Goal: Task Accomplishment & Management: Manage account settings

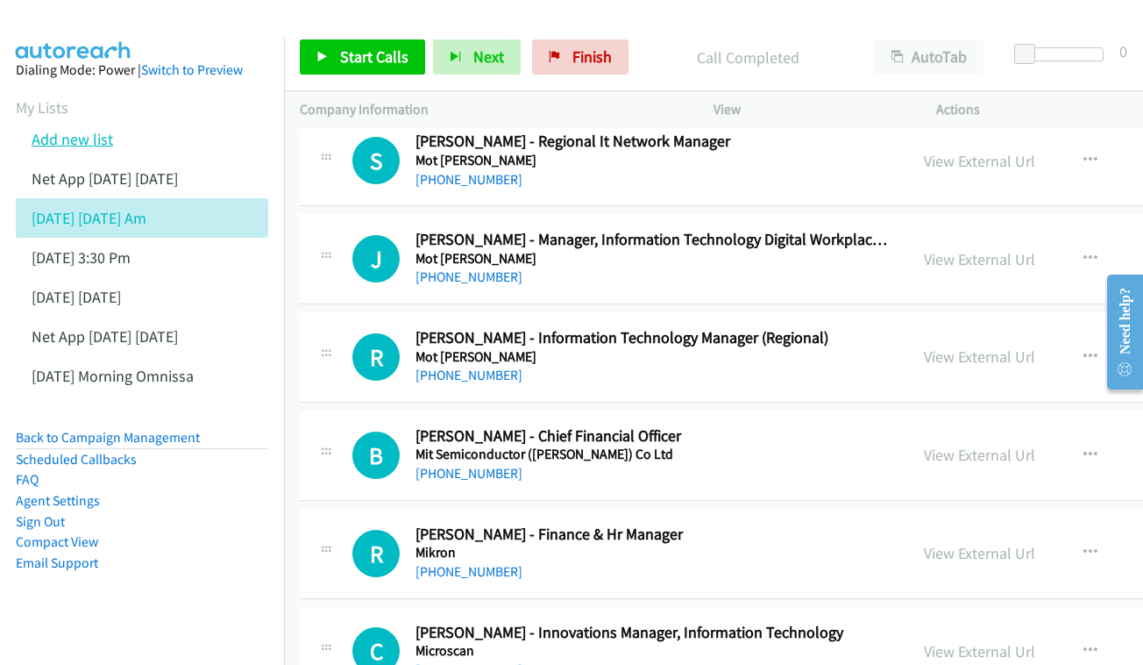
click at [75, 146] on link "Add new list" at bounding box center [73, 139] width 82 height 20
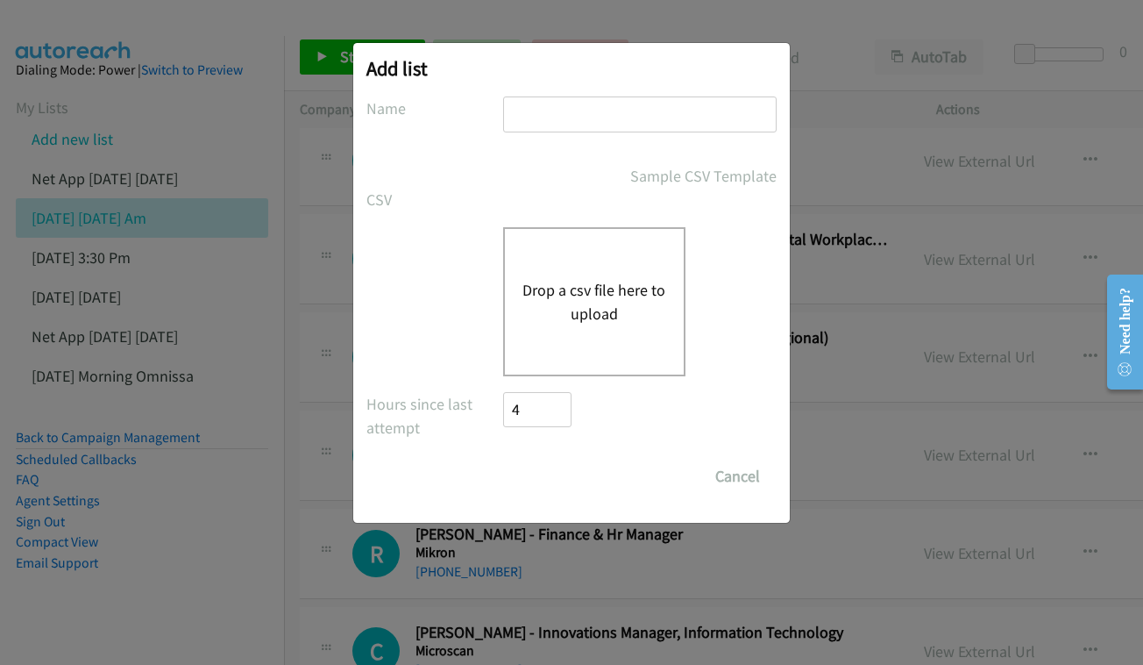
click at [559, 124] on input "text" at bounding box center [640, 114] width 274 height 36
type input "DELL EVENT PM"
click at [660, 299] on button "Drop a csv file here to upload" at bounding box center [595, 301] width 144 height 47
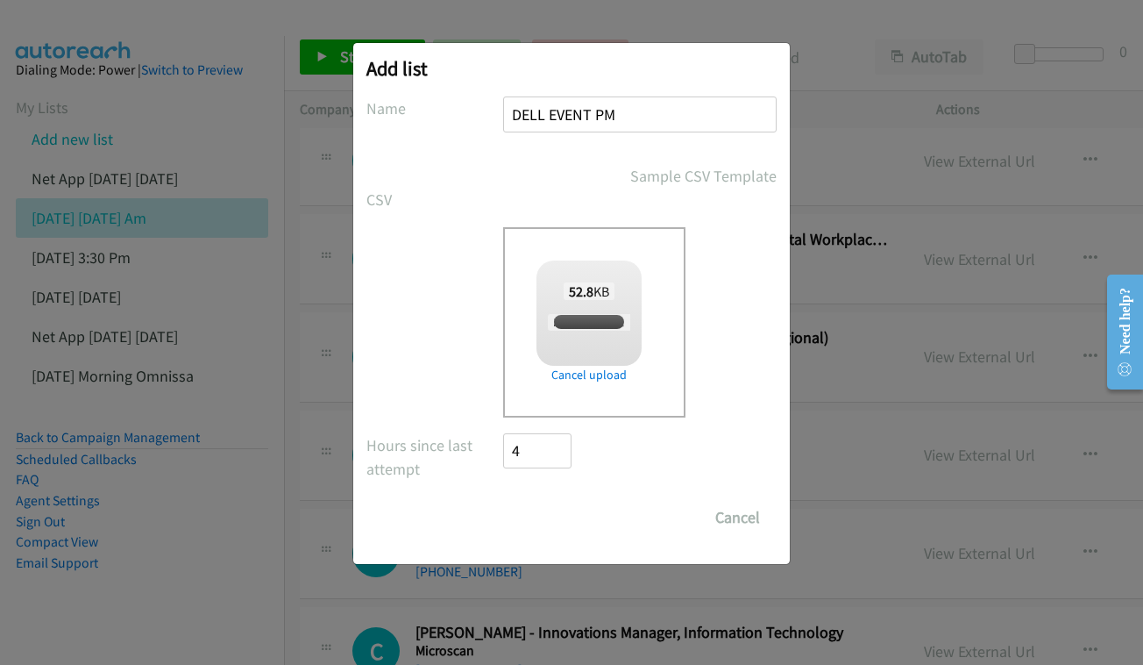
checkbox input "true"
click at [556, 520] on input "Save List" at bounding box center [549, 517] width 92 height 35
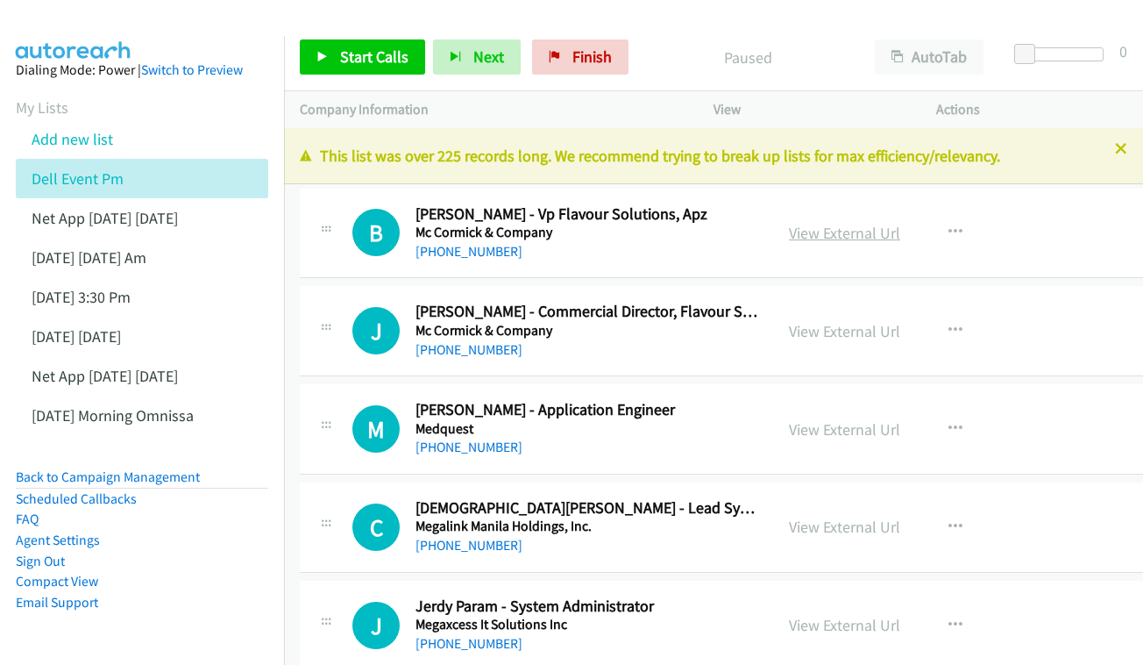
click at [847, 232] on link "View External Url" at bounding box center [844, 233] width 111 height 20
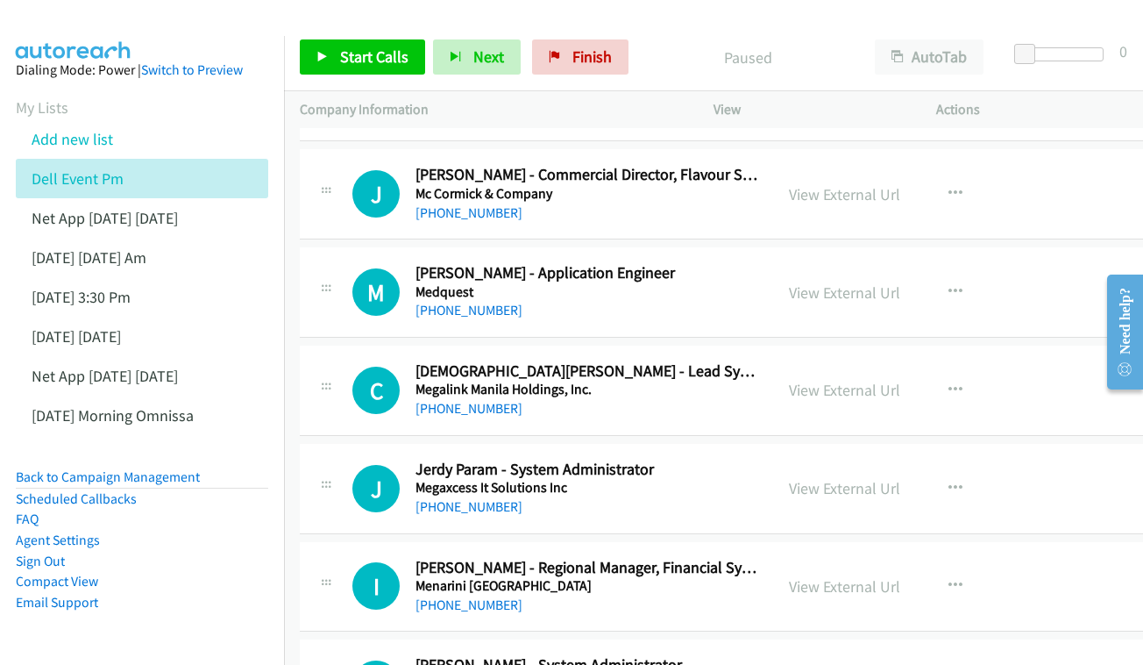
scroll to position [135, 0]
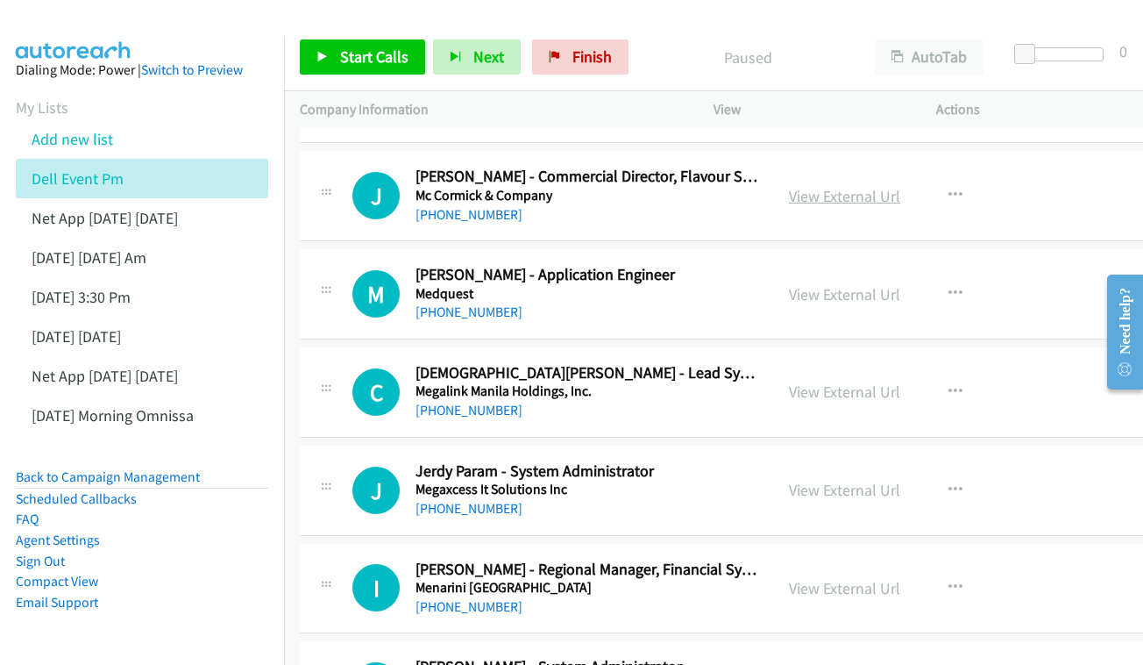
click at [858, 191] on link "View External Url" at bounding box center [844, 196] width 111 height 20
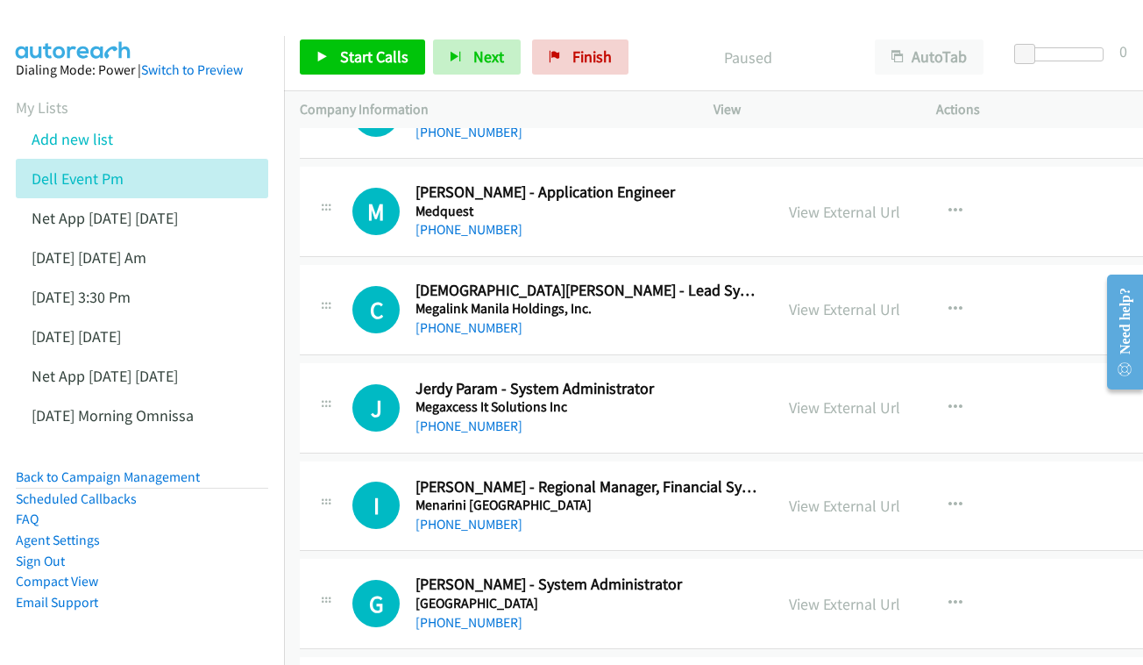
scroll to position [232, 0]
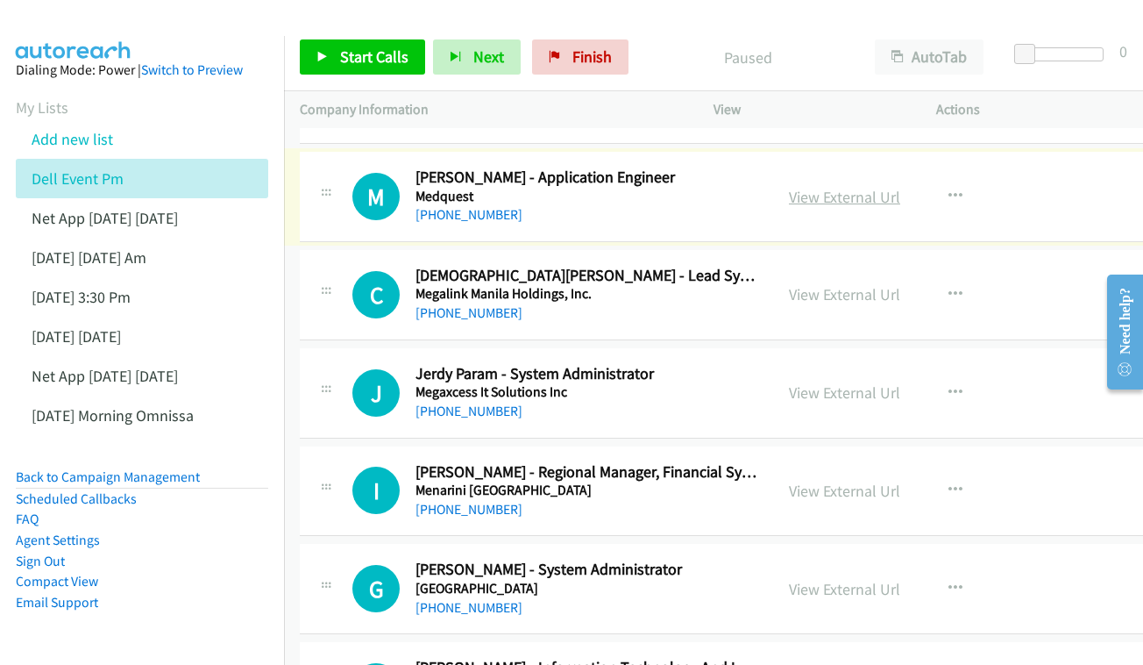
click at [882, 196] on link "View External Url" at bounding box center [844, 197] width 111 height 20
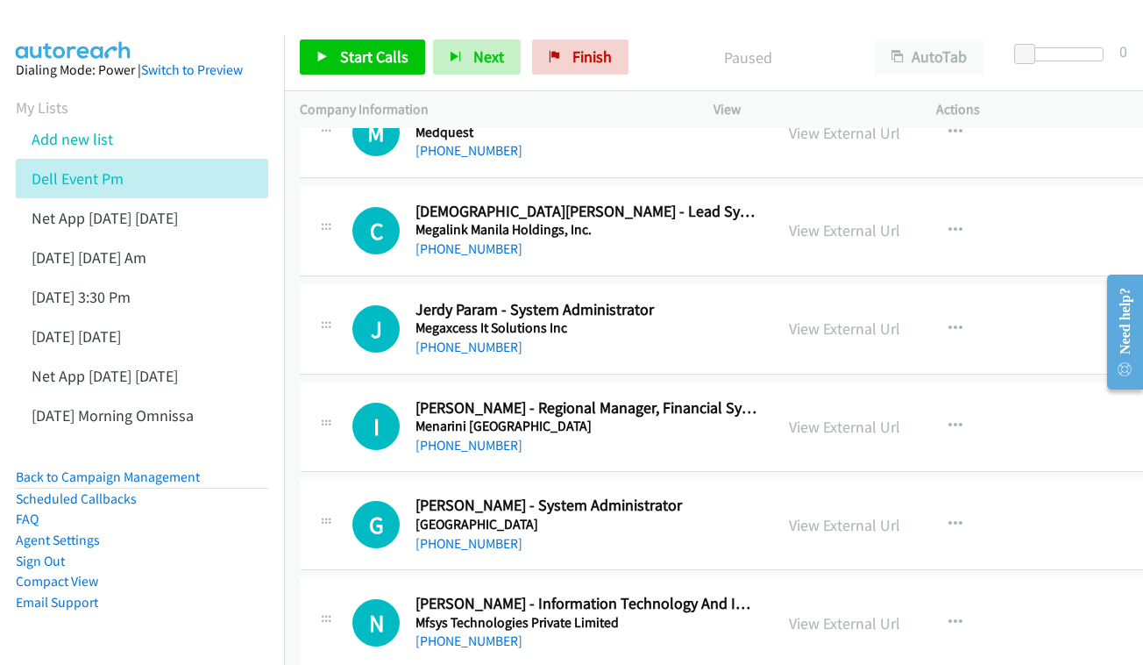
scroll to position [298, 0]
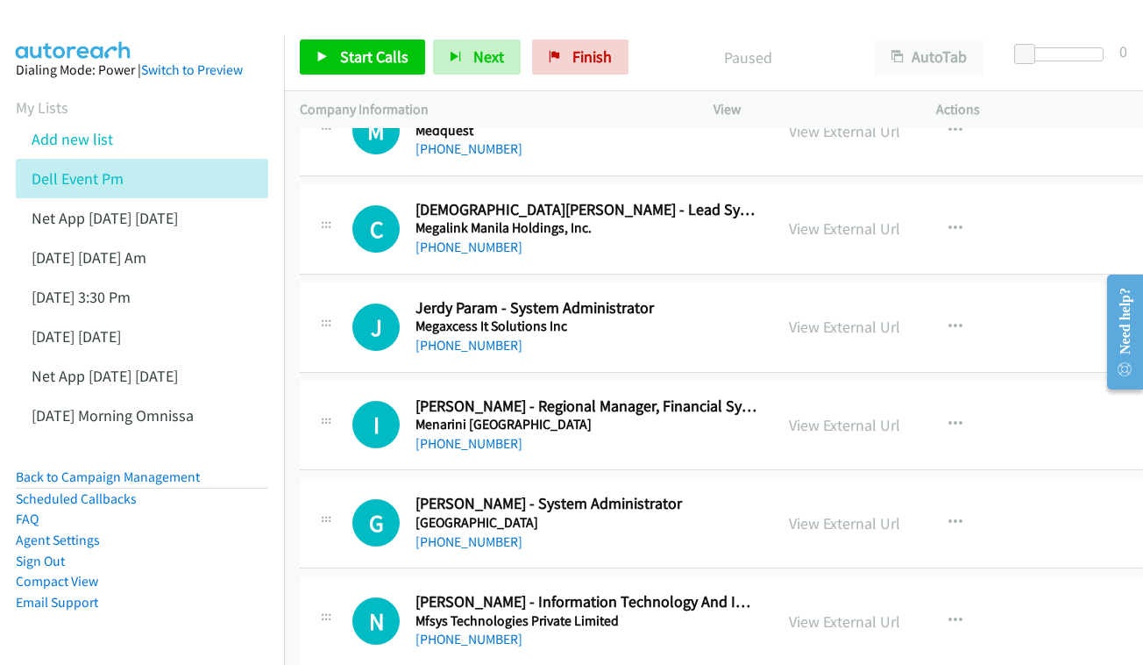
click at [899, 210] on div "View External Url View External Url Schedule/Manage Callback Start Calls Here R…" at bounding box center [899, 229] width 253 height 58
click at [865, 221] on link "View External Url" at bounding box center [844, 228] width 111 height 20
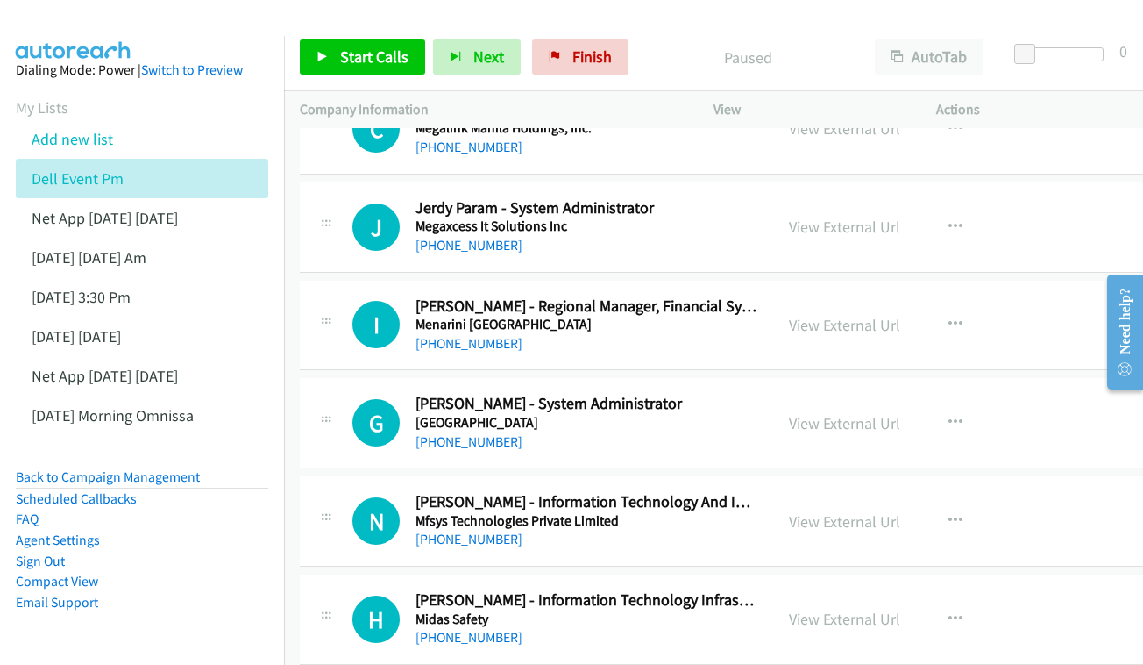
scroll to position [403, 0]
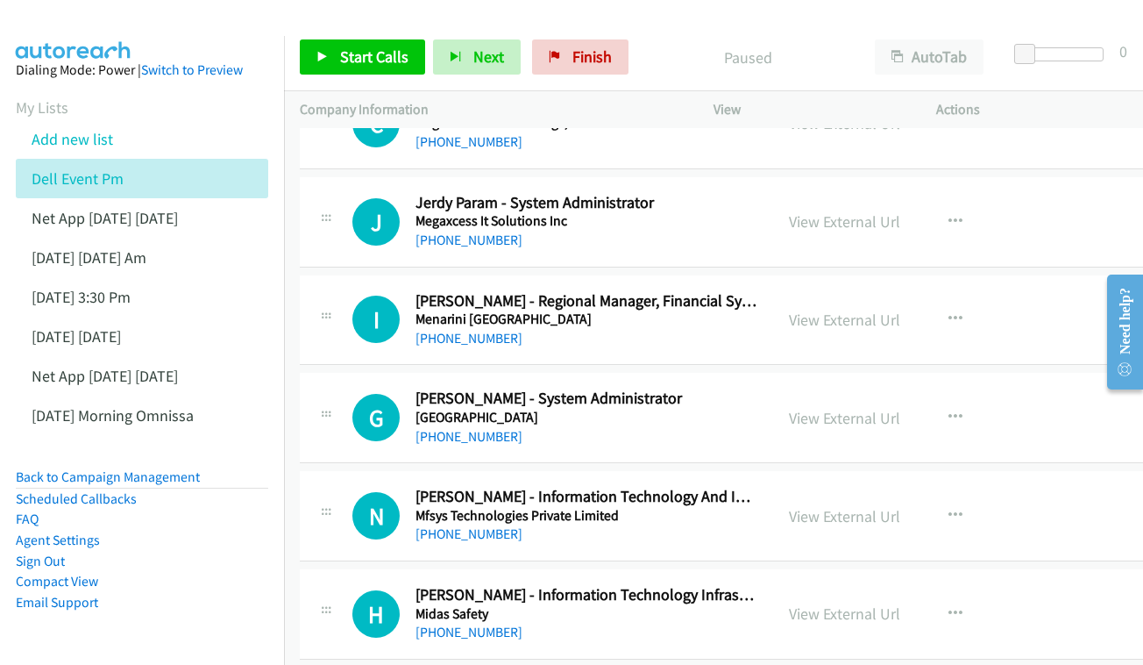
click at [911, 241] on div "View External Url View External Url Schedule/Manage Callback Start Calls Here R…" at bounding box center [899, 222] width 253 height 58
click at [855, 213] on link "View External Url" at bounding box center [844, 221] width 111 height 20
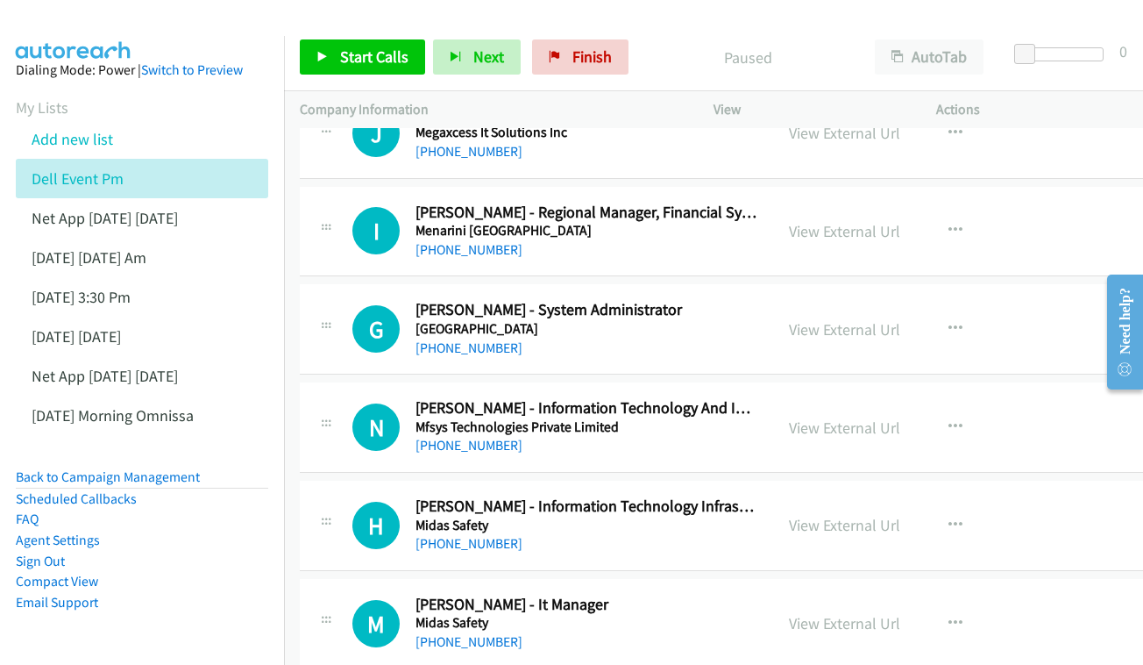
scroll to position [503, 0]
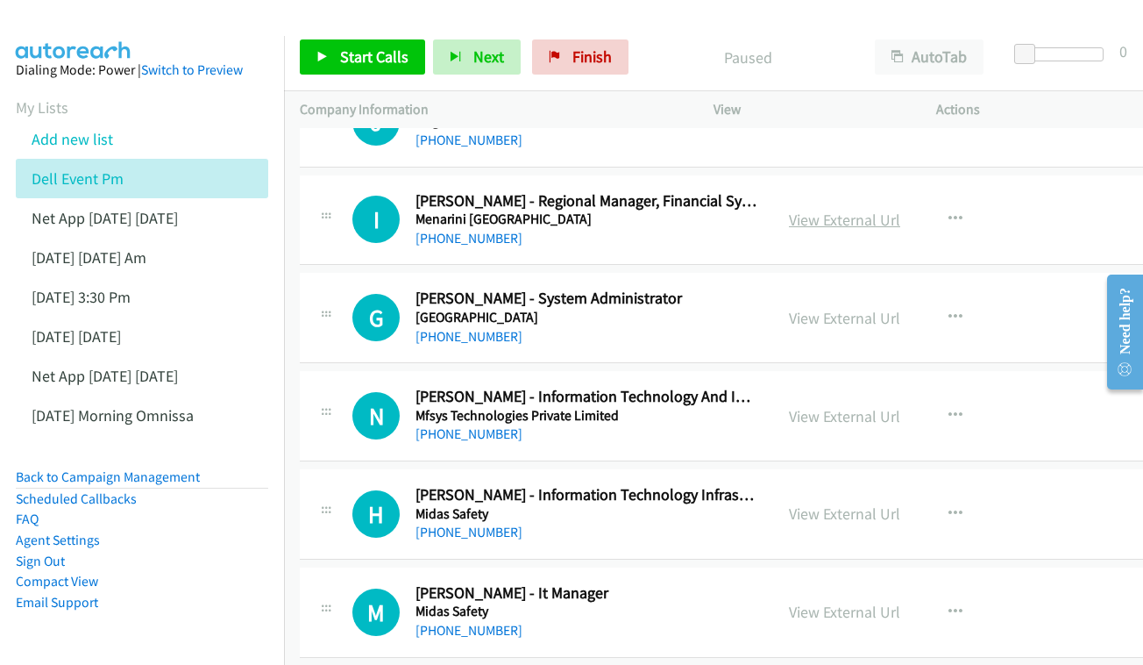
click at [864, 220] on link "View External Url" at bounding box center [844, 220] width 111 height 20
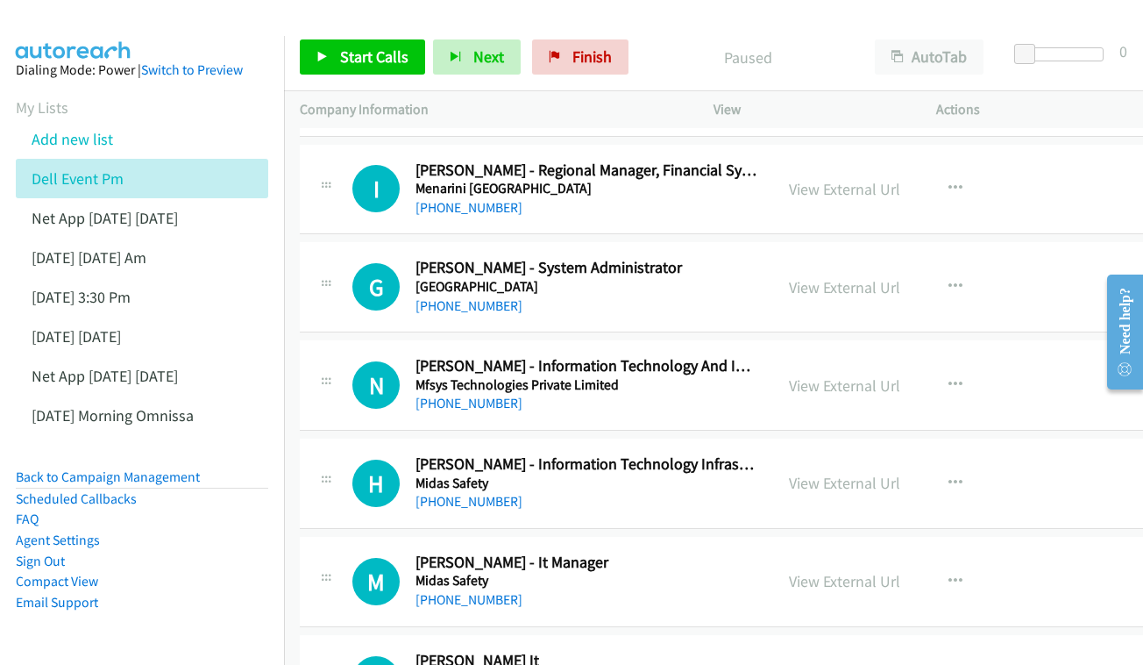
scroll to position [582, 0]
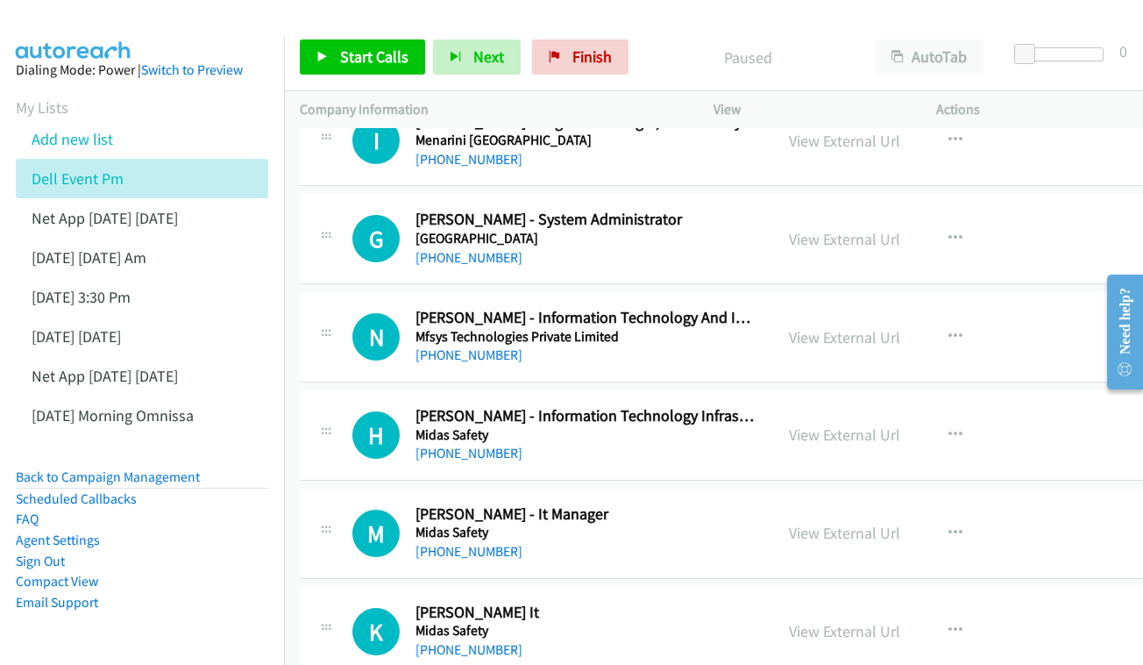
click at [854, 241] on div "View External Url View External Url Schedule/Manage Callback Start Calls Here R…" at bounding box center [899, 239] width 253 height 58
click at [843, 229] on link "View External Url" at bounding box center [844, 239] width 111 height 20
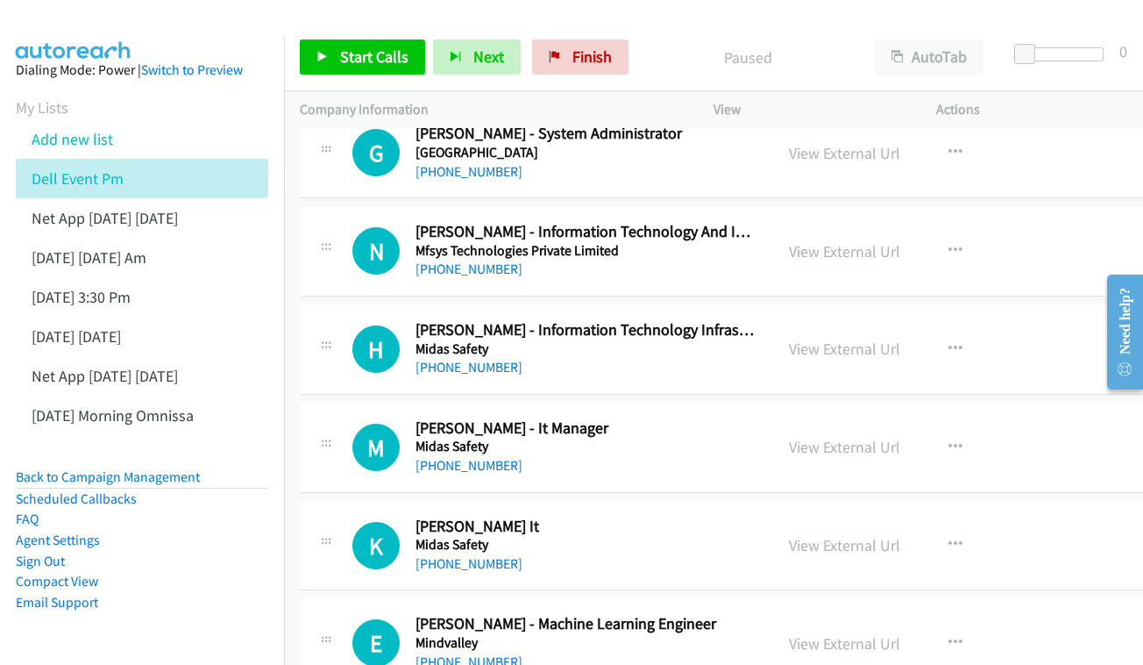
scroll to position [681, 0]
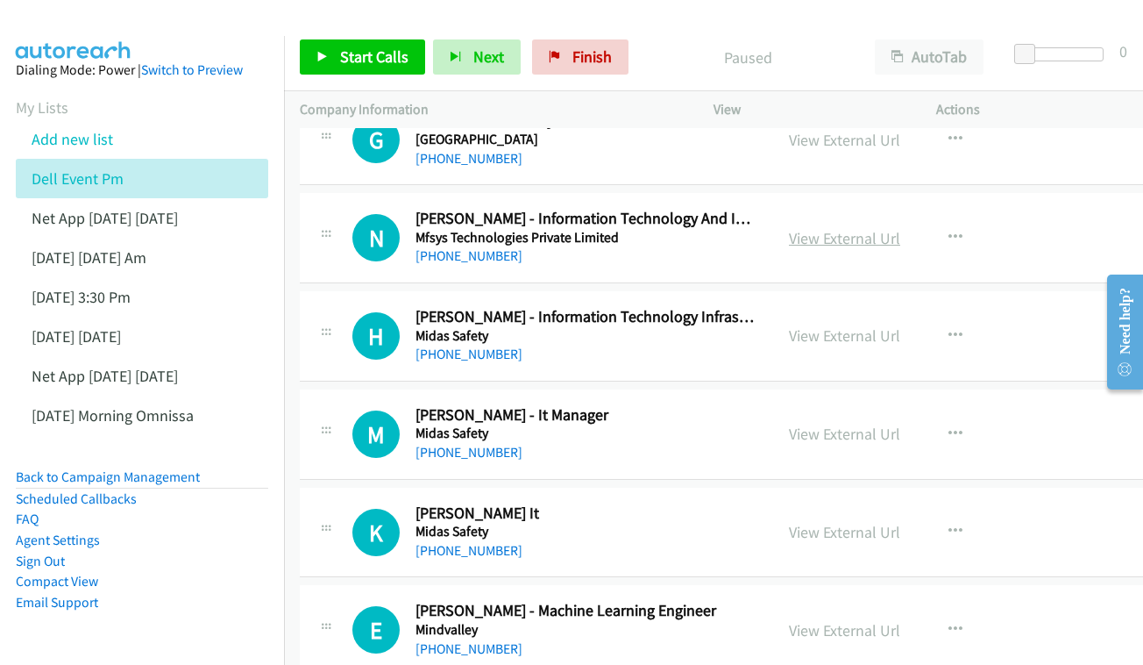
click at [851, 228] on link "View External Url" at bounding box center [844, 238] width 111 height 20
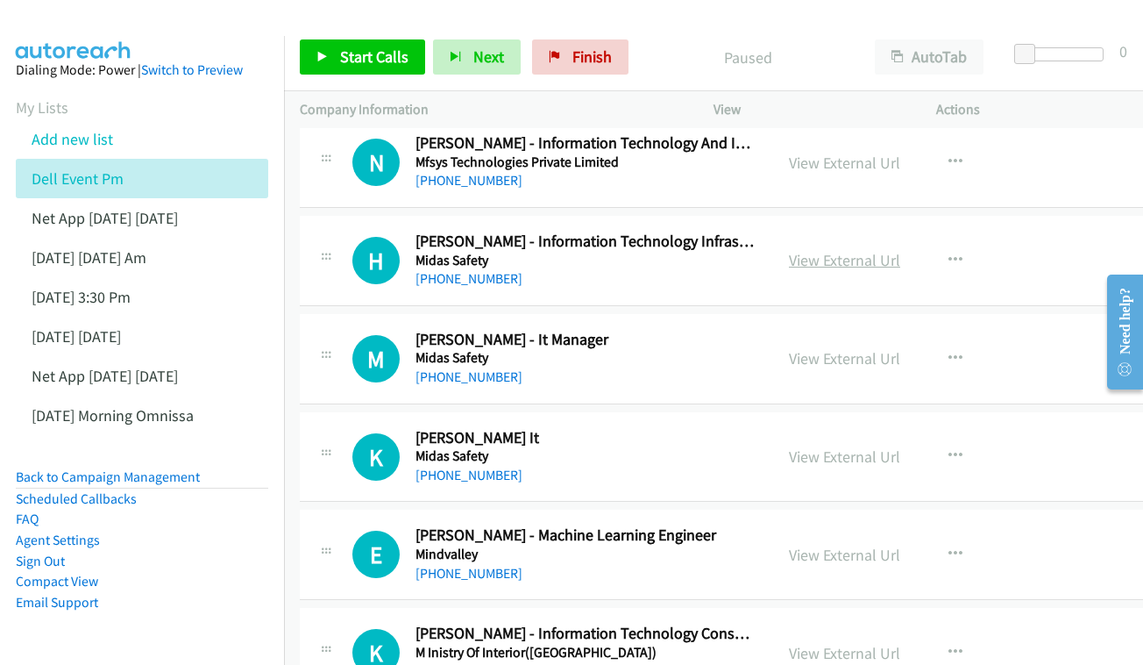
scroll to position [764, 0]
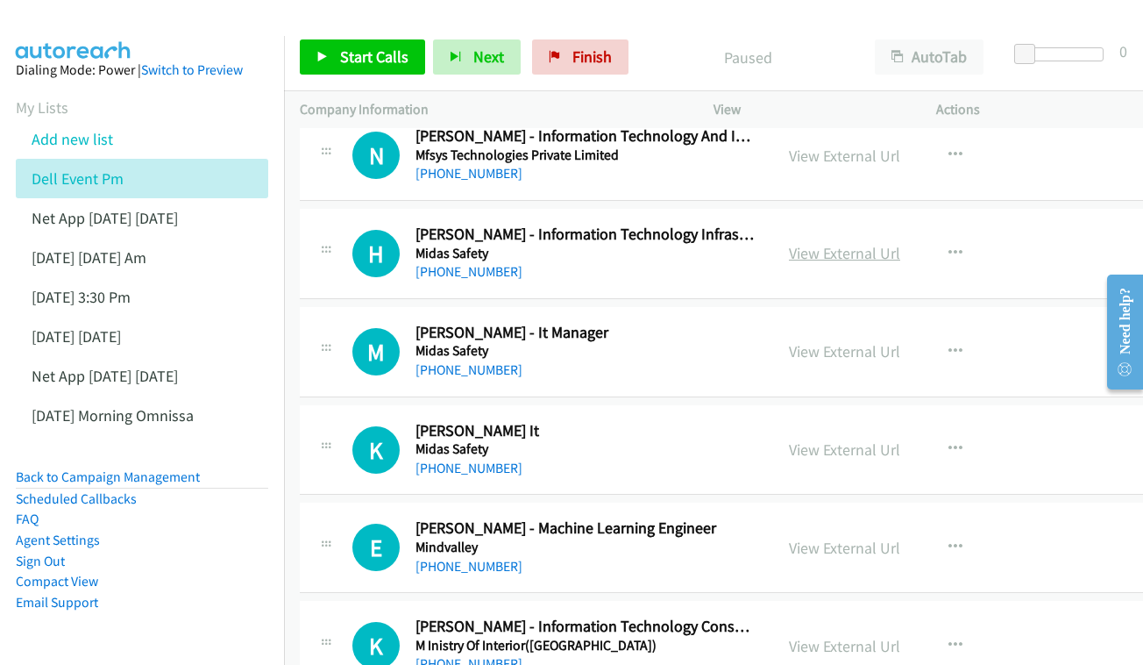
click at [851, 245] on link "View External Url" at bounding box center [844, 253] width 111 height 20
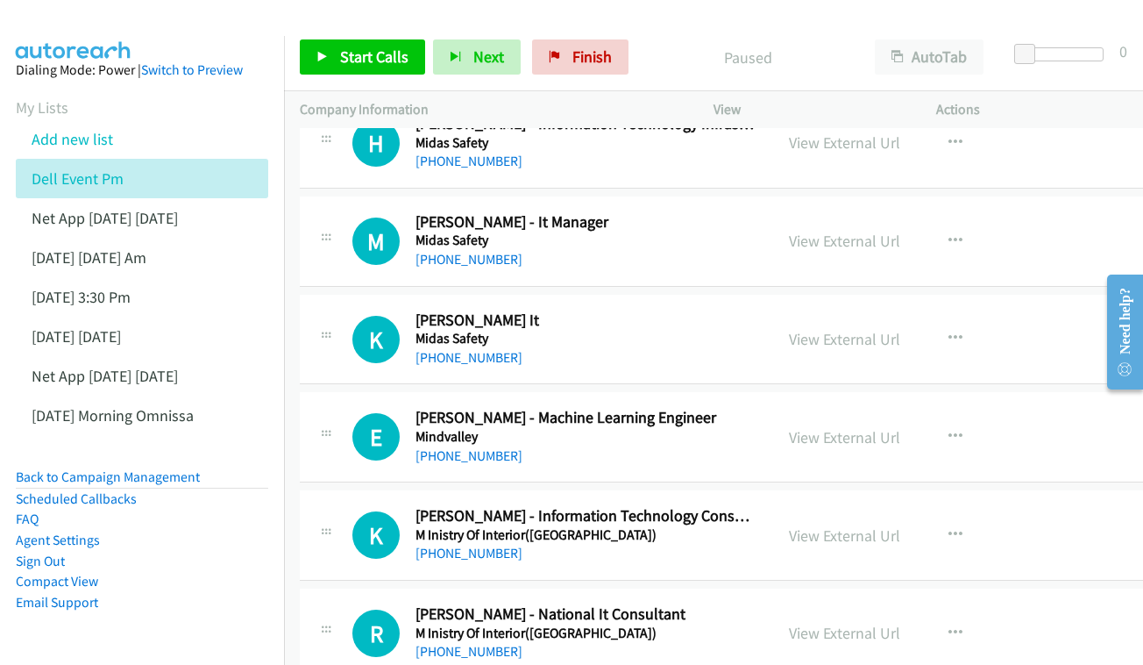
scroll to position [875, 0]
click at [827, 228] on div "View External Url" at bounding box center [844, 240] width 111 height 24
click at [830, 230] on link "View External Url" at bounding box center [844, 240] width 111 height 20
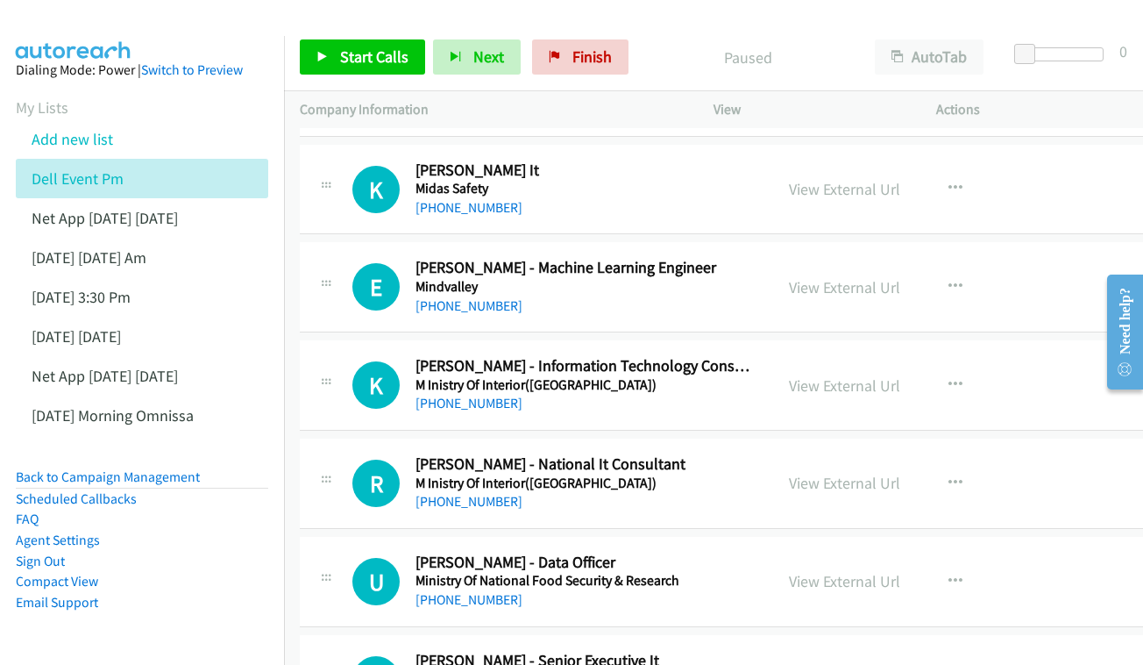
click at [915, 258] on div "View External Url View External Url Schedule/Manage Callback Start Calls Here R…" at bounding box center [899, 287] width 253 height 58
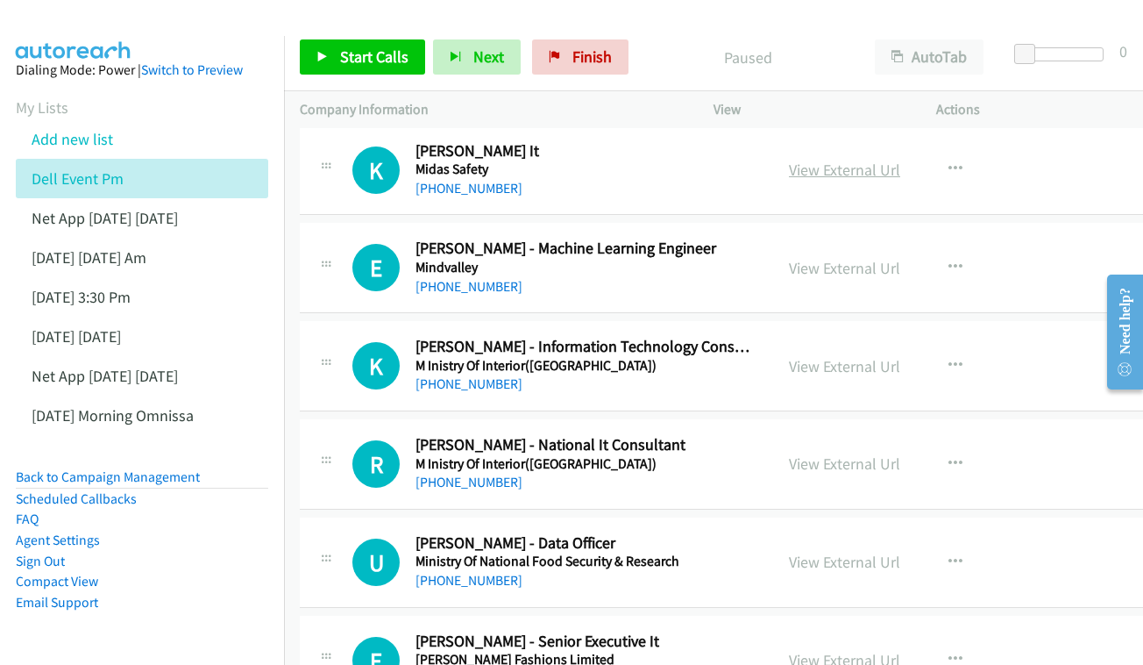
click at [880, 160] on link "View External Url" at bounding box center [844, 170] width 111 height 20
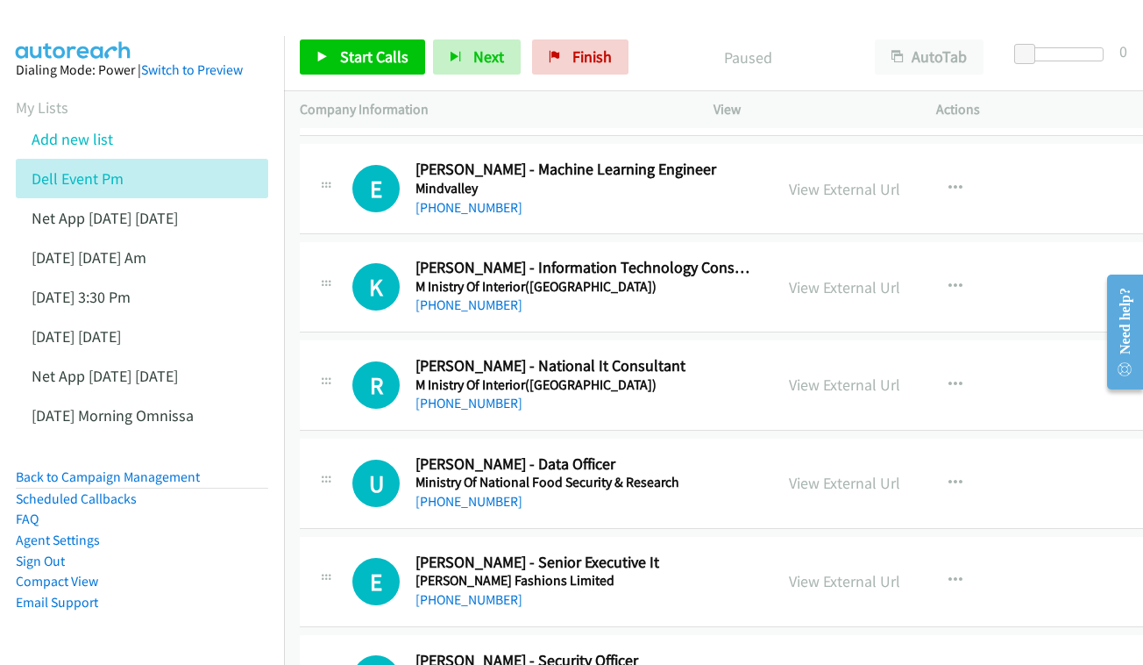
scroll to position [1119, 0]
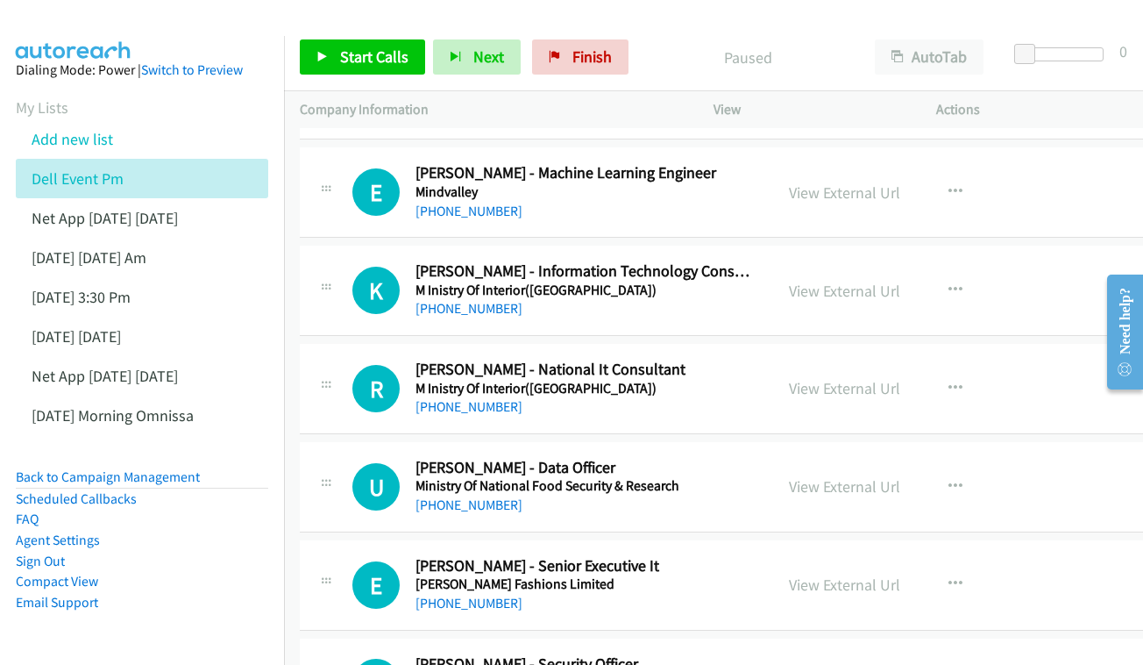
click at [888, 186] on div "View External Url View External Url Schedule/Manage Callback Start Calls Here R…" at bounding box center [899, 192] width 253 height 58
click at [879, 182] on link "View External Url" at bounding box center [844, 192] width 111 height 20
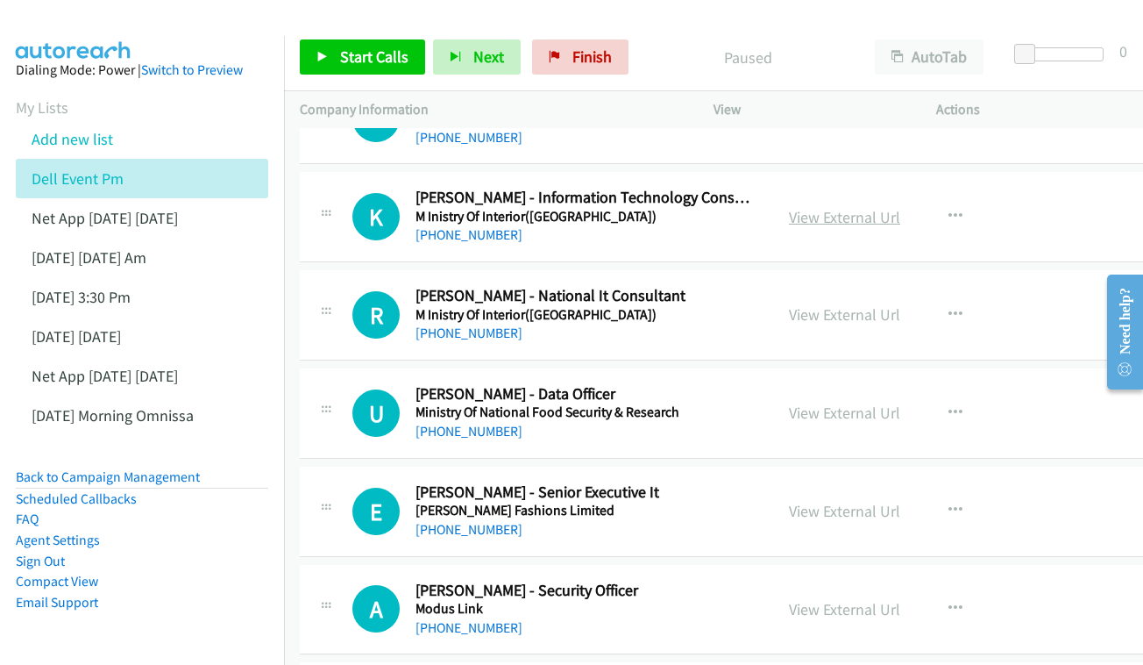
scroll to position [1205, 0]
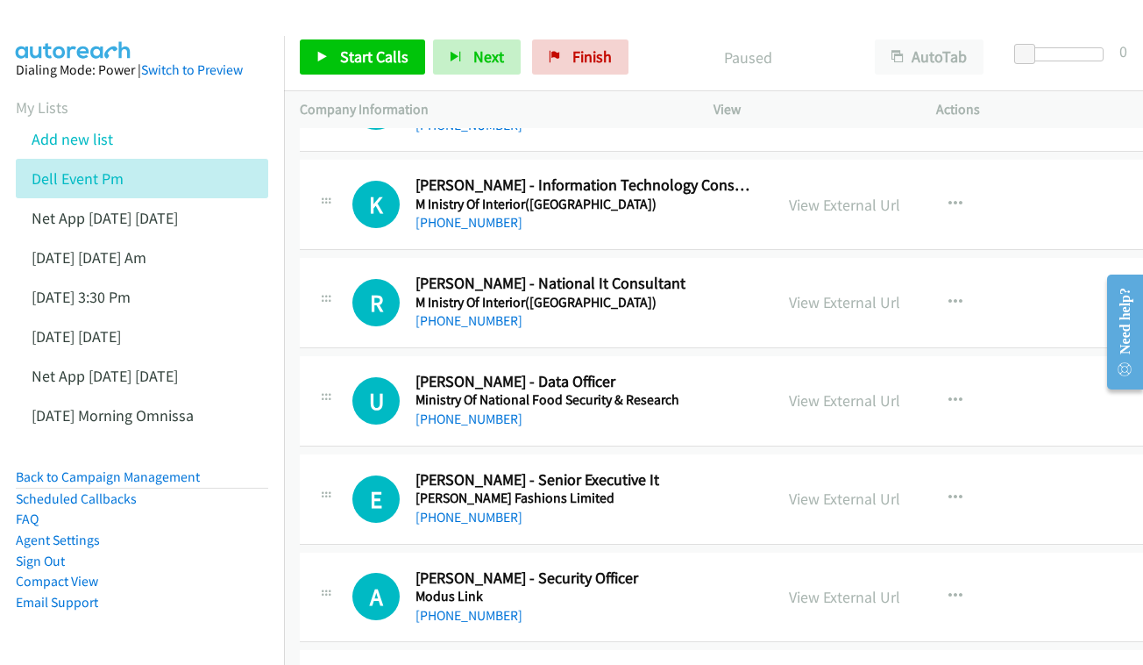
click at [886, 175] on div "View External Url View External Url Schedule/Manage Callback Start Calls Here R…" at bounding box center [899, 204] width 253 height 58
click at [871, 195] on link "View External Url" at bounding box center [844, 205] width 111 height 20
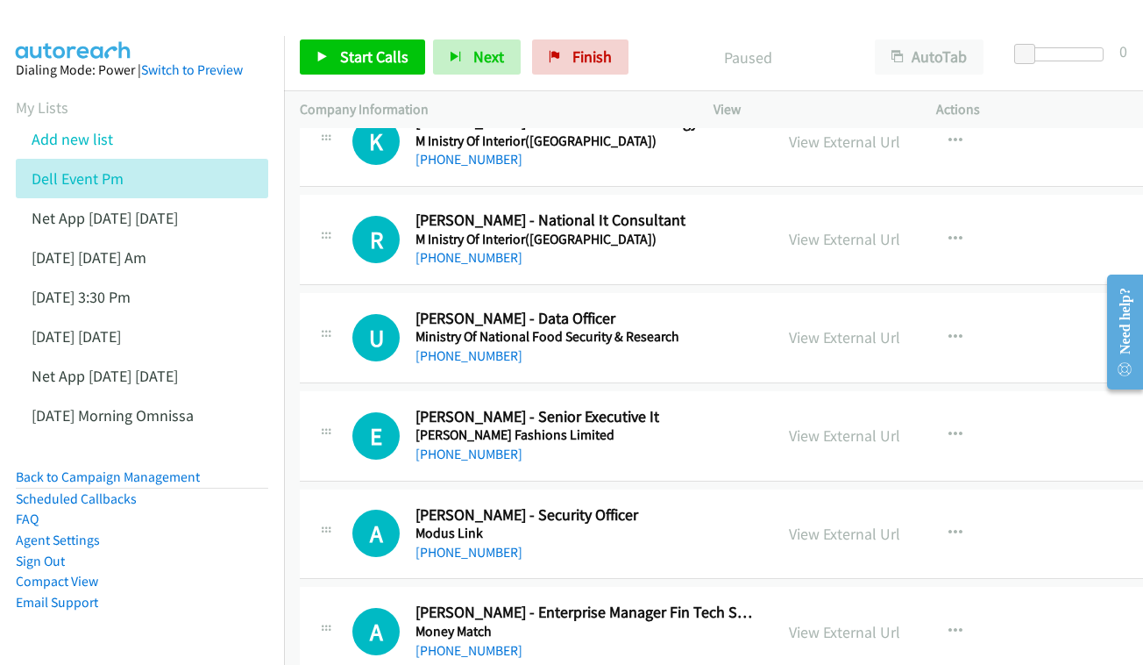
click at [880, 228] on div "View External Url" at bounding box center [844, 239] width 111 height 24
click at [880, 229] on link "View External Url" at bounding box center [844, 239] width 111 height 20
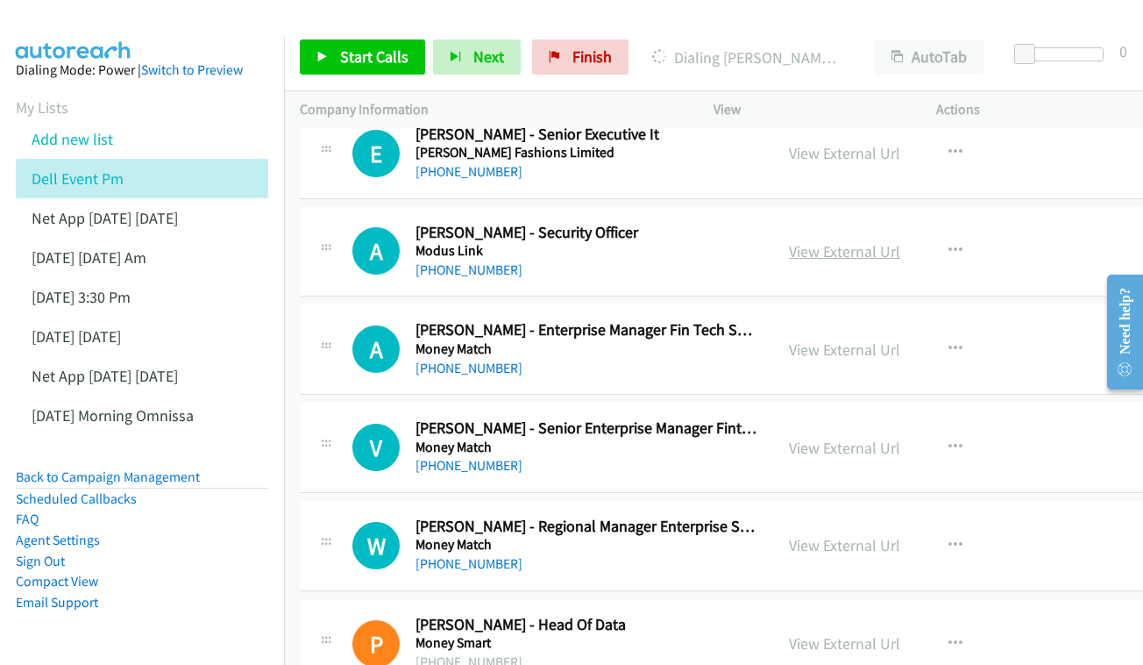
scroll to position [1553, 0]
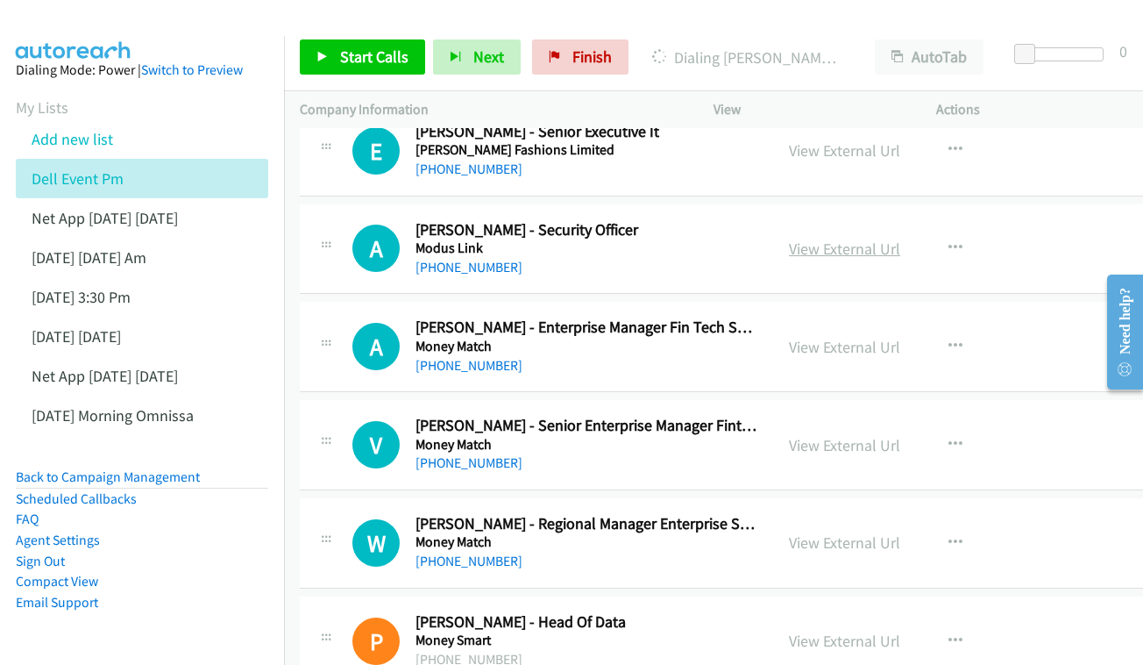
click at [859, 239] on link "View External Url" at bounding box center [844, 249] width 111 height 20
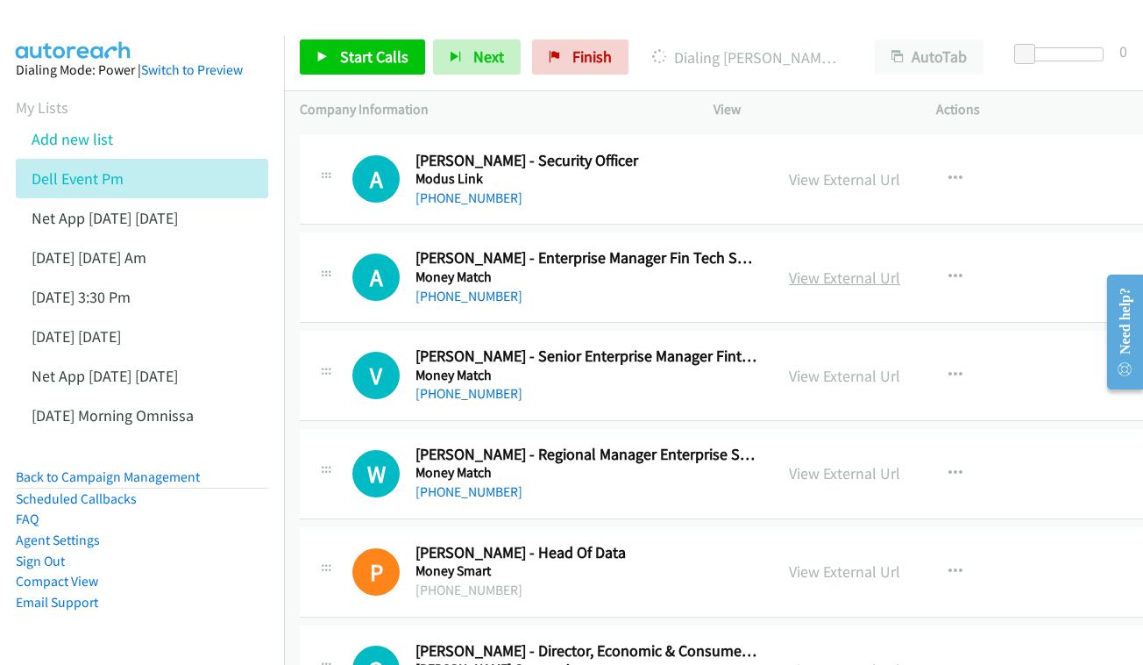
scroll to position [1643, 0]
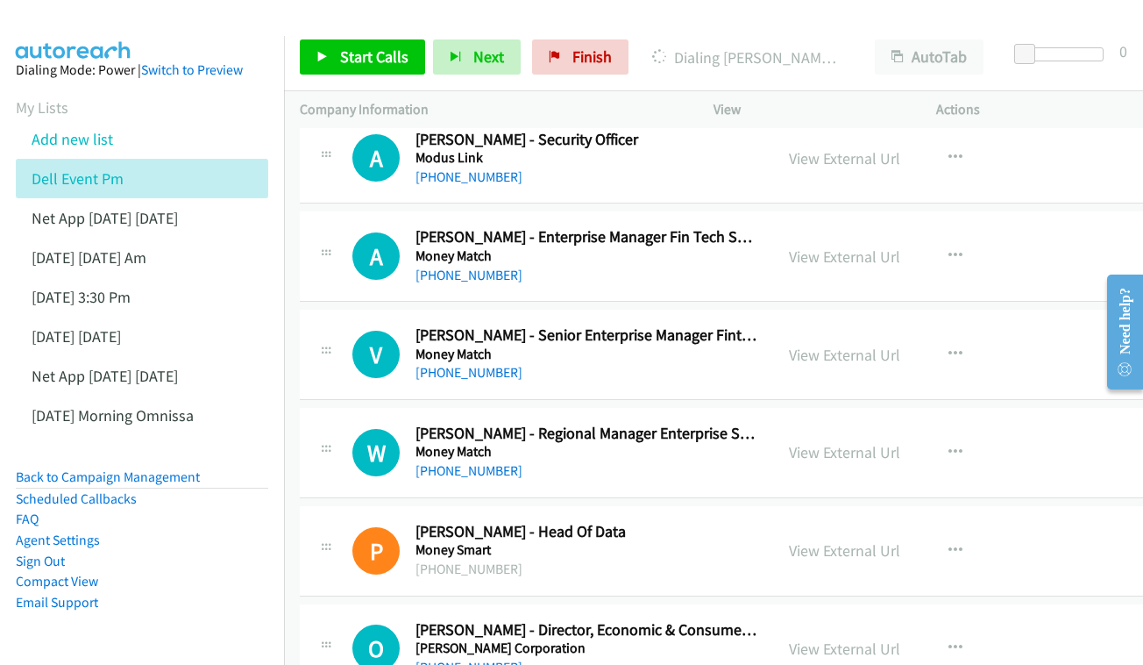
click at [847, 245] on div "View External Url" at bounding box center [844, 257] width 111 height 24
click at [831, 246] on link "View External Url" at bounding box center [844, 256] width 111 height 20
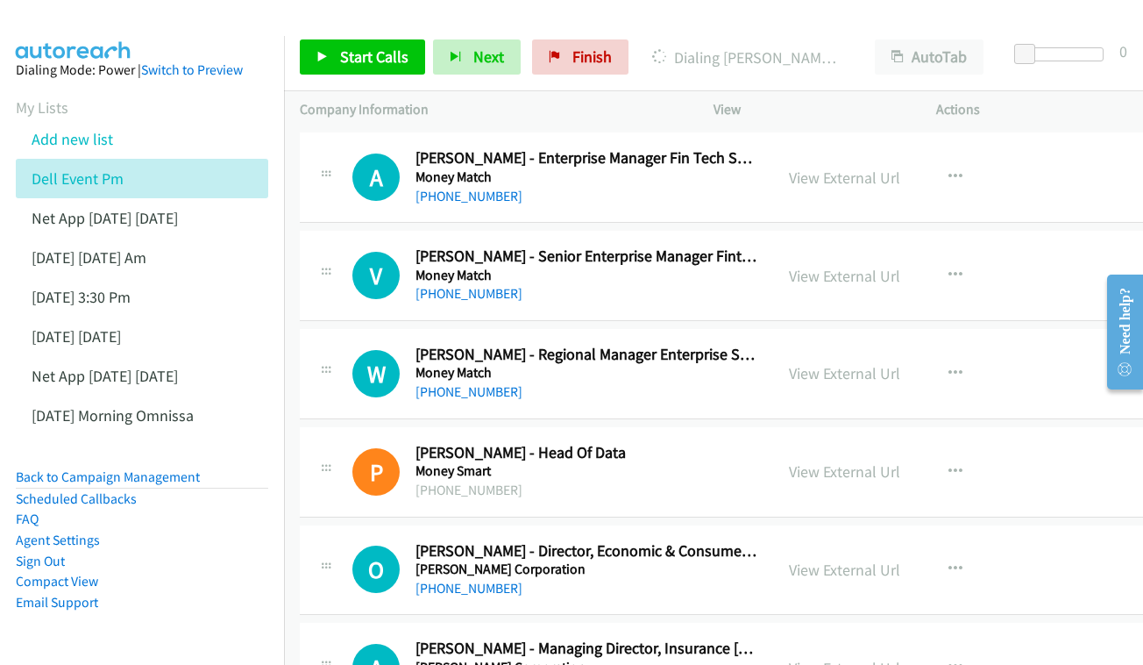
scroll to position [1737, 0]
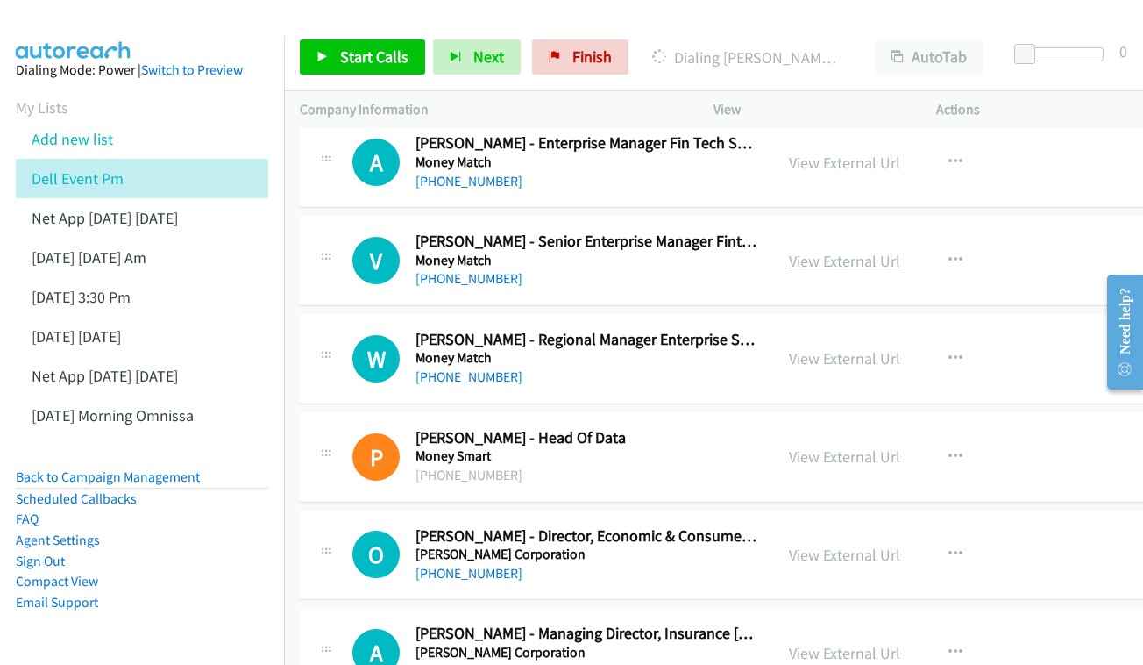
click at [851, 251] on link "View External Url" at bounding box center [844, 261] width 111 height 20
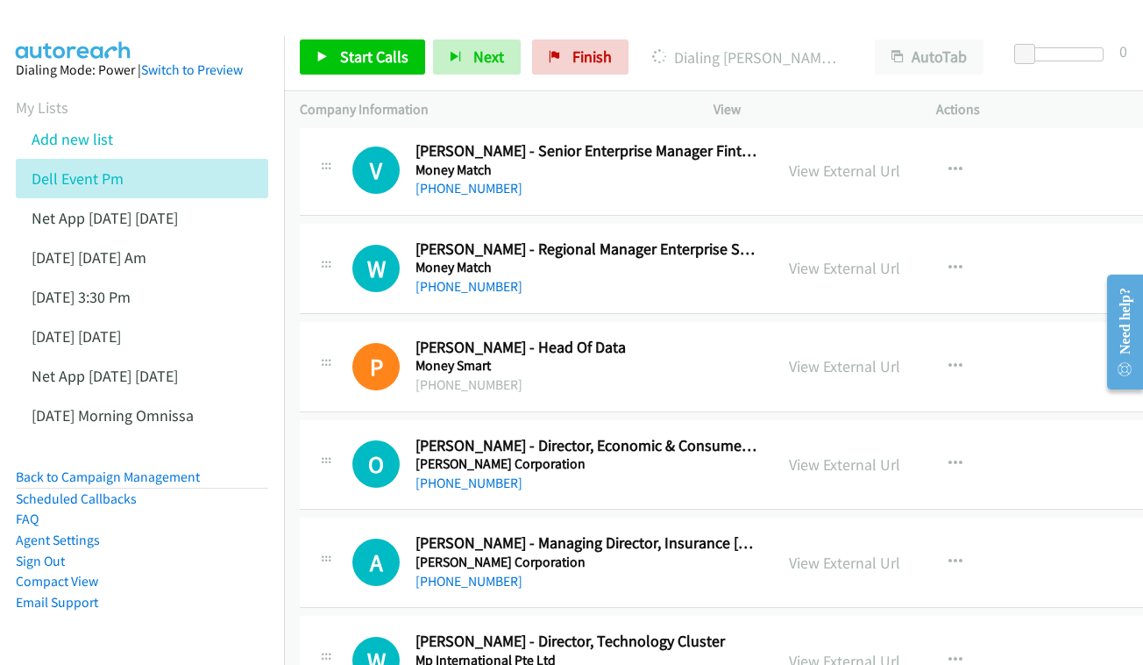
scroll to position [1837, 0]
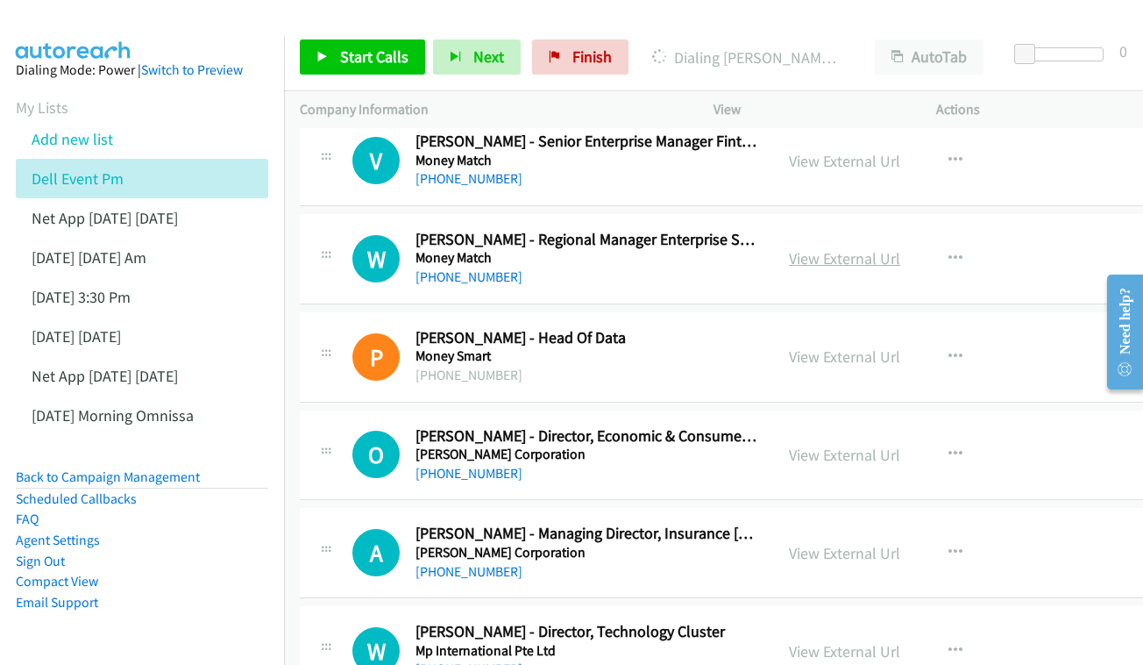
click at [888, 248] on link "View External Url" at bounding box center [844, 258] width 111 height 20
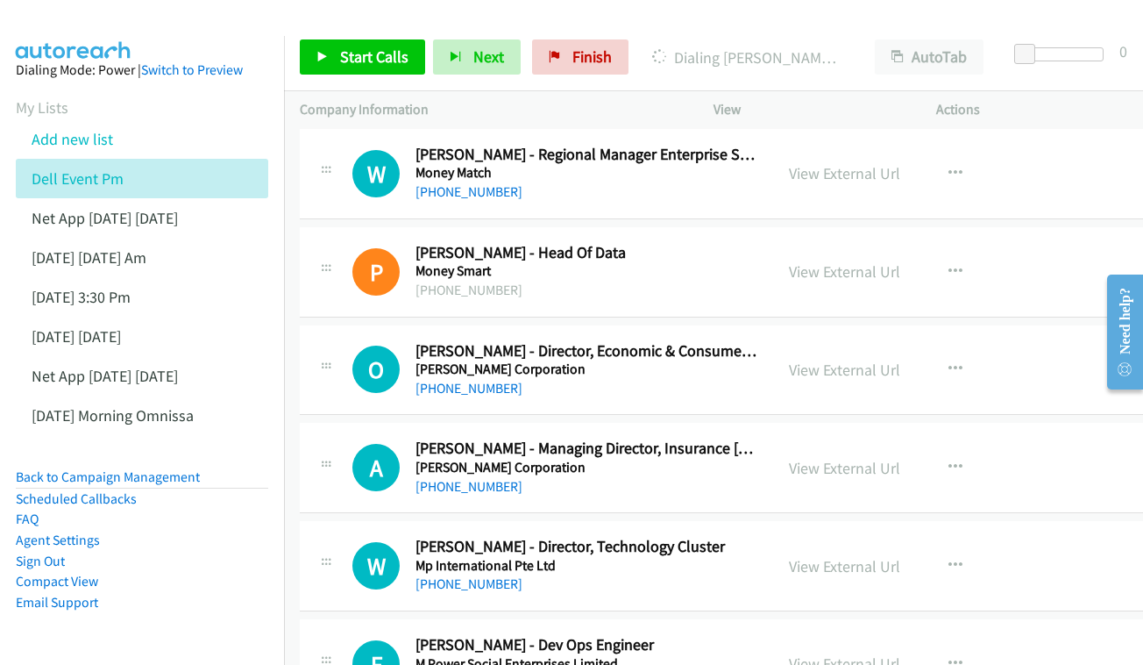
scroll to position [1943, 0]
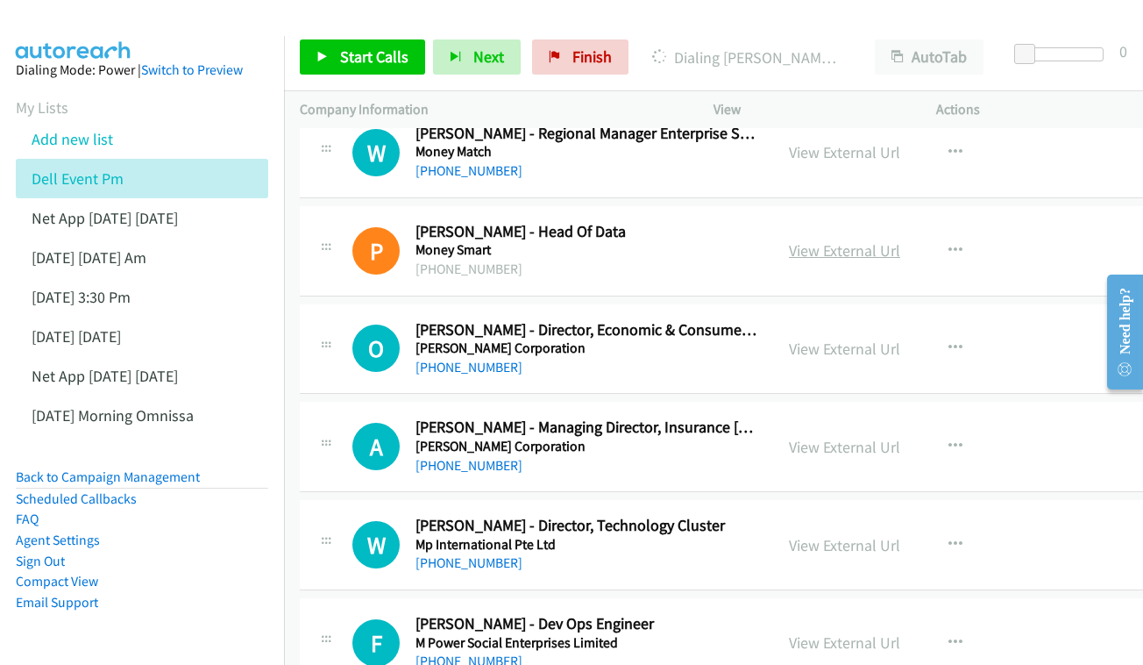
click at [846, 240] on link "View External Url" at bounding box center [844, 250] width 111 height 20
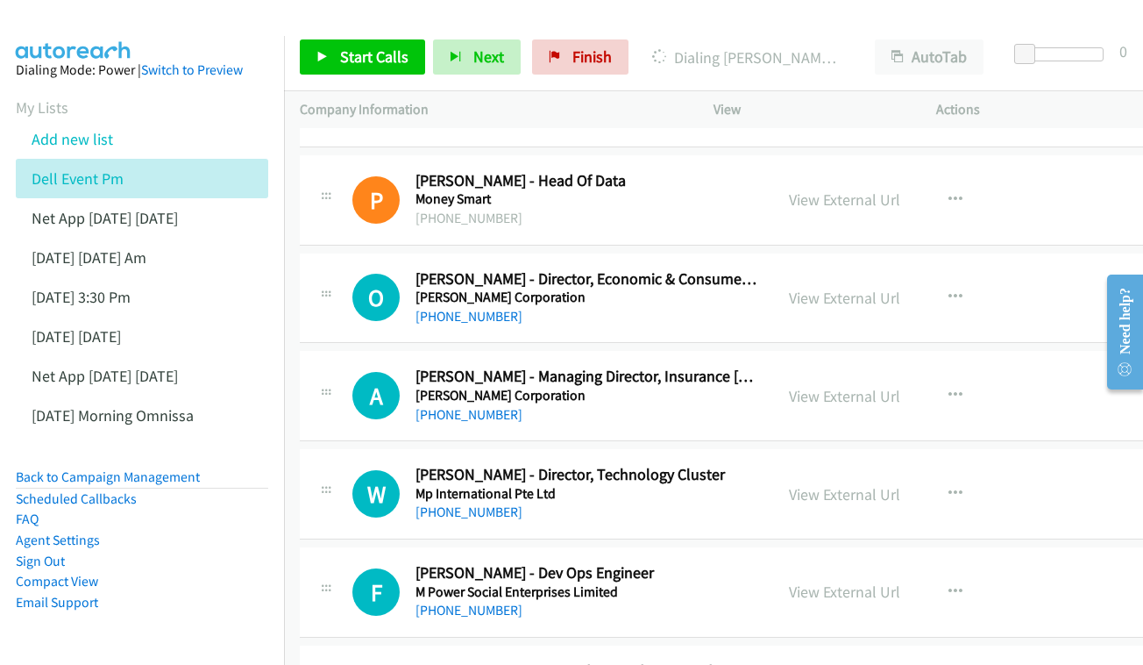
scroll to position [2020, 0]
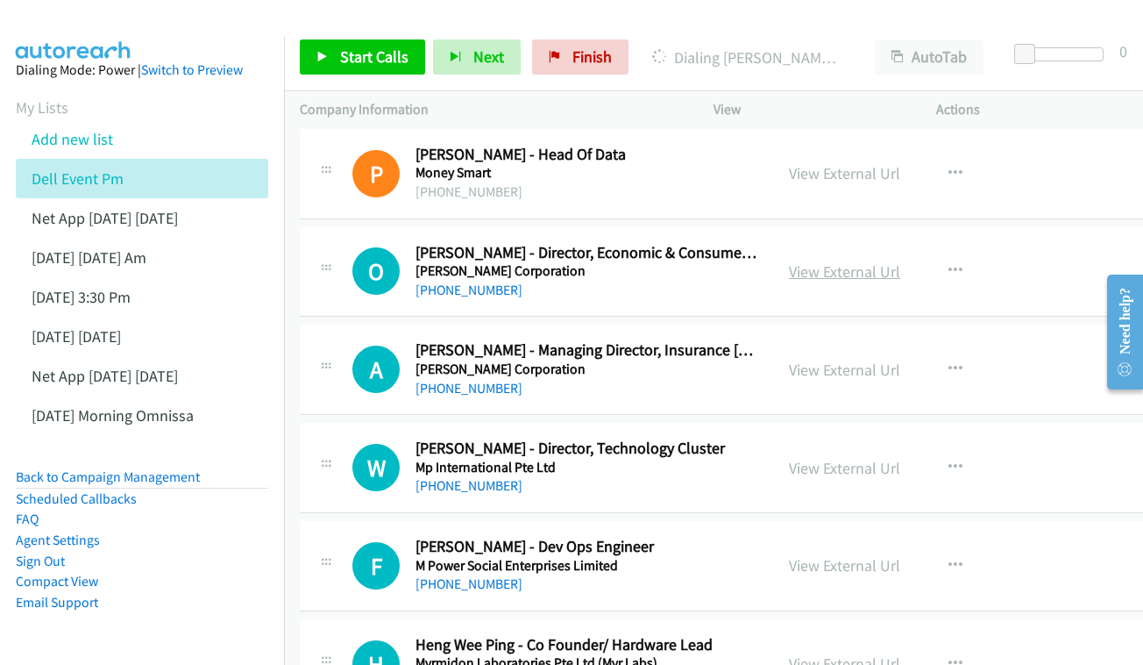
click at [823, 261] on link "View External Url" at bounding box center [844, 271] width 111 height 20
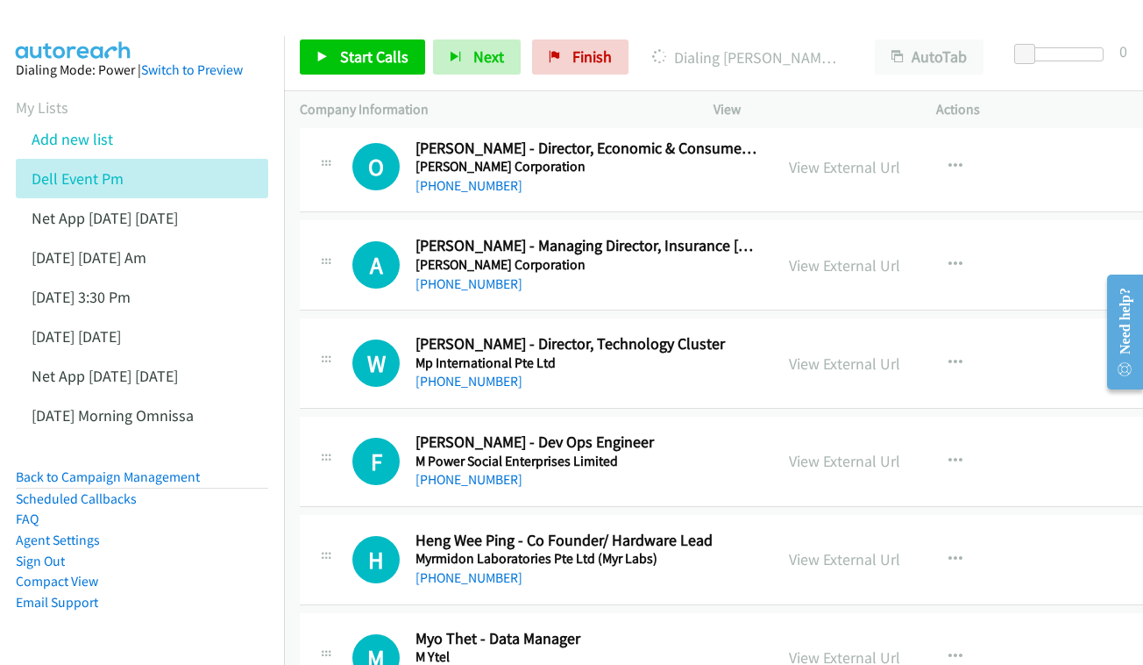
scroll to position [2147, 0]
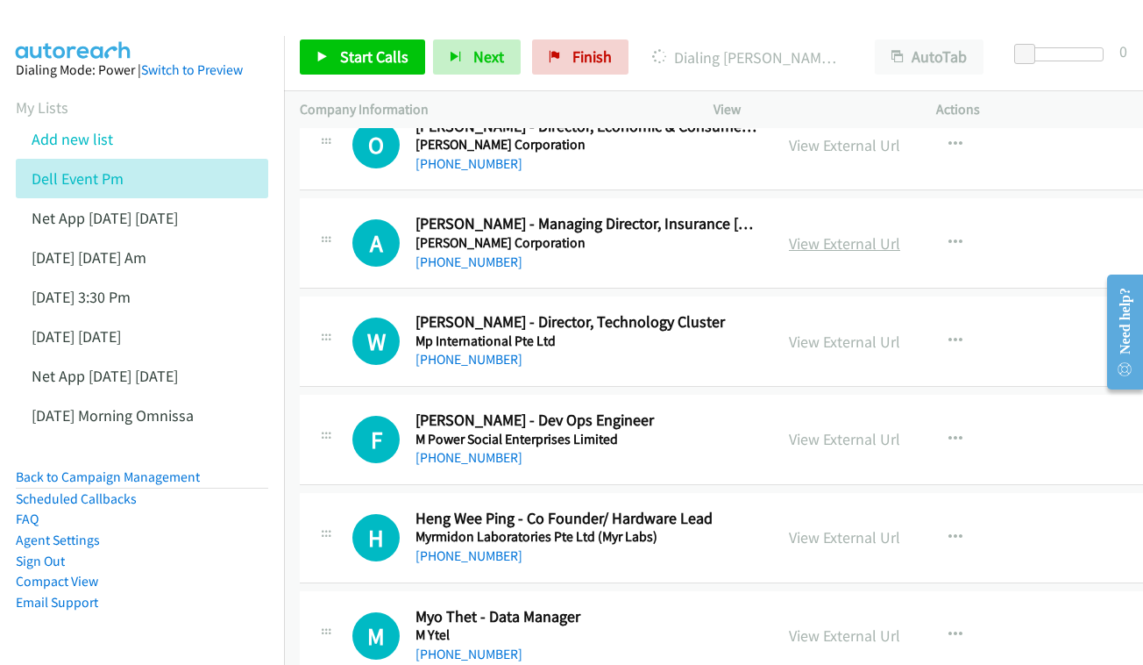
click at [840, 233] on link "View External Url" at bounding box center [844, 243] width 111 height 20
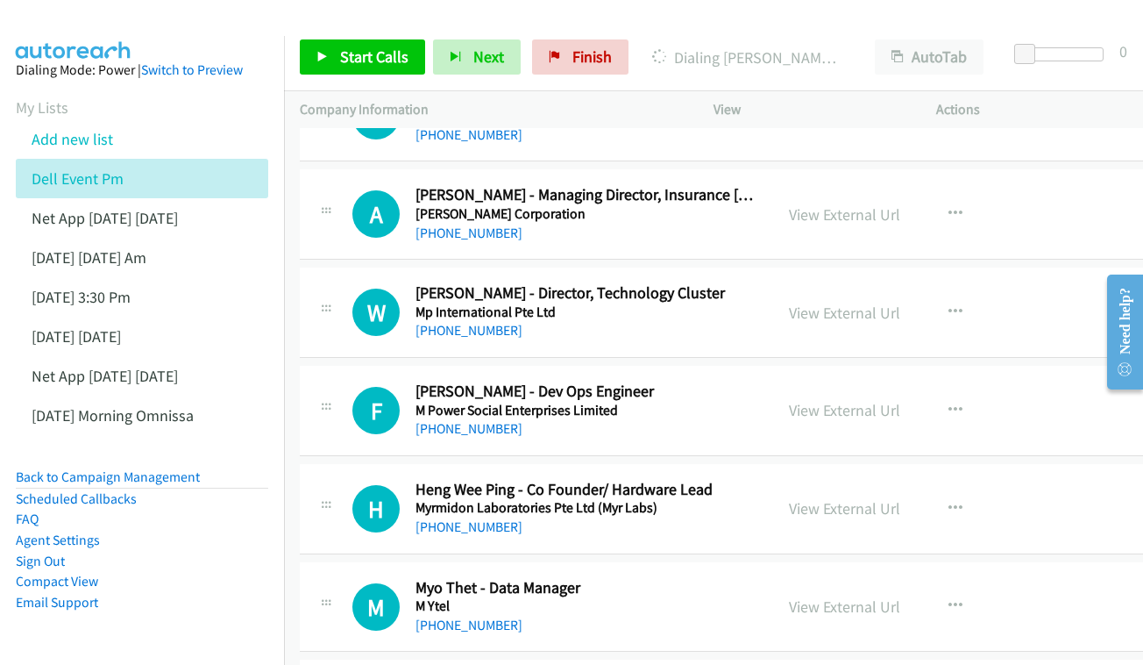
scroll to position [2209, 0]
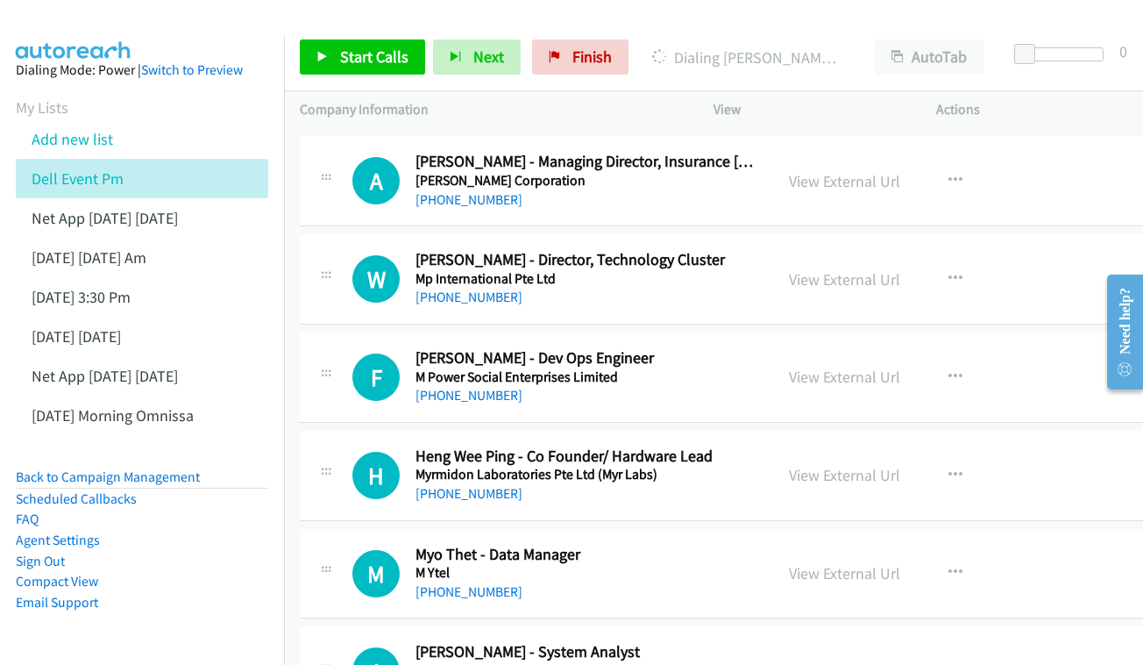
click at [830, 250] on div "View External Url View External Url Schedule/Manage Callback Start Calls Here R…" at bounding box center [899, 279] width 253 height 58
click at [836, 269] on link "View External Url" at bounding box center [844, 279] width 111 height 20
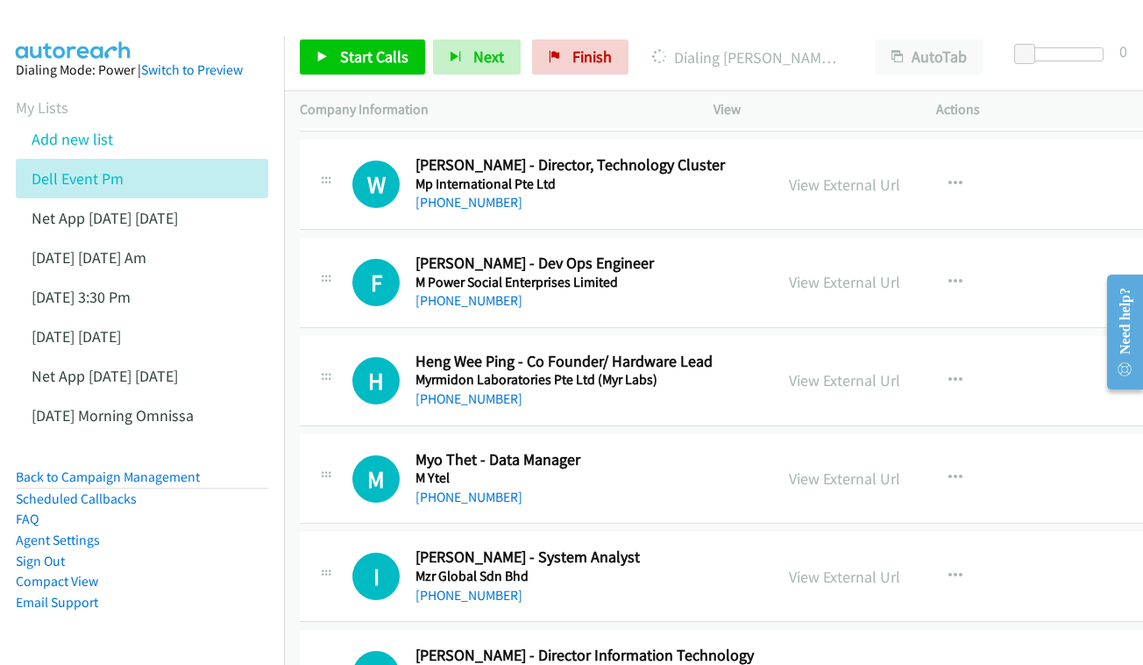
scroll to position [2307, 0]
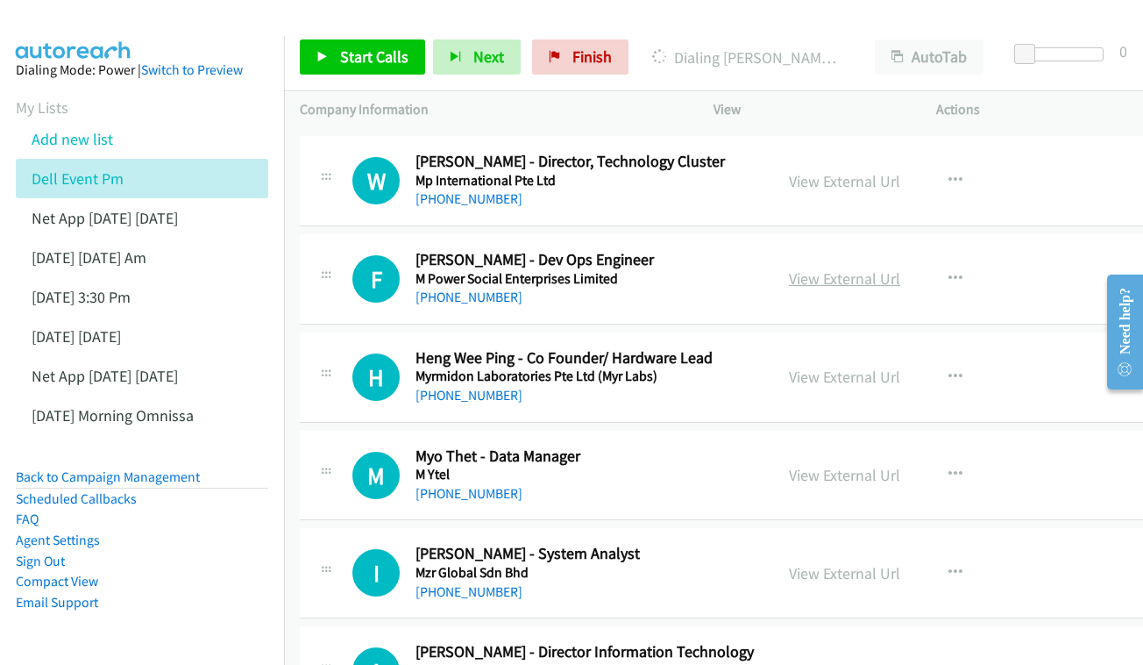
click at [871, 268] on link "View External Url" at bounding box center [844, 278] width 111 height 20
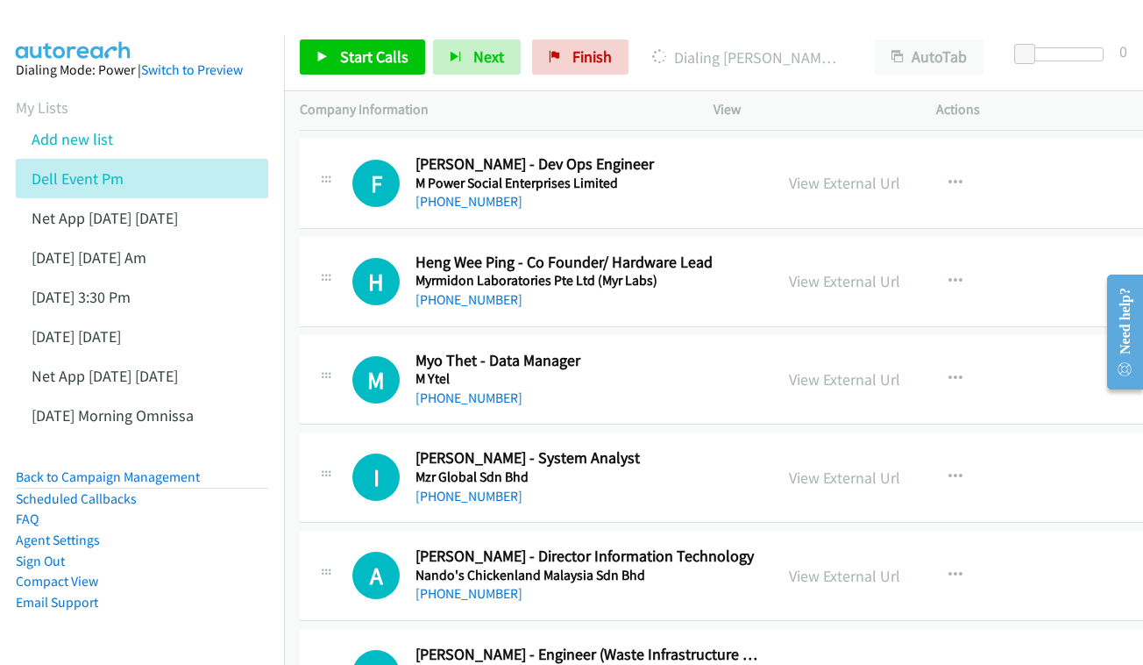
scroll to position [2424, 0]
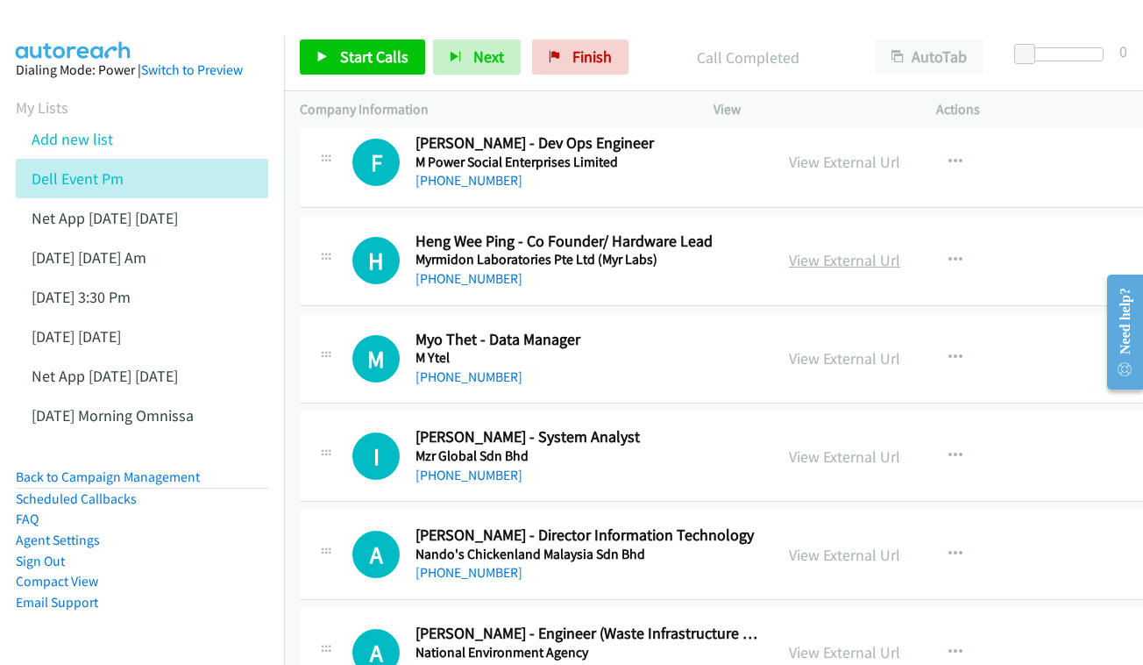
click at [822, 250] on link "View External Url" at bounding box center [844, 260] width 111 height 20
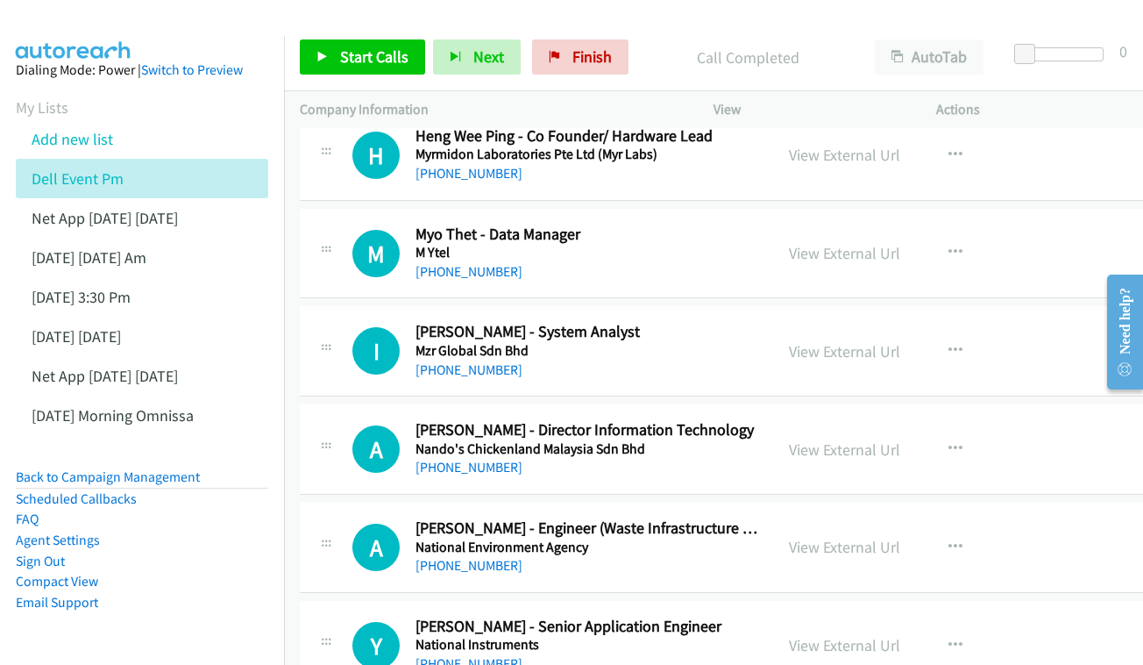
scroll to position [2532, 0]
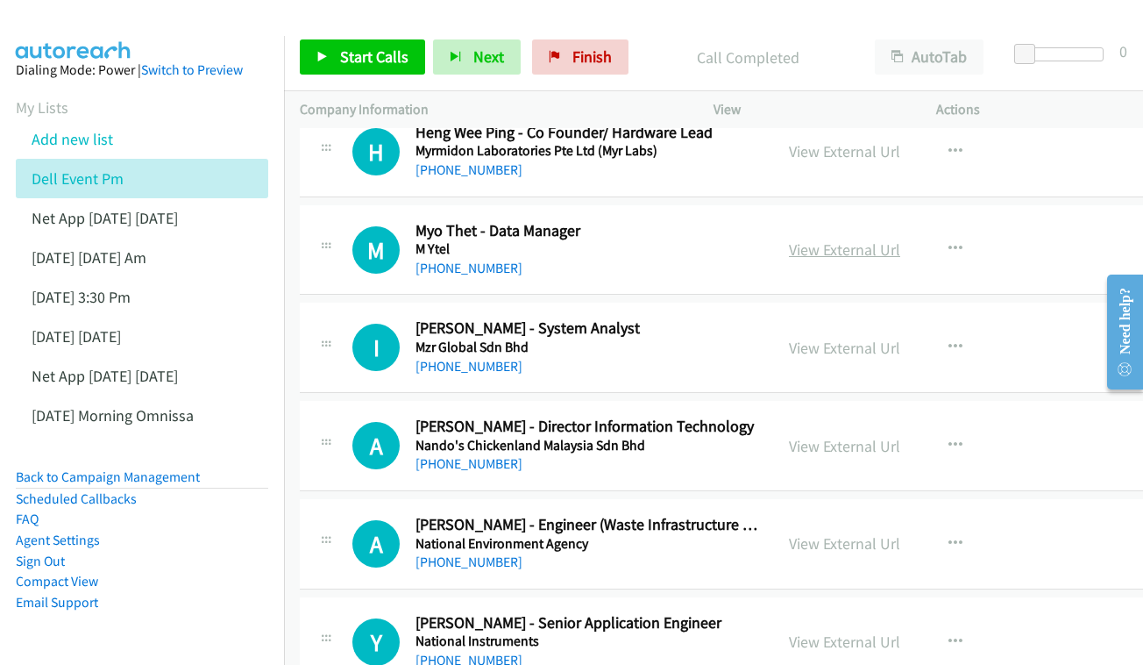
click at [847, 239] on link "View External Url" at bounding box center [844, 249] width 111 height 20
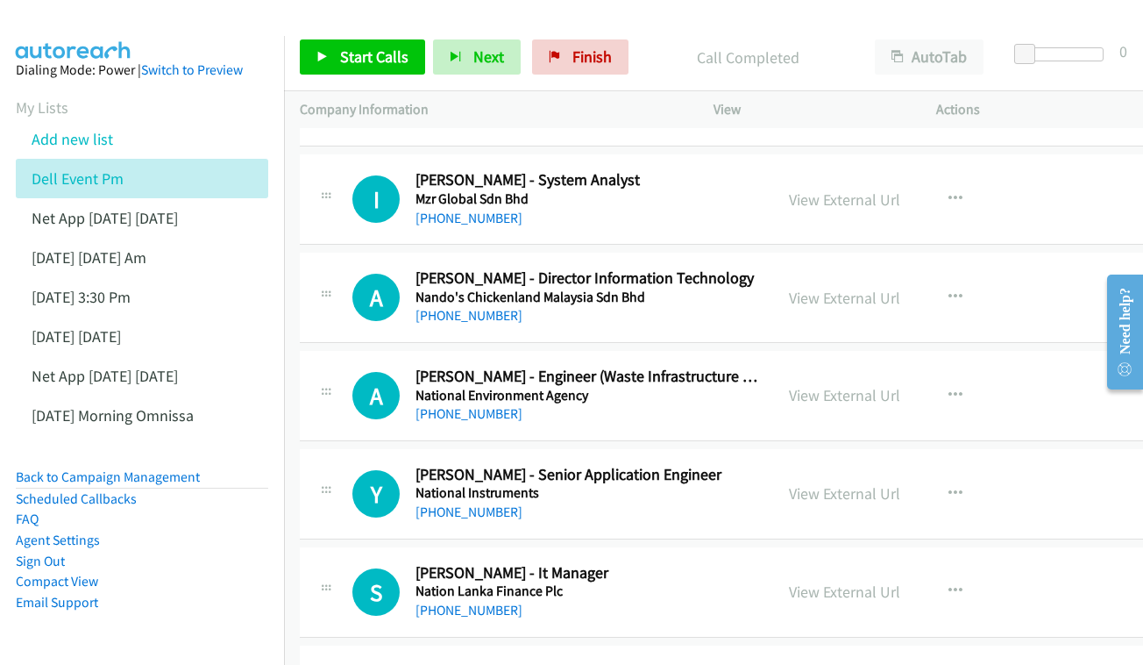
scroll to position [2677, 0]
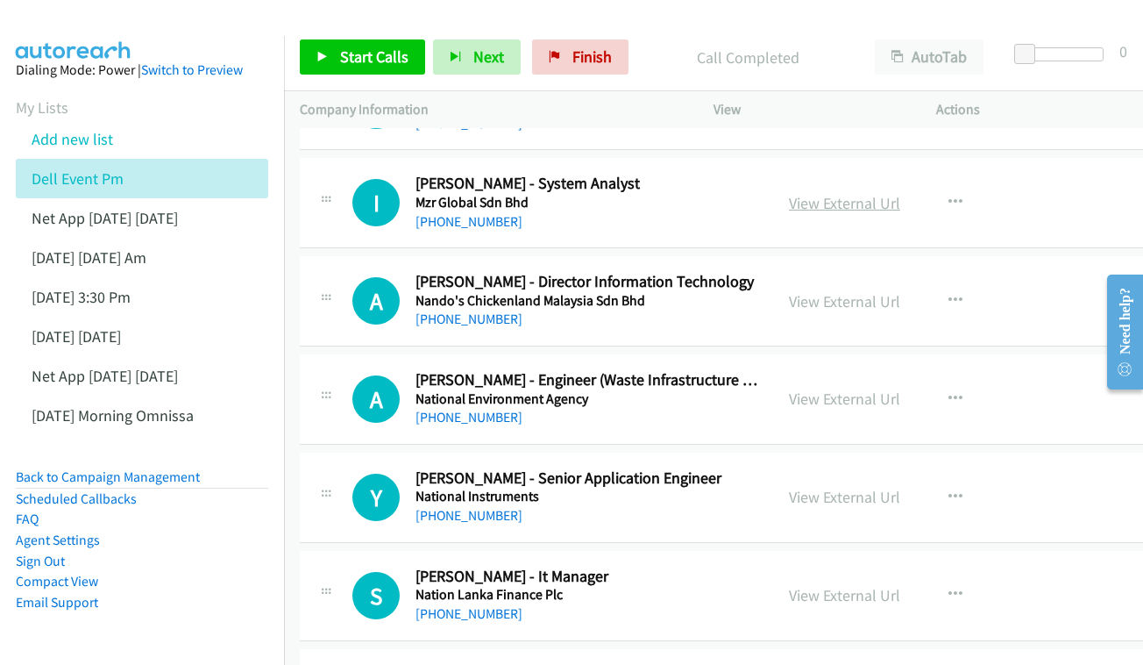
click at [832, 193] on link "View External Url" at bounding box center [844, 203] width 111 height 20
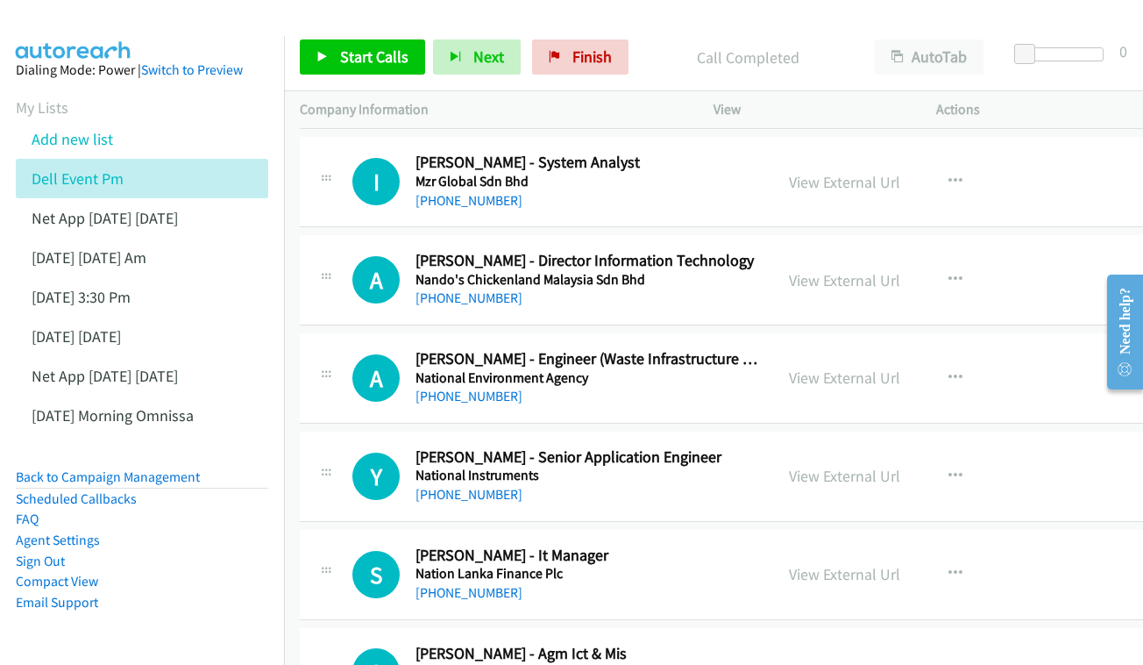
scroll to position [2728, 0]
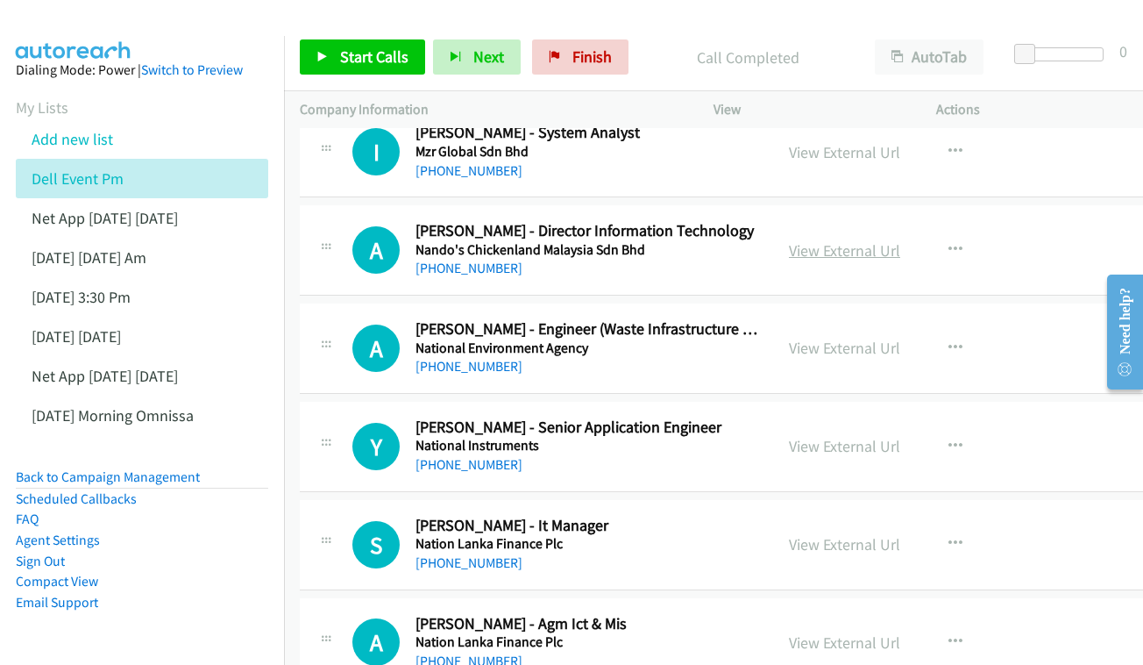
click at [835, 240] on link "View External Url" at bounding box center [844, 250] width 111 height 20
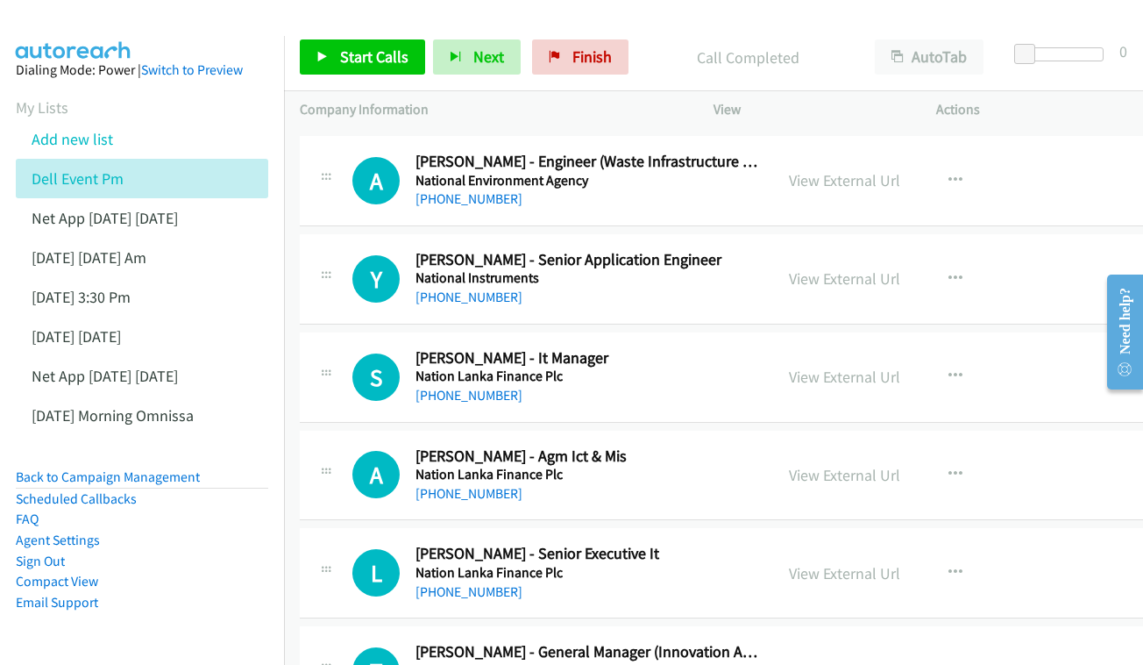
scroll to position [2899, 0]
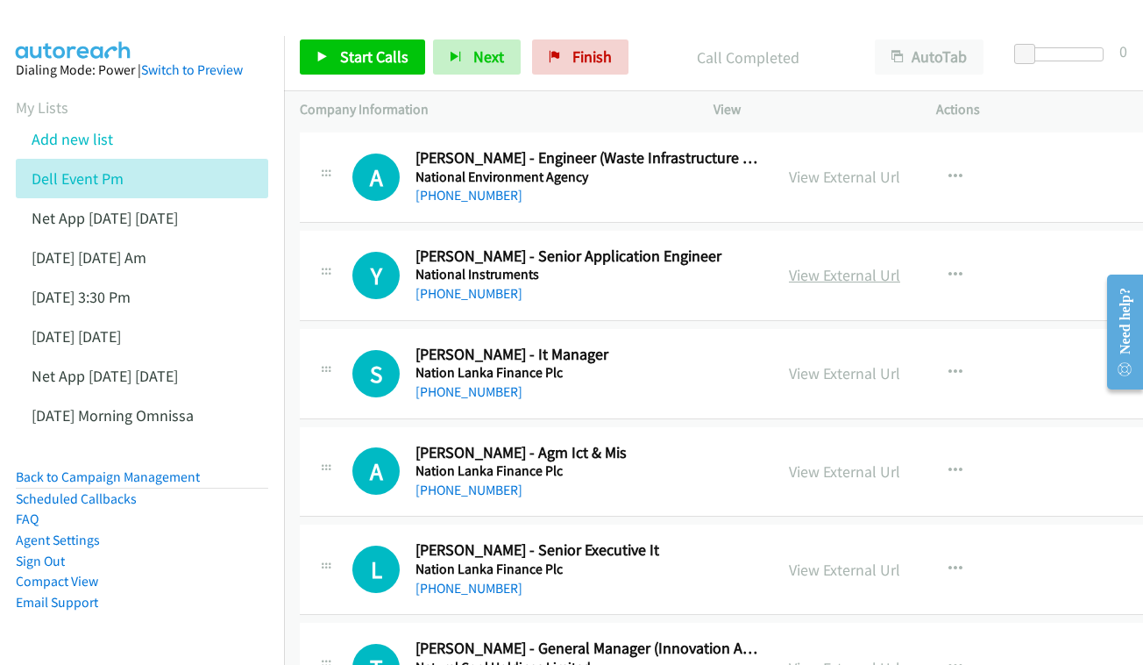
click at [842, 265] on link "View External Url" at bounding box center [844, 275] width 111 height 20
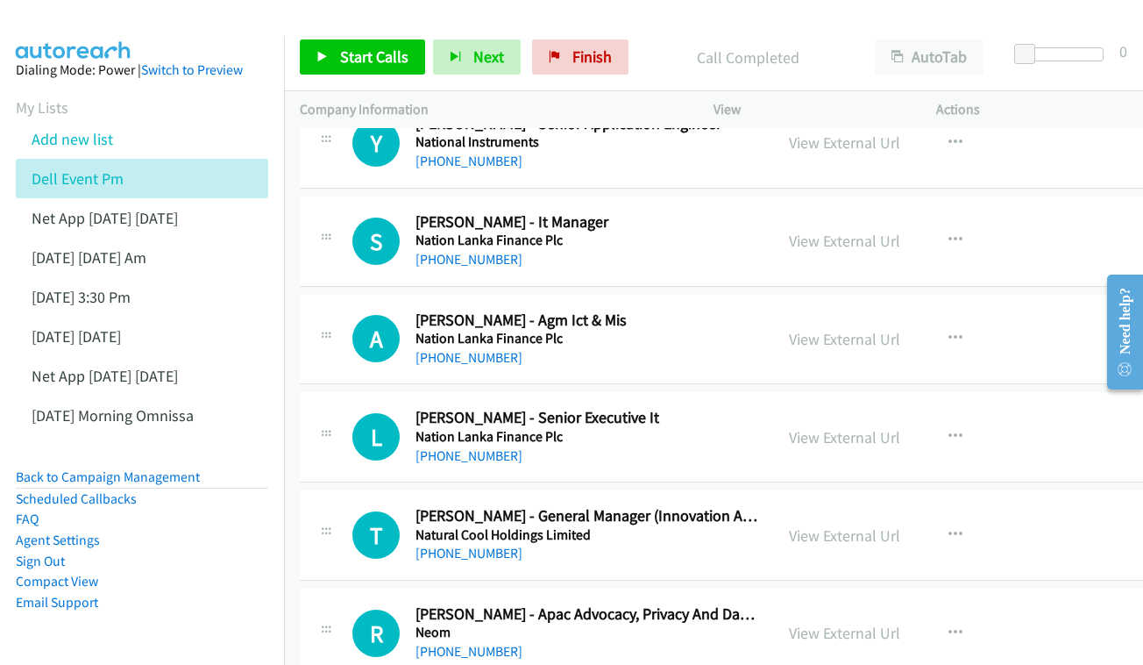
scroll to position [3035, 0]
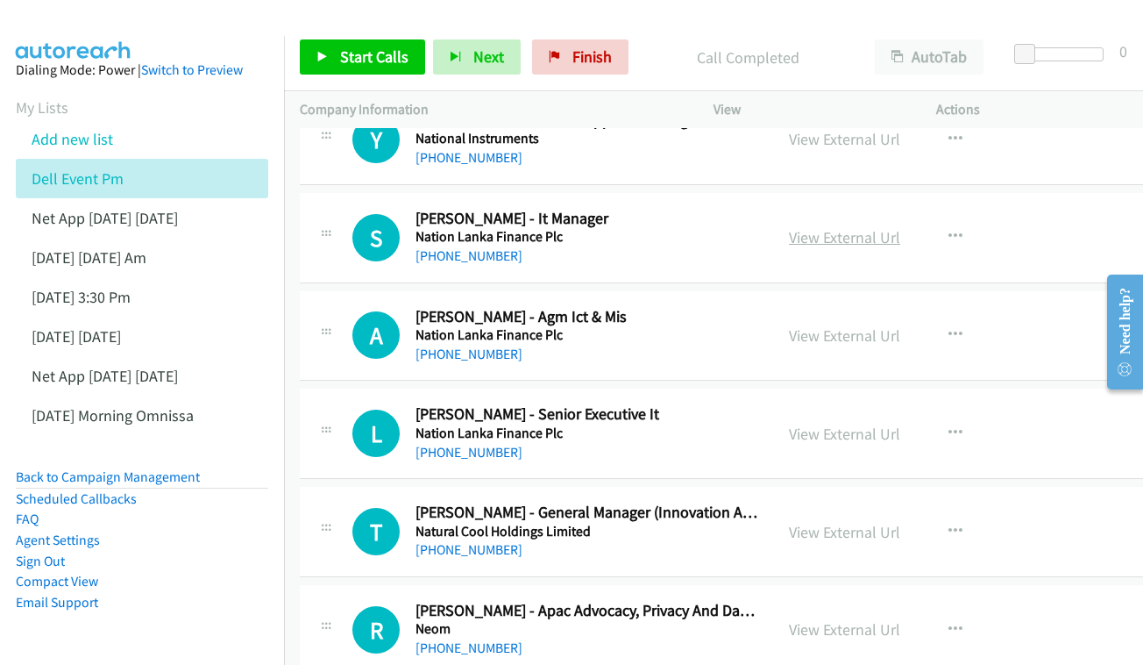
click at [838, 227] on link "View External Url" at bounding box center [844, 237] width 111 height 20
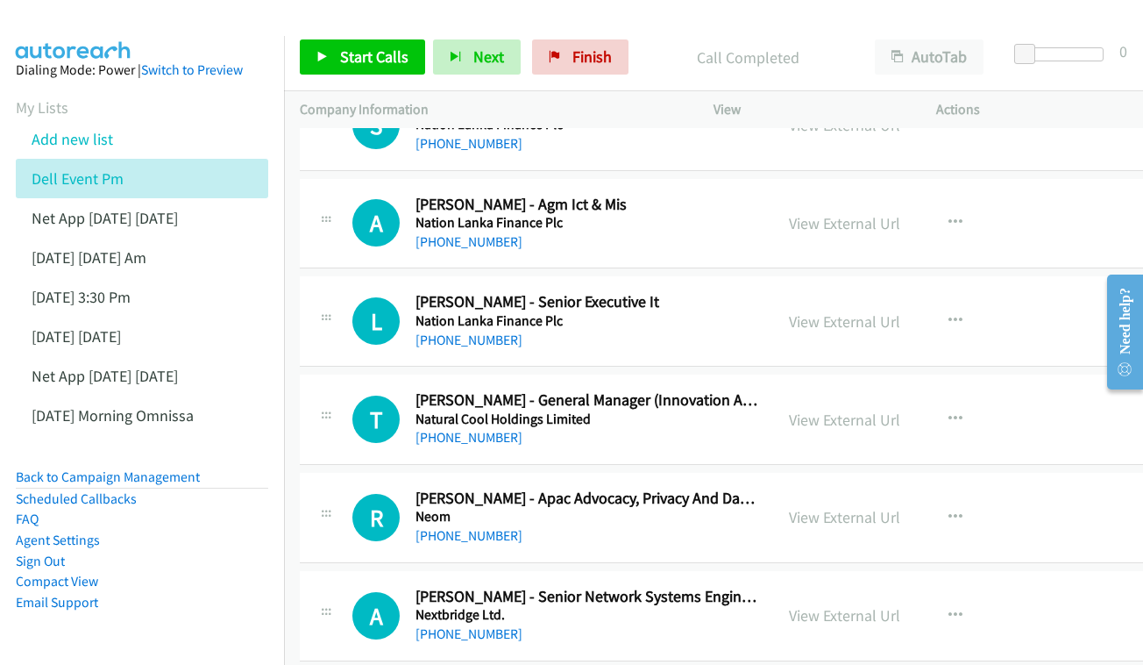
scroll to position [3176, 0]
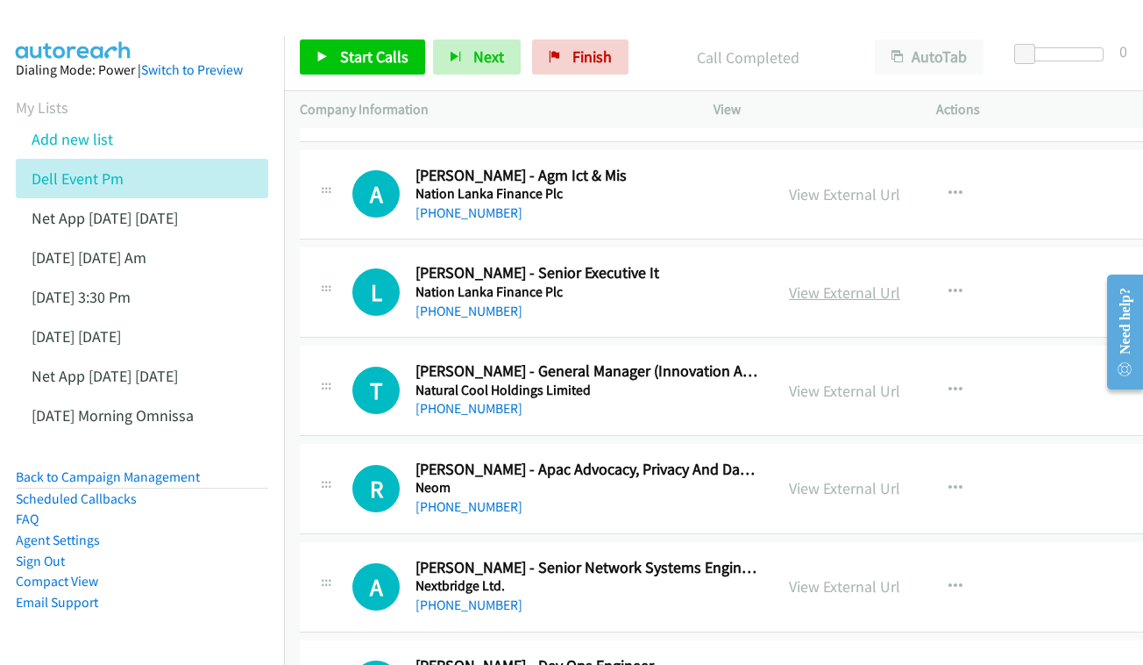
click at [849, 282] on link "View External Url" at bounding box center [844, 292] width 111 height 20
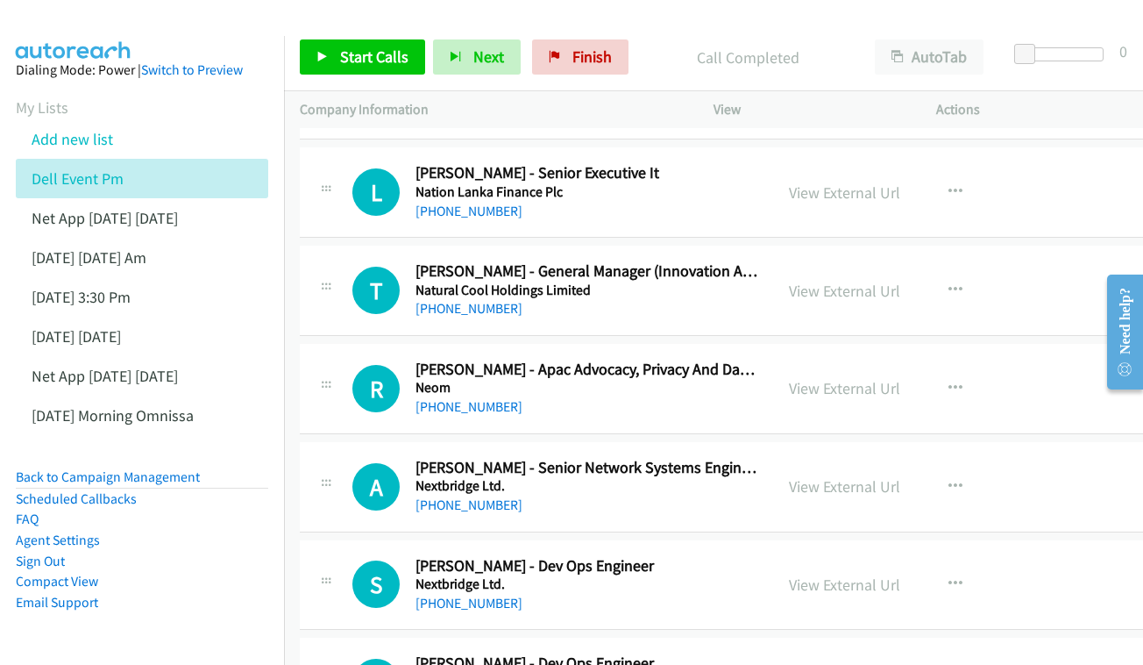
scroll to position [3279, 0]
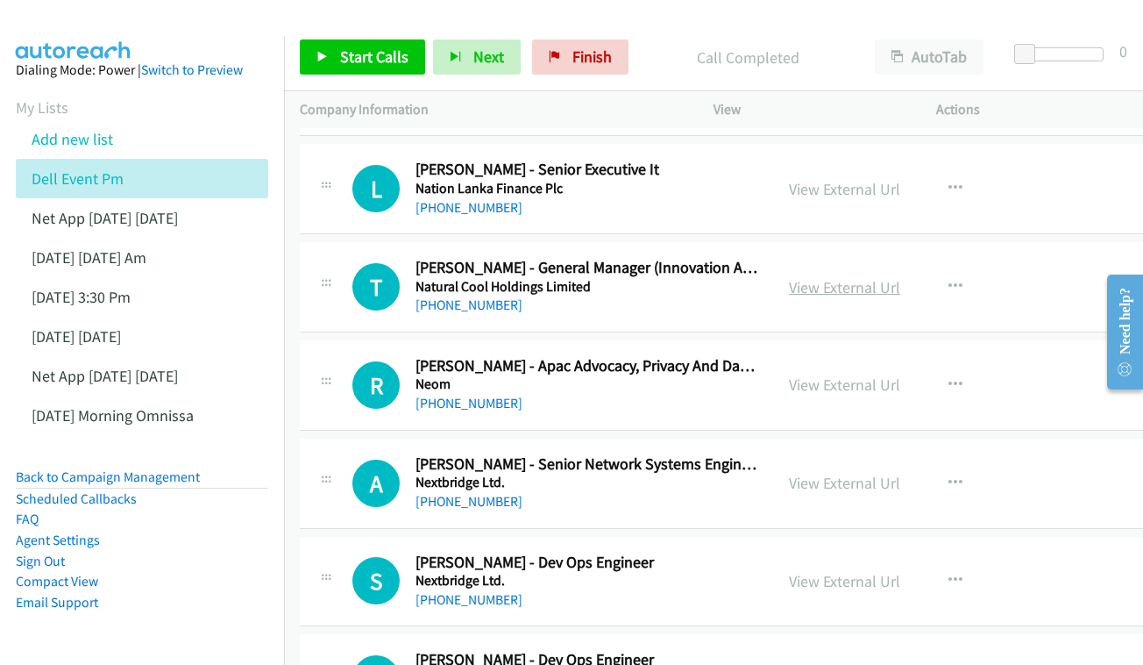
click at [828, 277] on link "View External Url" at bounding box center [844, 287] width 111 height 20
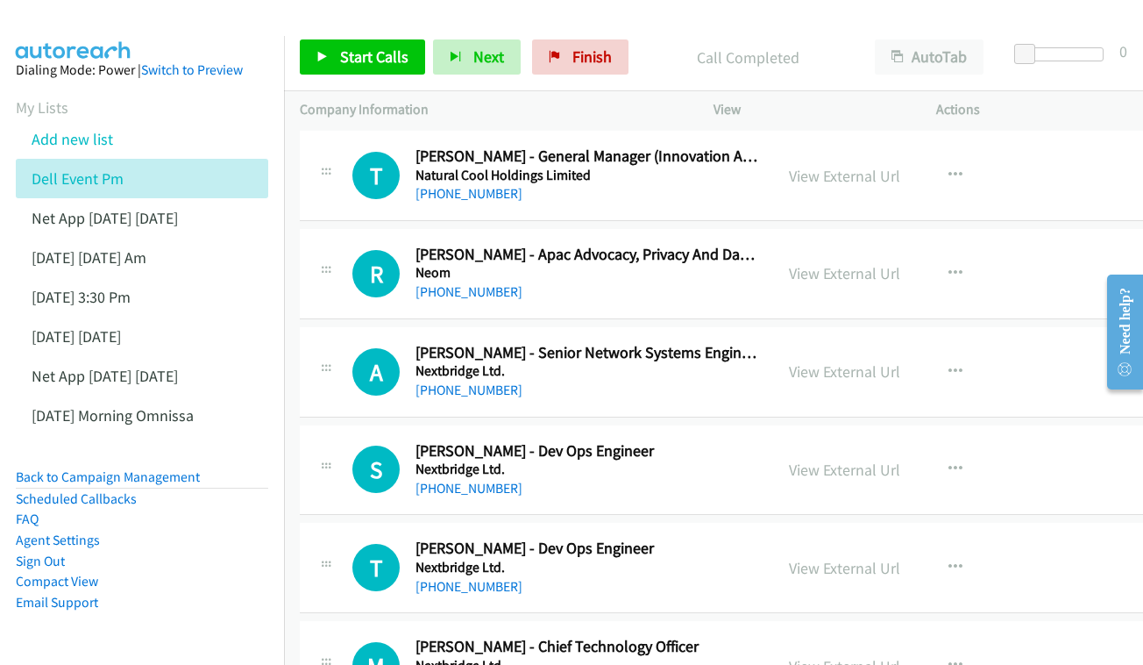
scroll to position [3394, 0]
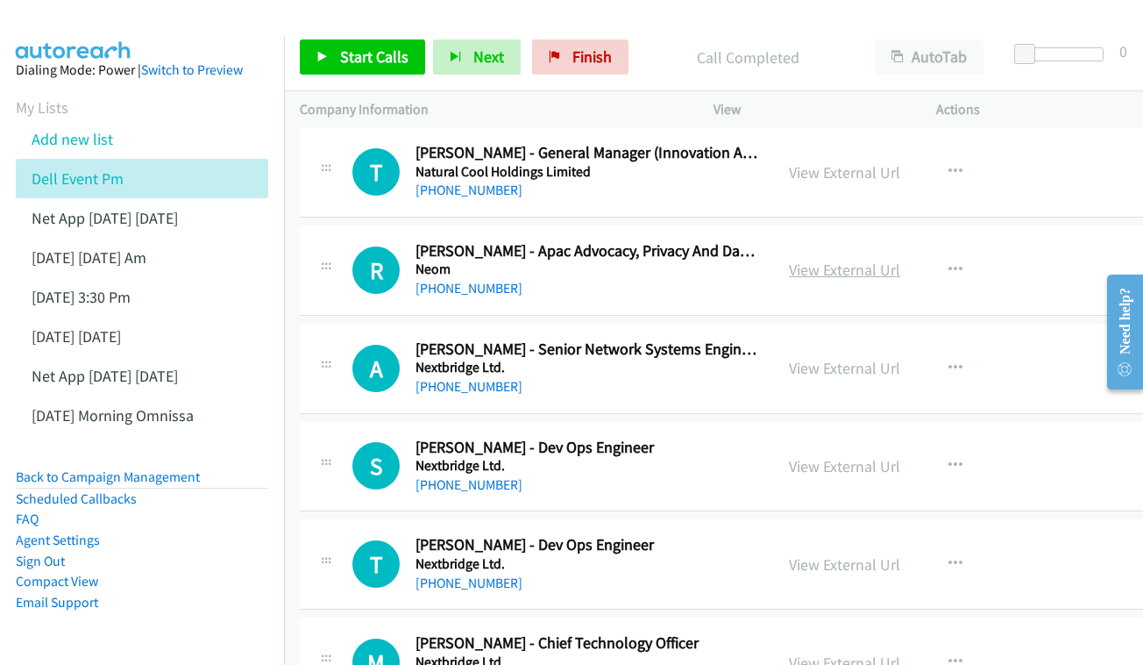
click at [829, 260] on link "View External Url" at bounding box center [844, 270] width 111 height 20
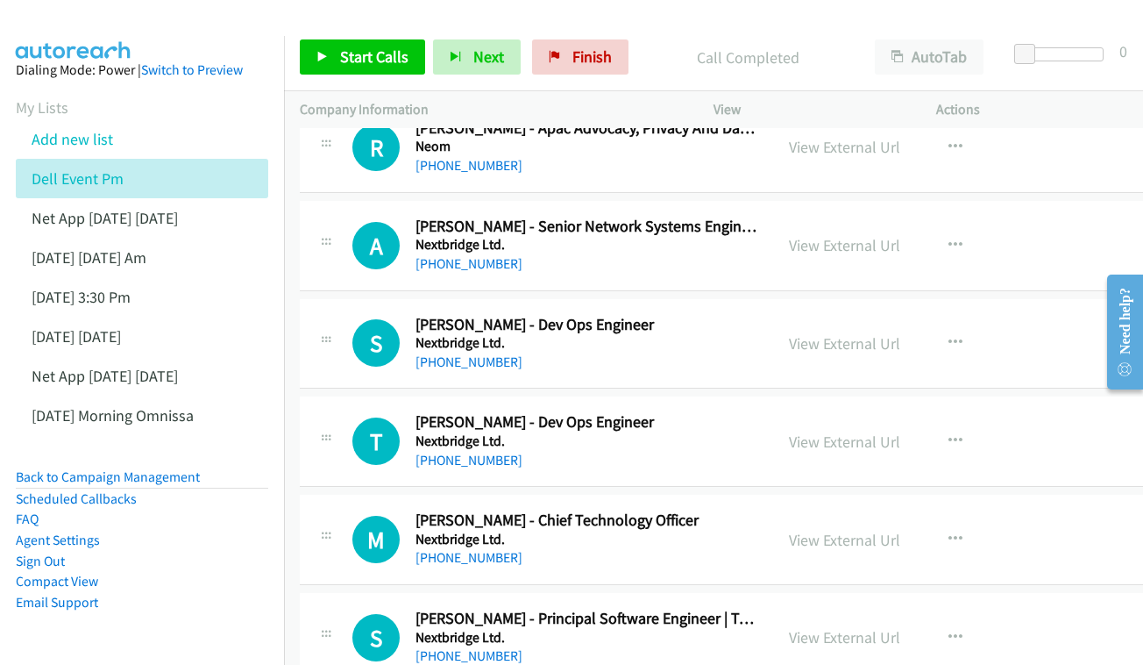
scroll to position [3521, 0]
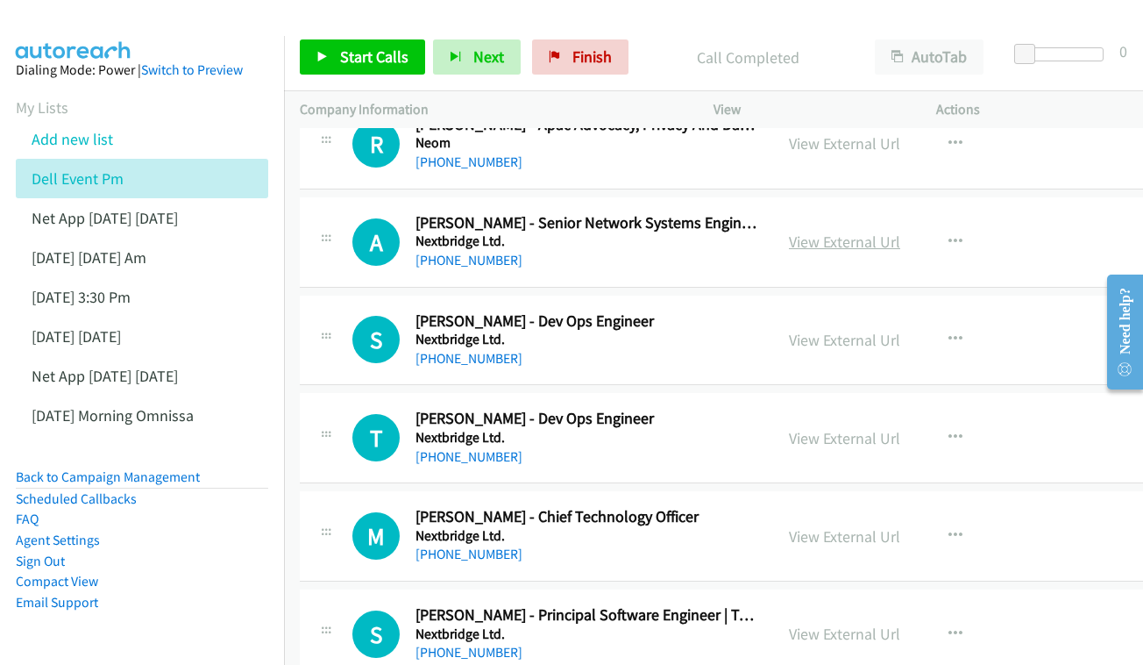
click at [841, 231] on link "View External Url" at bounding box center [844, 241] width 111 height 20
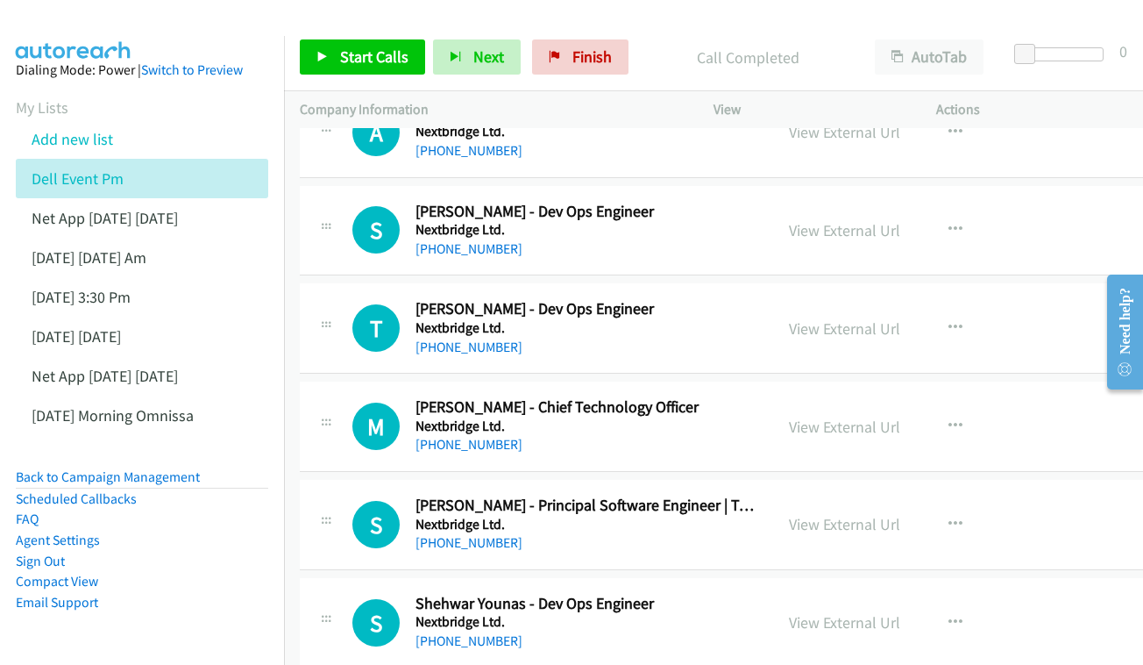
click at [841, 202] on div "View External Url View External Url Schedule/Manage Callback Start Calls Here R…" at bounding box center [899, 231] width 253 height 58
click at [840, 220] on link "View External Url" at bounding box center [844, 230] width 111 height 20
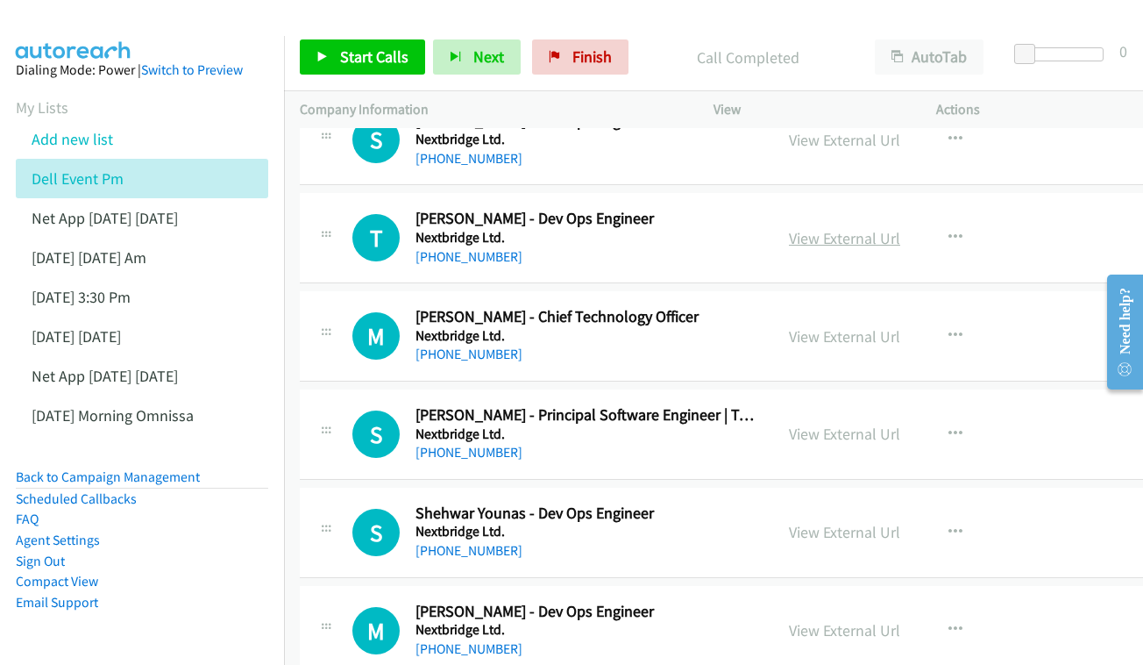
click at [855, 228] on link "View External Url" at bounding box center [844, 238] width 111 height 20
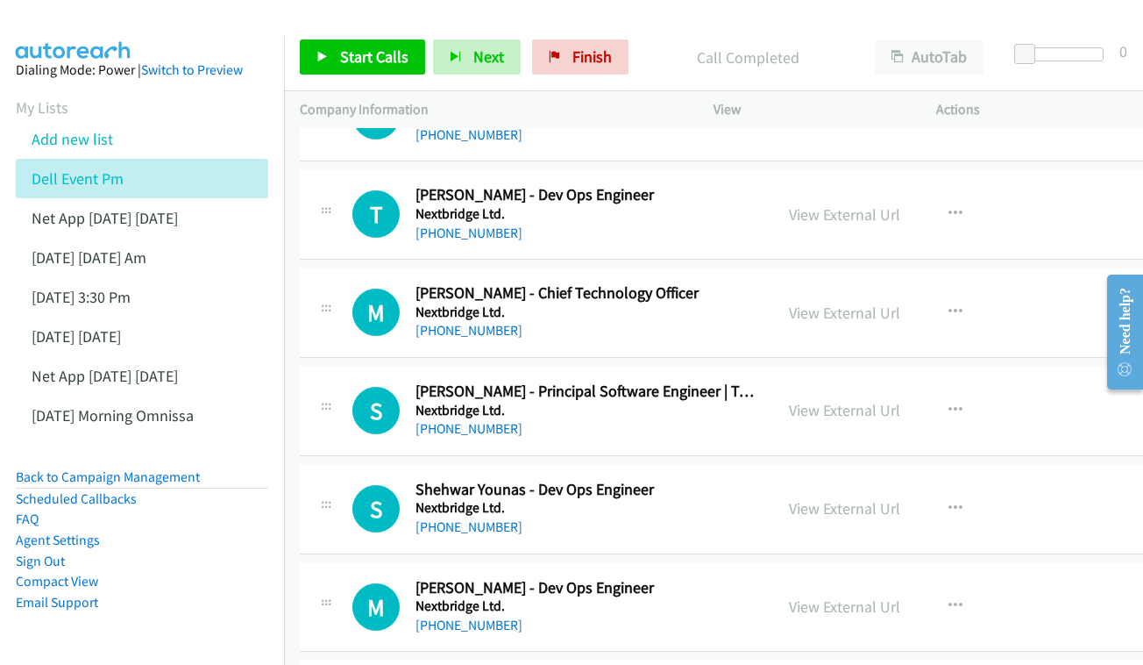
scroll to position [3784, 0]
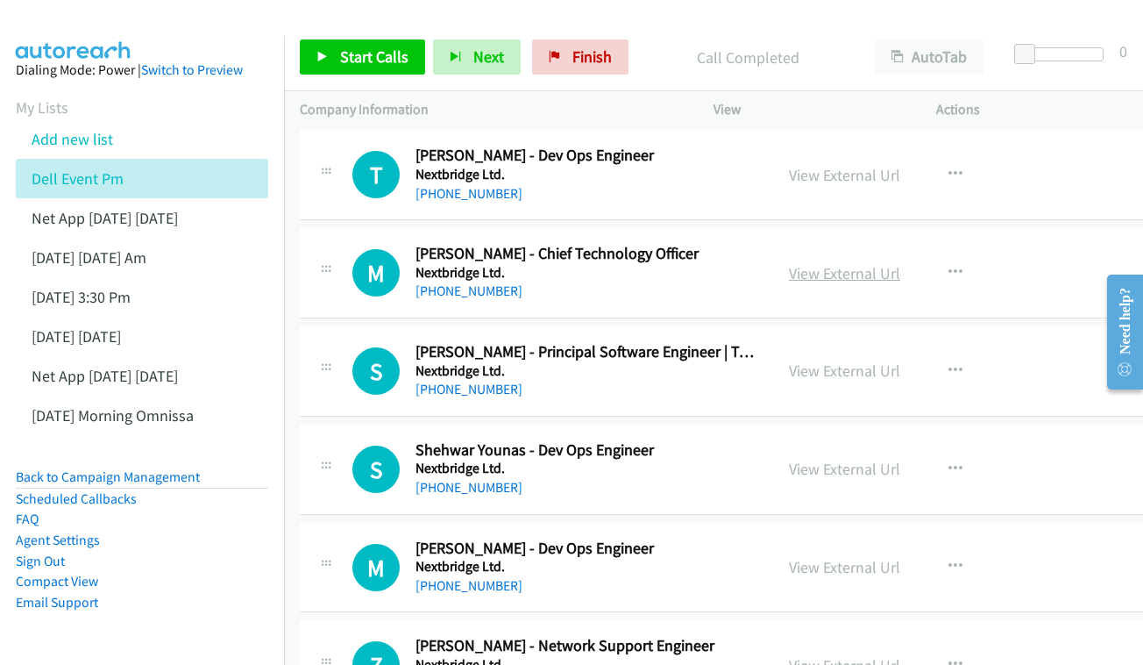
click at [845, 263] on link "View External Url" at bounding box center [844, 273] width 111 height 20
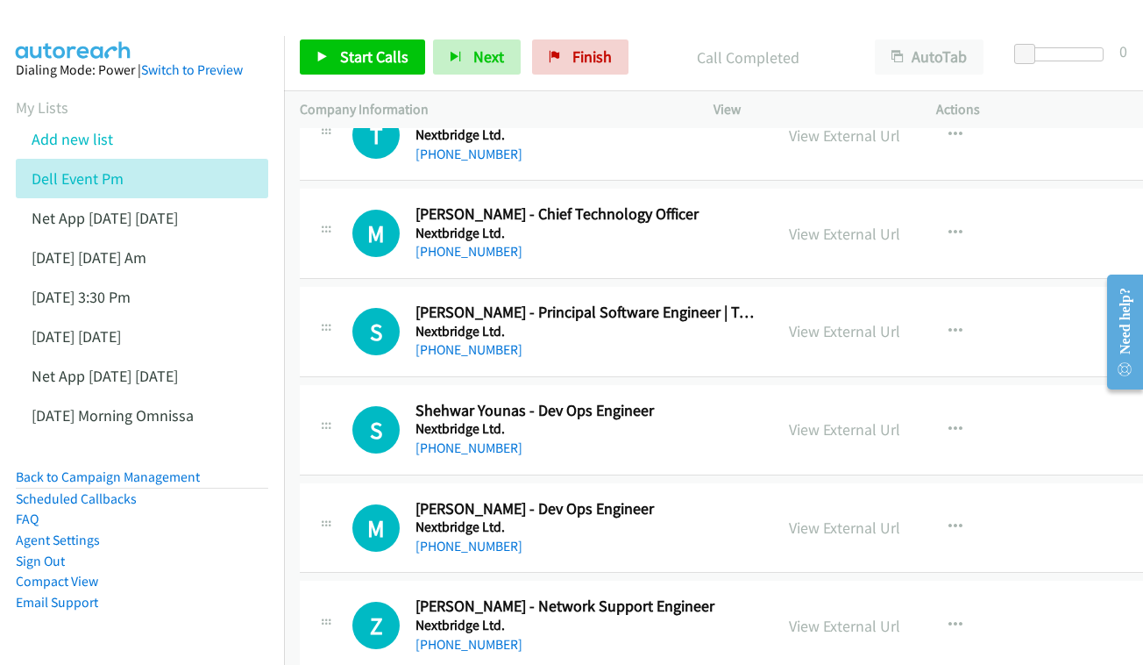
scroll to position [3799, 0]
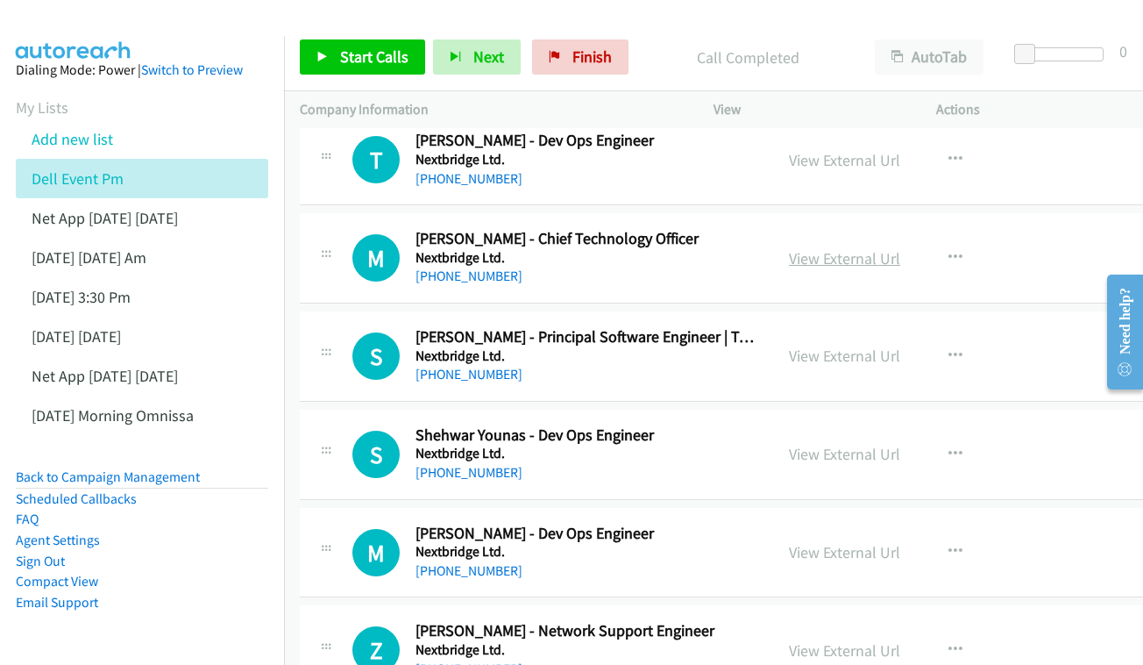
click at [850, 248] on link "View External Url" at bounding box center [844, 258] width 111 height 20
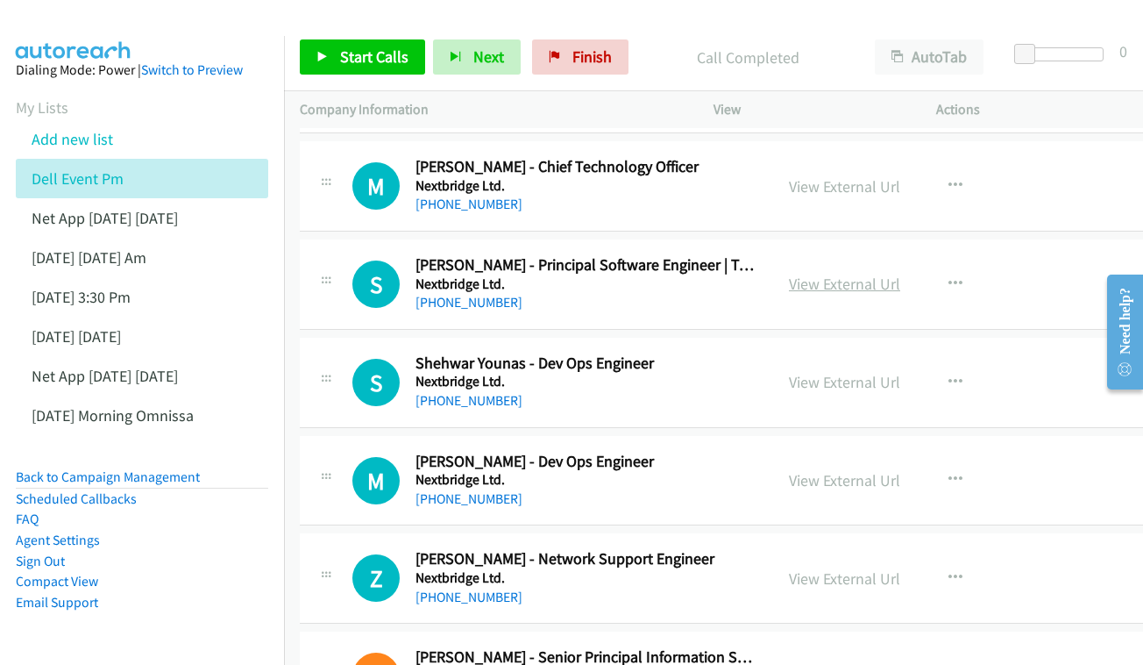
scroll to position [3871, 0]
click at [857, 271] on div "View External Url" at bounding box center [844, 283] width 111 height 24
click at [856, 273] on link "View External Url" at bounding box center [844, 283] width 111 height 20
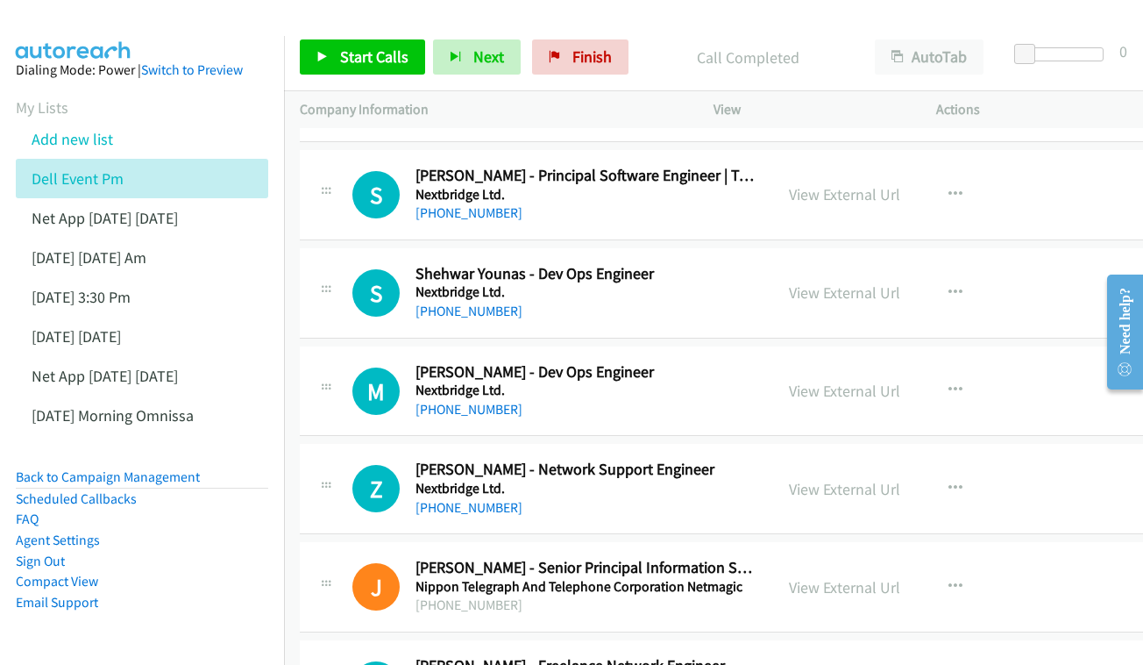
scroll to position [3971, 0]
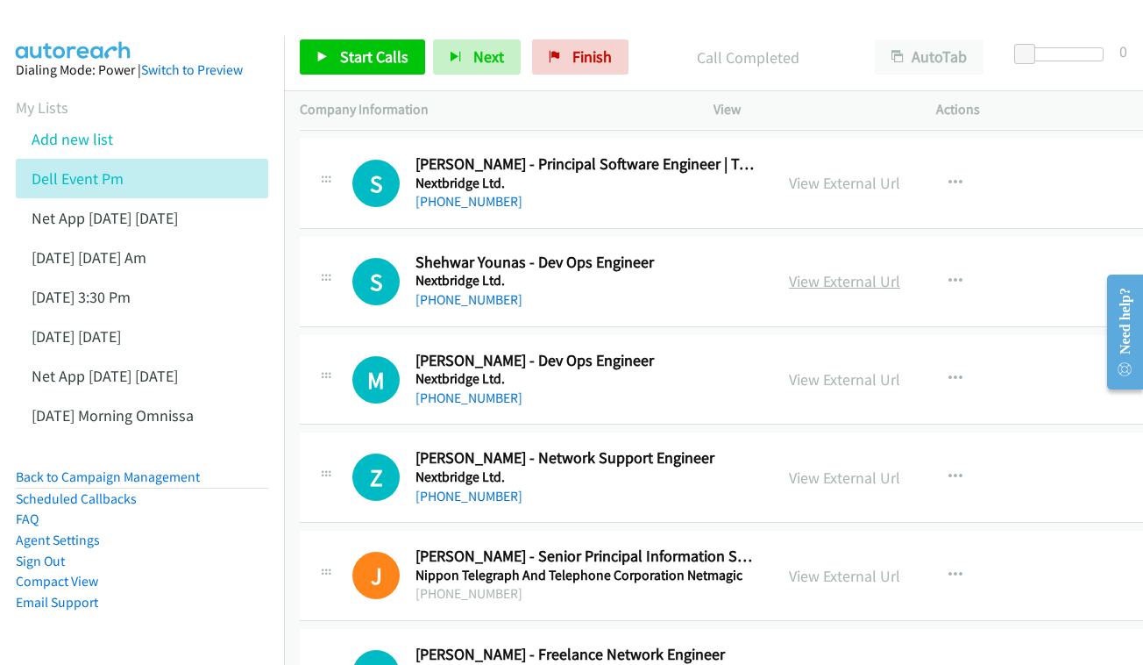
click at [857, 271] on link "View External Url" at bounding box center [844, 281] width 111 height 20
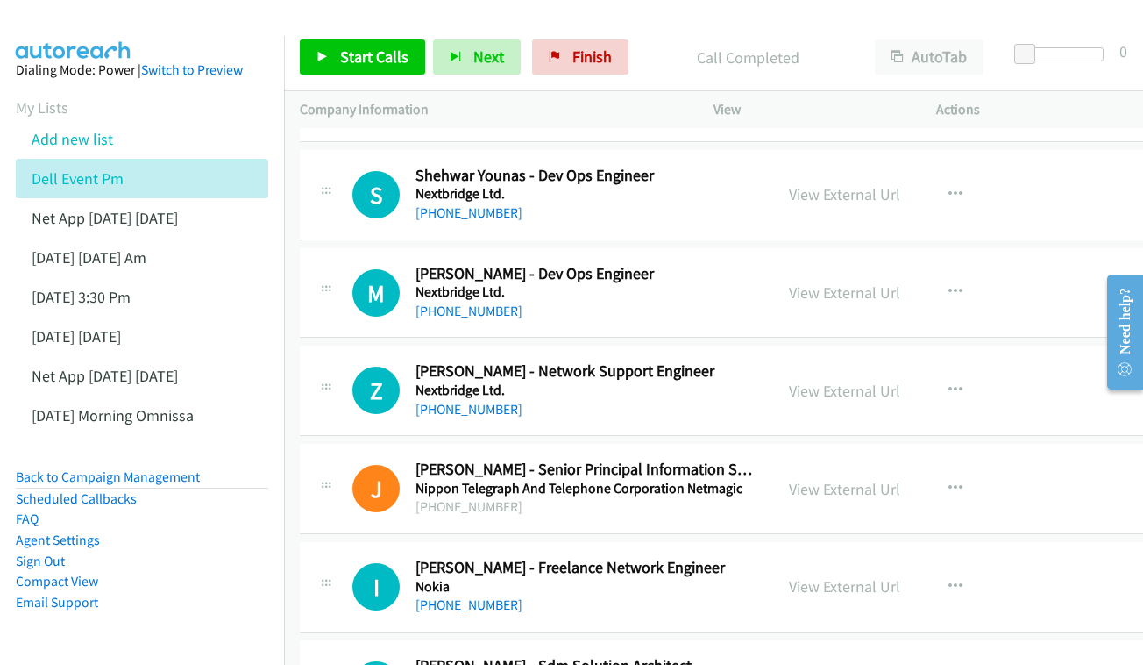
scroll to position [4067, 0]
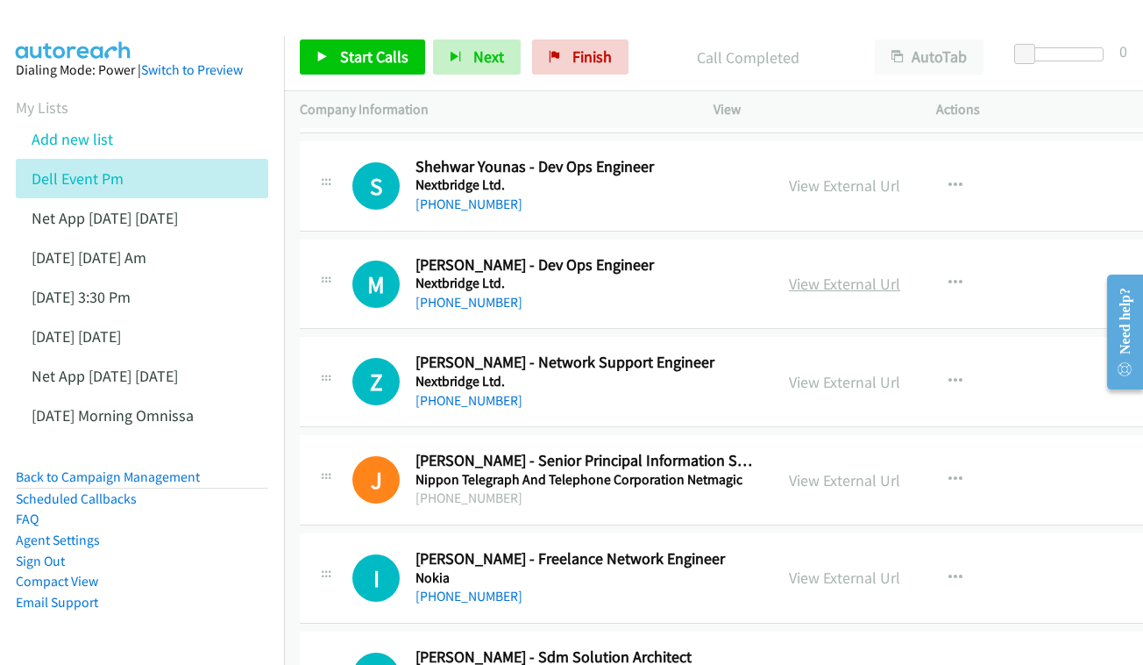
click at [790, 255] on div "View External Url View External Url Schedule/Manage Callback Start Calls Here R…" at bounding box center [899, 284] width 253 height 58
click at [831, 274] on link "View External Url" at bounding box center [844, 284] width 111 height 20
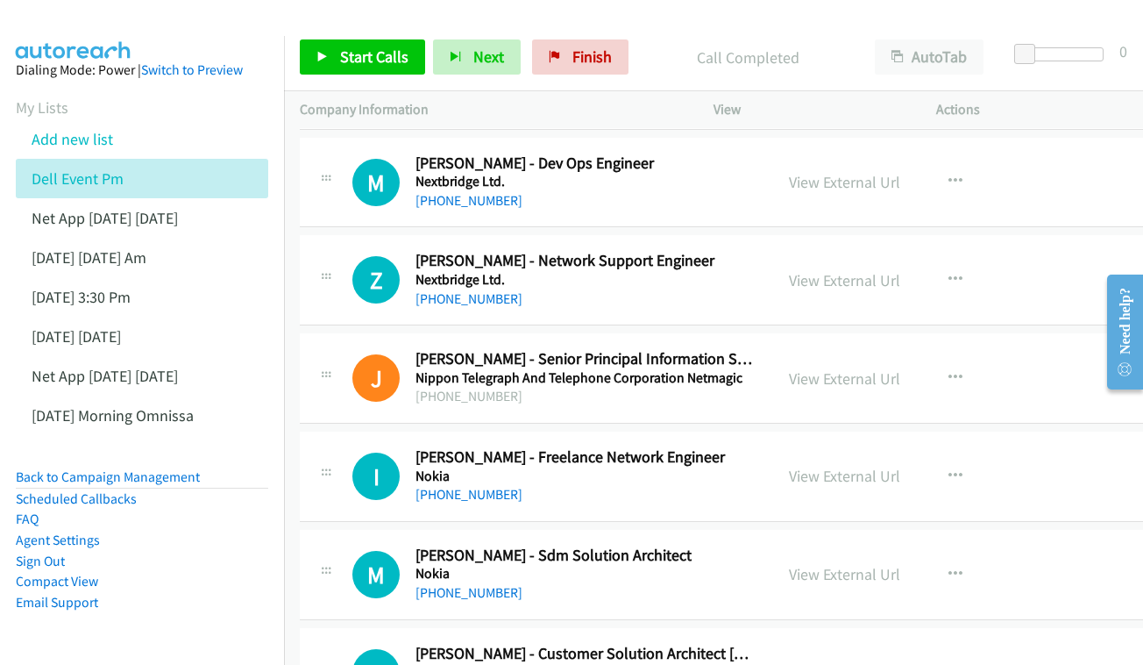
scroll to position [4169, 1]
click at [863, 270] on link "View External Url" at bounding box center [843, 280] width 111 height 20
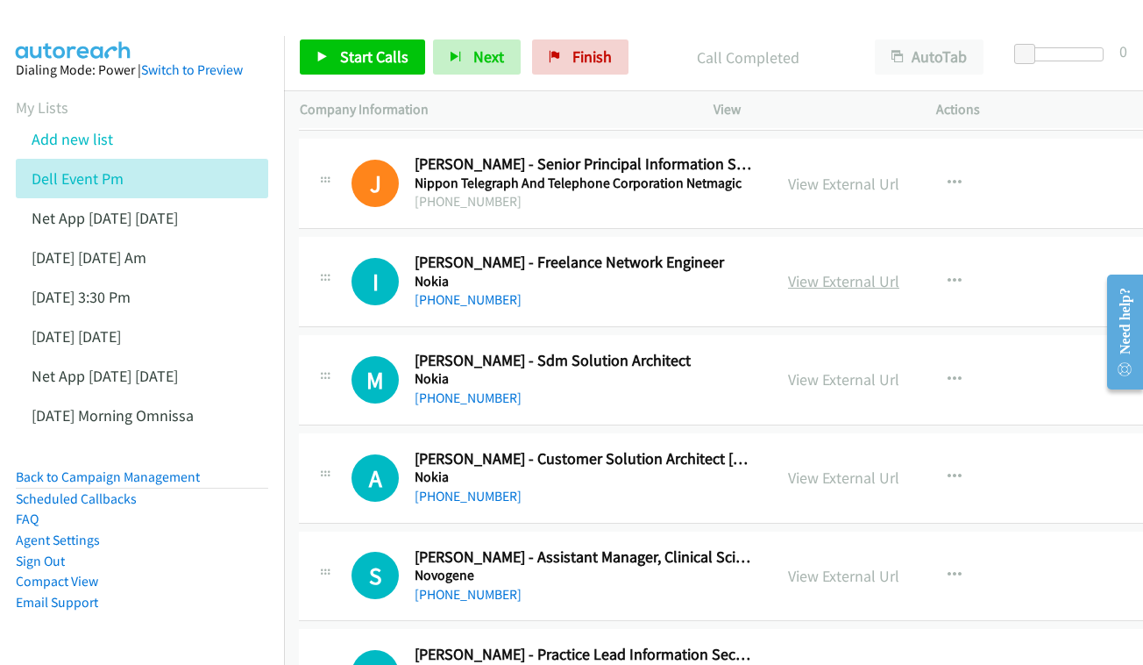
scroll to position [4363, 0]
click at [842, 271] on link "View External Url" at bounding box center [844, 281] width 111 height 20
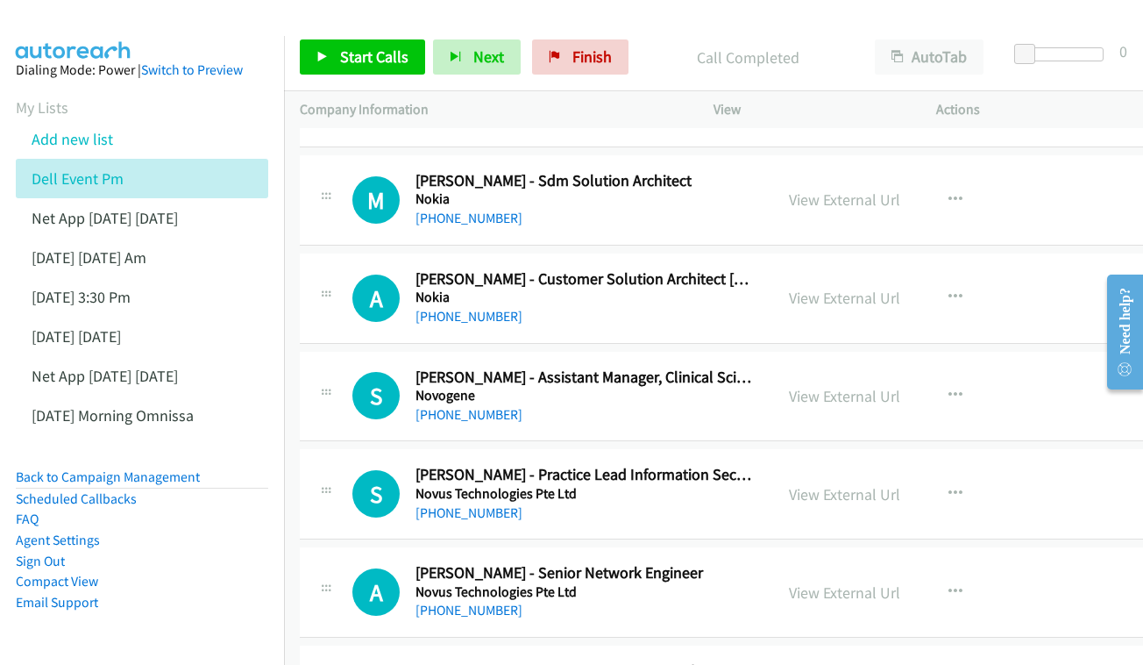
scroll to position [4556, 0]
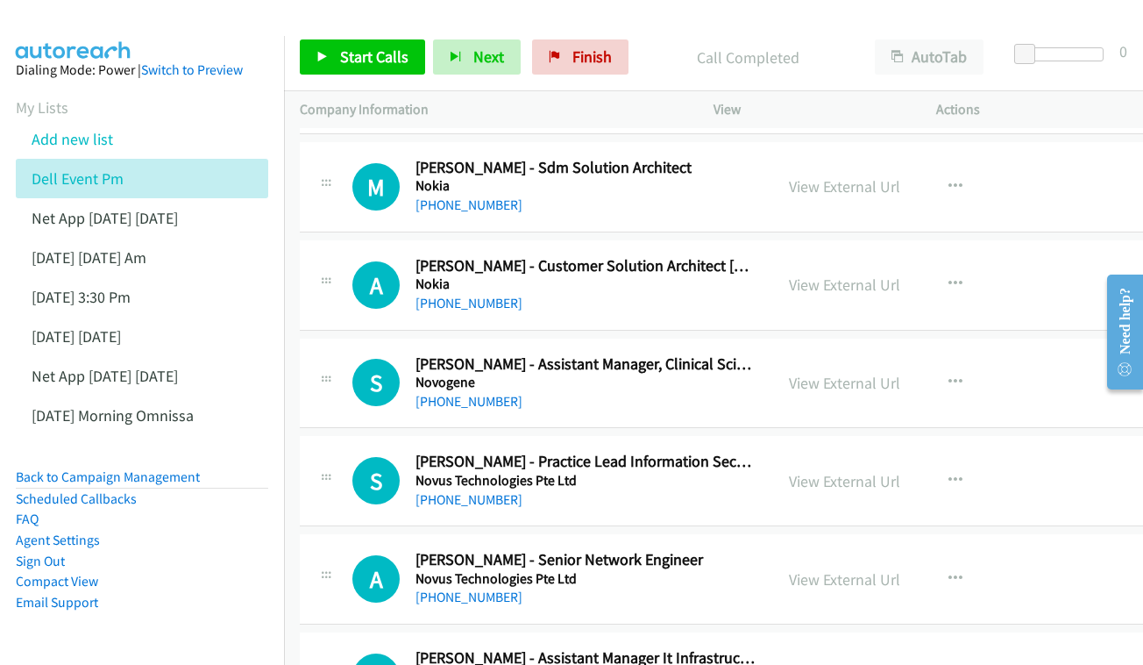
click at [845, 256] on div "View External Url View External Url Schedule/Manage Callback Start Calls Here R…" at bounding box center [899, 285] width 253 height 58
click at [846, 274] on link "View External Url" at bounding box center [844, 284] width 111 height 20
click at [86, 137] on link "Add new list" at bounding box center [73, 139] width 82 height 20
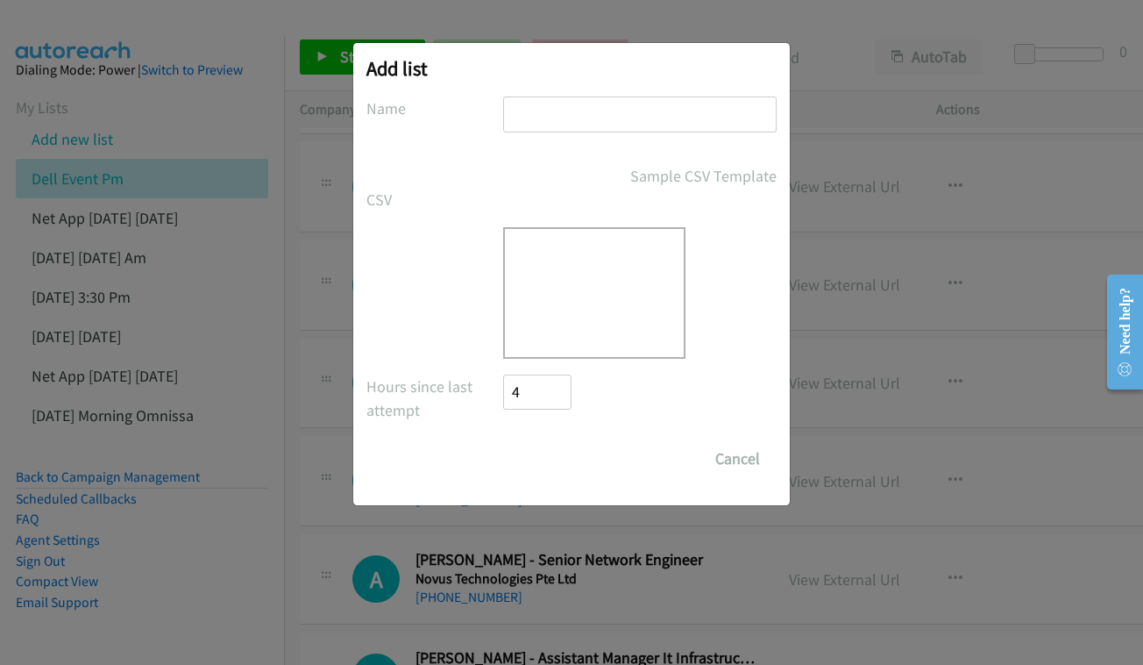
click at [612, 101] on input "text" at bounding box center [640, 114] width 274 height 36
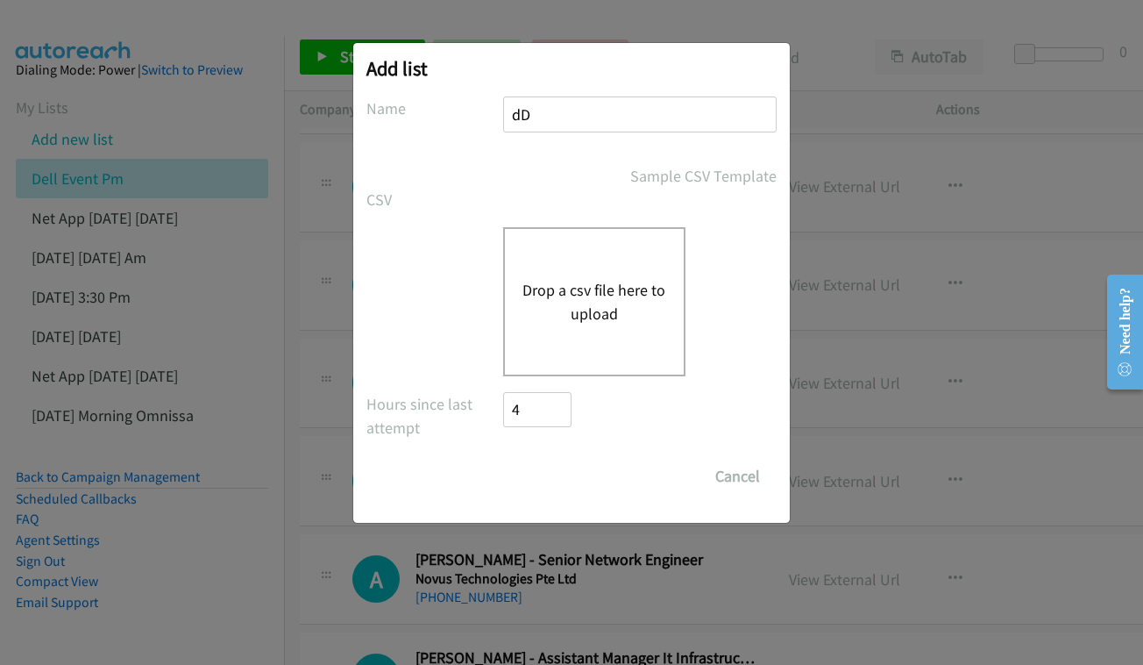
type input "d"
type input "DELL OCT 2 - THURSDAY"
click at [514, 291] on div "Drop a csv file here to upload" at bounding box center [594, 301] width 182 height 149
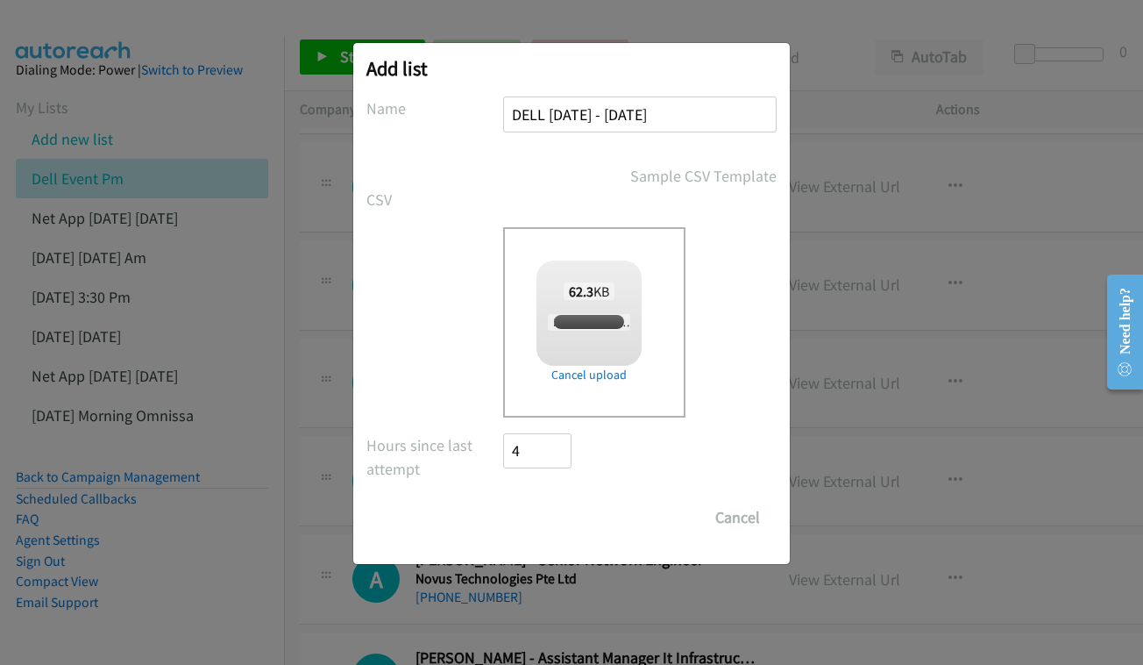
checkbox input "true"
click at [580, 526] on input "Save List" at bounding box center [549, 517] width 92 height 35
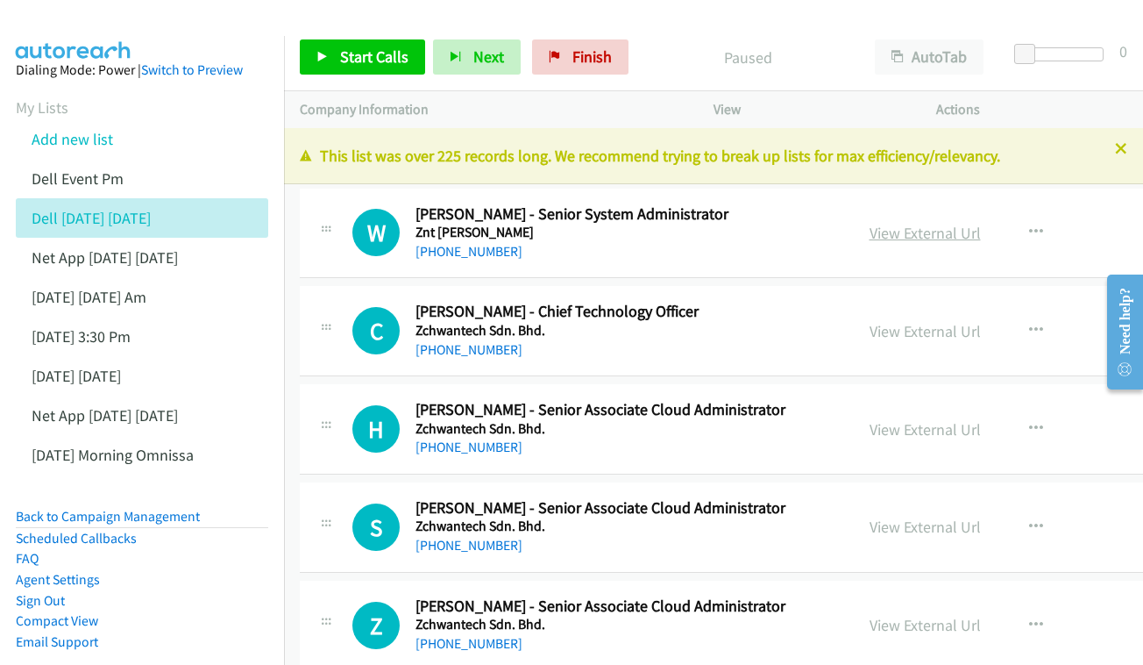
click at [918, 223] on link "View External Url" at bounding box center [925, 233] width 111 height 20
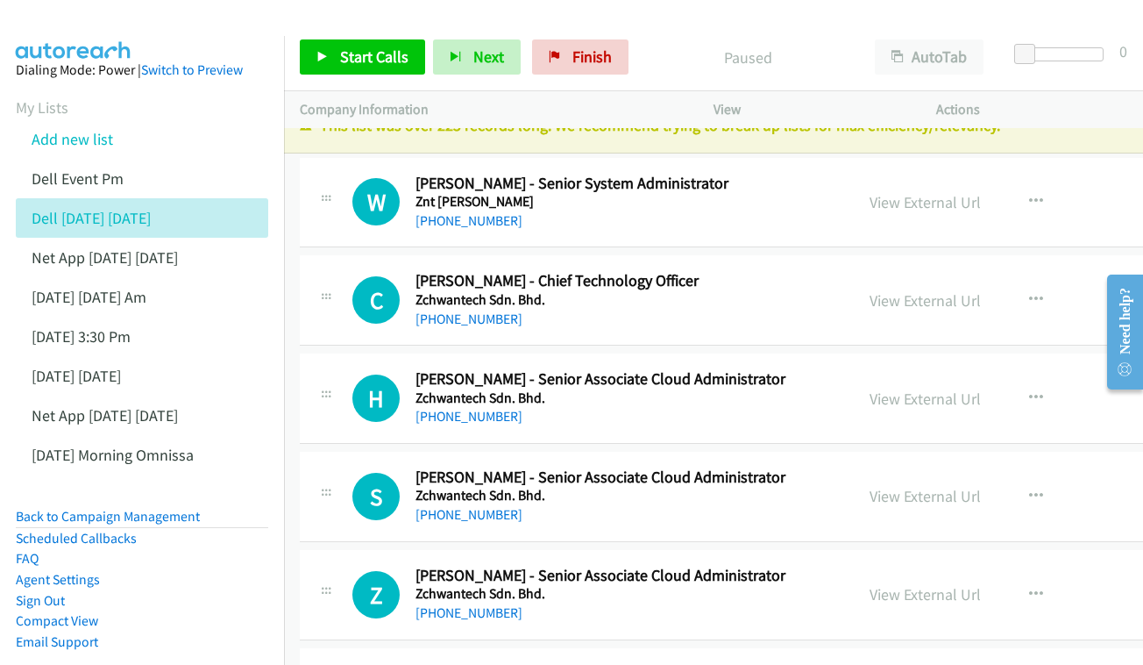
scroll to position [59, 0]
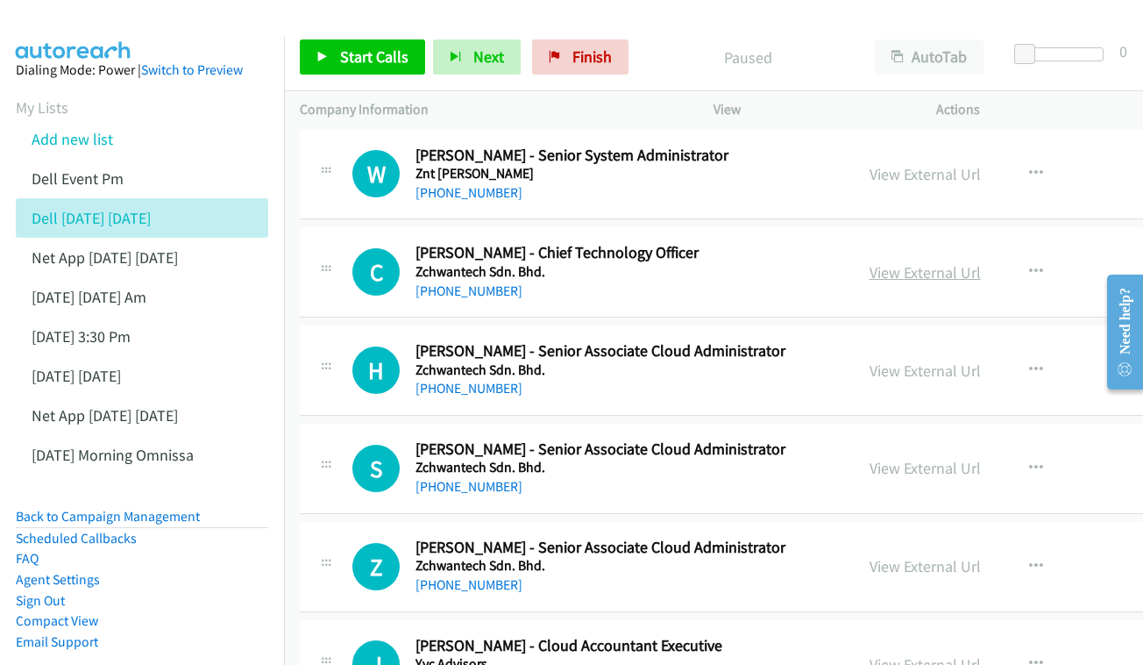
click at [872, 271] on link "View External Url" at bounding box center [925, 272] width 111 height 20
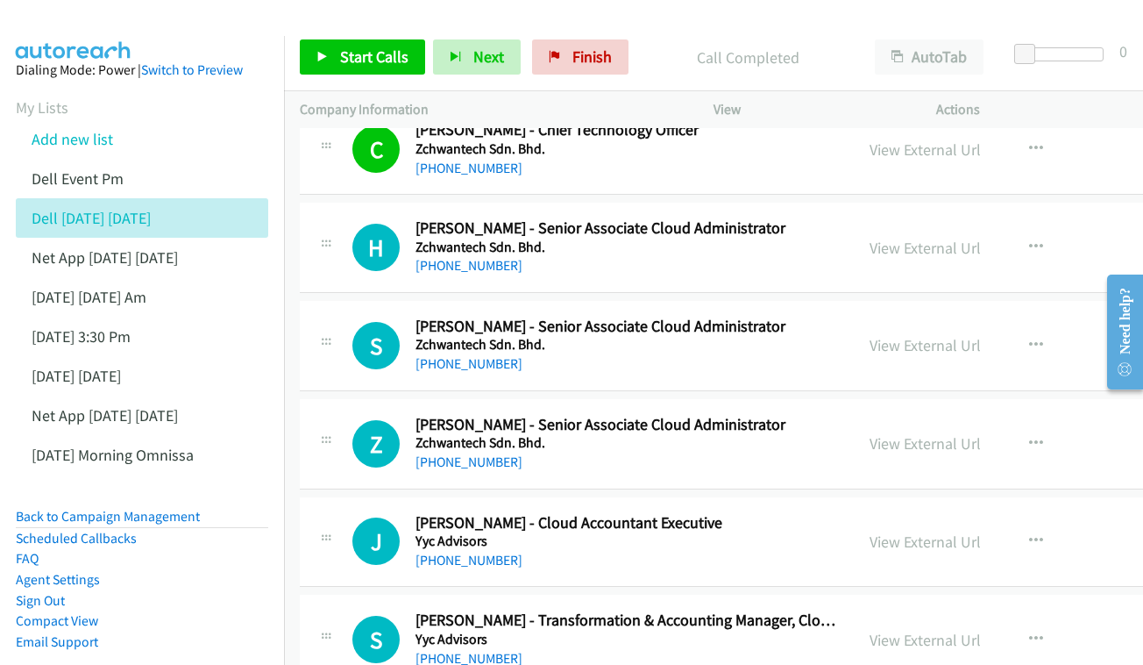
scroll to position [220, 0]
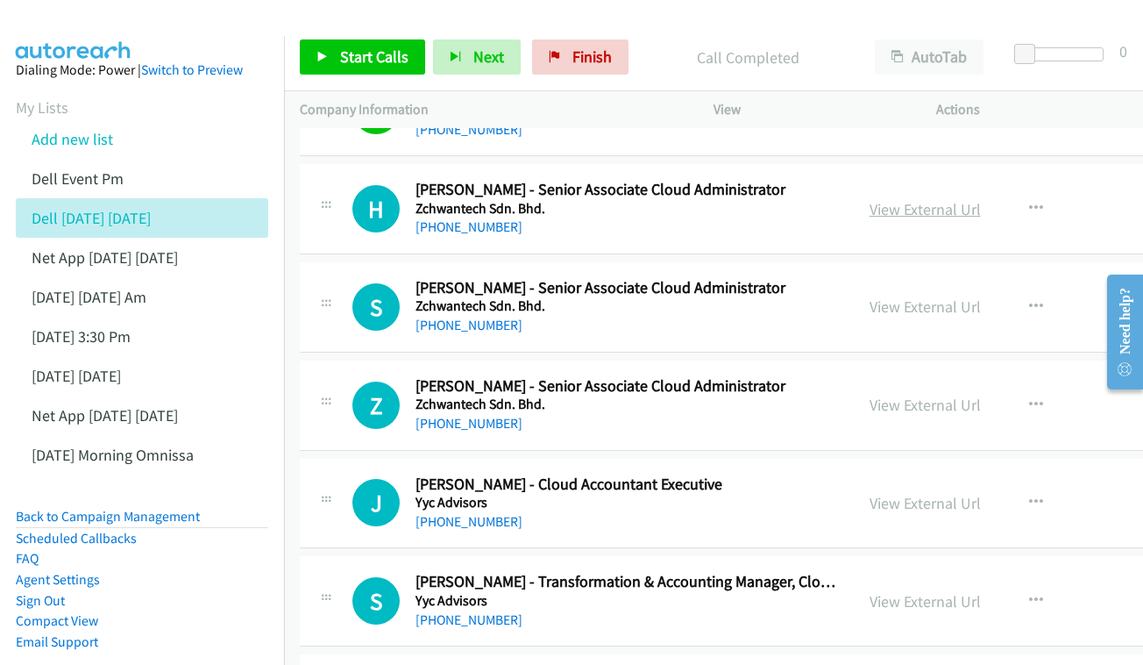
click at [887, 210] on link "View External Url" at bounding box center [925, 209] width 111 height 20
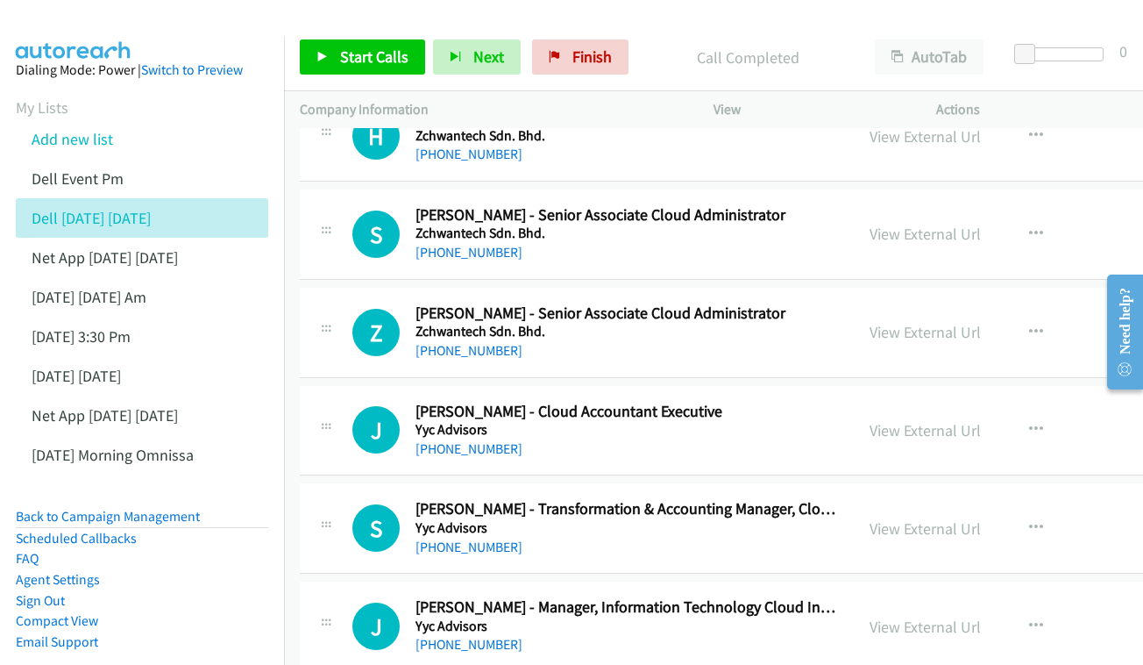
scroll to position [321, 0]
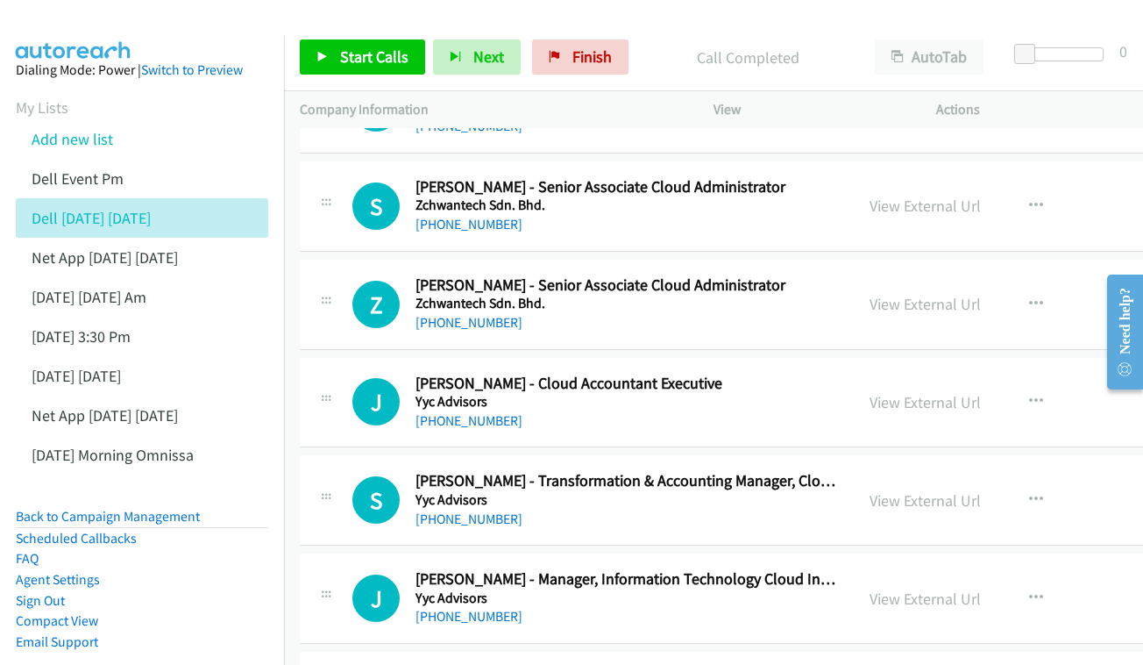
click at [949, 203] on div "View External Url View External Url Schedule/Manage Callback Start Calls Here R…" at bounding box center [1000, 206] width 293 height 58
click at [870, 196] on link "View External Url" at bounding box center [925, 206] width 111 height 20
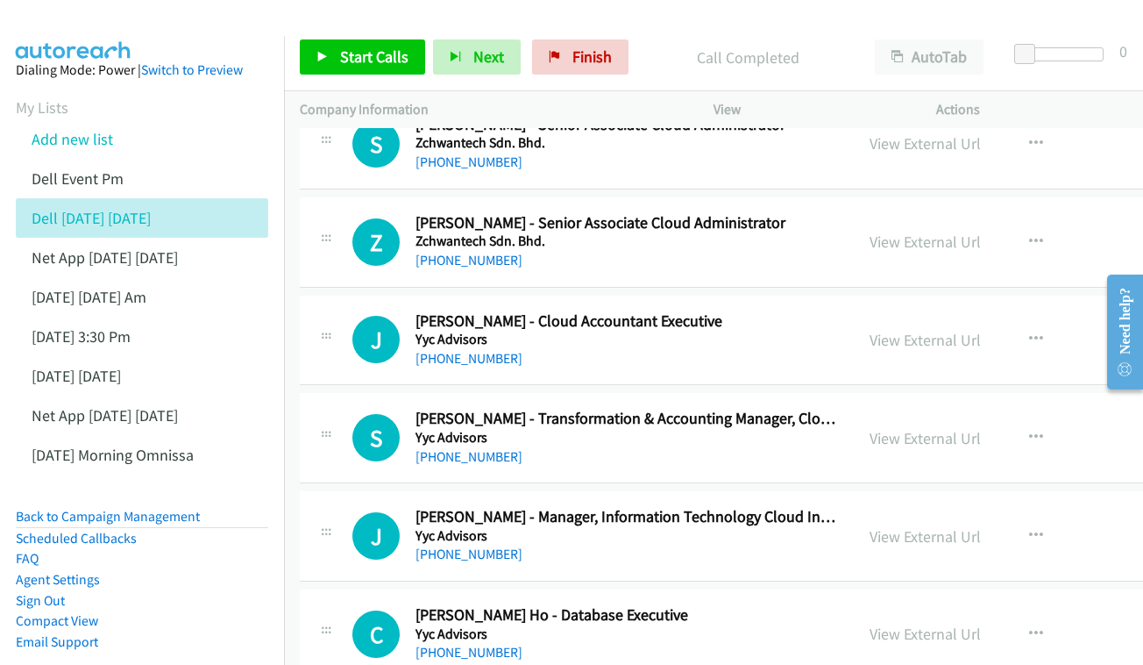
scroll to position [408, 0]
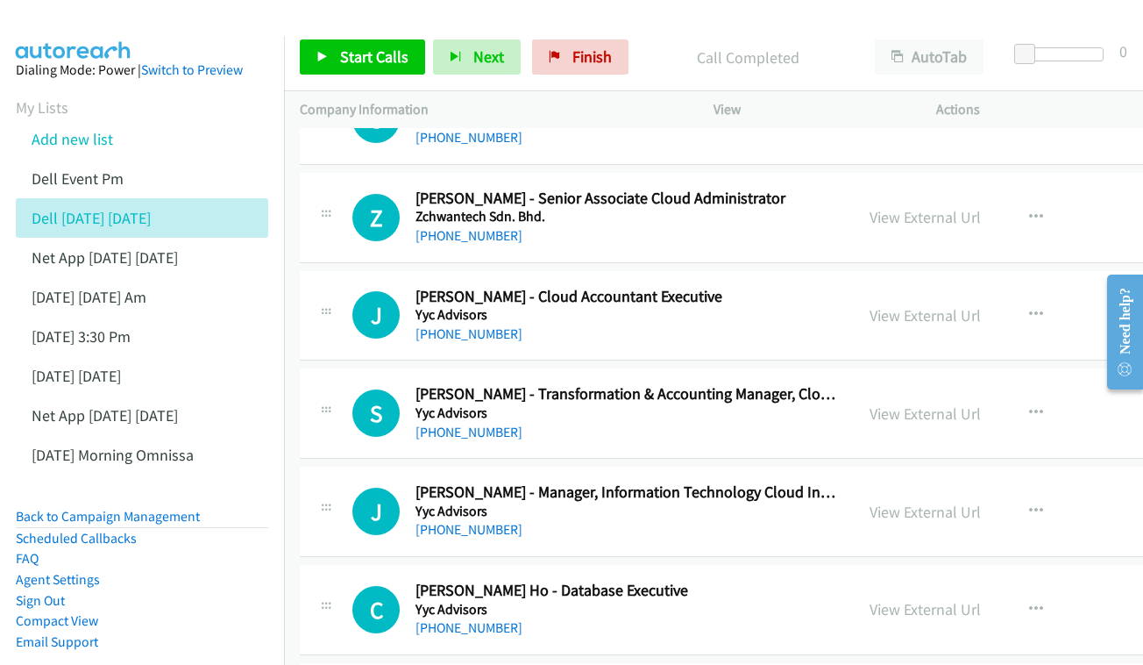
click at [911, 221] on div "View External Url" at bounding box center [925, 217] width 111 height 24
click at [870, 217] on link "View External Url" at bounding box center [925, 217] width 111 height 20
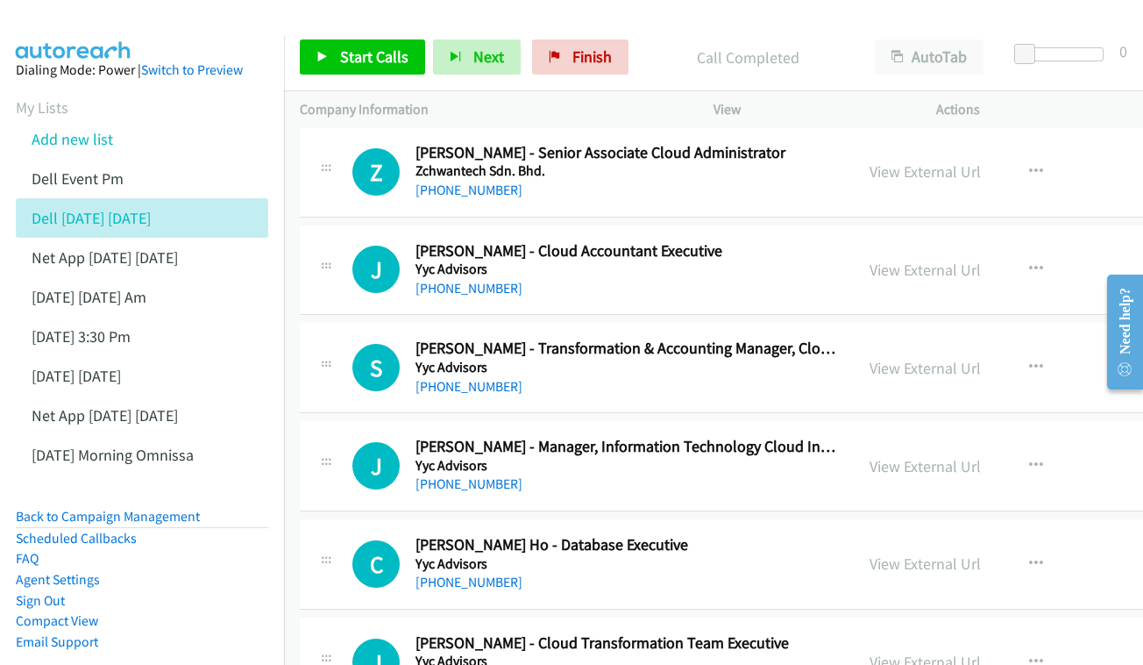
scroll to position [490, 0]
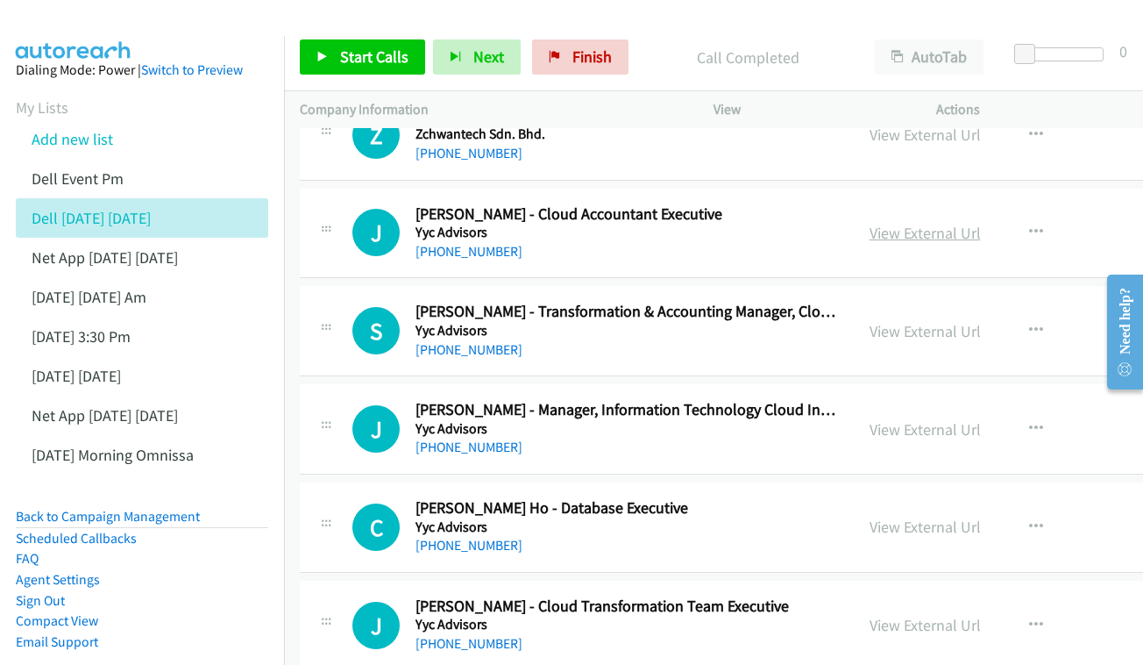
click at [902, 224] on link "View External Url" at bounding box center [925, 233] width 111 height 20
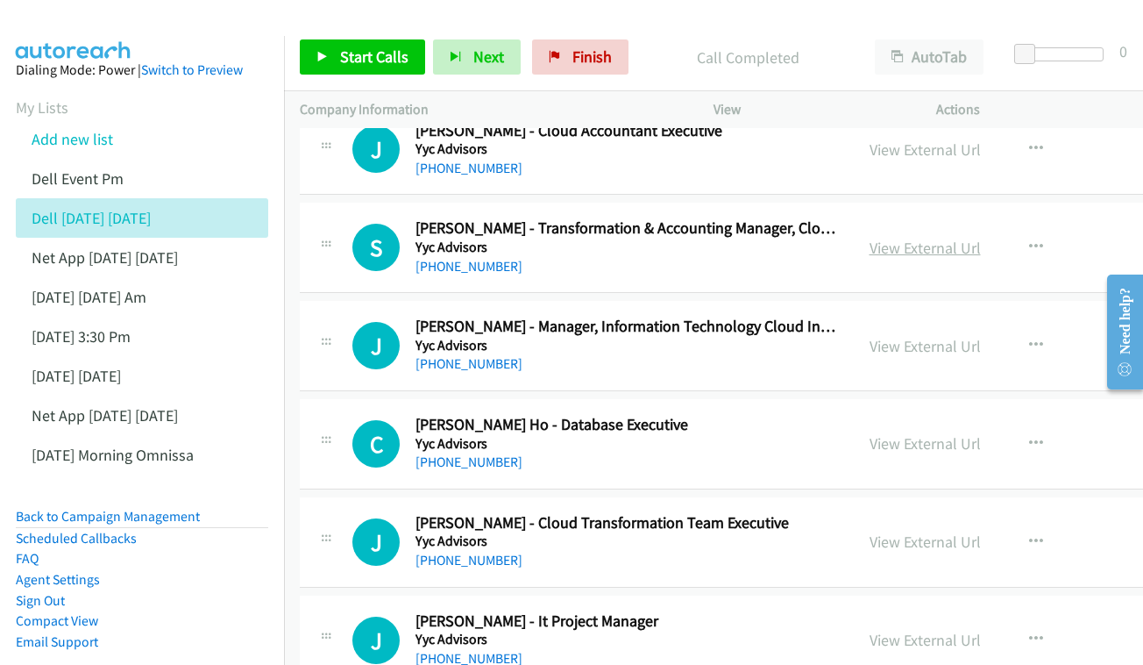
scroll to position [574, 0]
click at [920, 237] on link "View External Url" at bounding box center [925, 247] width 111 height 20
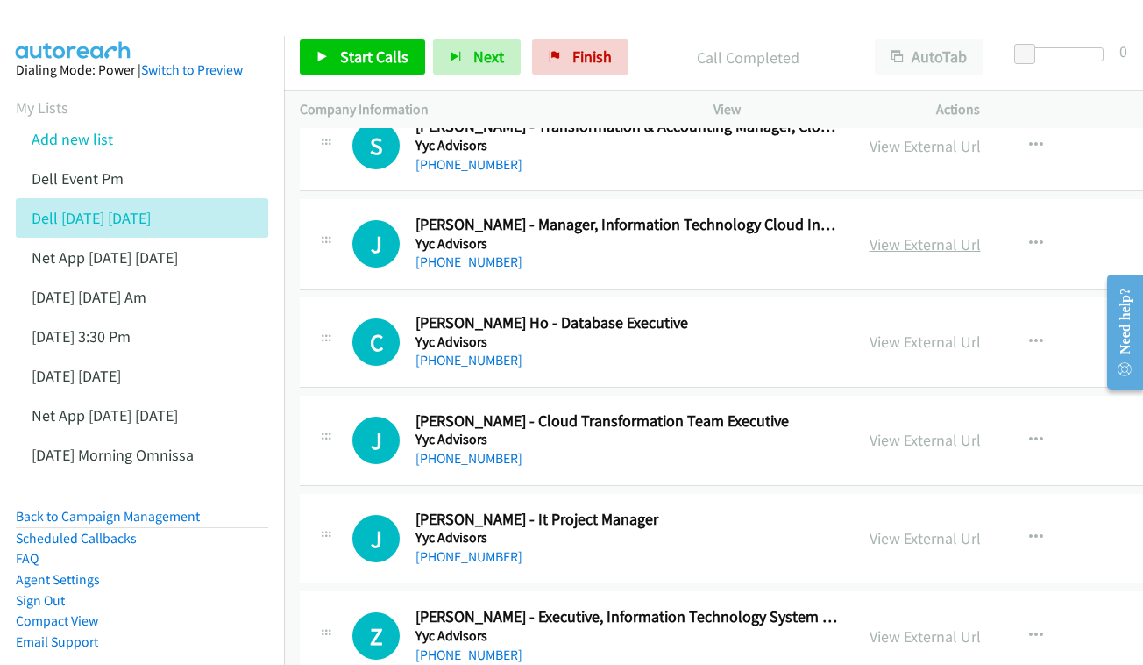
scroll to position [676, 0]
click at [931, 217] on div "View External Url View External Url Schedule/Manage Callback Start Calls Here R…" at bounding box center [1000, 243] width 293 height 58
click at [902, 233] on link "View External Url" at bounding box center [925, 243] width 111 height 20
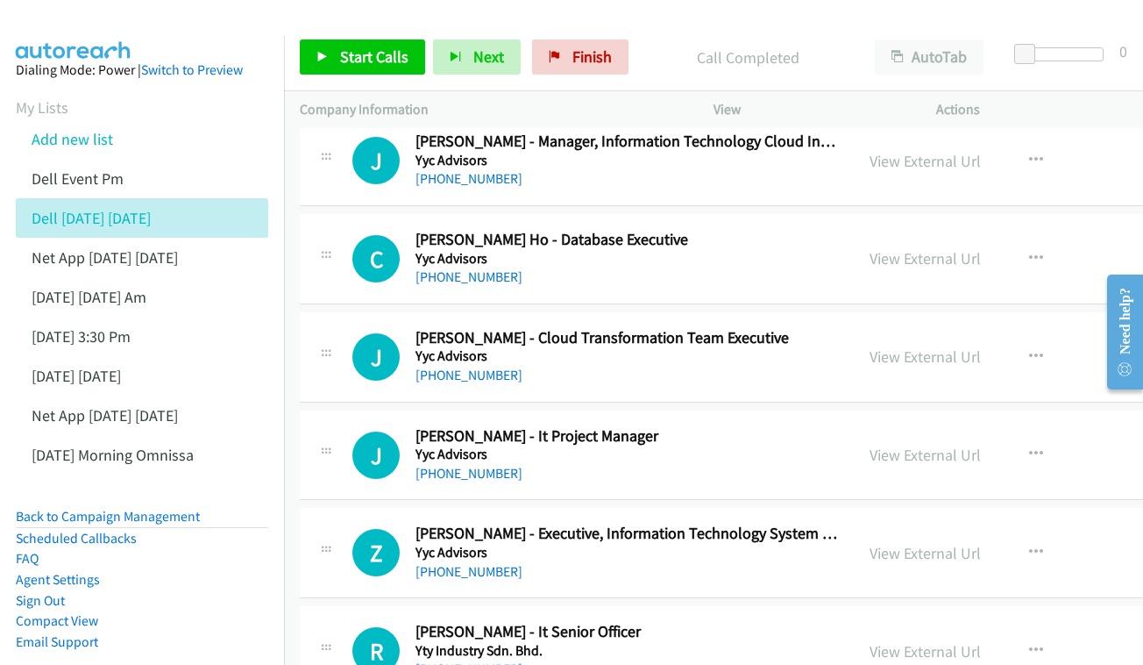
scroll to position [759, 0]
click at [907, 248] on link "View External Url" at bounding box center [925, 257] width 111 height 20
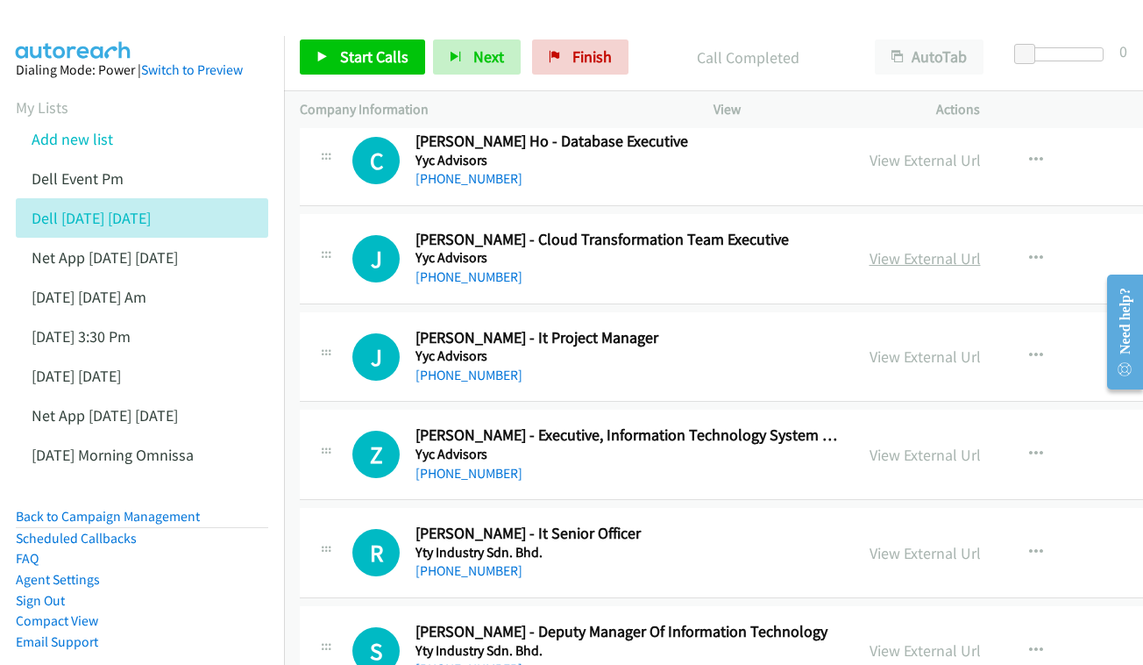
scroll to position [858, 0]
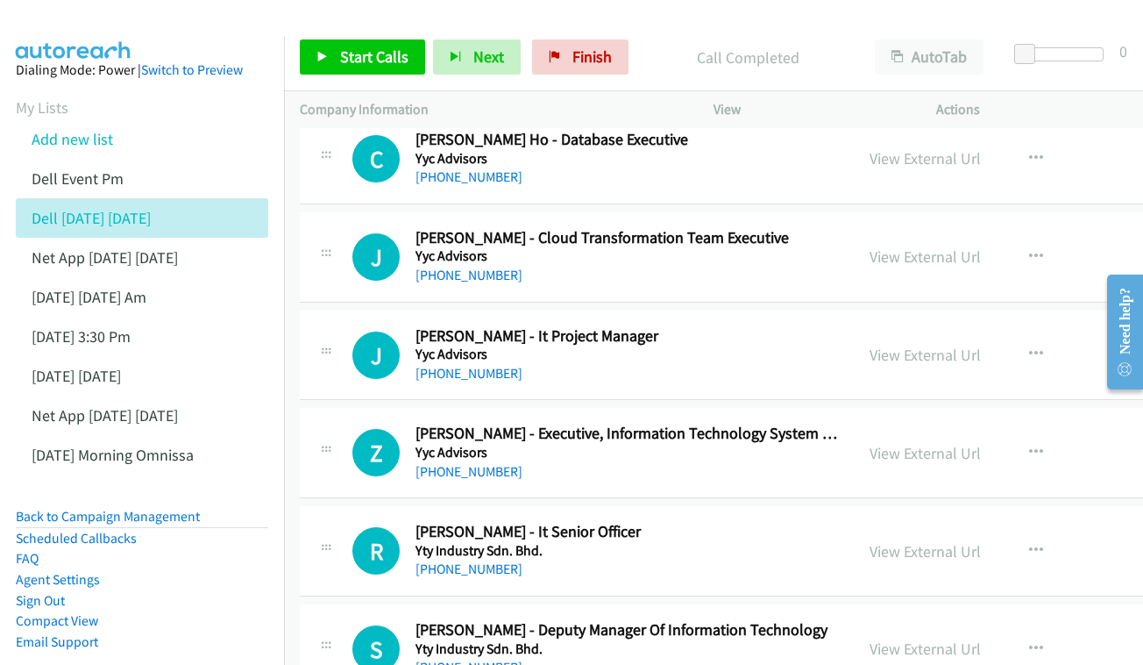
click at [886, 229] on div "View External Url View External Url Schedule/Manage Callback Start Calls Here R…" at bounding box center [1000, 257] width 293 height 58
click at [904, 246] on link "View External Url" at bounding box center [925, 256] width 111 height 20
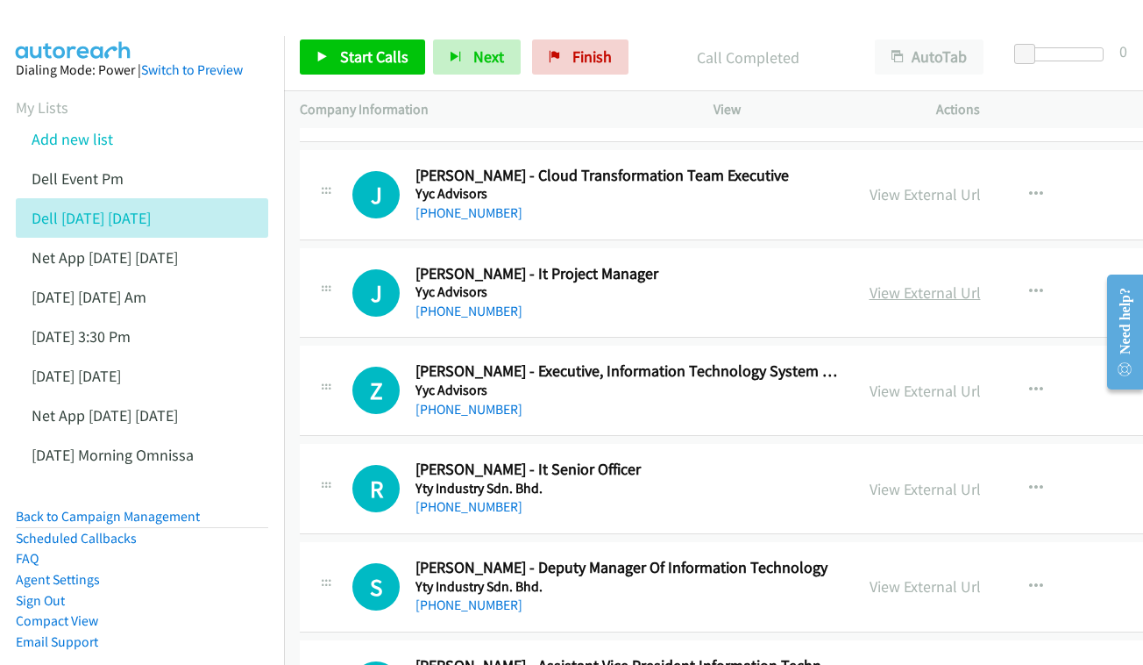
scroll to position [943, 0]
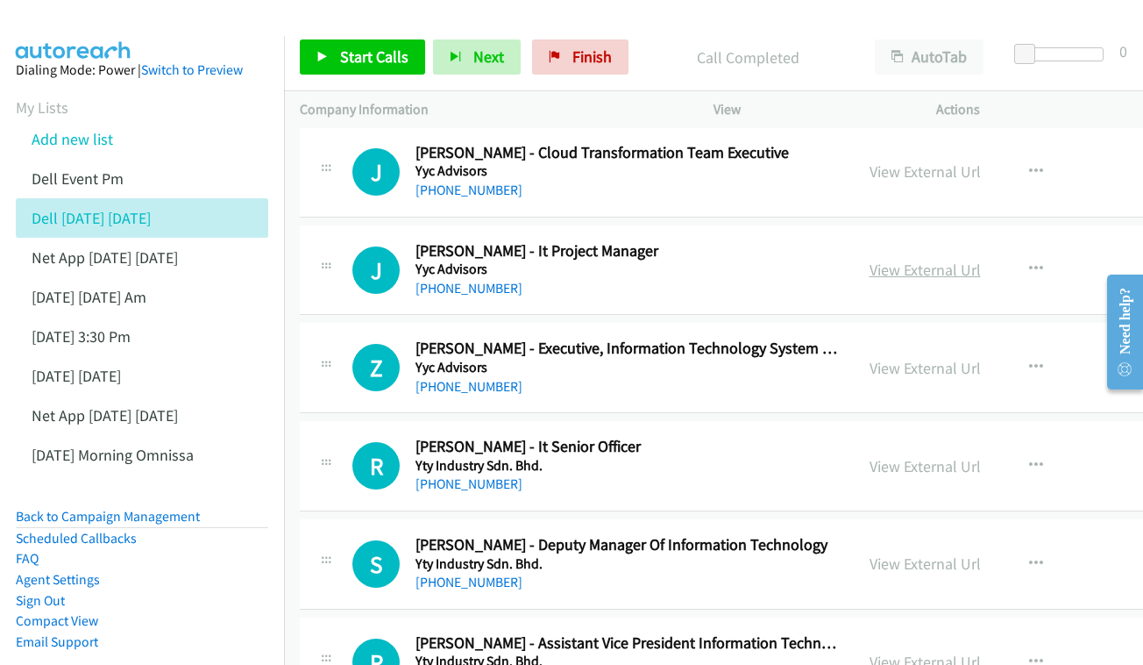
click at [911, 260] on link "View External Url" at bounding box center [925, 270] width 111 height 20
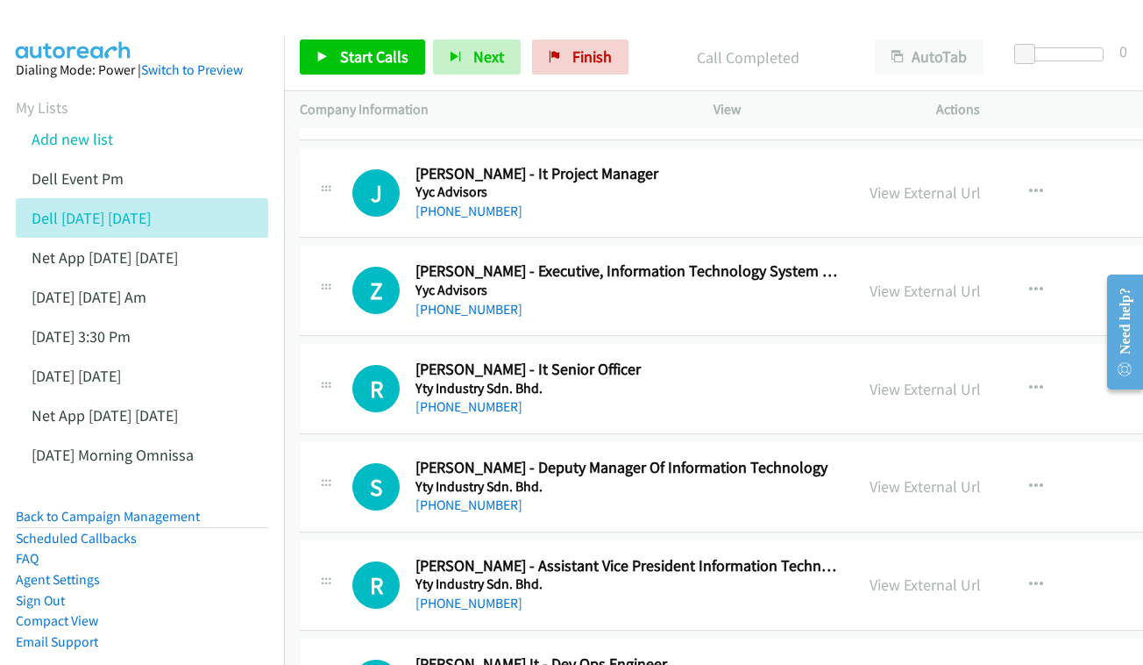
scroll to position [1072, 0]
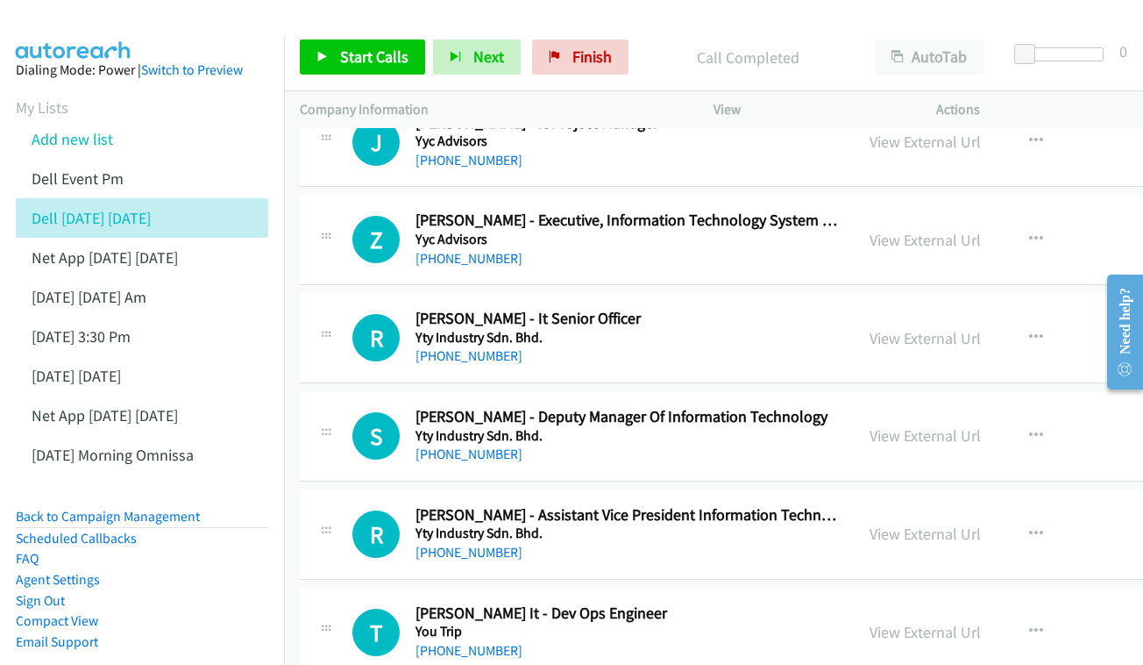
click at [936, 246] on div "View External Url View External Url Schedule/Manage Callback Start Calls Here R…" at bounding box center [1000, 239] width 293 height 58
click at [922, 230] on link "View External Url" at bounding box center [925, 240] width 111 height 20
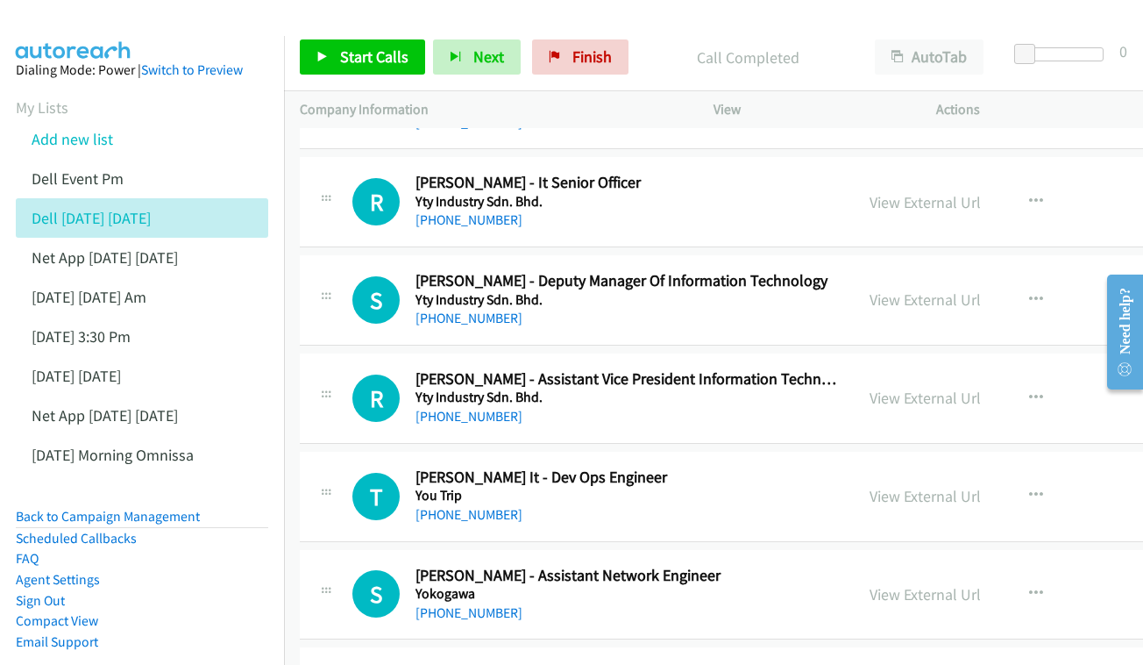
scroll to position [1208, 0]
click at [854, 196] on div "View External Url View External Url Schedule/Manage Callback Start Calls Here R…" at bounding box center [1000, 201] width 293 height 58
click at [870, 191] on link "View External Url" at bounding box center [925, 201] width 111 height 20
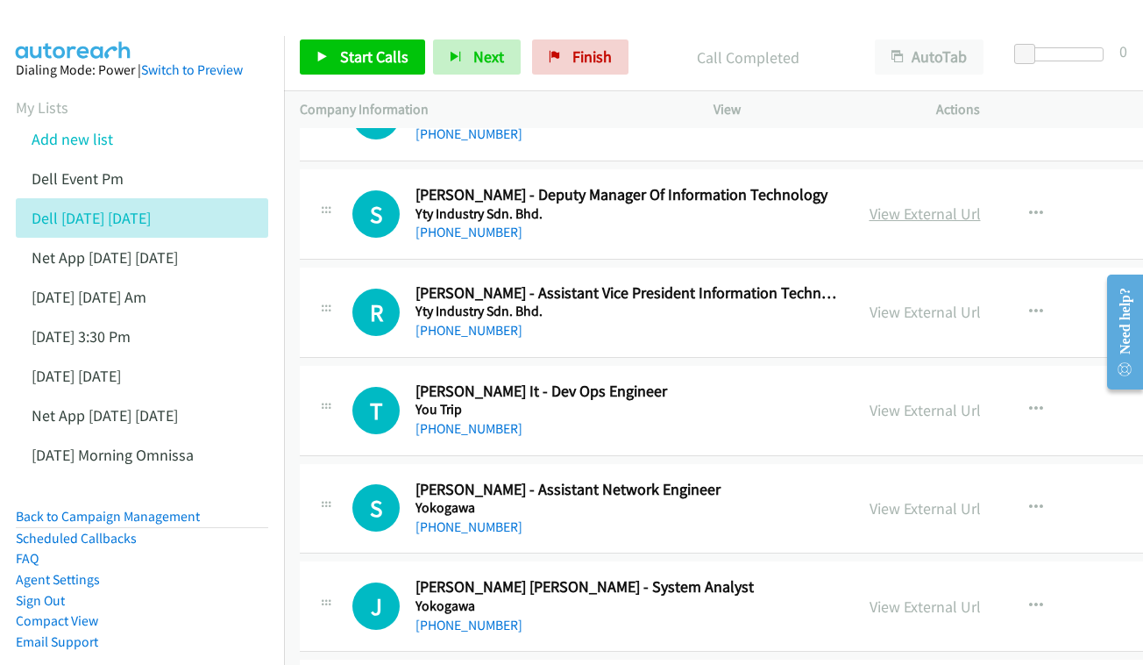
scroll to position [1295, 0]
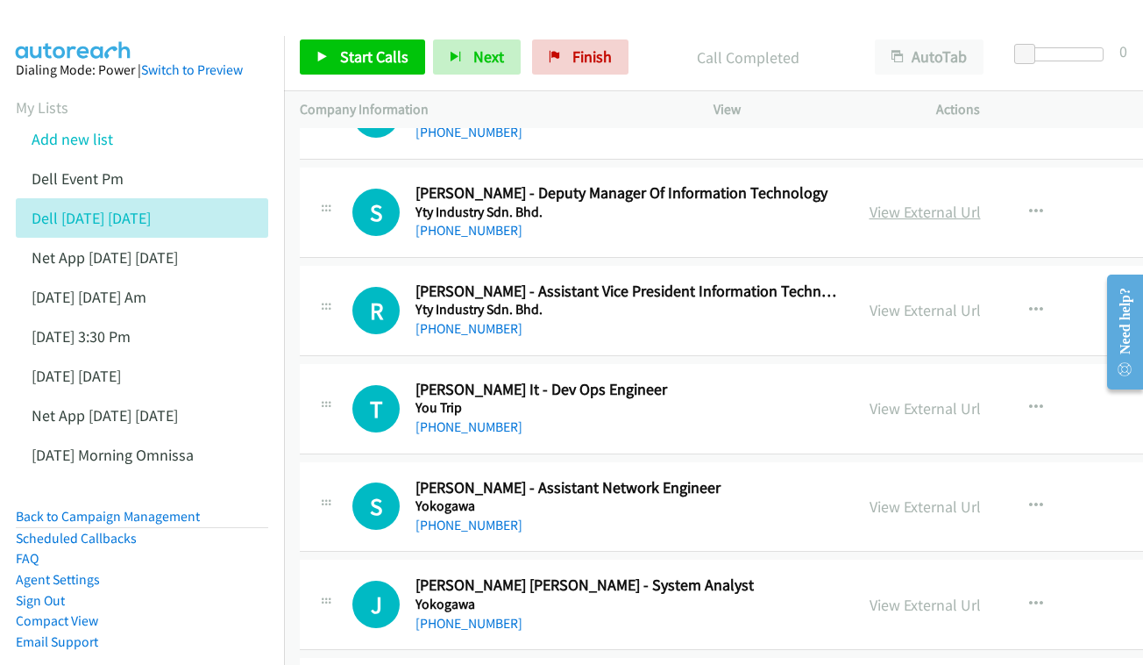
click at [870, 202] on link "View External Url" at bounding box center [925, 212] width 111 height 20
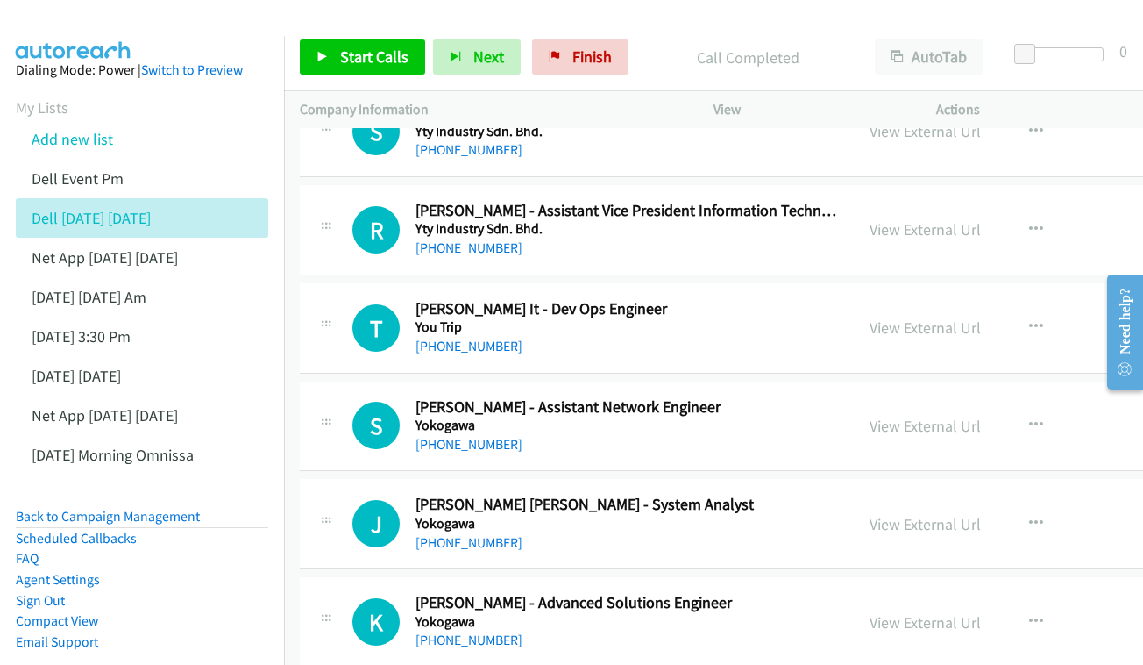
scroll to position [1392, 0]
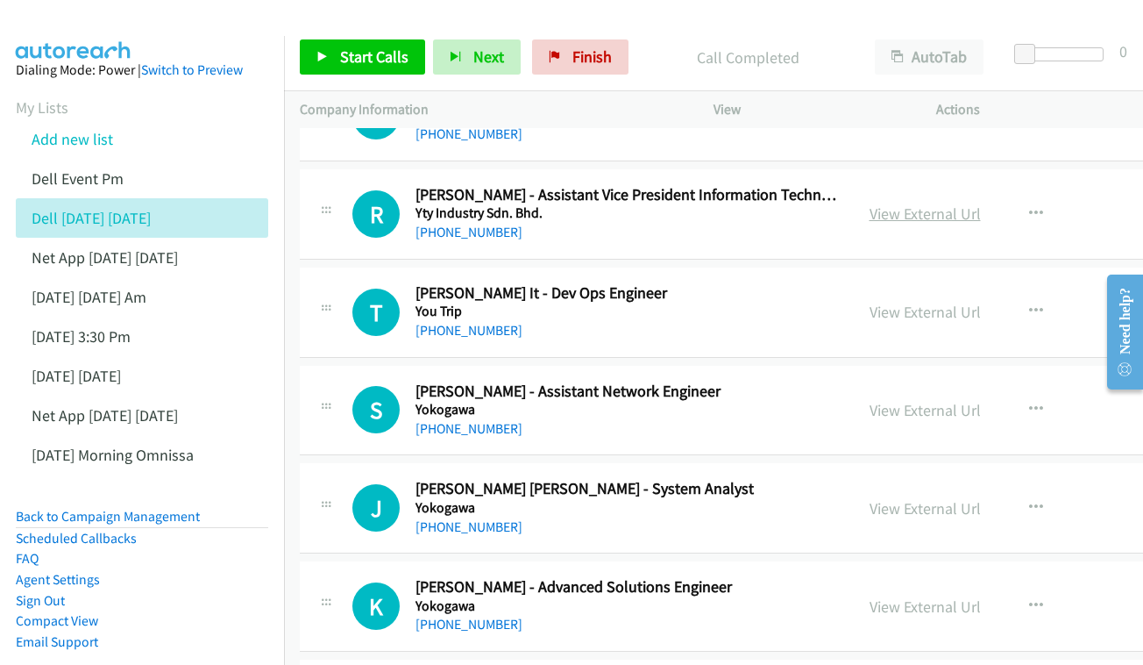
click at [899, 203] on link "View External Url" at bounding box center [925, 213] width 111 height 20
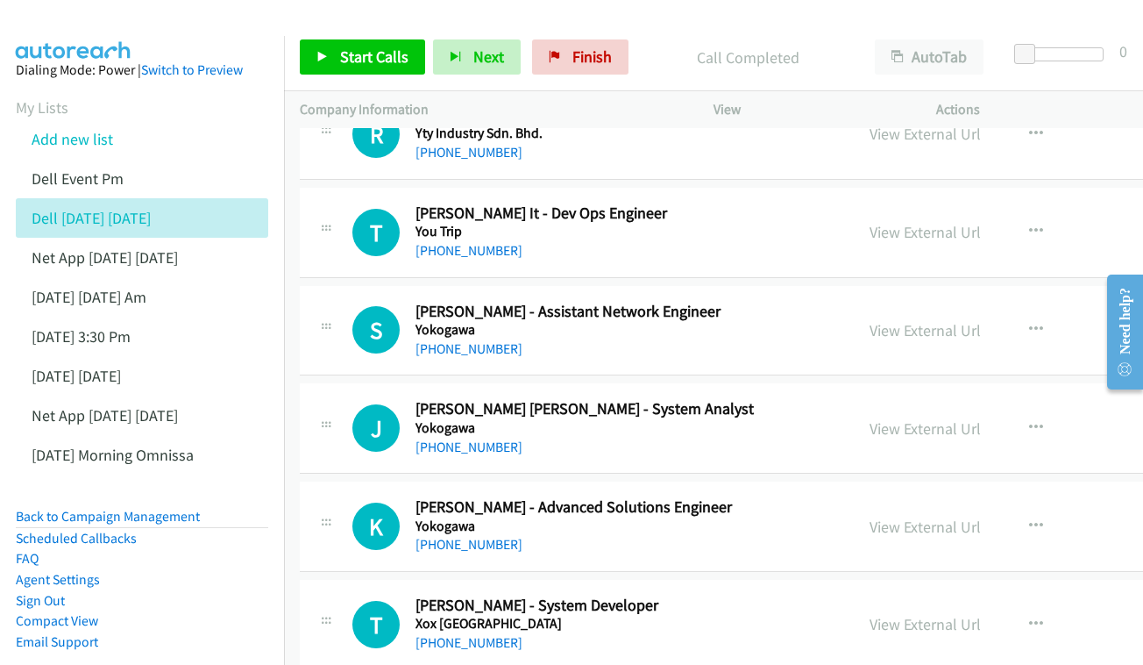
scroll to position [1493, 0]
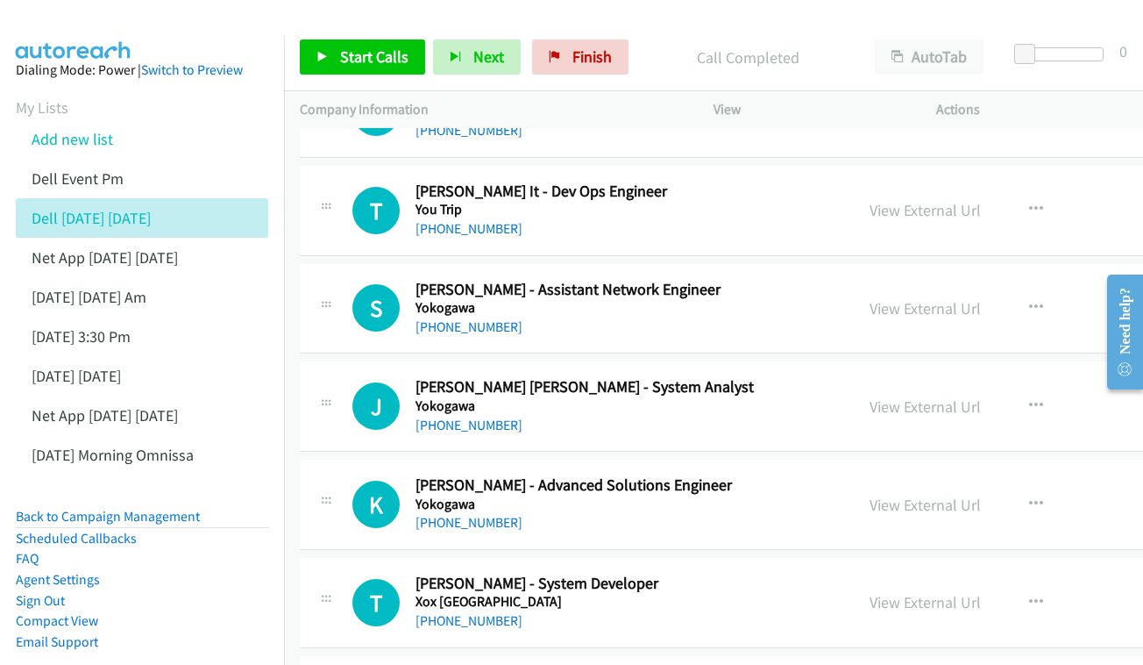
click at [886, 198] on div "View External Url" at bounding box center [925, 210] width 111 height 24
click at [881, 200] on link "View External Url" at bounding box center [925, 210] width 111 height 20
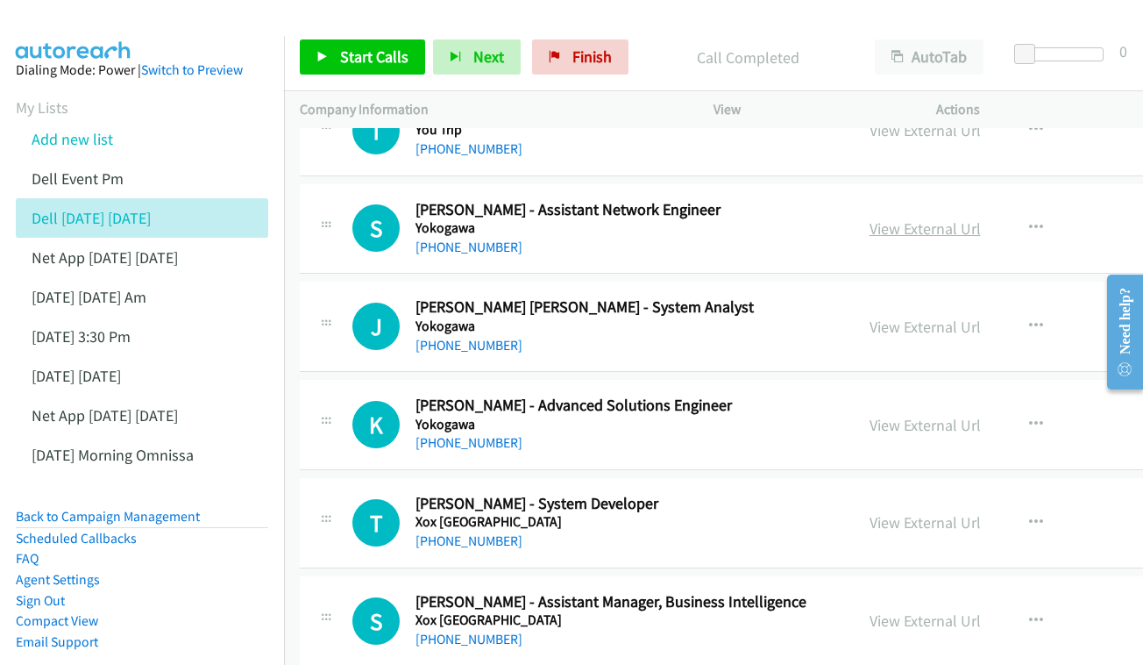
scroll to position [1573, 0]
click at [894, 218] on link "View External Url" at bounding box center [925, 228] width 111 height 20
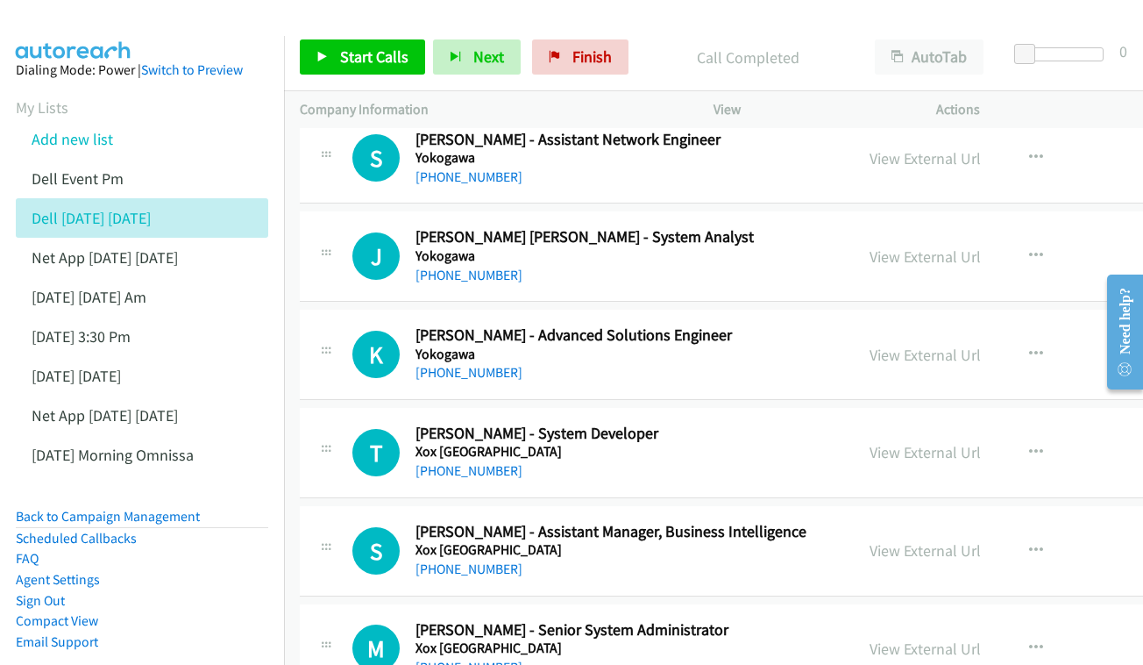
scroll to position [1651, 0]
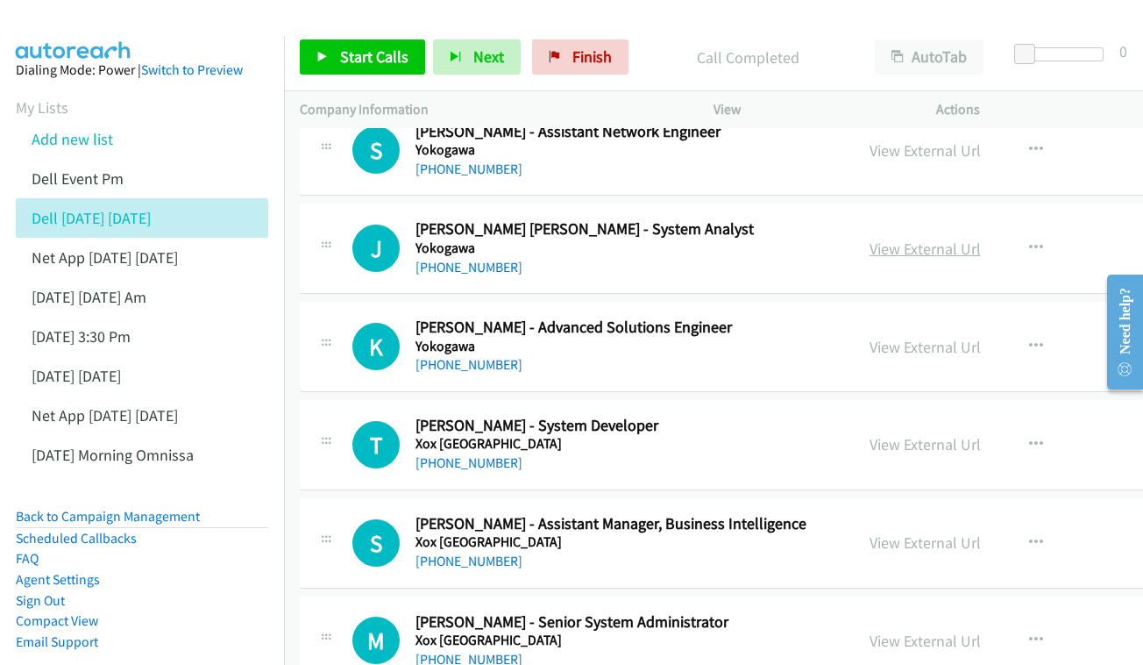
click at [916, 239] on link "View External Url" at bounding box center [925, 249] width 111 height 20
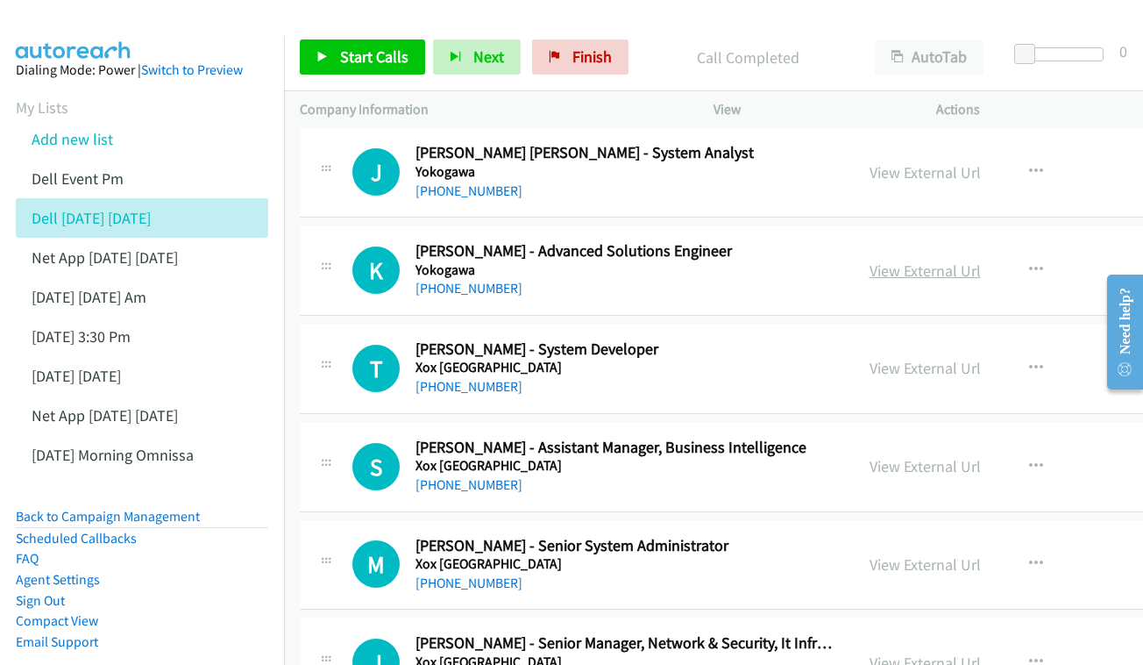
scroll to position [1731, 0]
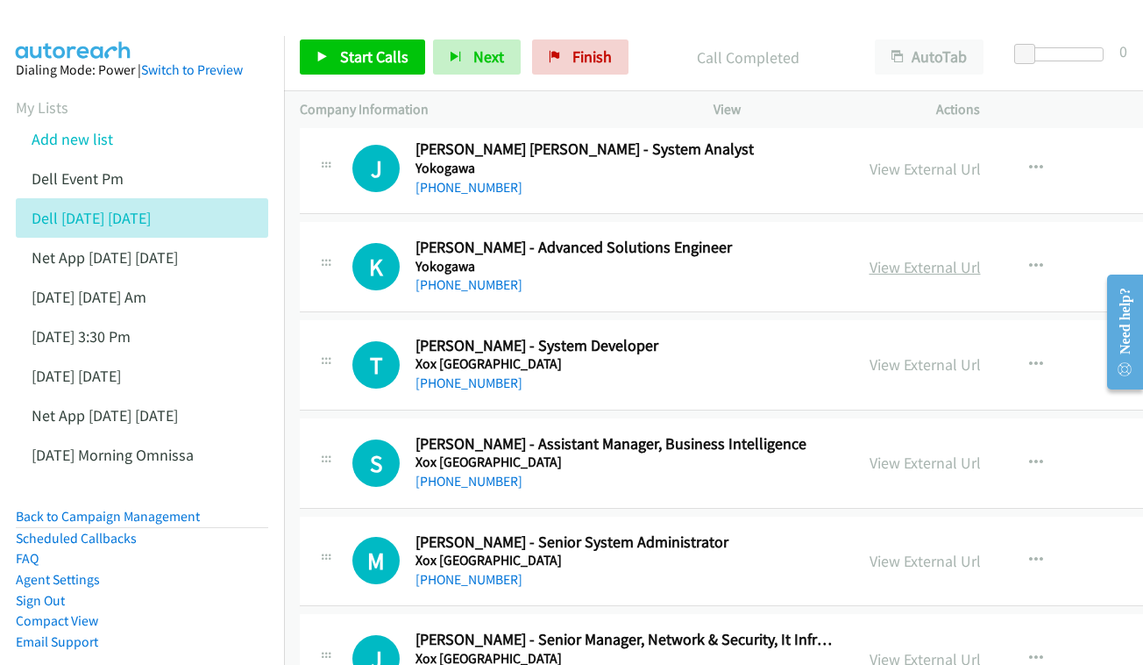
click at [874, 257] on link "View External Url" at bounding box center [925, 267] width 111 height 20
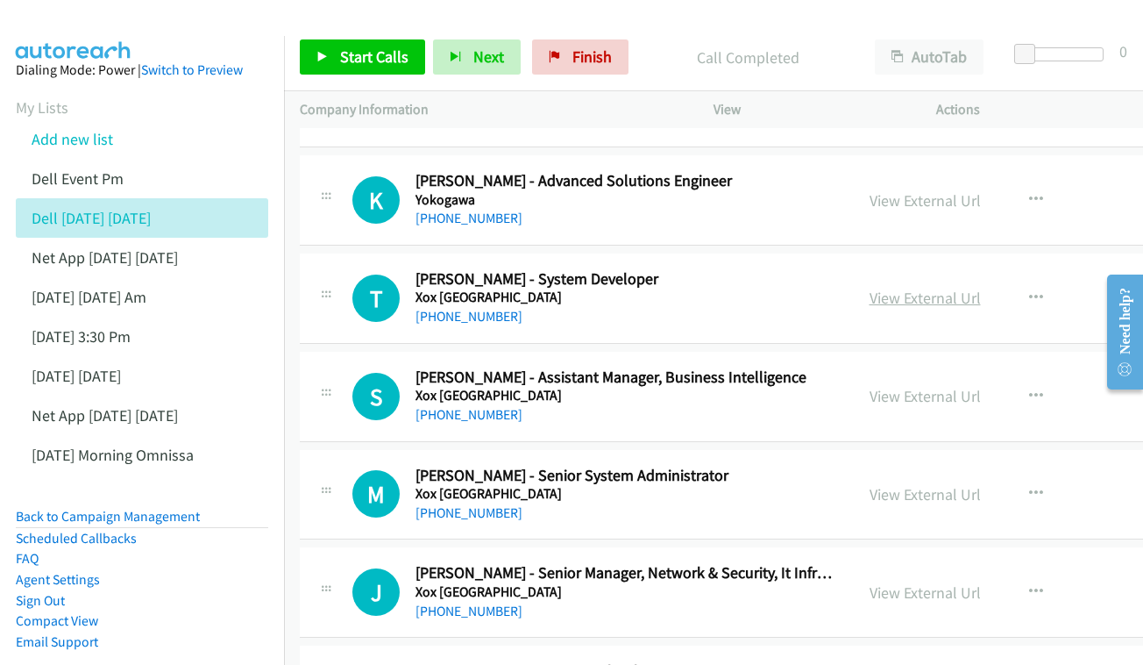
scroll to position [1833, 0]
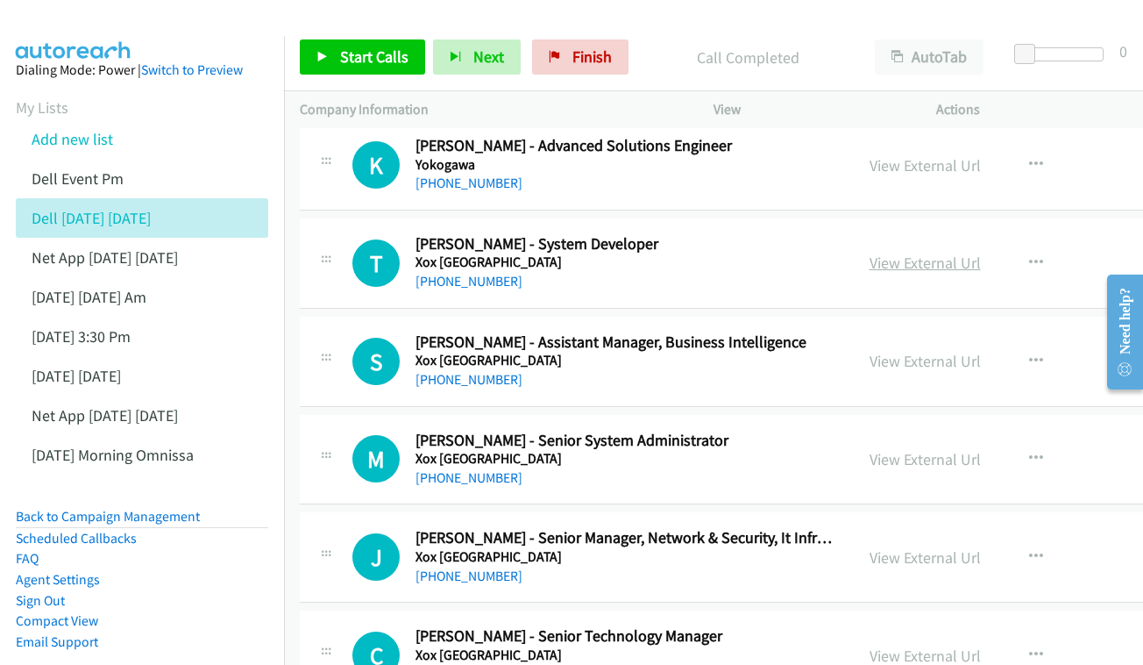
click at [903, 253] on link "View External Url" at bounding box center [925, 263] width 111 height 20
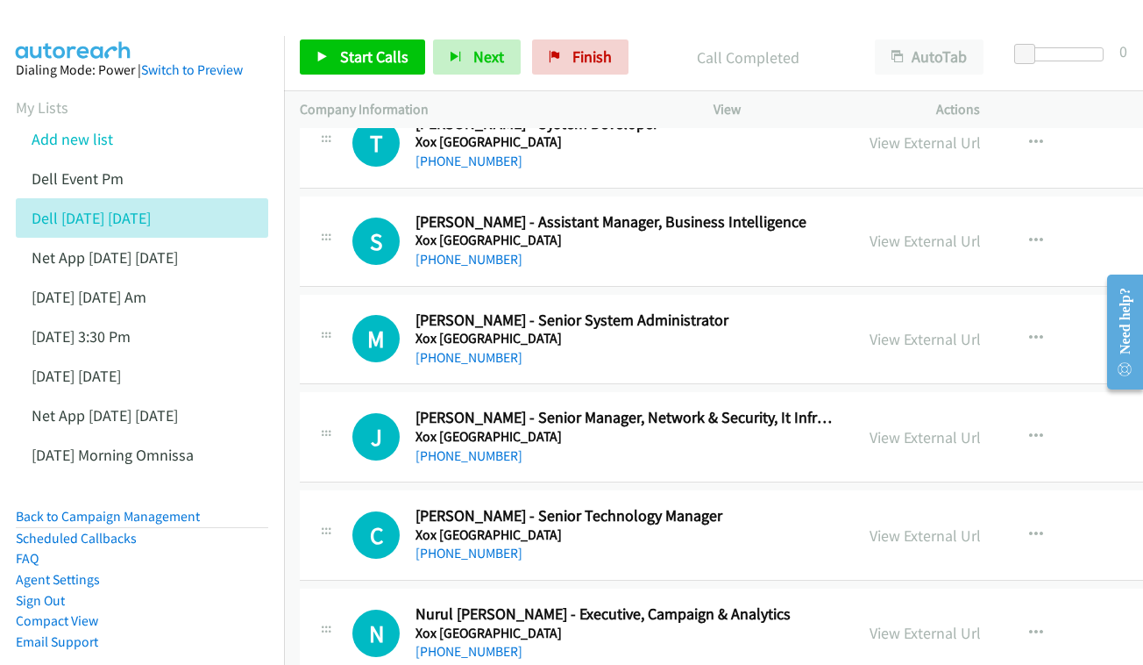
scroll to position [1953, 0]
click at [927, 226] on div "View External Url View External Url Schedule/Manage Callback Start Calls Here R…" at bounding box center [1000, 241] width 293 height 58
click at [913, 231] on link "View External Url" at bounding box center [925, 241] width 111 height 20
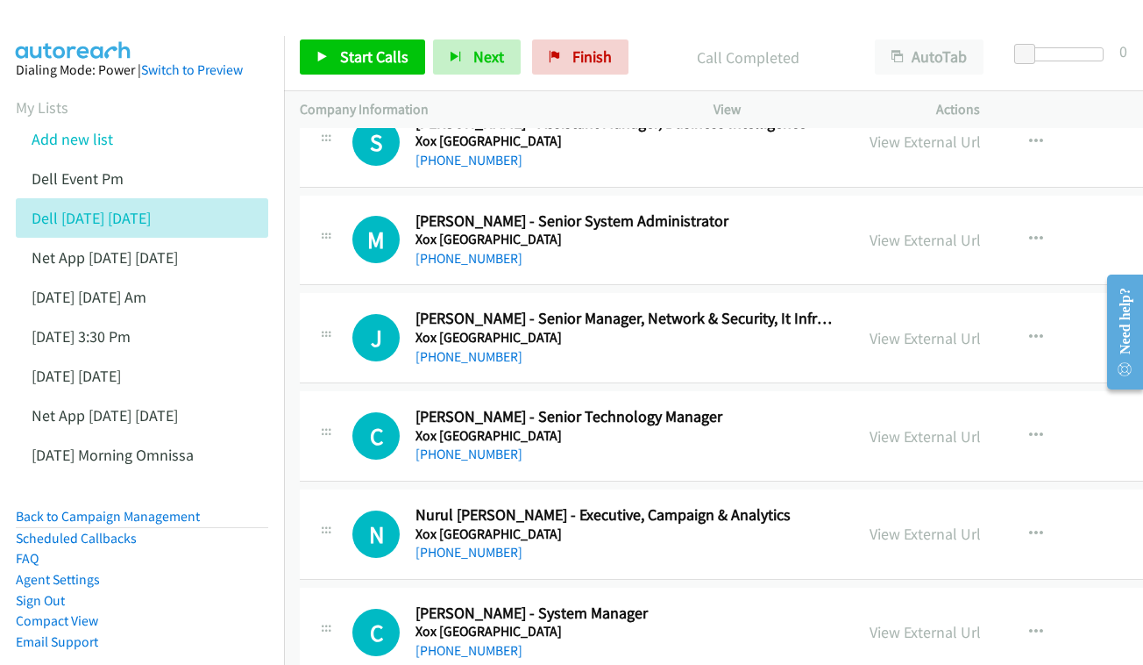
scroll to position [2070, 0]
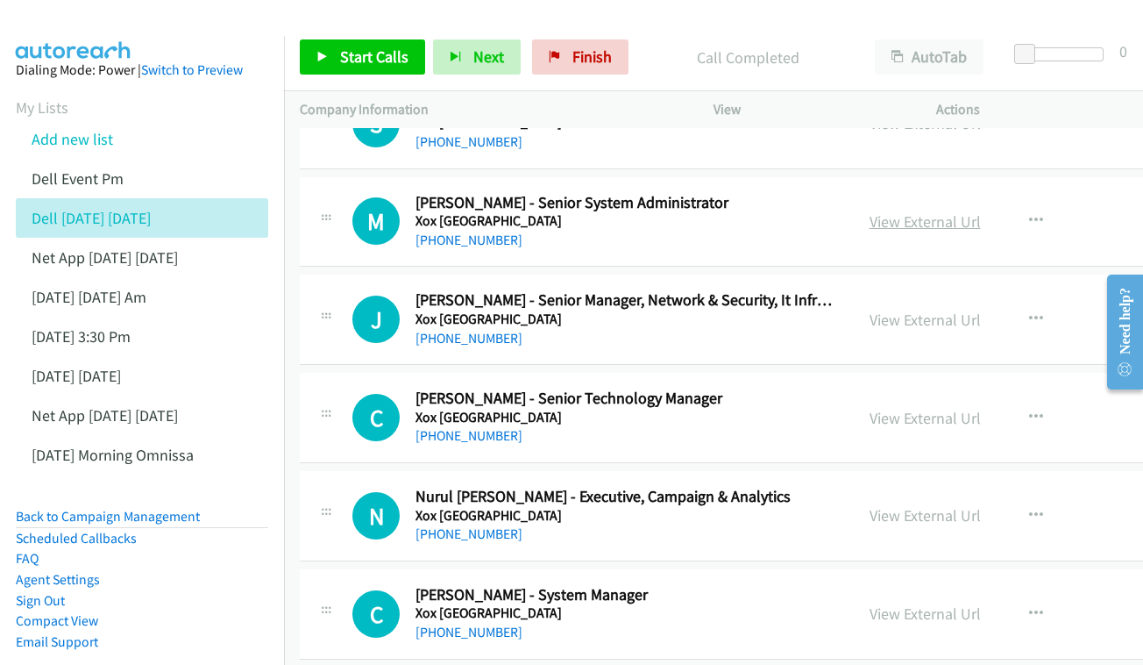
click at [901, 211] on link "View External Url" at bounding box center [925, 221] width 111 height 20
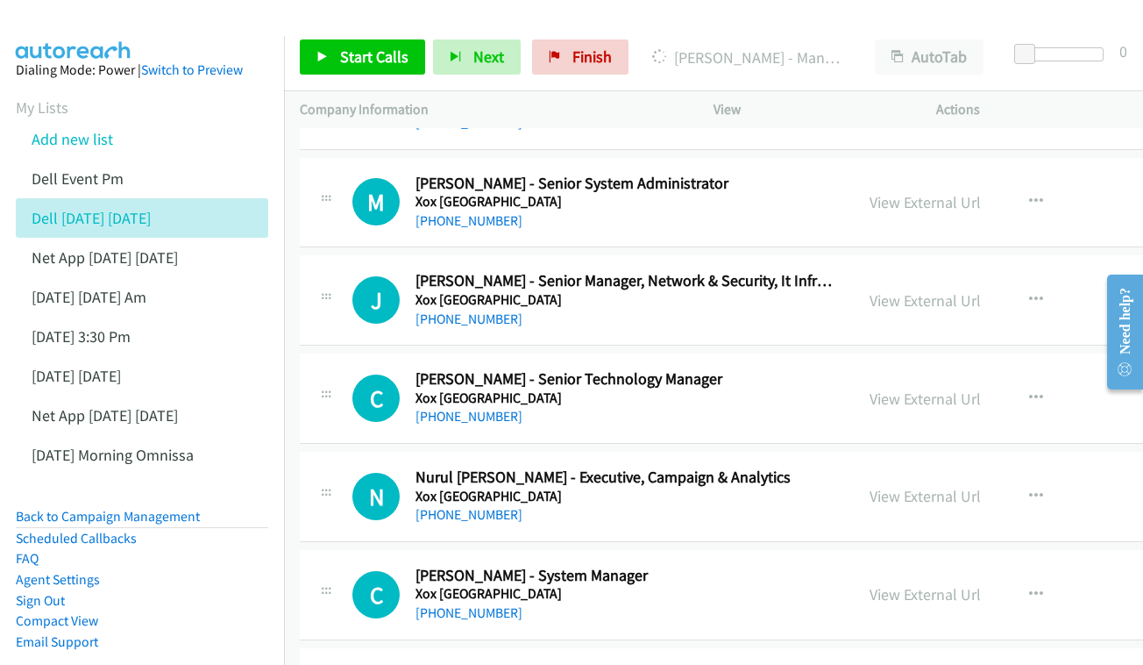
scroll to position [2130, 0]
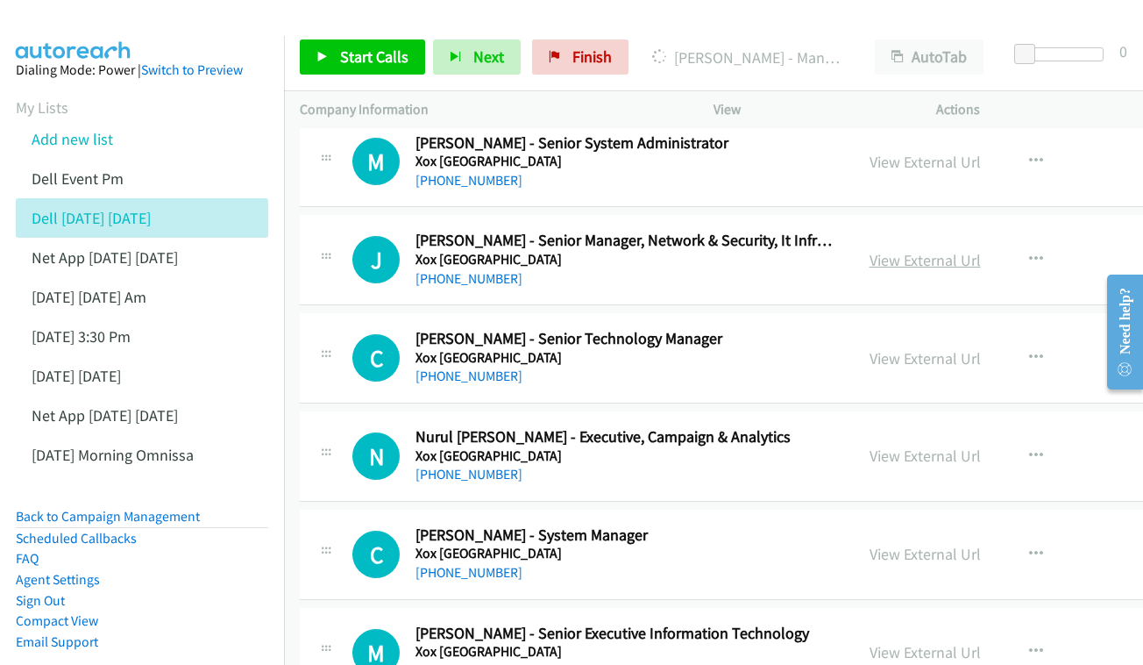
click at [892, 248] on div "View External Url" at bounding box center [925, 260] width 111 height 24
click at [890, 250] on link "View External Url" at bounding box center [925, 260] width 111 height 20
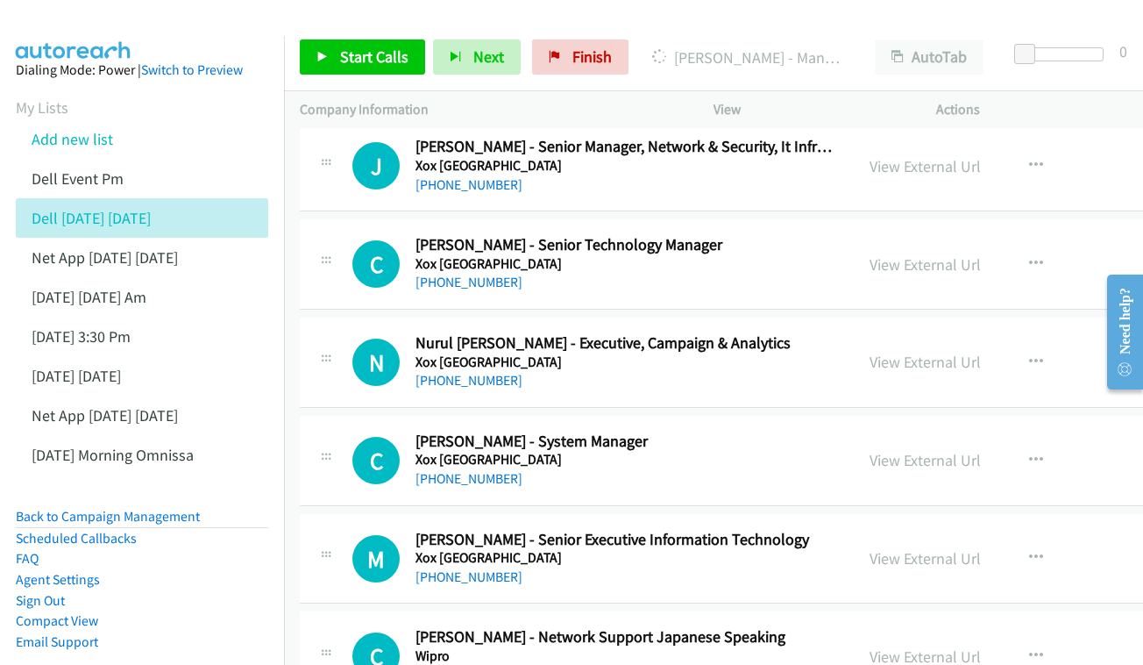
scroll to position [2240, 0]
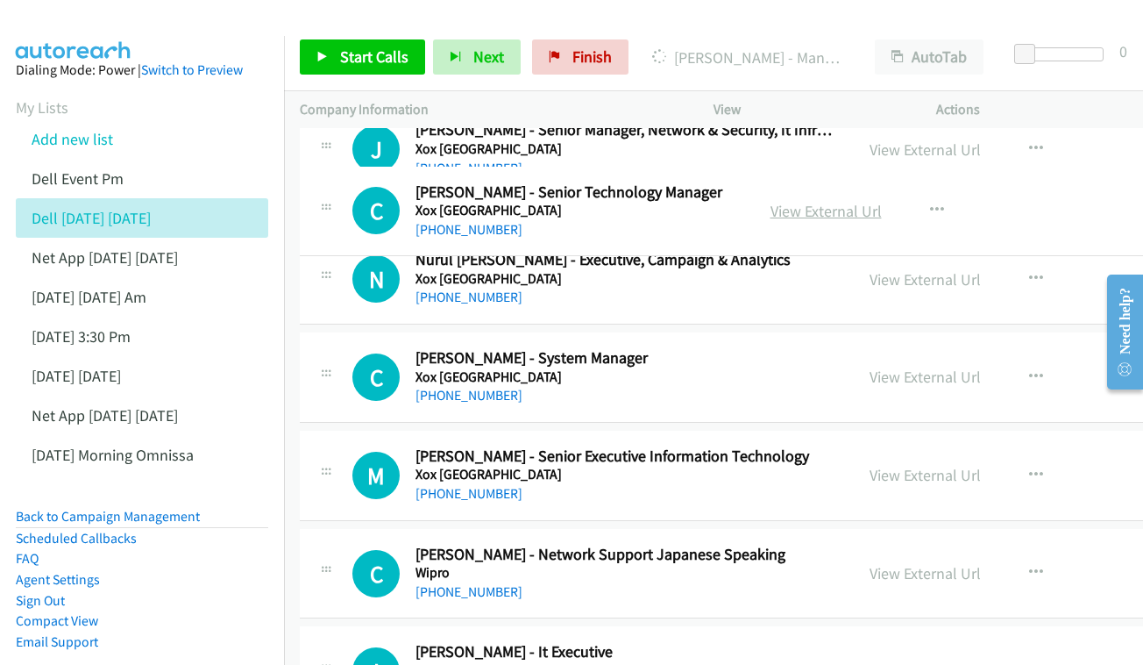
click at [872, 217] on link "View External Url" at bounding box center [826, 211] width 111 height 20
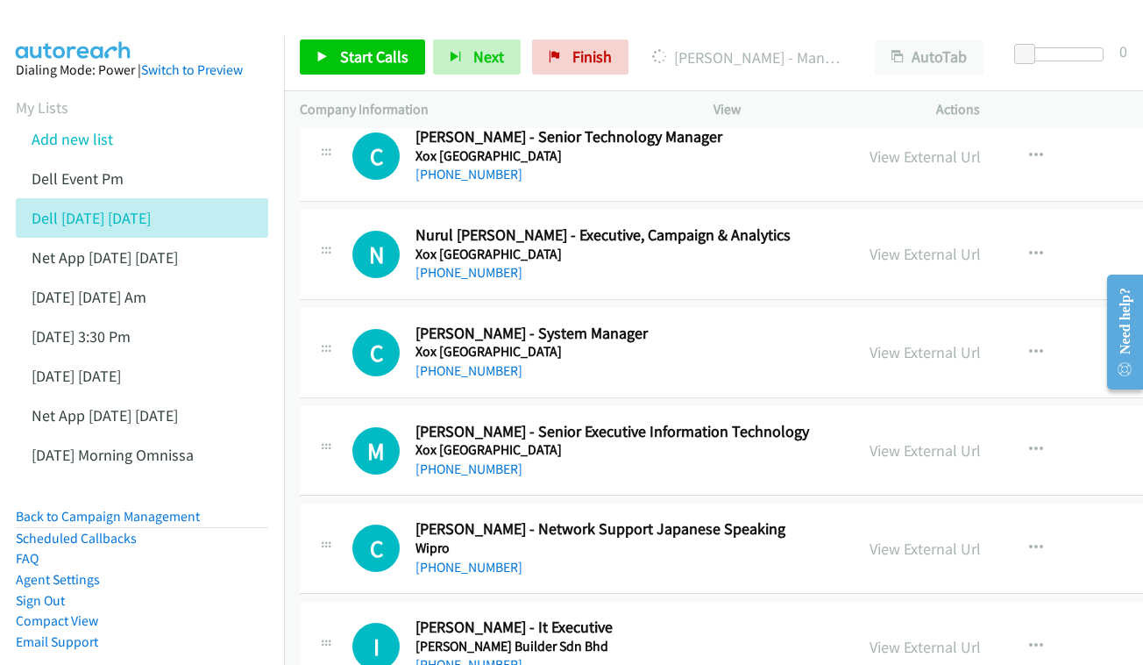
scroll to position [2364, 0]
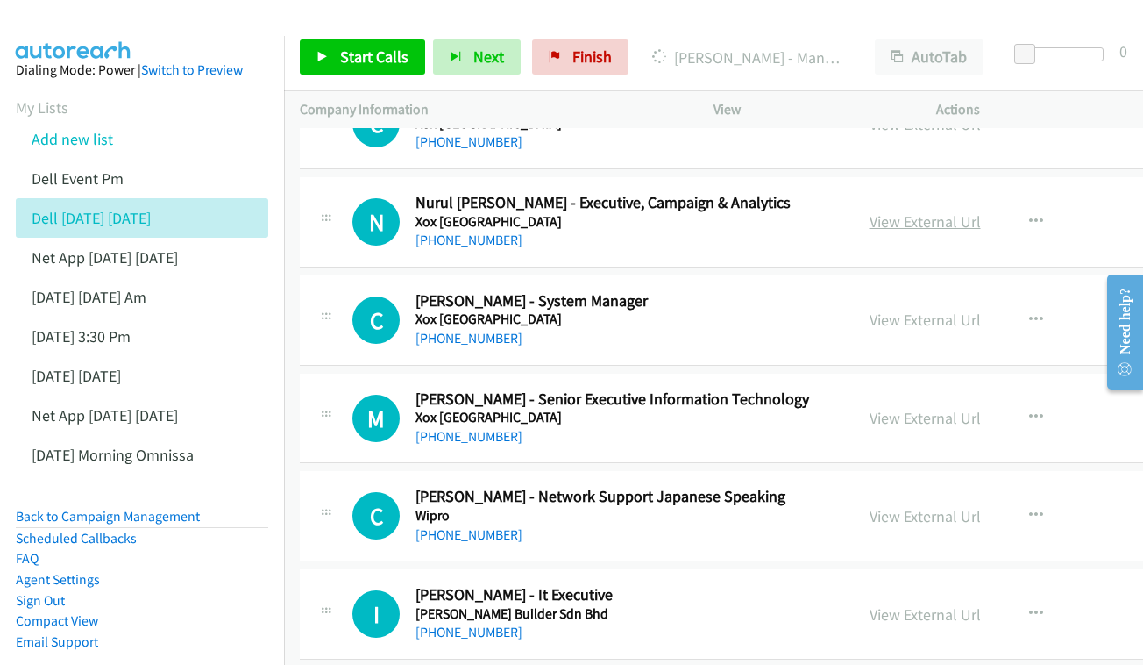
click at [883, 211] on link "View External Url" at bounding box center [925, 221] width 111 height 20
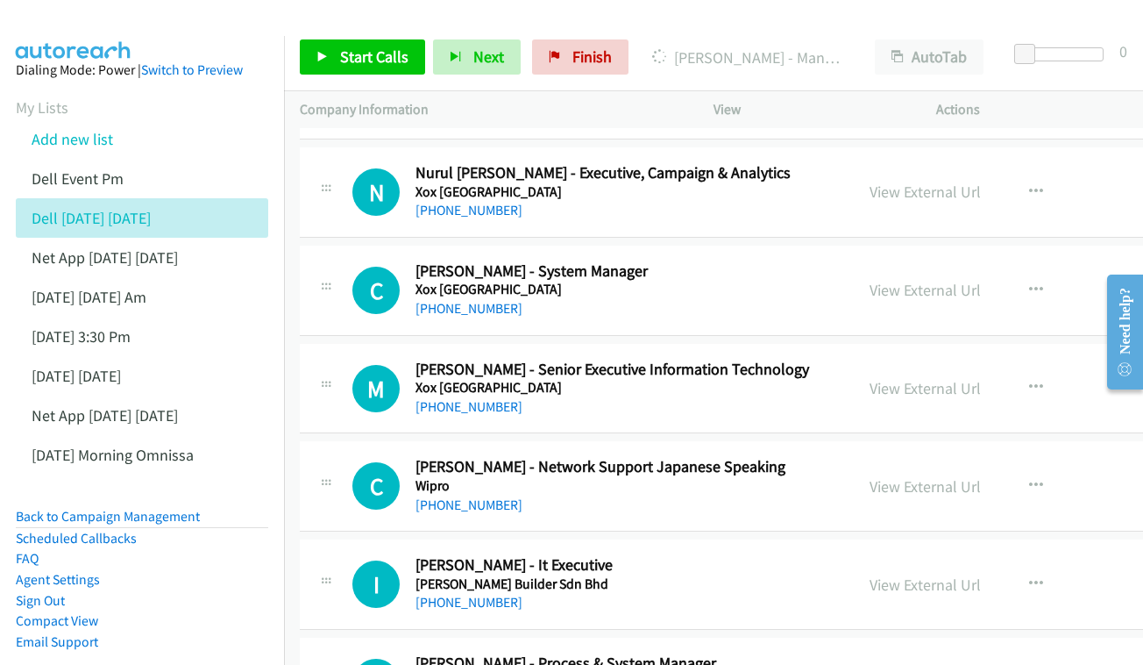
scroll to position [2469, 0]
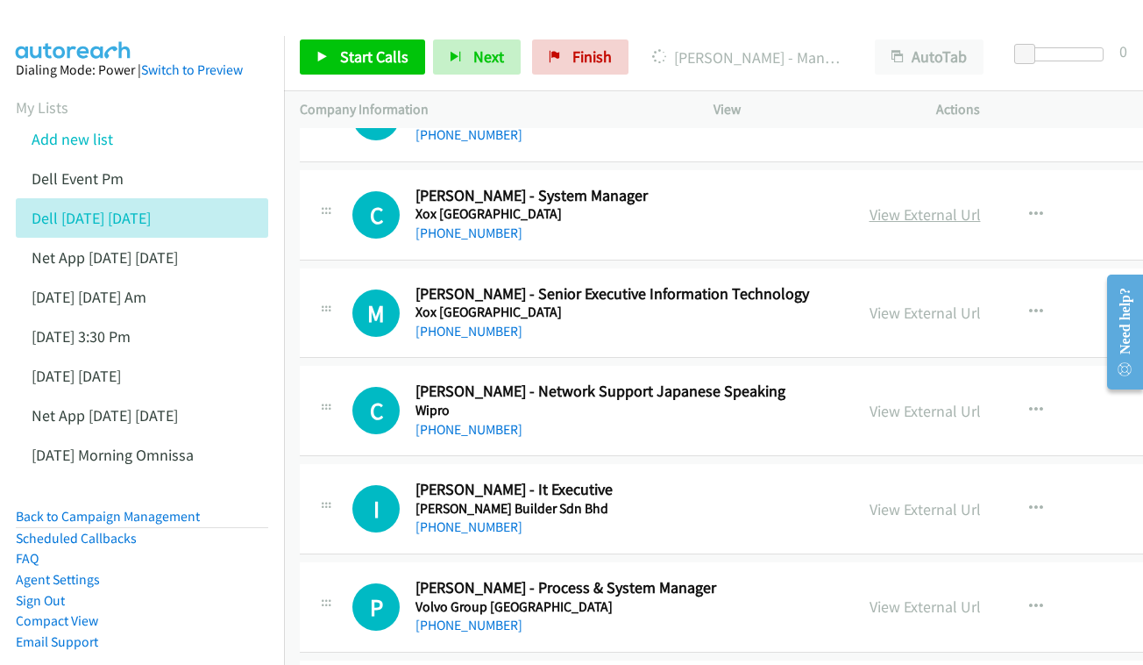
click at [881, 204] on link "View External Url" at bounding box center [925, 214] width 111 height 20
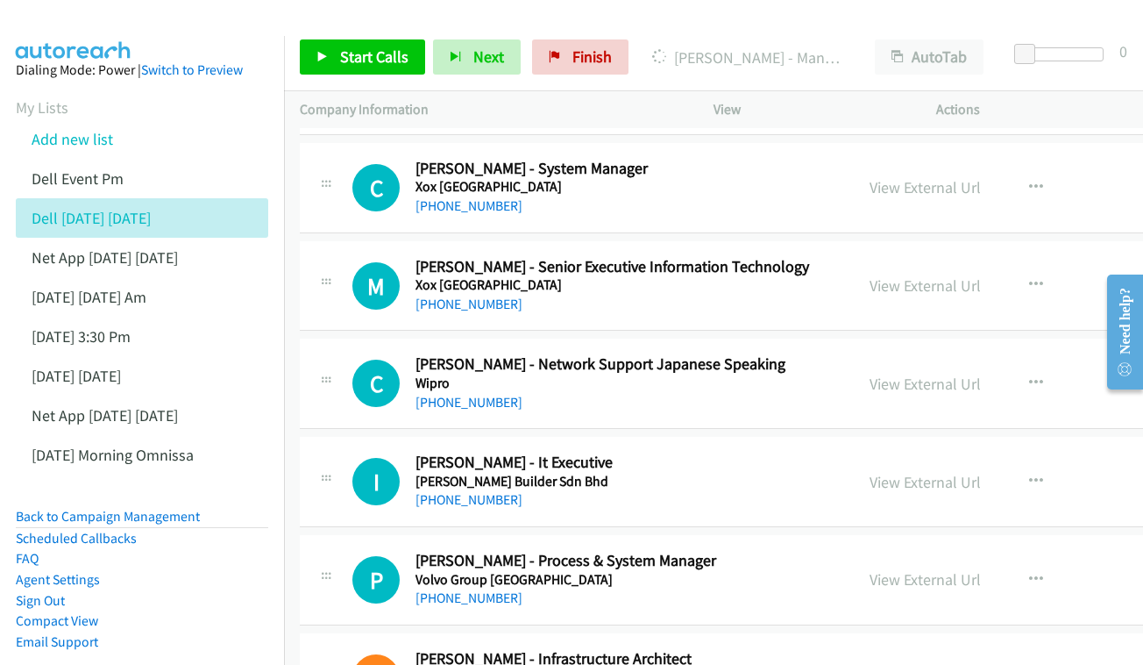
scroll to position [2580, 0]
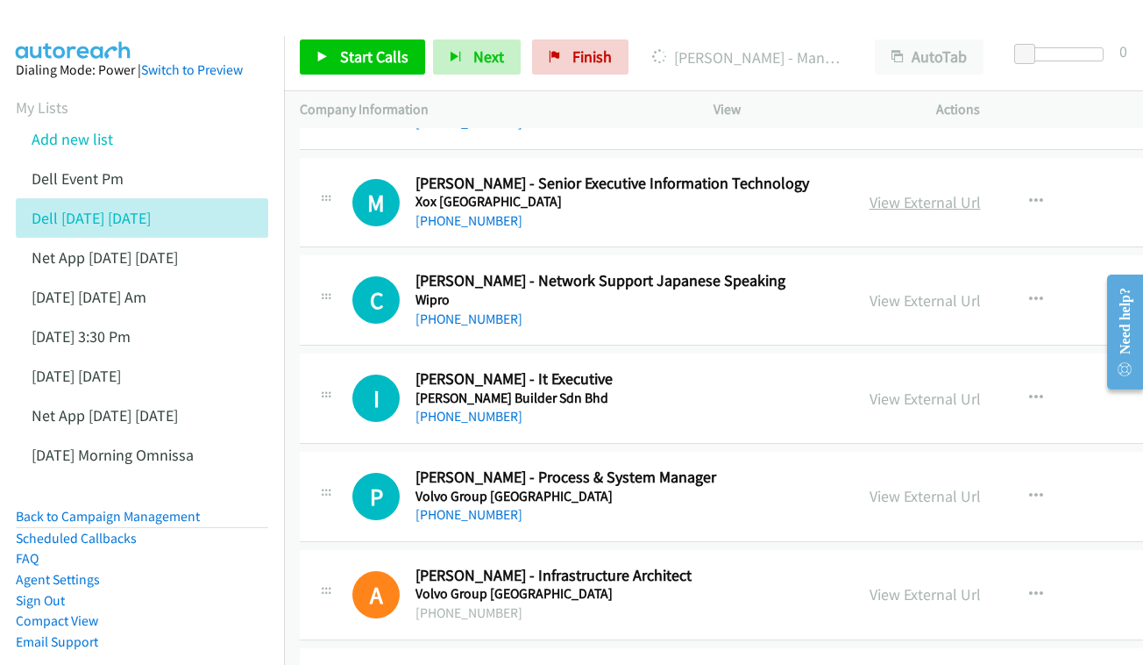
click at [882, 192] on link "View External Url" at bounding box center [925, 202] width 111 height 20
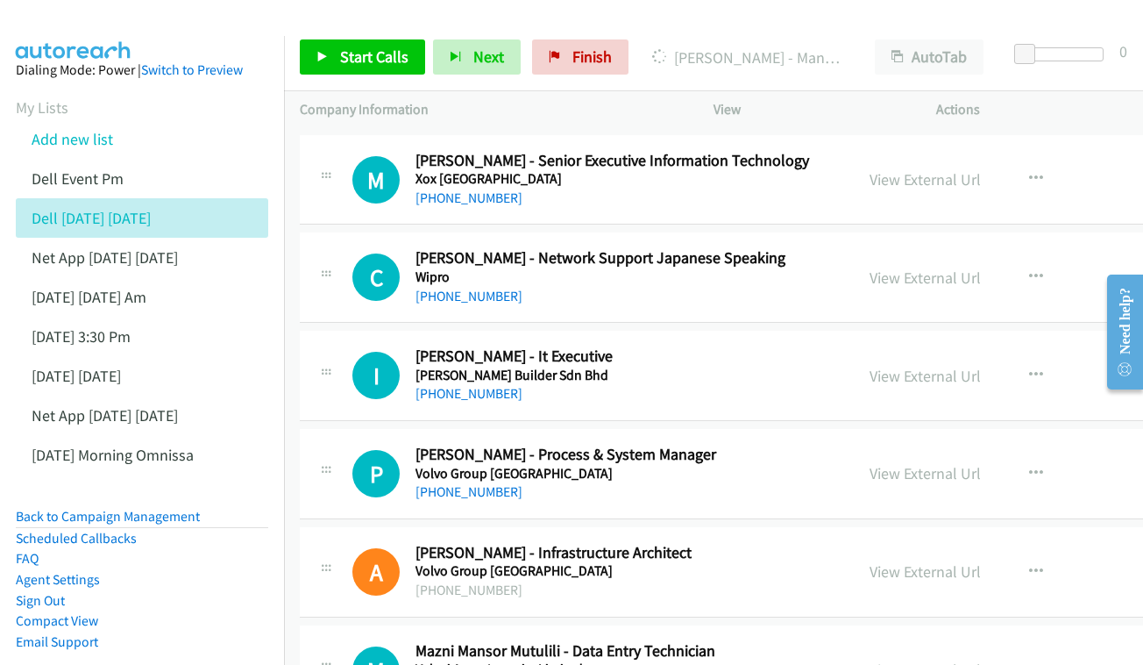
scroll to position [2606, 0]
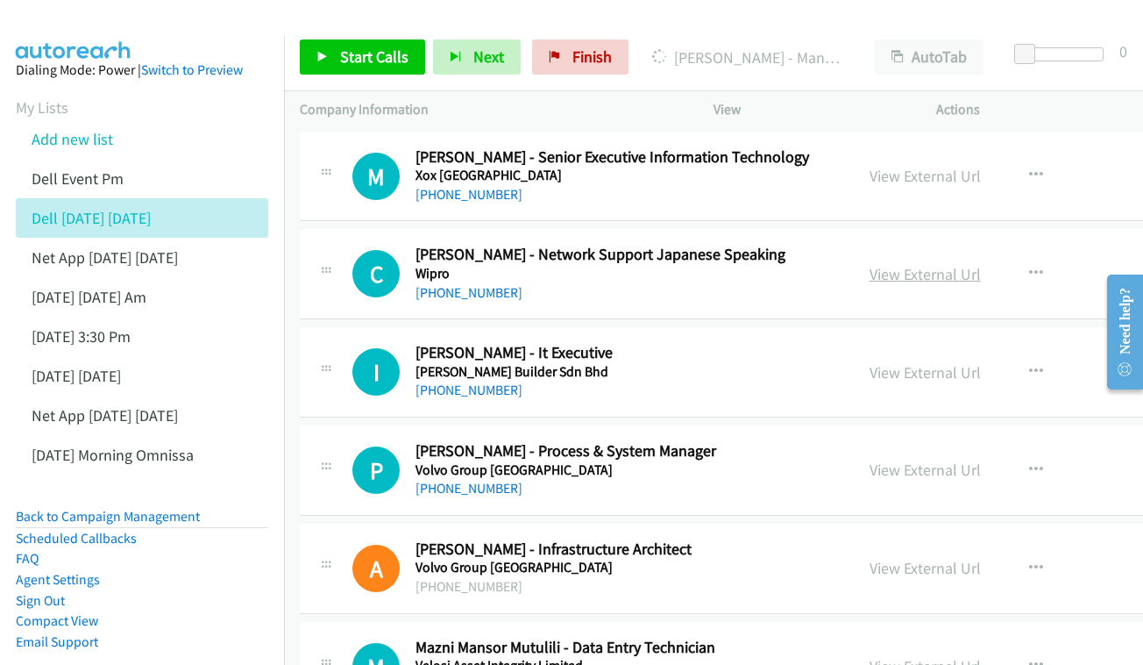
click at [892, 264] on link "View External Url" at bounding box center [925, 274] width 111 height 20
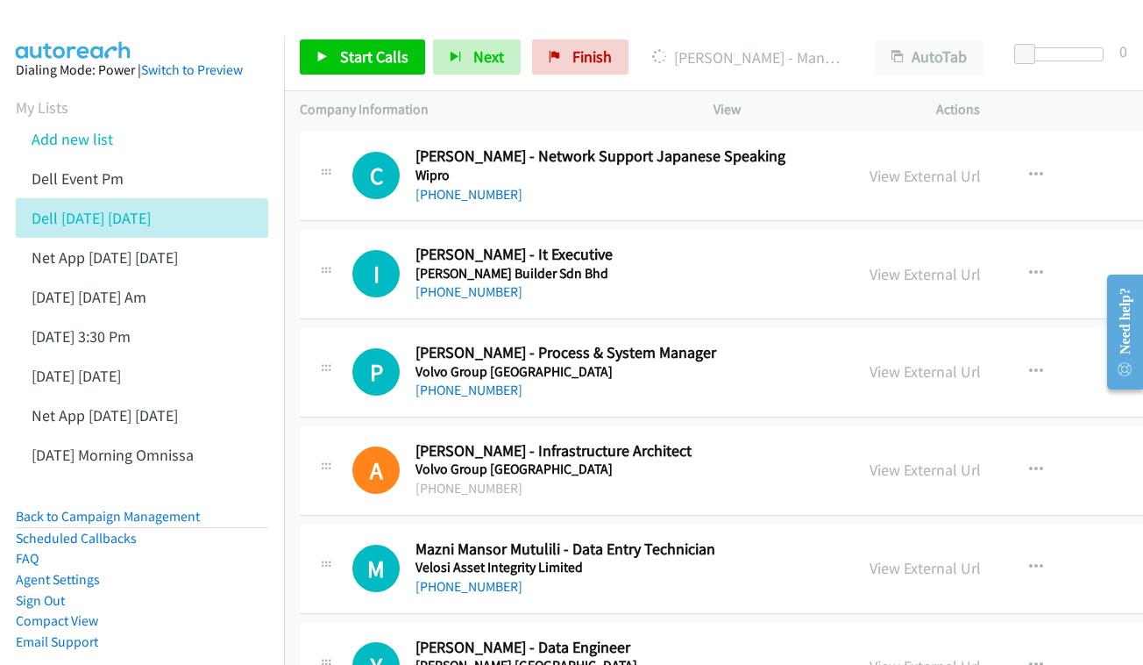
scroll to position [2708, 0]
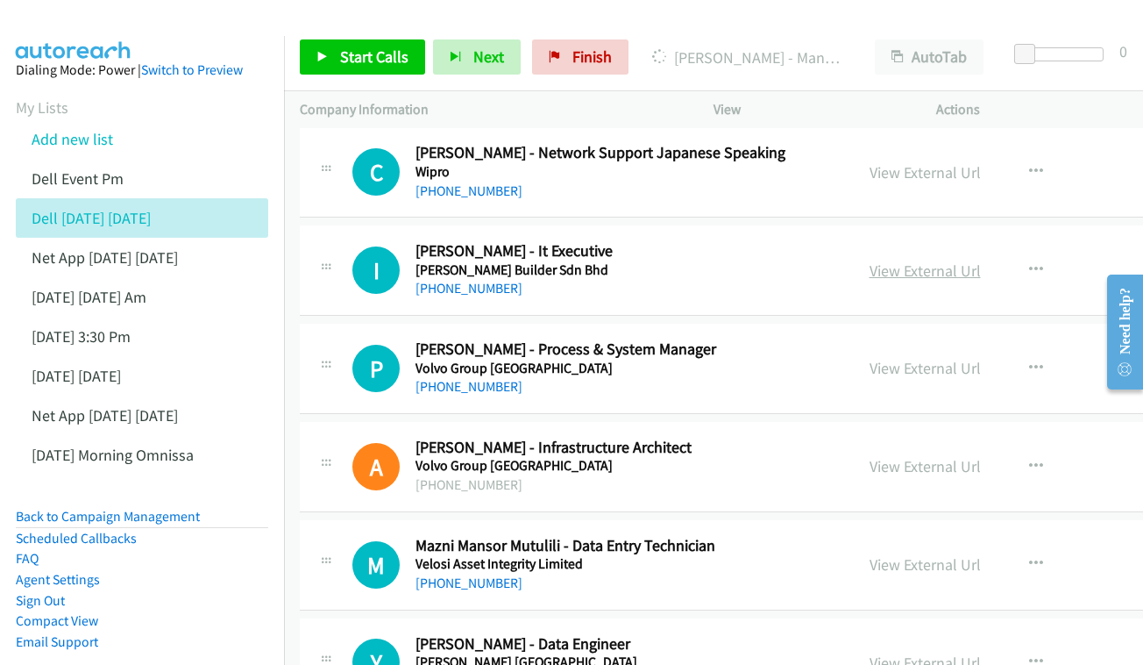
click at [896, 260] on link "View External Url" at bounding box center [925, 270] width 111 height 20
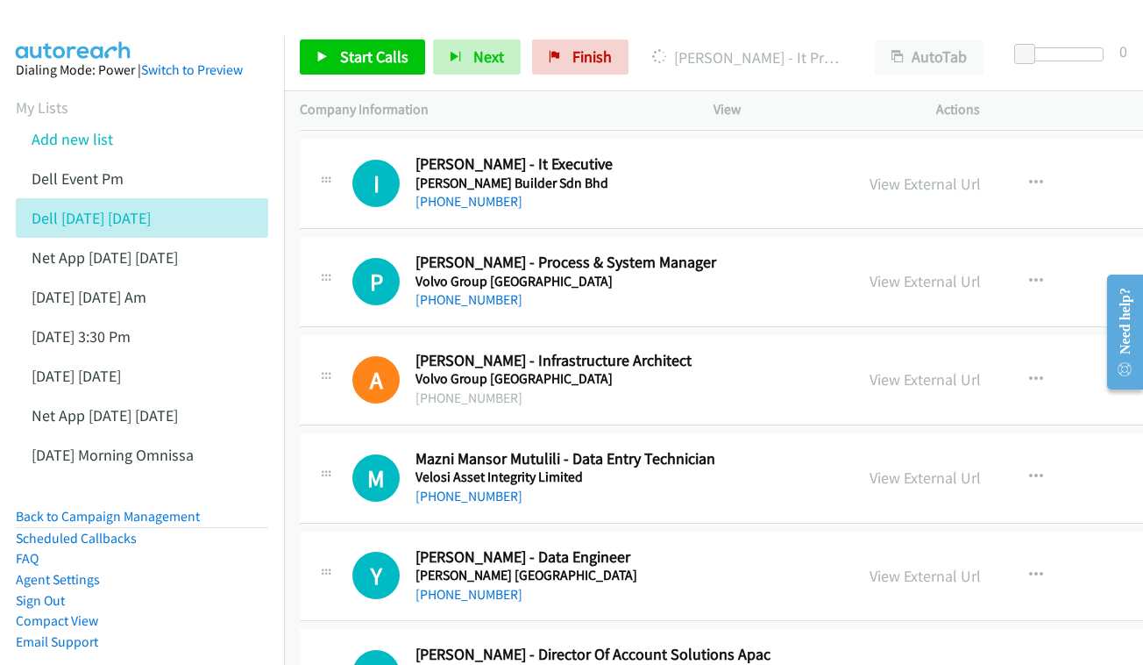
scroll to position [2798, 0]
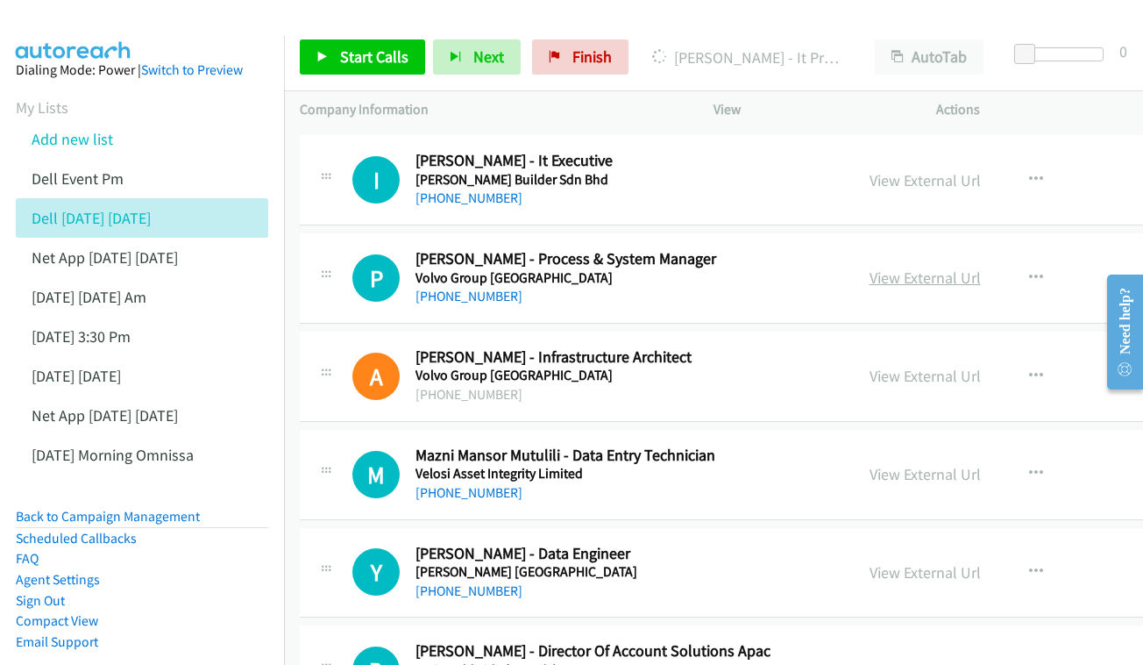
click at [885, 267] on link "View External Url" at bounding box center [925, 277] width 111 height 20
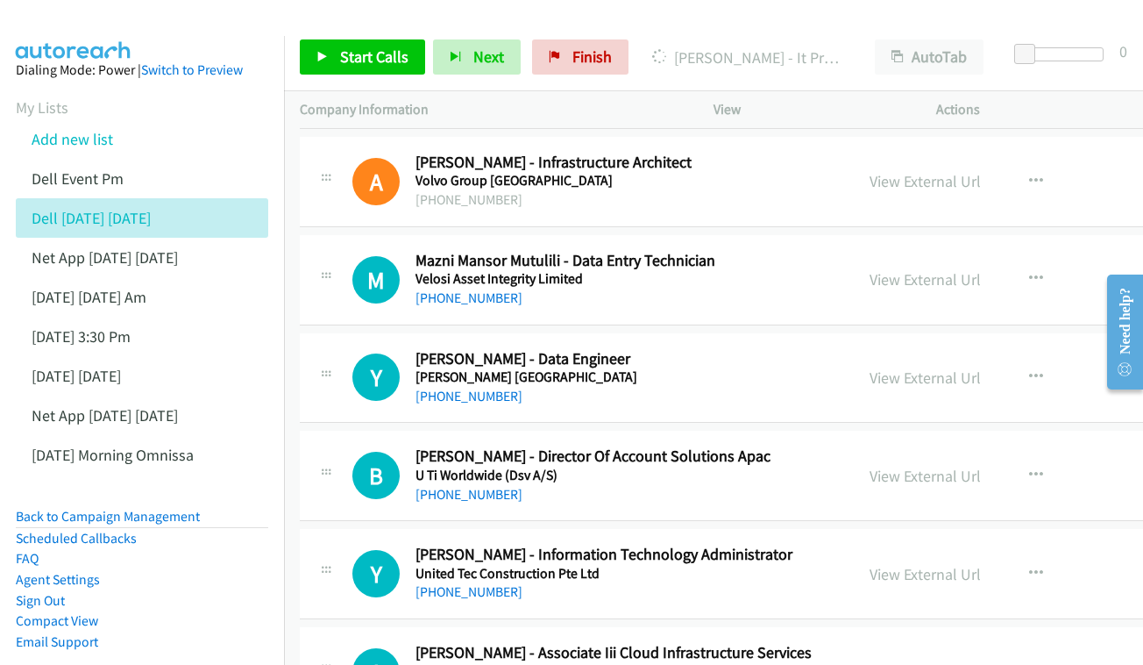
scroll to position [2996, 0]
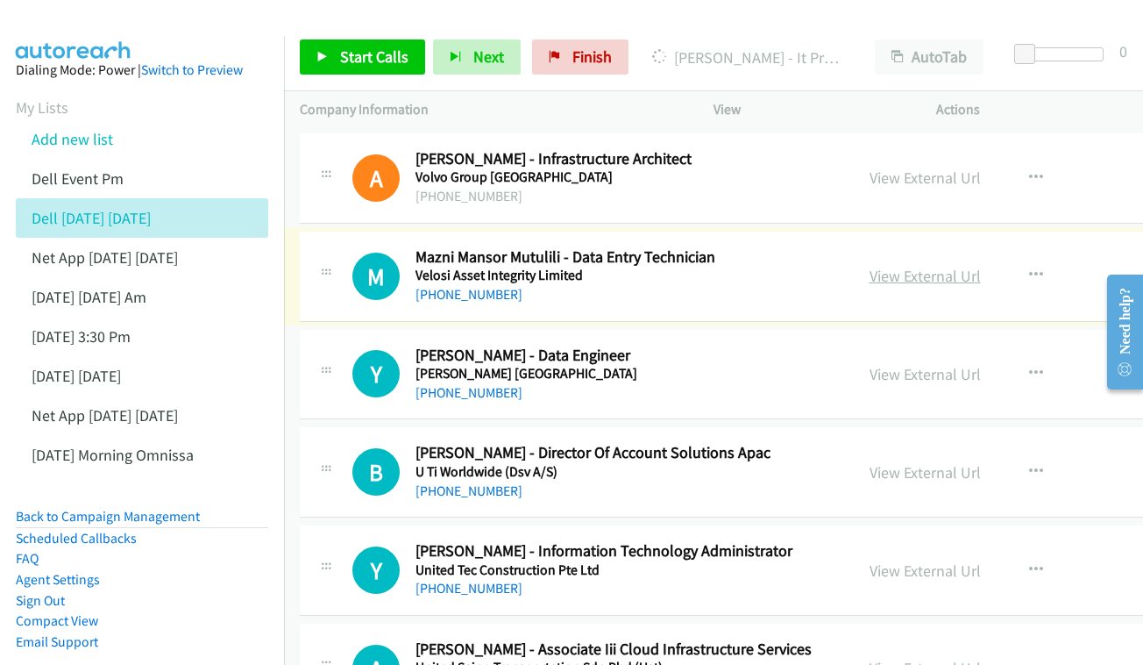
click at [907, 266] on link "View External Url" at bounding box center [925, 276] width 111 height 20
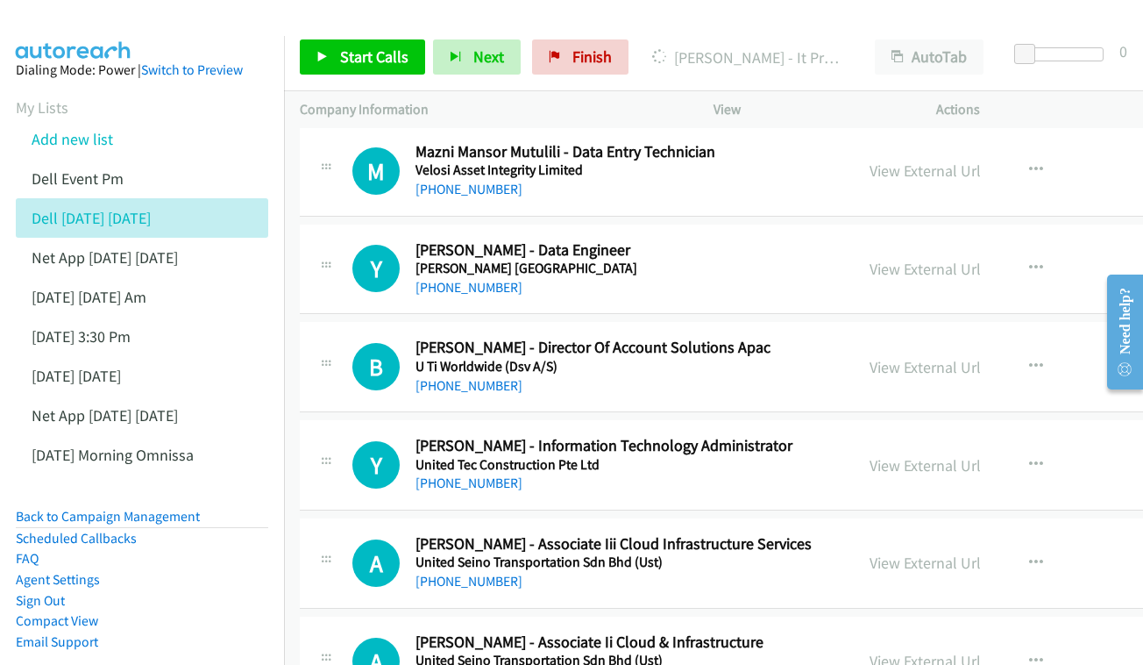
scroll to position [3105, 0]
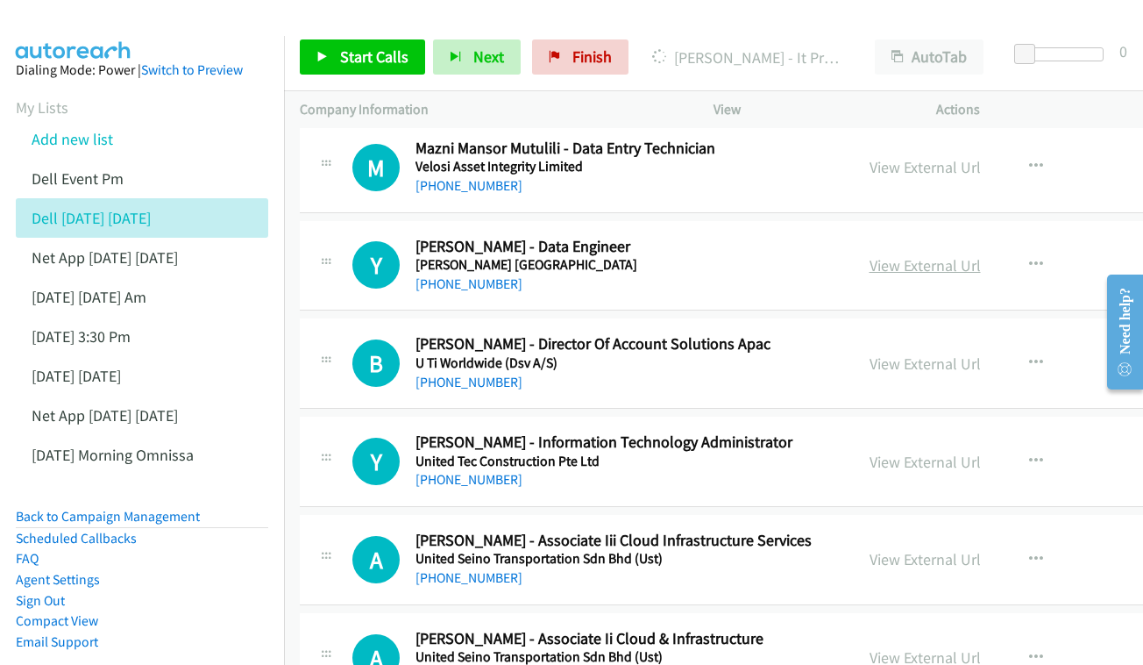
click at [911, 255] on link "View External Url" at bounding box center [925, 265] width 111 height 20
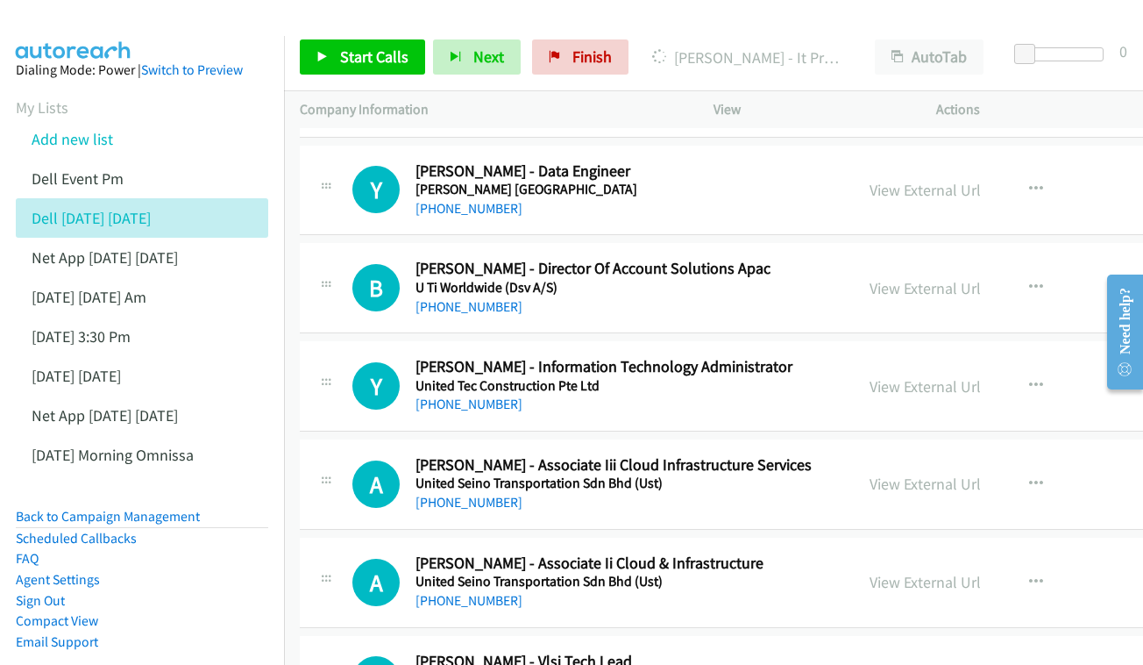
scroll to position [3204, 0]
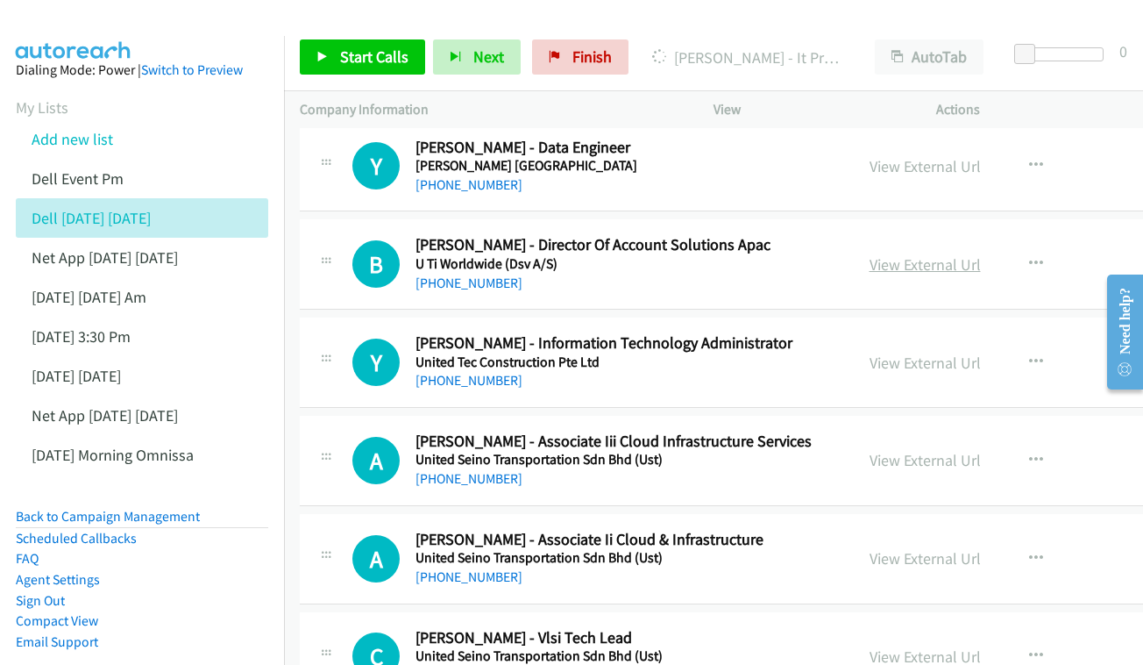
click at [901, 254] on link "View External Url" at bounding box center [925, 264] width 111 height 20
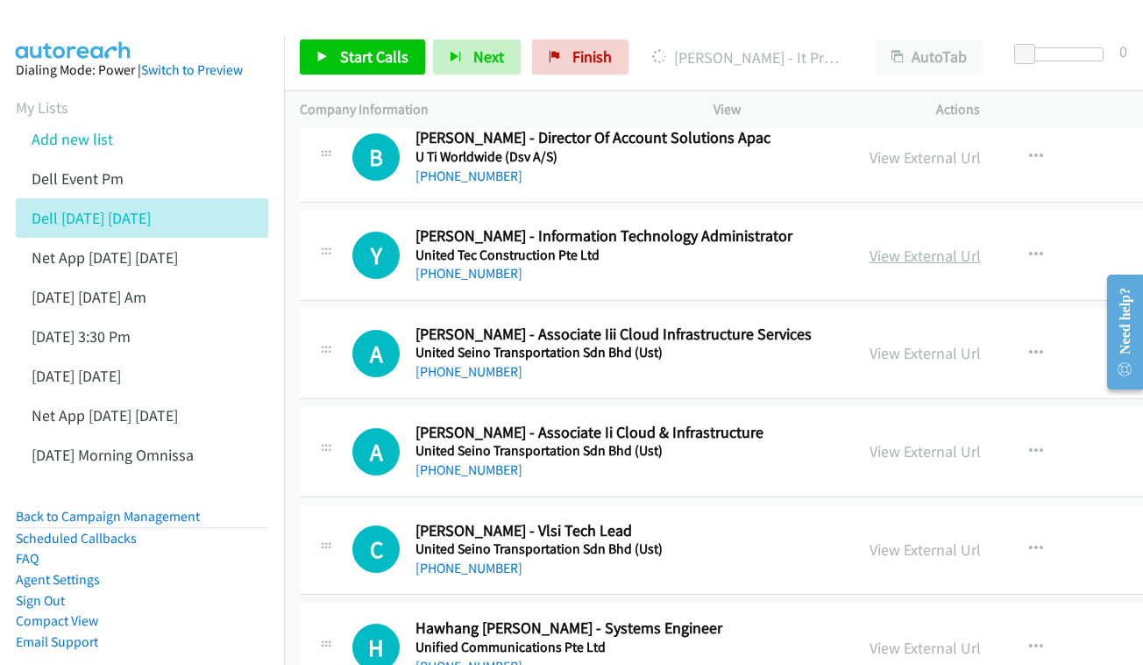
click at [879, 246] on link "View External Url" at bounding box center [925, 256] width 111 height 20
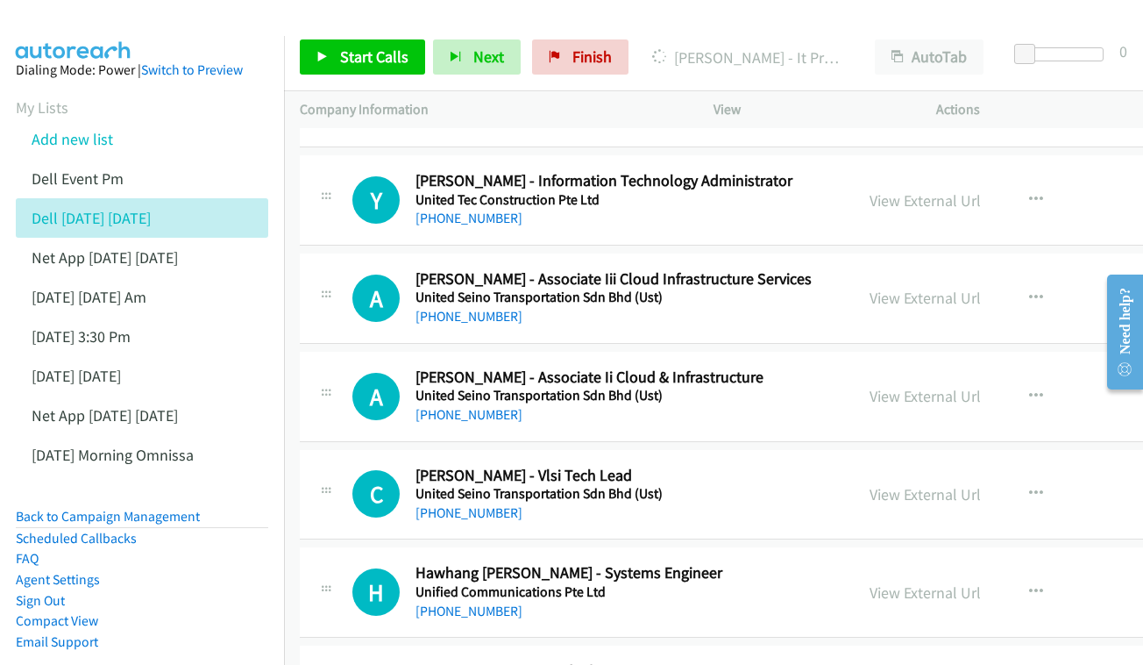
scroll to position [3370, 0]
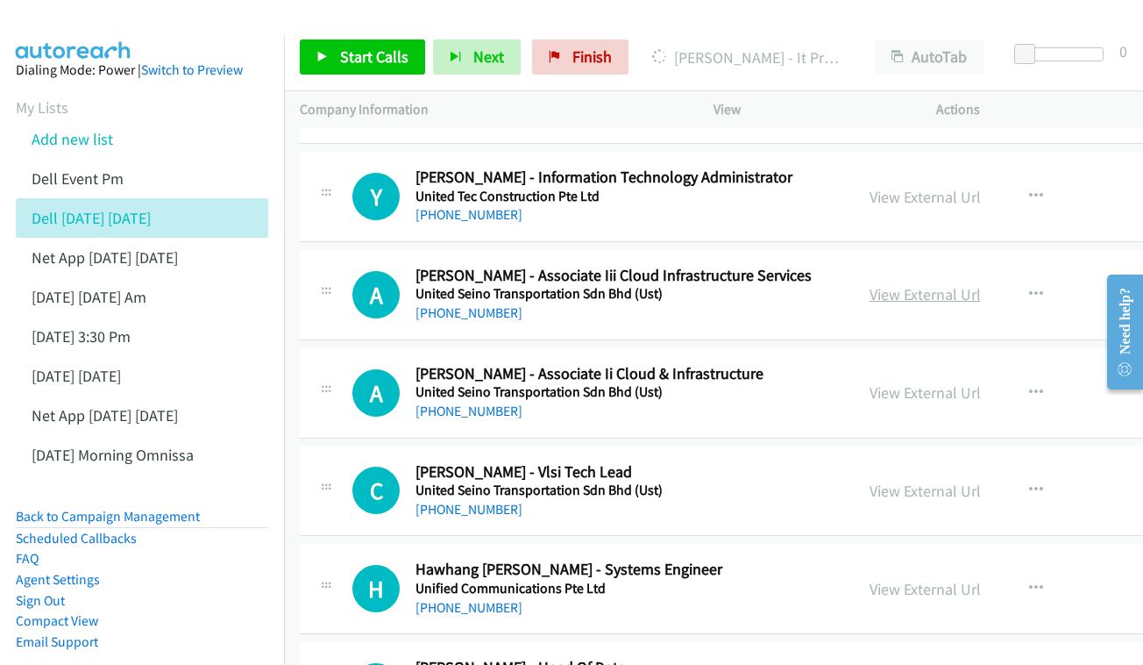
click at [915, 284] on link "View External Url" at bounding box center [925, 294] width 111 height 20
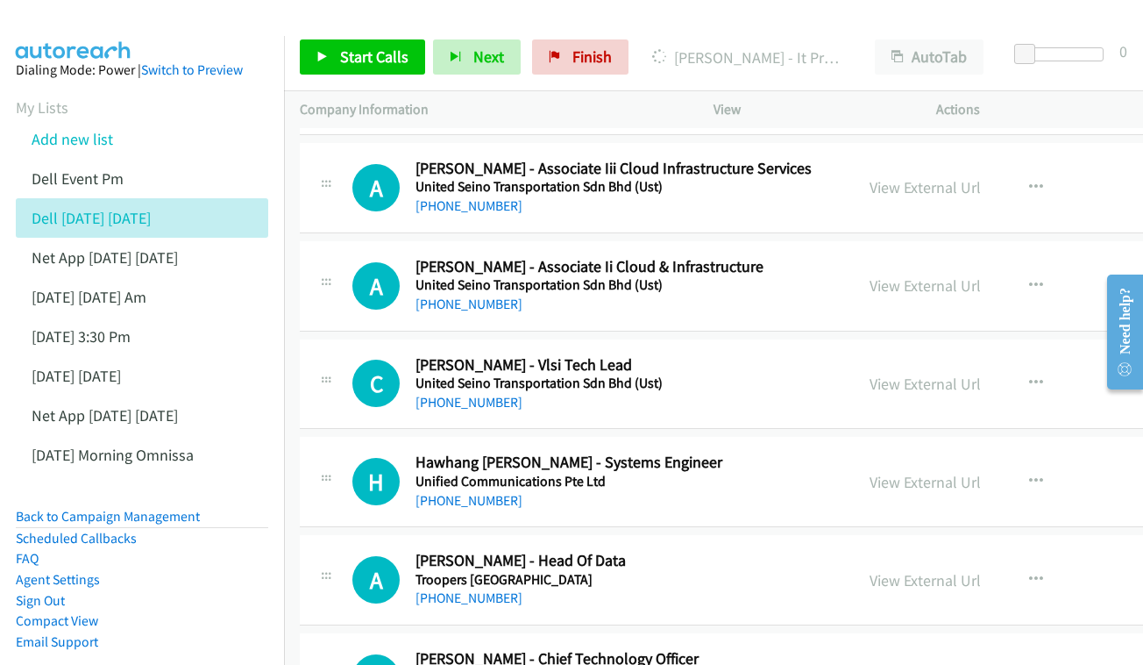
scroll to position [3480, 0]
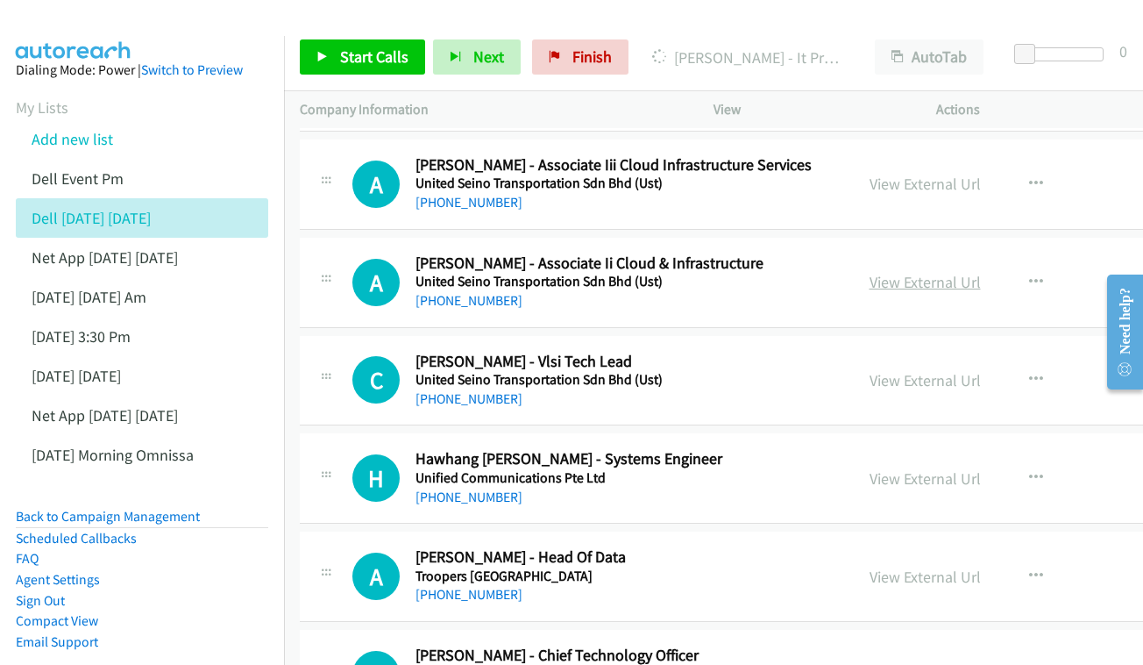
click at [913, 272] on link "View External Url" at bounding box center [925, 282] width 111 height 20
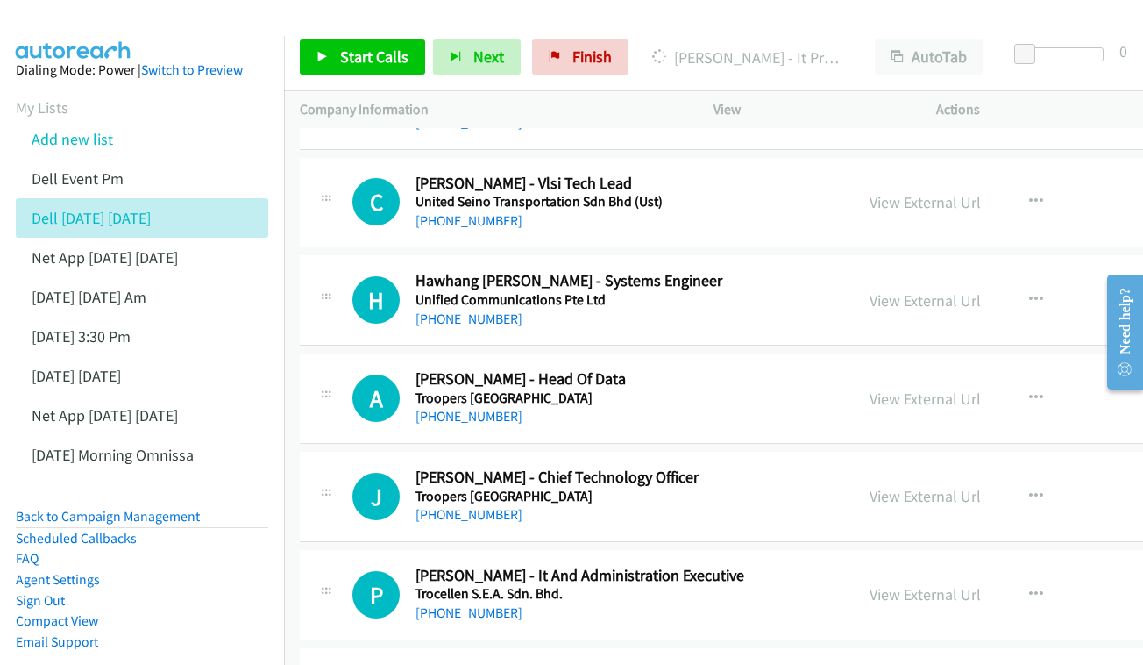
scroll to position [3686, 0]
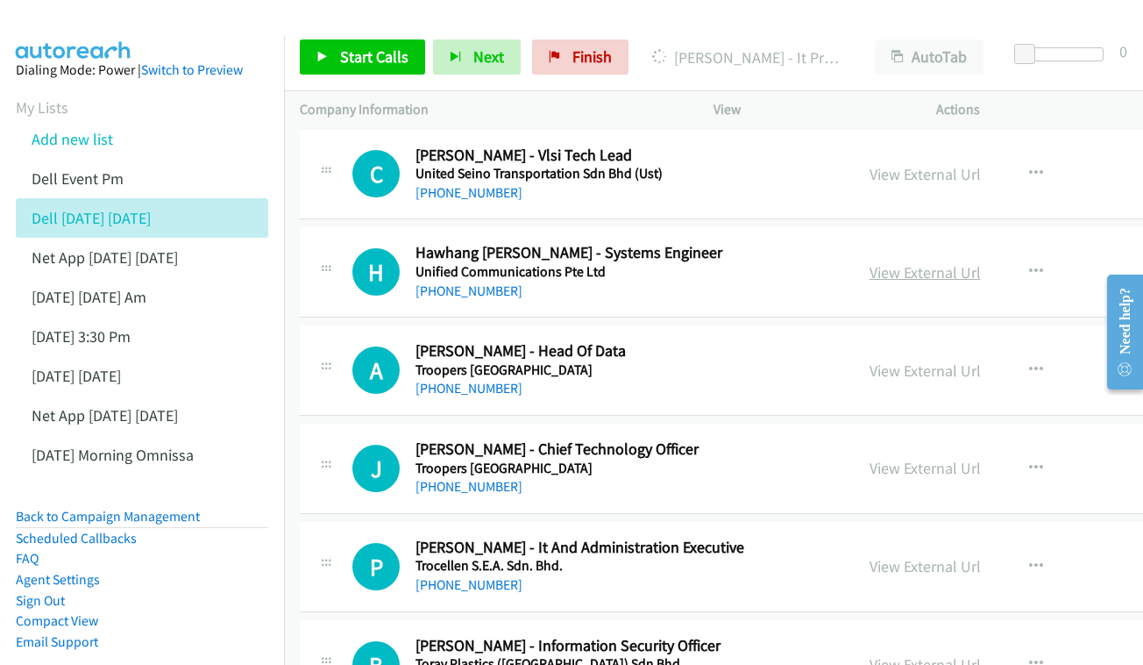
click at [902, 262] on link "View External Url" at bounding box center [925, 272] width 111 height 20
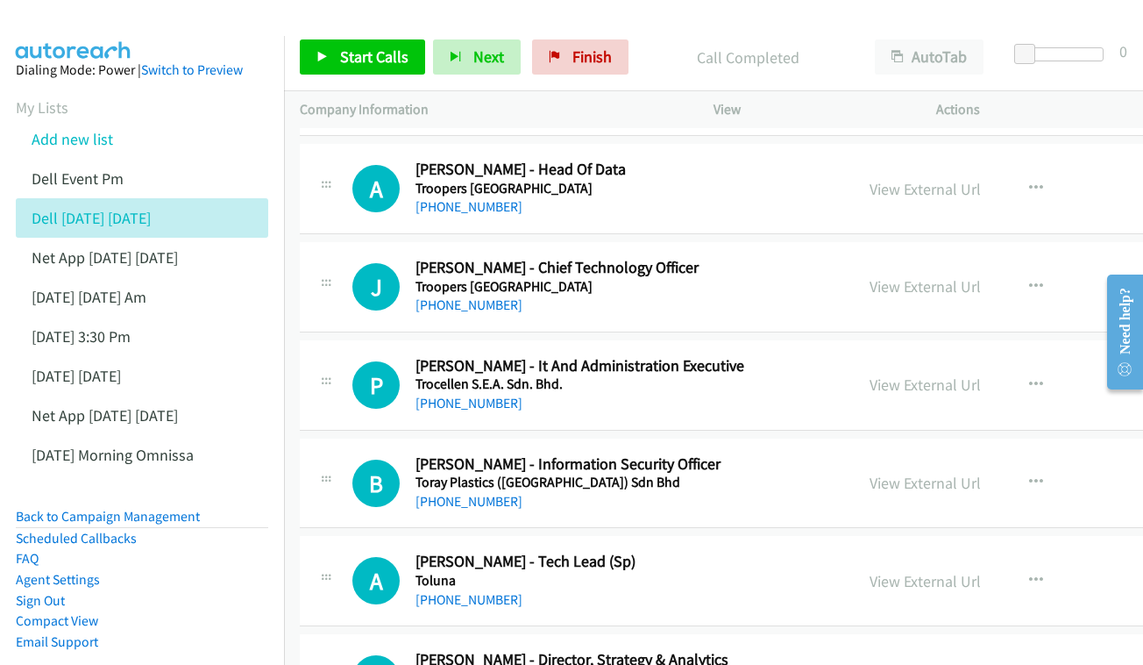
scroll to position [3871, 0]
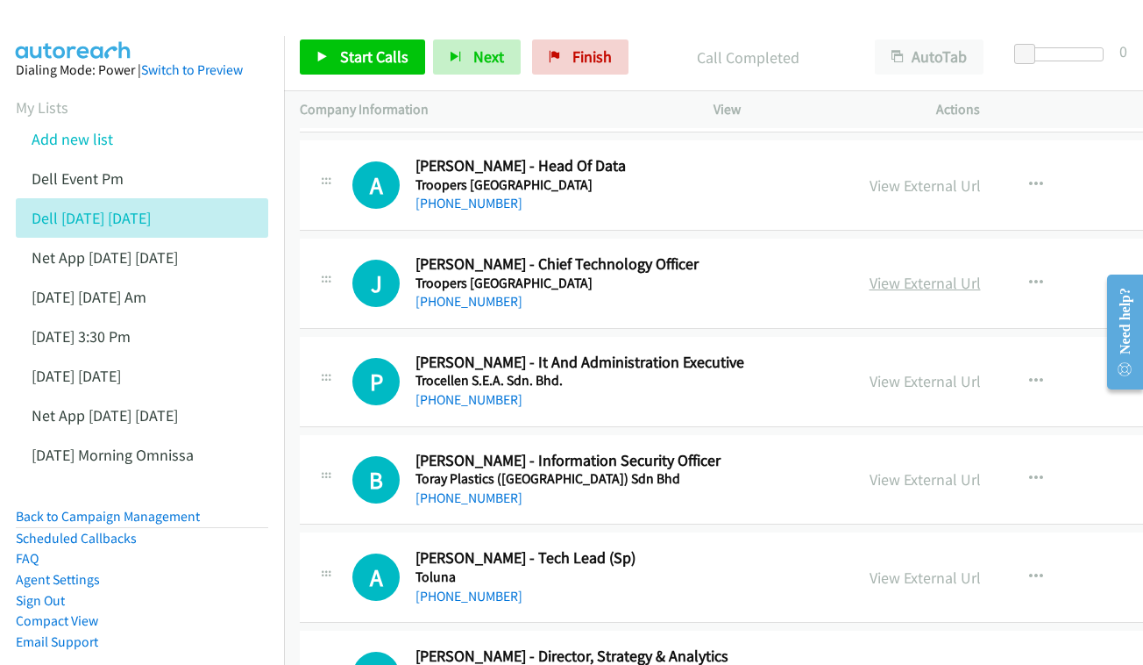
click at [885, 273] on link "View External Url" at bounding box center [925, 283] width 111 height 20
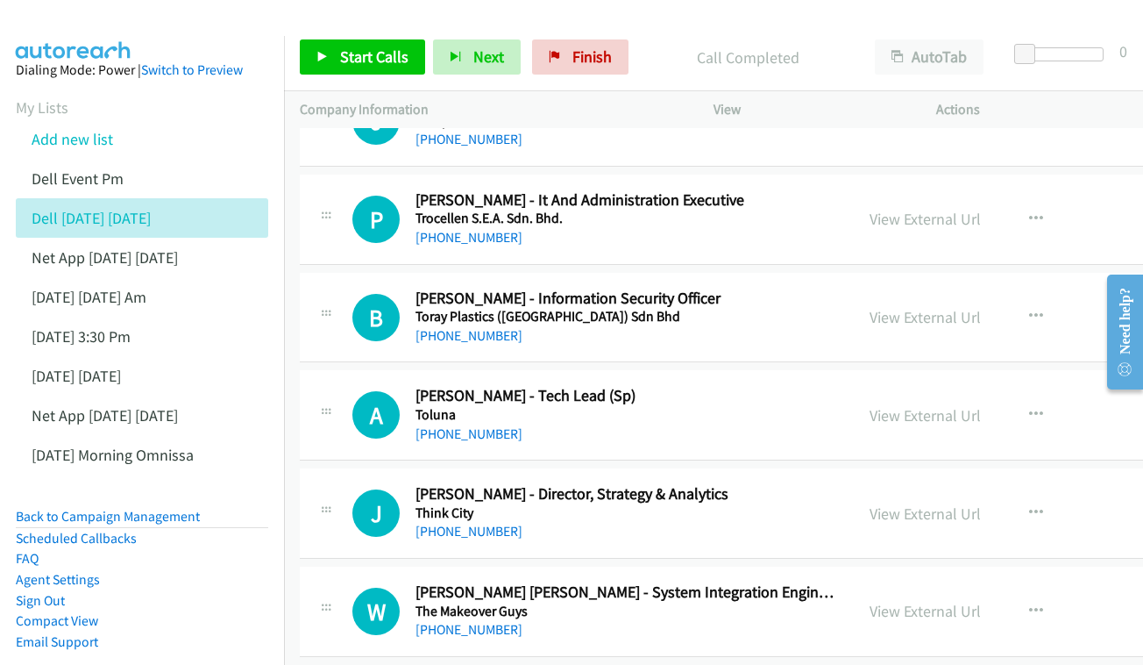
scroll to position [4008, 0]
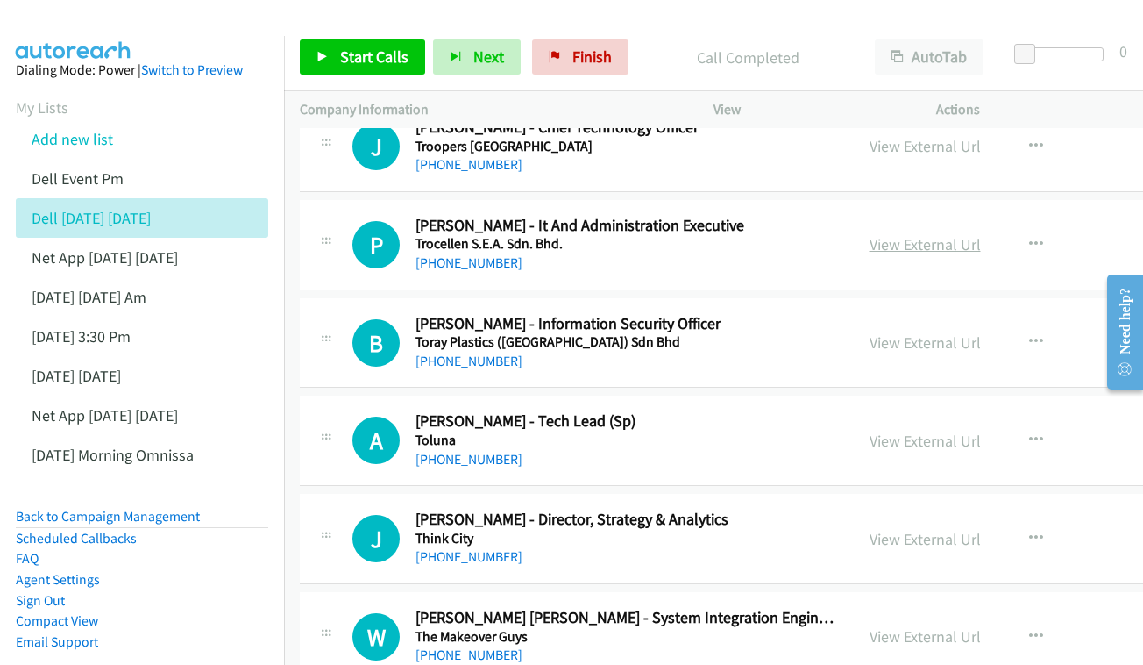
click at [892, 234] on link "View External Url" at bounding box center [925, 244] width 111 height 20
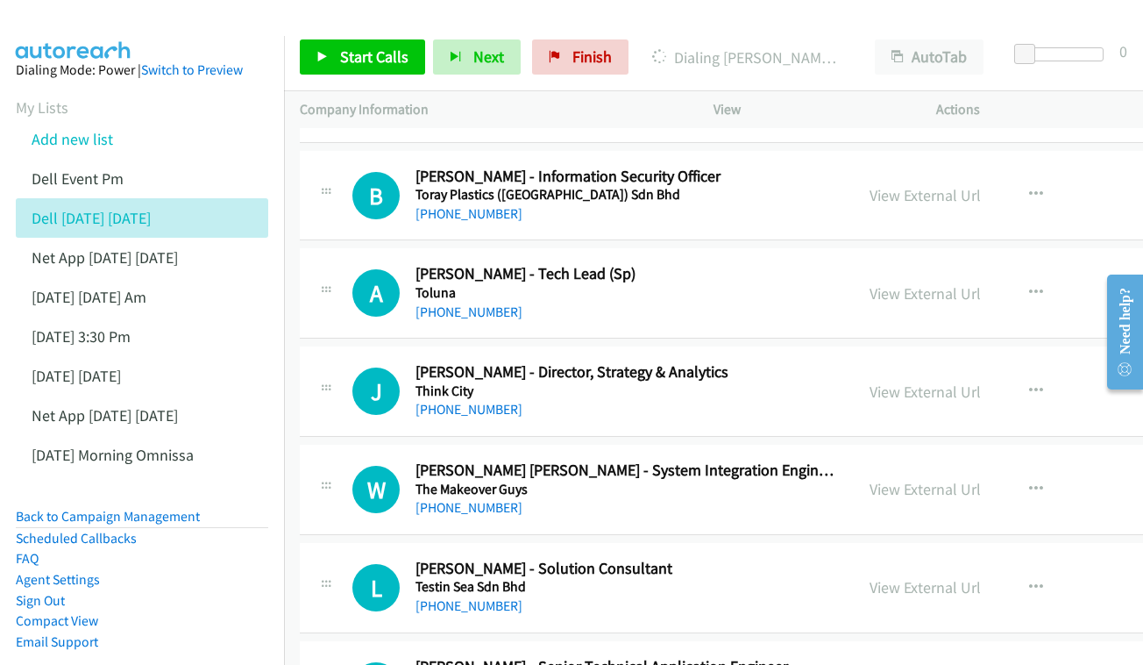
scroll to position [4191, 0]
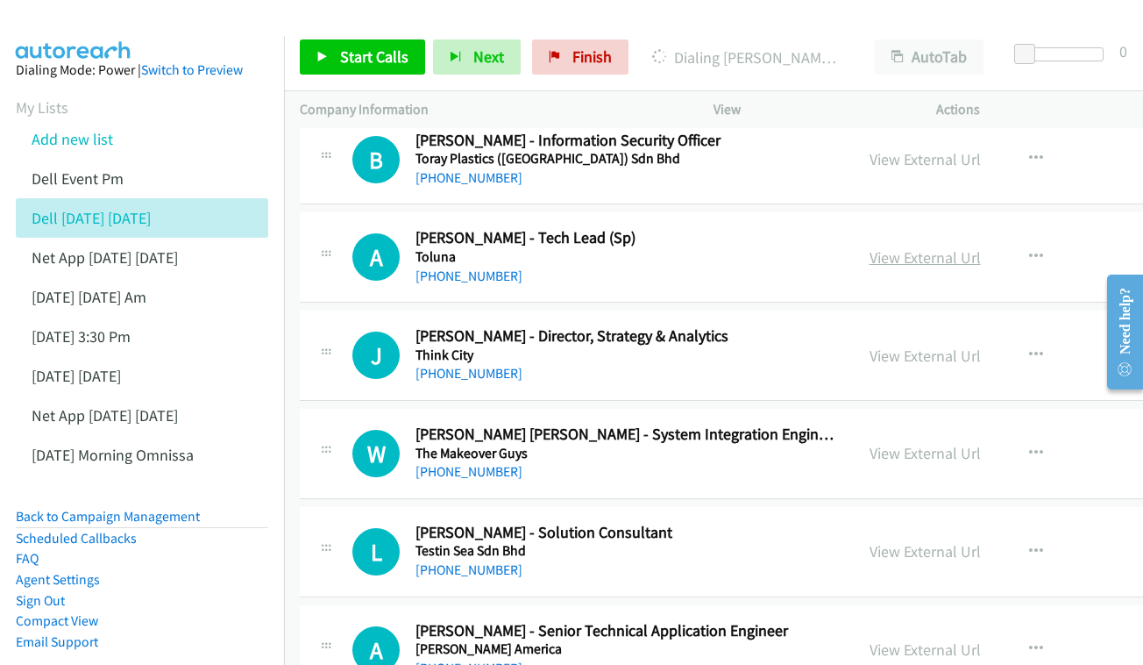
click at [870, 247] on link "View External Url" at bounding box center [925, 257] width 111 height 20
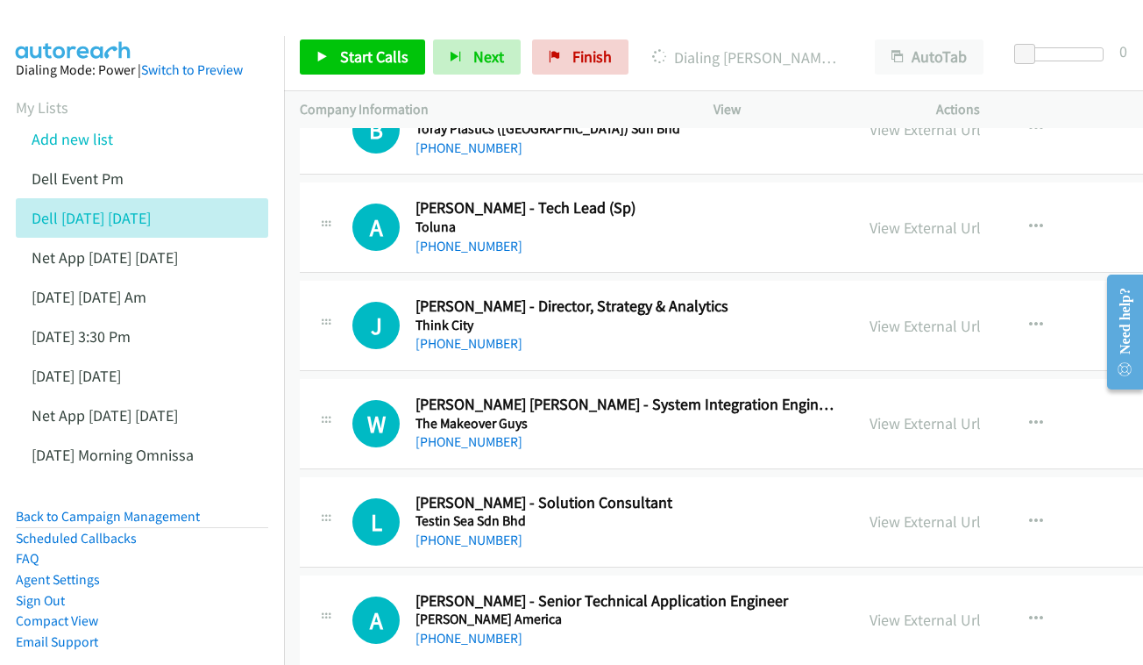
scroll to position [4284, 0]
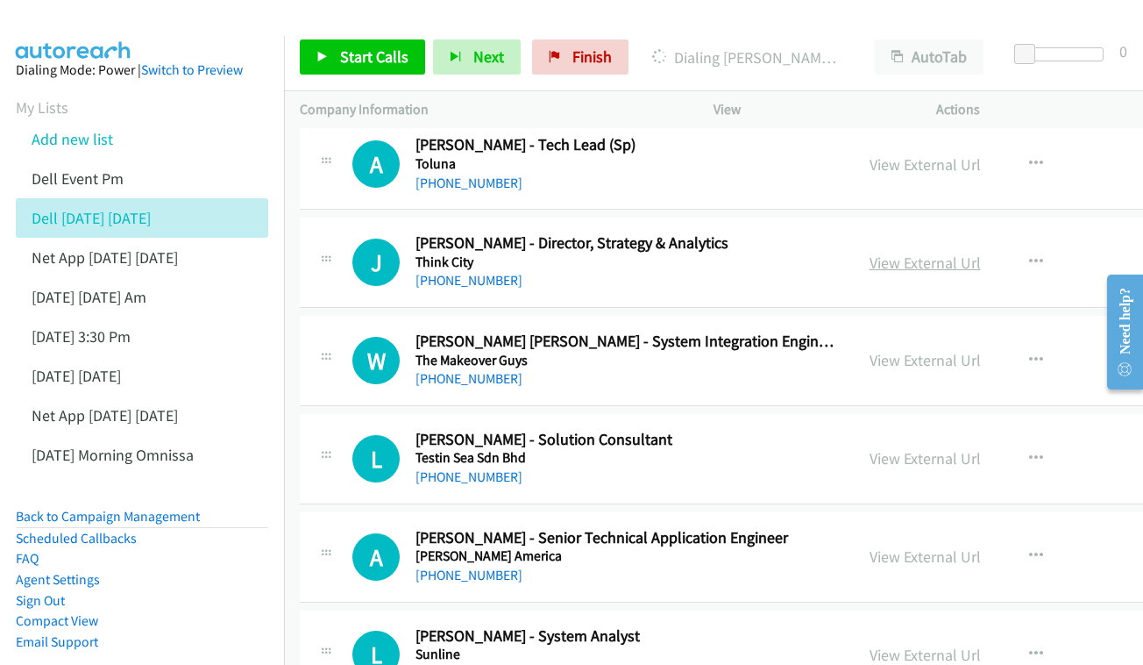
click at [944, 253] on link "View External Url" at bounding box center [925, 263] width 111 height 20
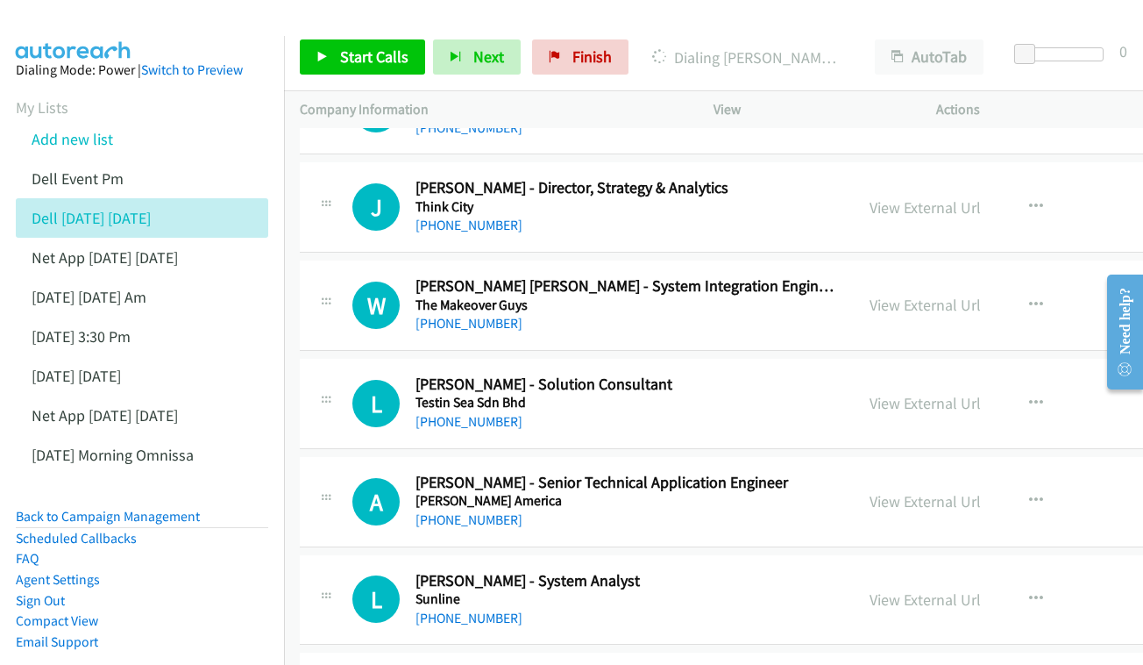
scroll to position [4343, 0]
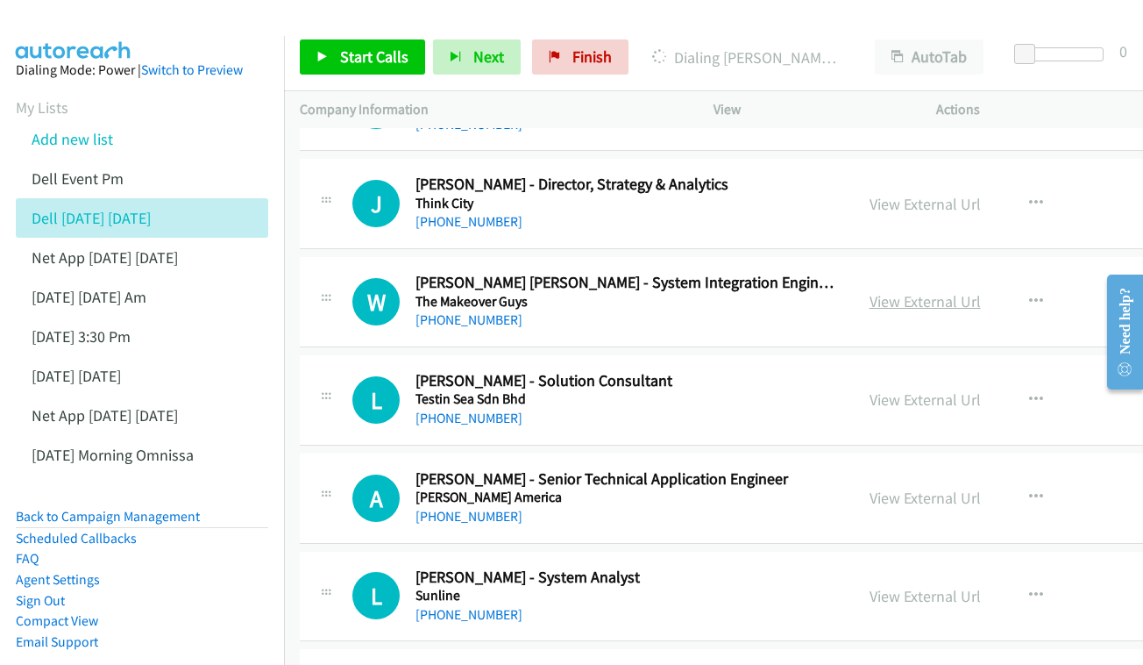
click at [891, 291] on link "View External Url" at bounding box center [925, 301] width 111 height 20
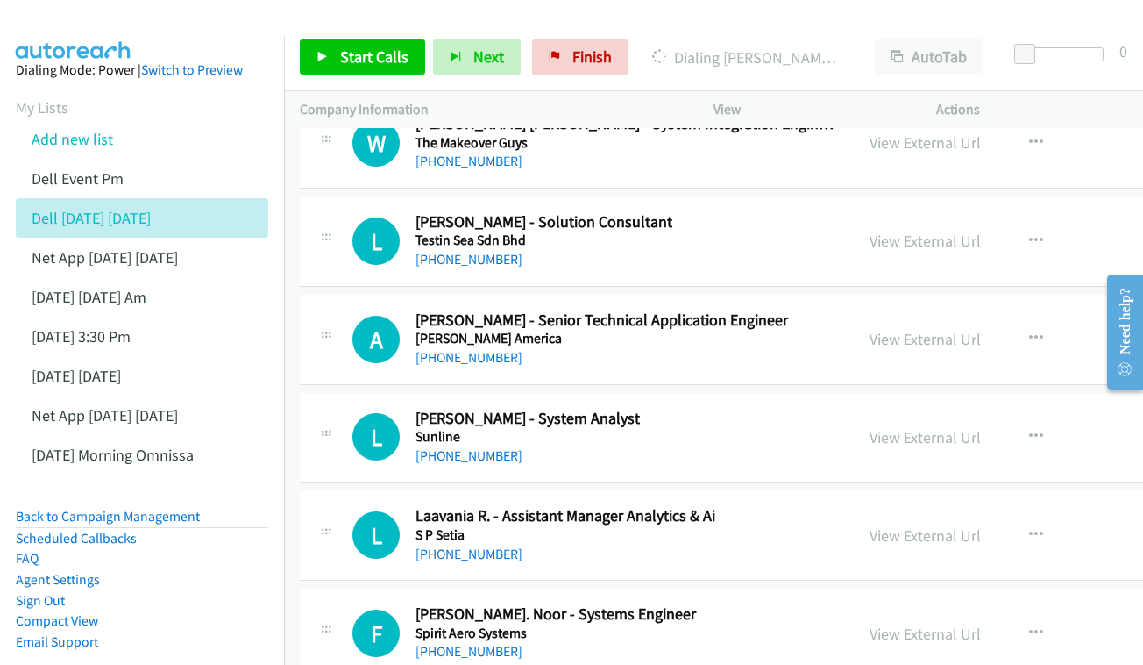
scroll to position [4527, 0]
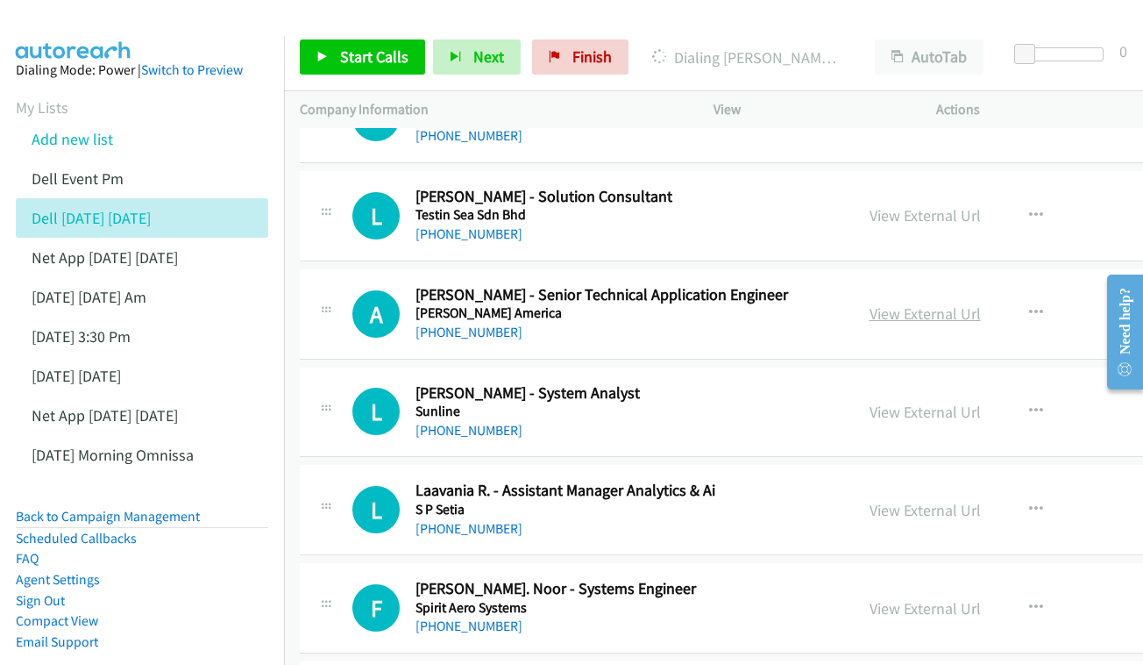
click at [881, 303] on link "View External Url" at bounding box center [925, 313] width 111 height 20
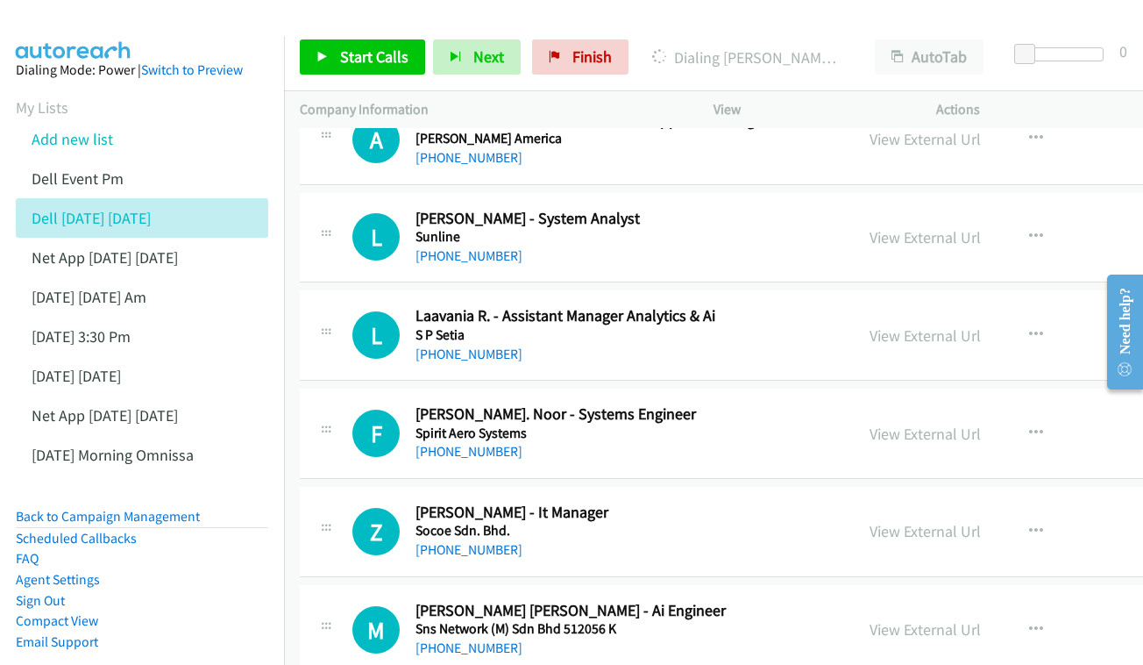
scroll to position [4675, 0]
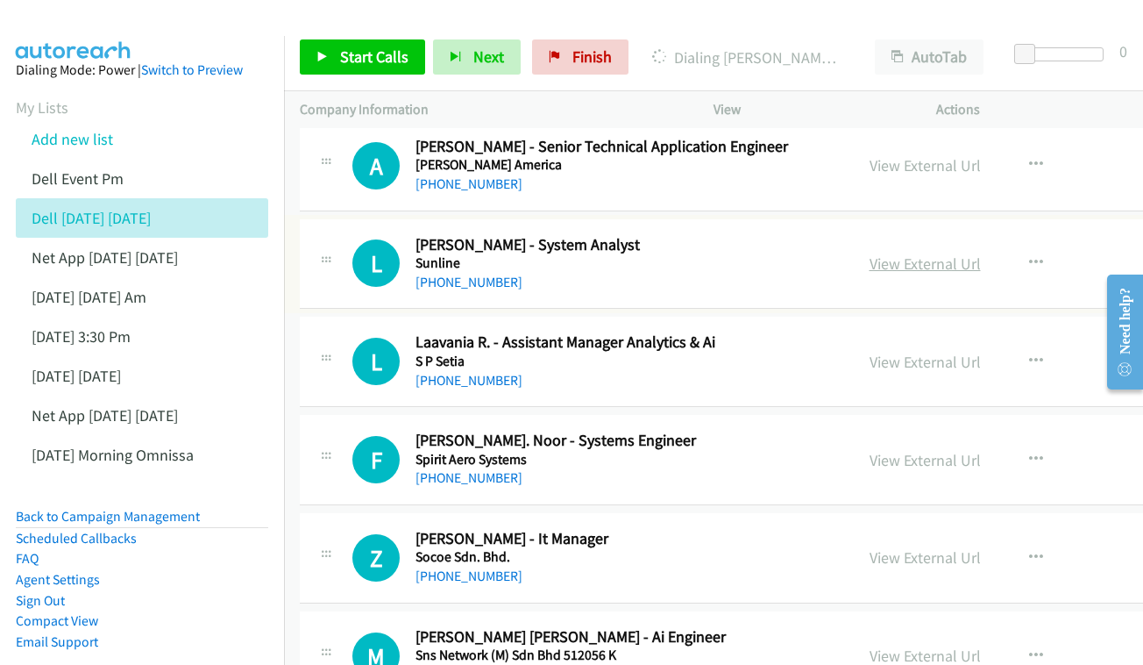
click at [889, 253] on link "View External Url" at bounding box center [925, 263] width 111 height 20
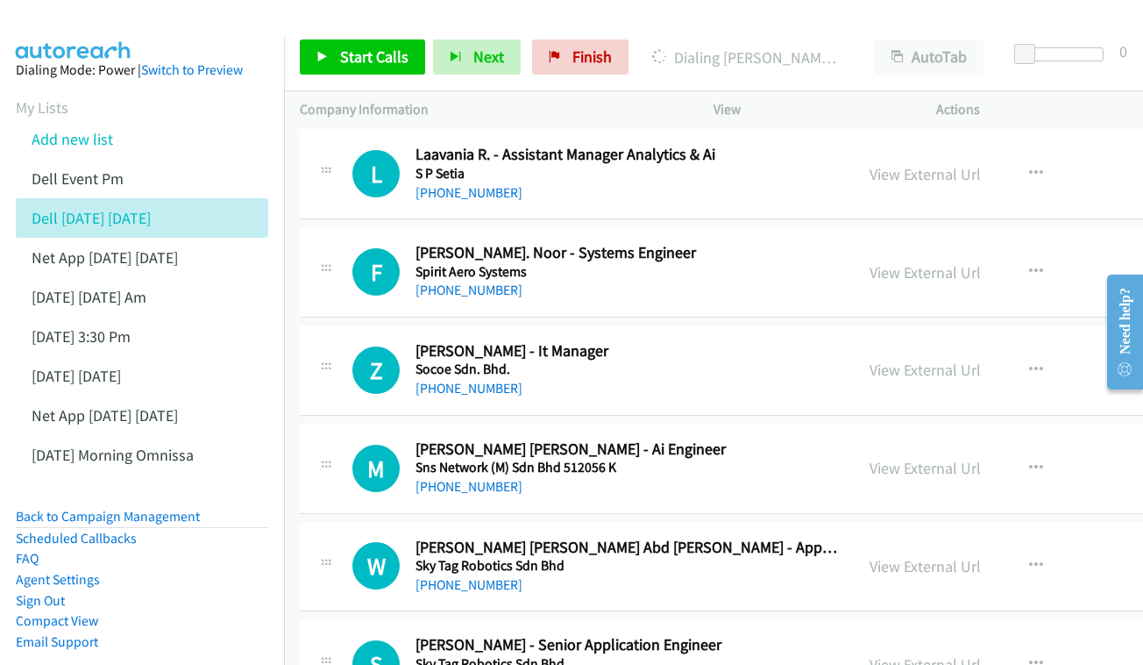
scroll to position [4867, 0]
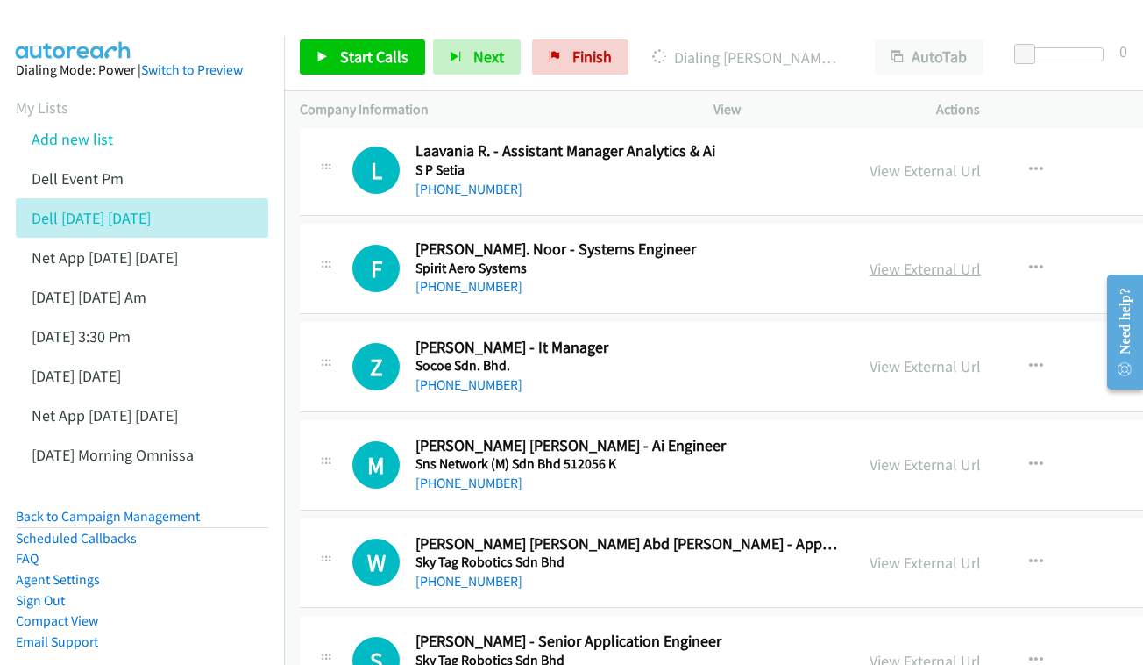
click at [908, 259] on link "View External Url" at bounding box center [925, 269] width 111 height 20
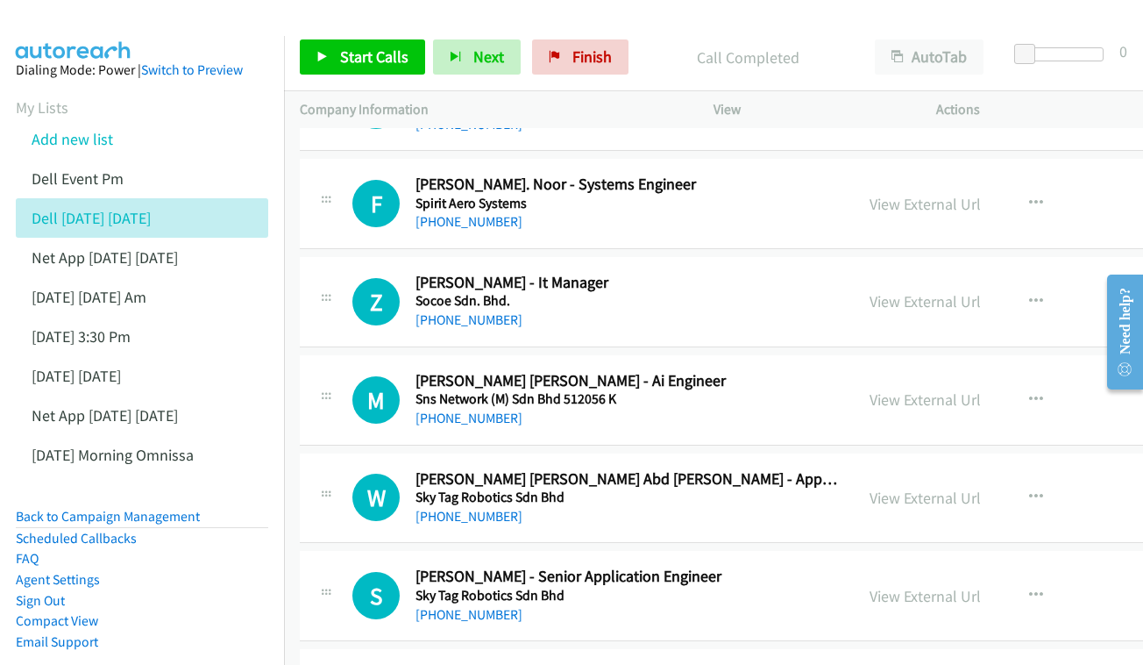
scroll to position [4935, 0]
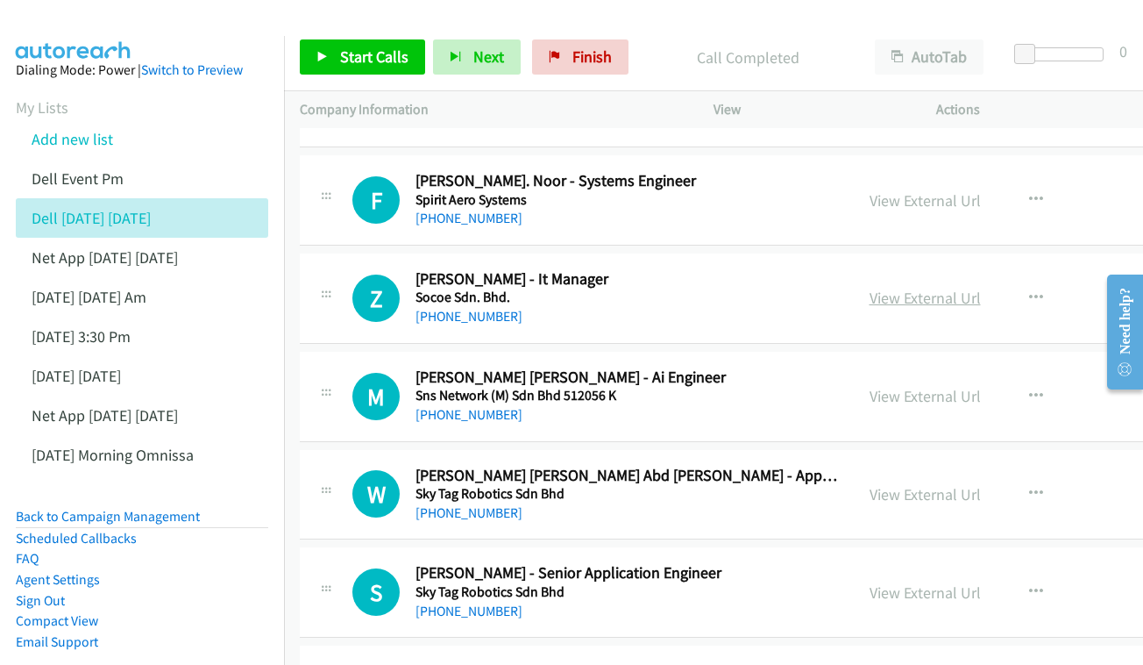
click at [870, 288] on link "View External Url" at bounding box center [925, 298] width 111 height 20
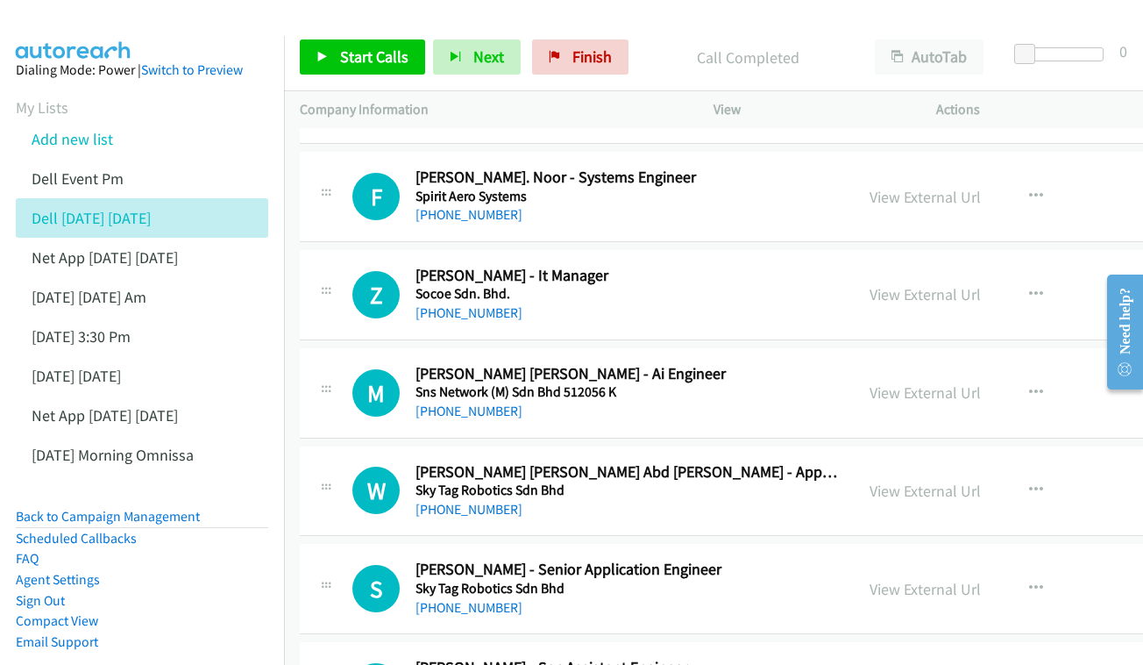
scroll to position [5060, 0]
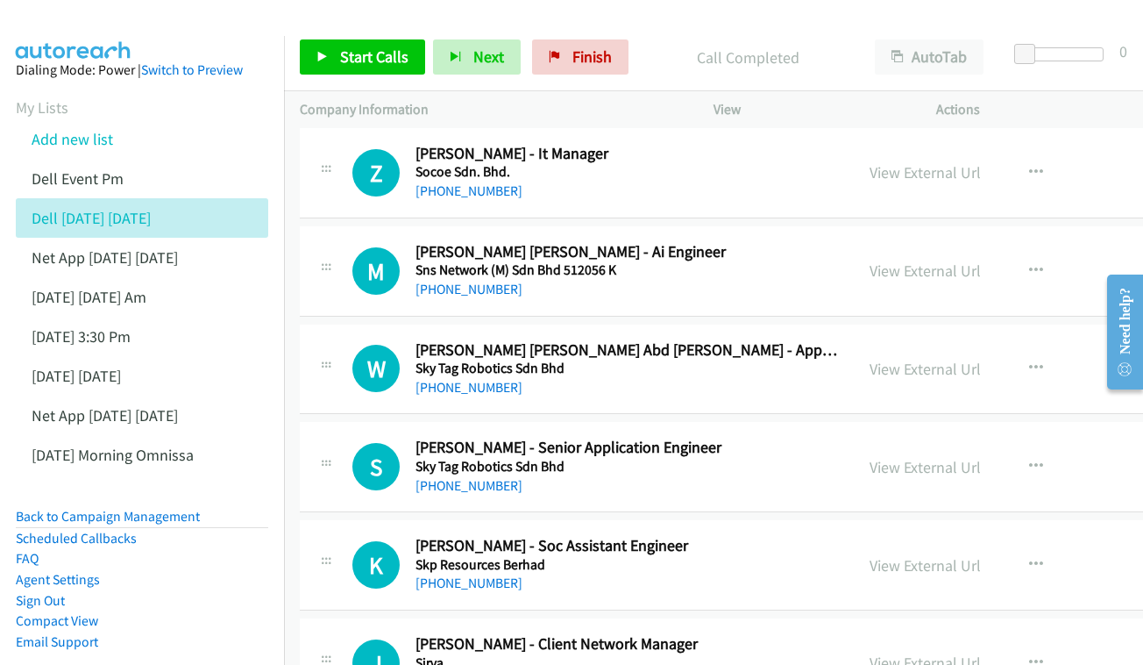
click at [948, 242] on div "View External Url View External Url Schedule/Manage Callback Start Calls Here R…" at bounding box center [1000, 271] width 293 height 58
click at [969, 242] on div "View External Url View External Url Schedule/Manage Callback Start Calls Here R…" at bounding box center [1000, 271] width 293 height 58
click at [901, 260] on link "View External Url" at bounding box center [925, 270] width 111 height 20
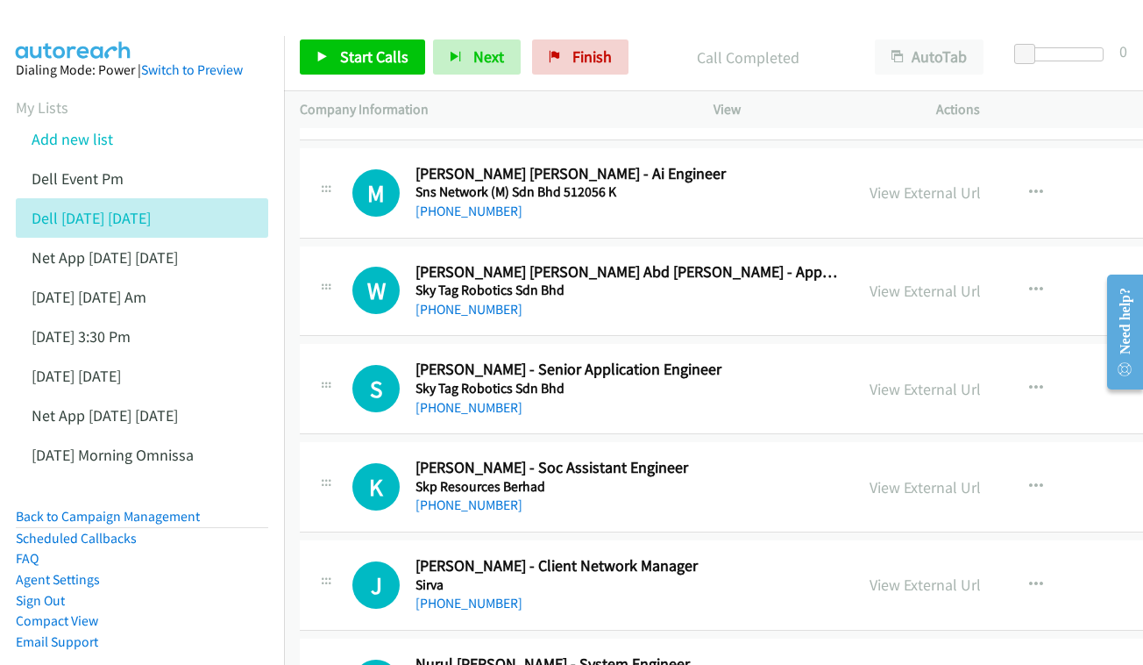
scroll to position [5142, 0]
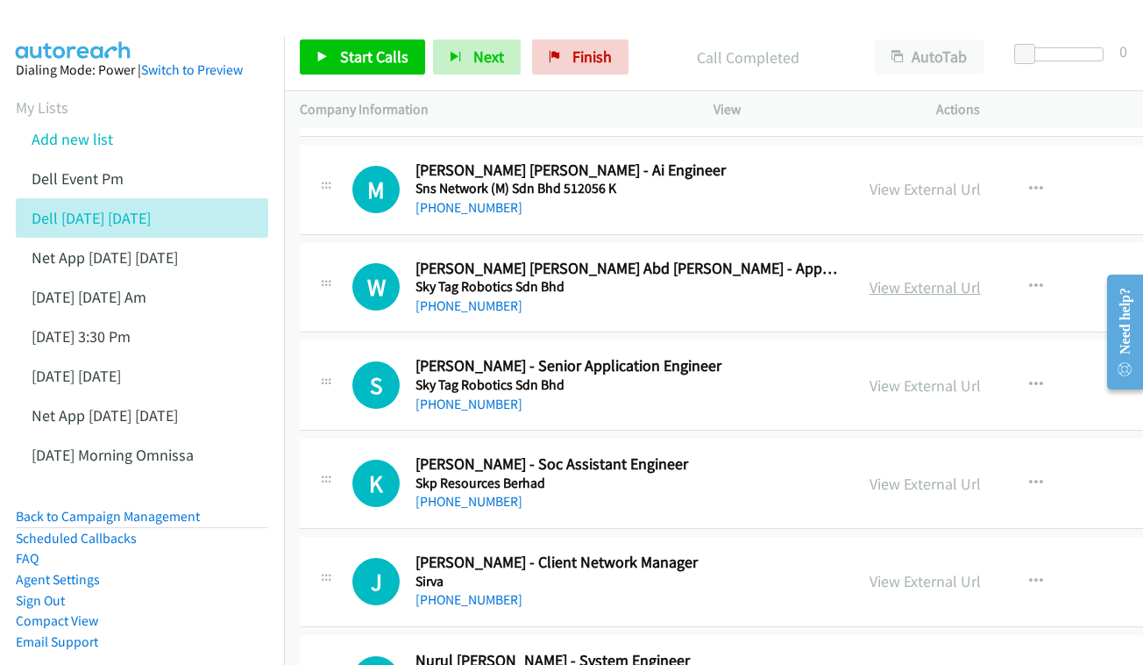
click at [902, 277] on link "View External Url" at bounding box center [925, 287] width 111 height 20
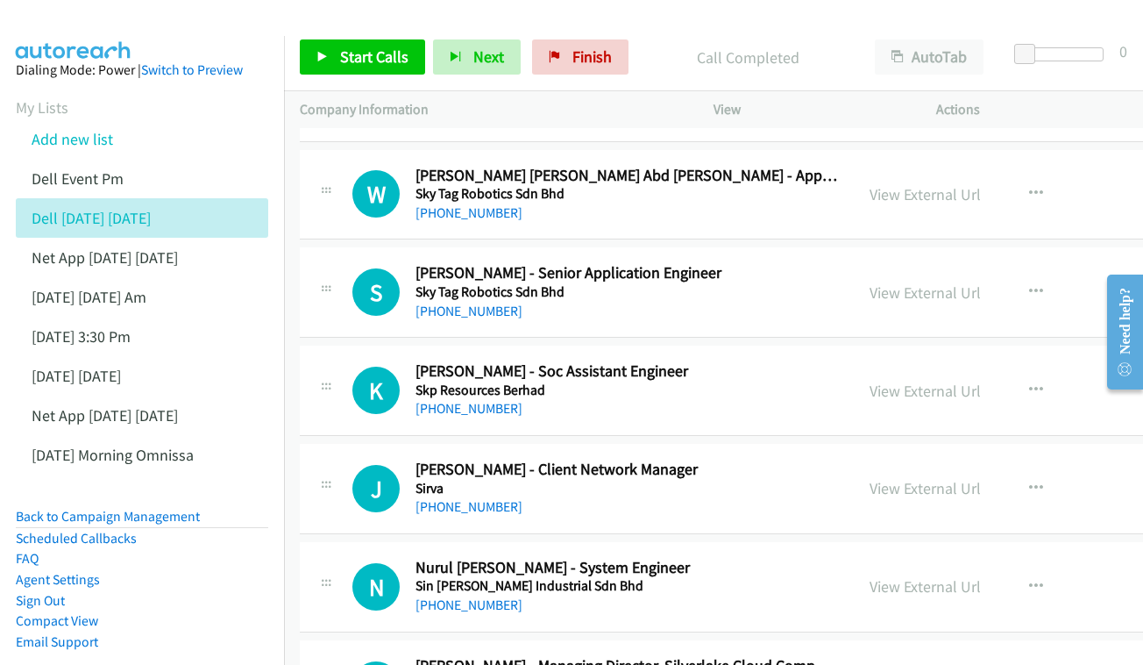
scroll to position [5238, 0]
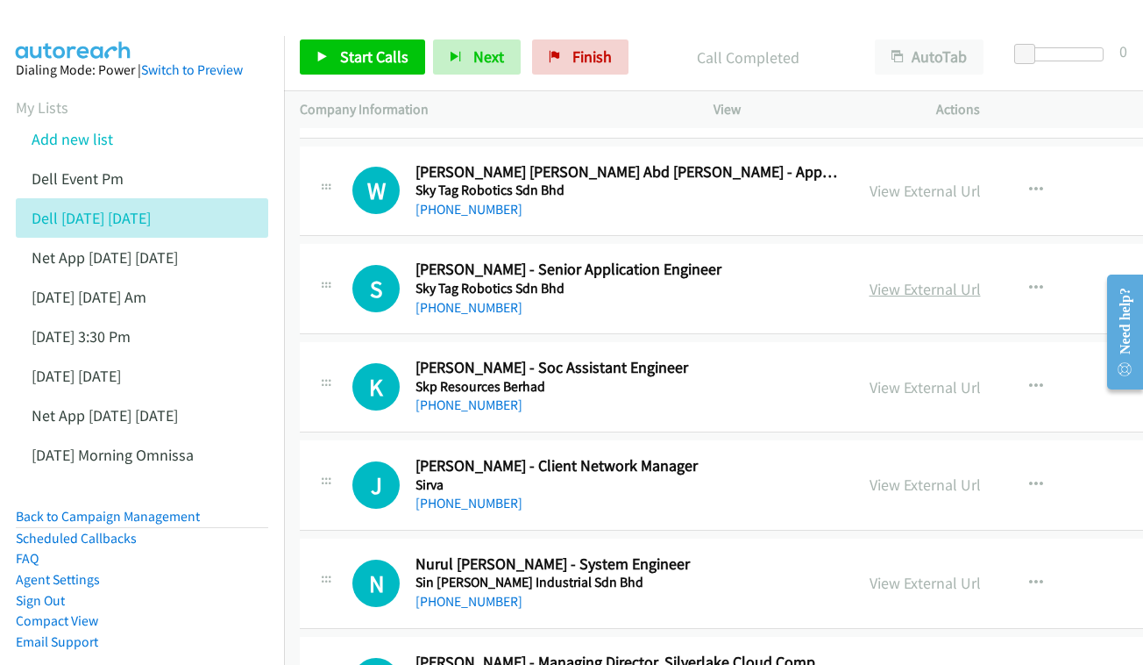
click at [906, 279] on link "View External Url" at bounding box center [925, 289] width 111 height 20
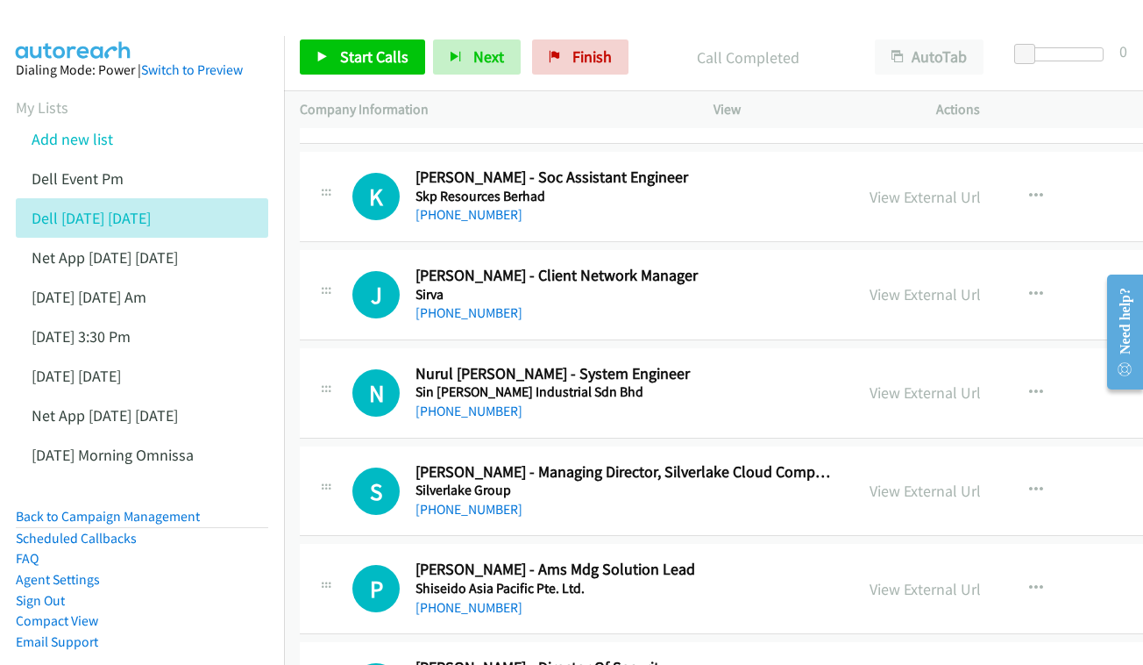
scroll to position [5432, 0]
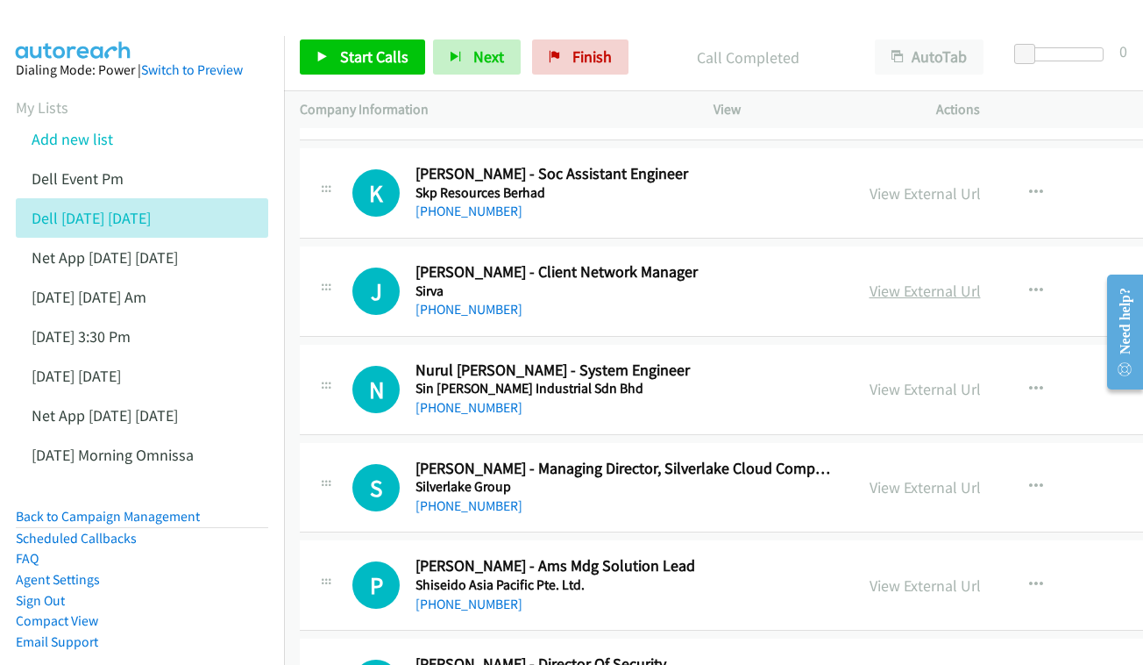
click at [922, 281] on link "View External Url" at bounding box center [925, 291] width 111 height 20
click at [873, 281] on link "View External Url" at bounding box center [925, 291] width 111 height 20
click at [914, 379] on link "View External Url" at bounding box center [925, 389] width 111 height 20
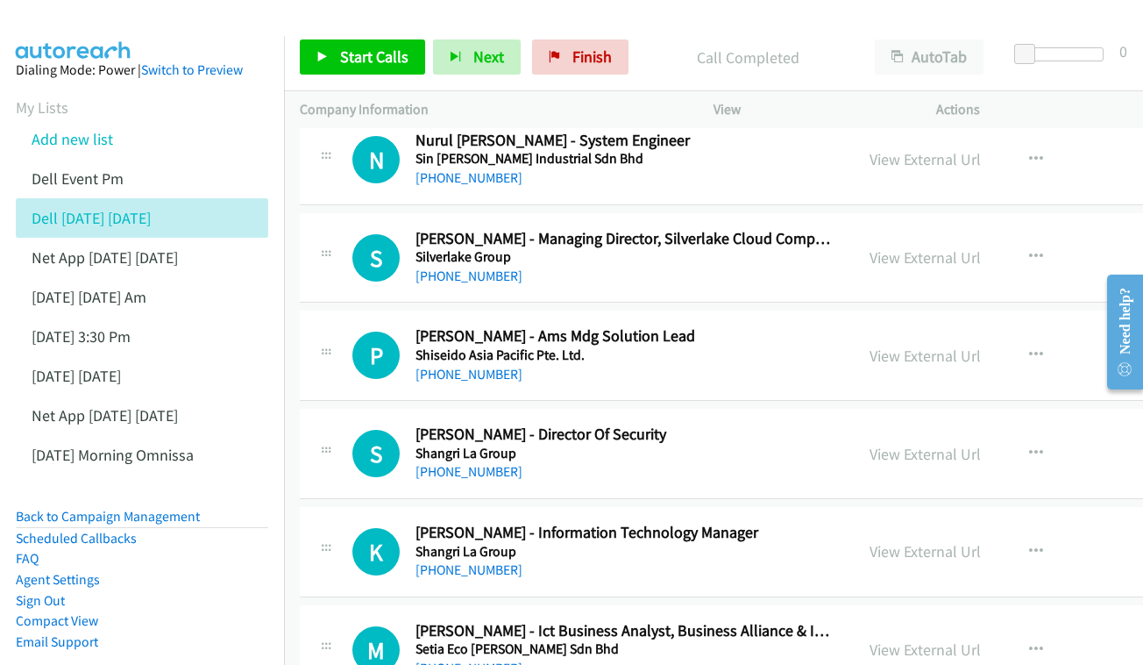
scroll to position [5665, 0]
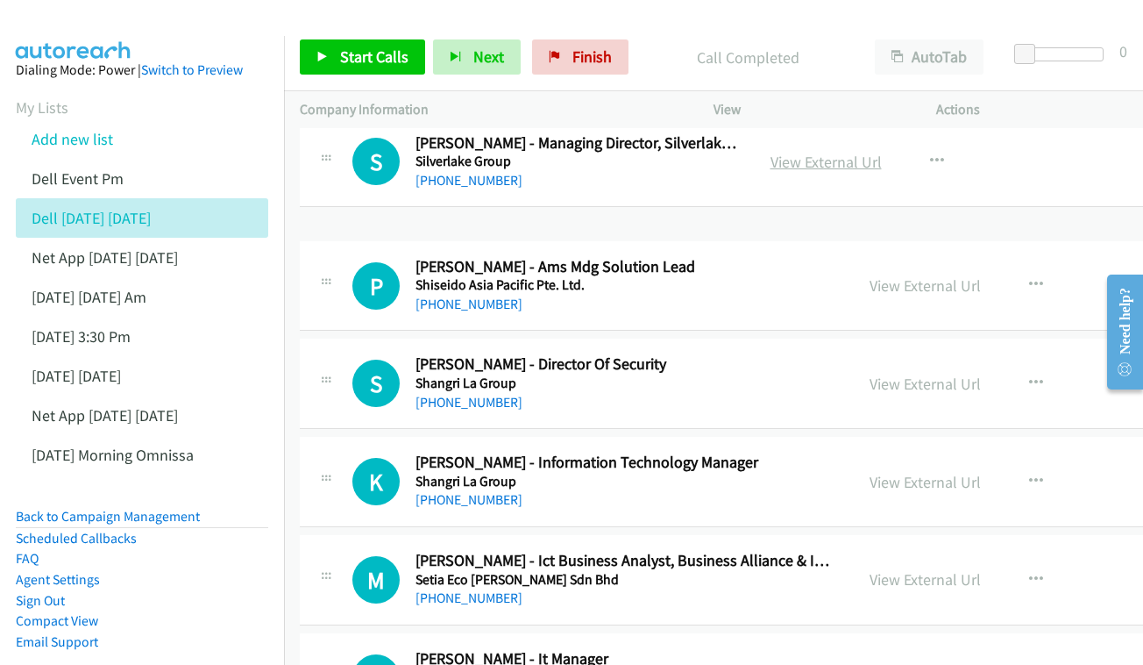
click at [882, 160] on link "View External Url" at bounding box center [826, 162] width 111 height 20
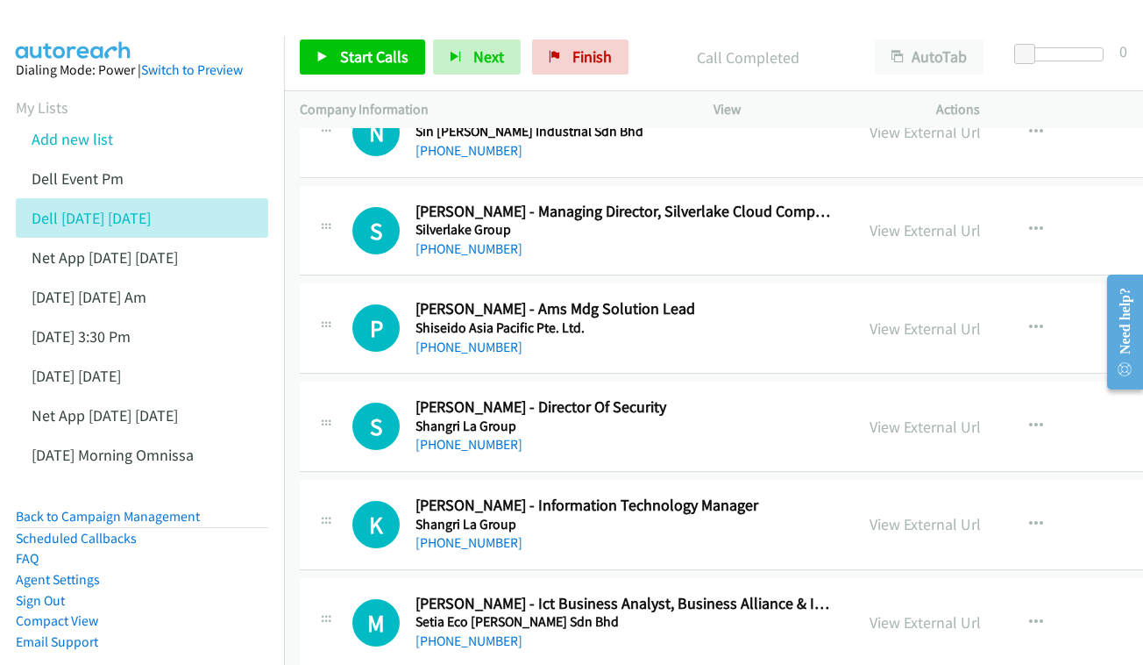
scroll to position [5720, 0]
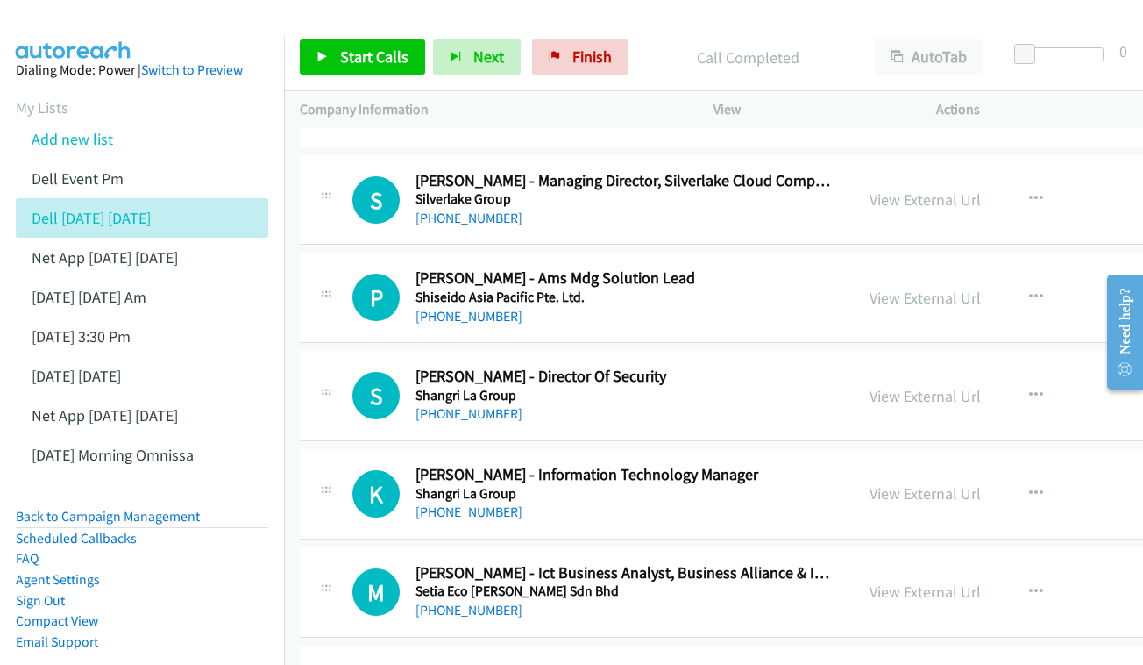
click at [883, 268] on div "View External Url View External Url Schedule/Manage Callback Start Calls Here R…" at bounding box center [1000, 297] width 293 height 58
click at [882, 288] on link "View External Url" at bounding box center [925, 298] width 111 height 20
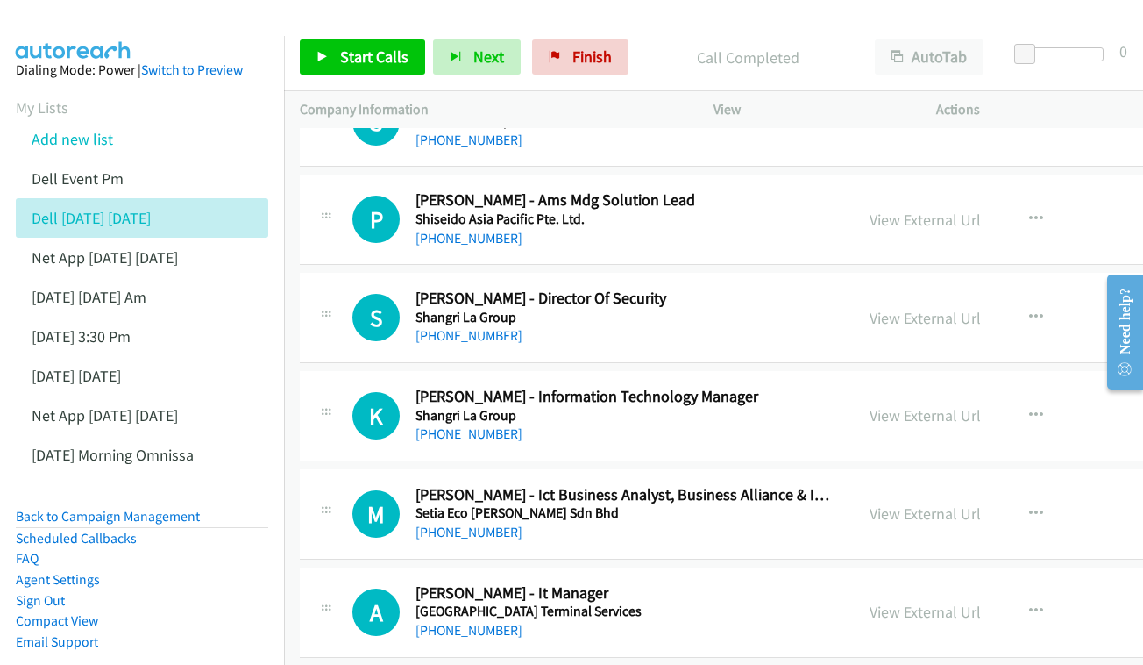
scroll to position [5801, 0]
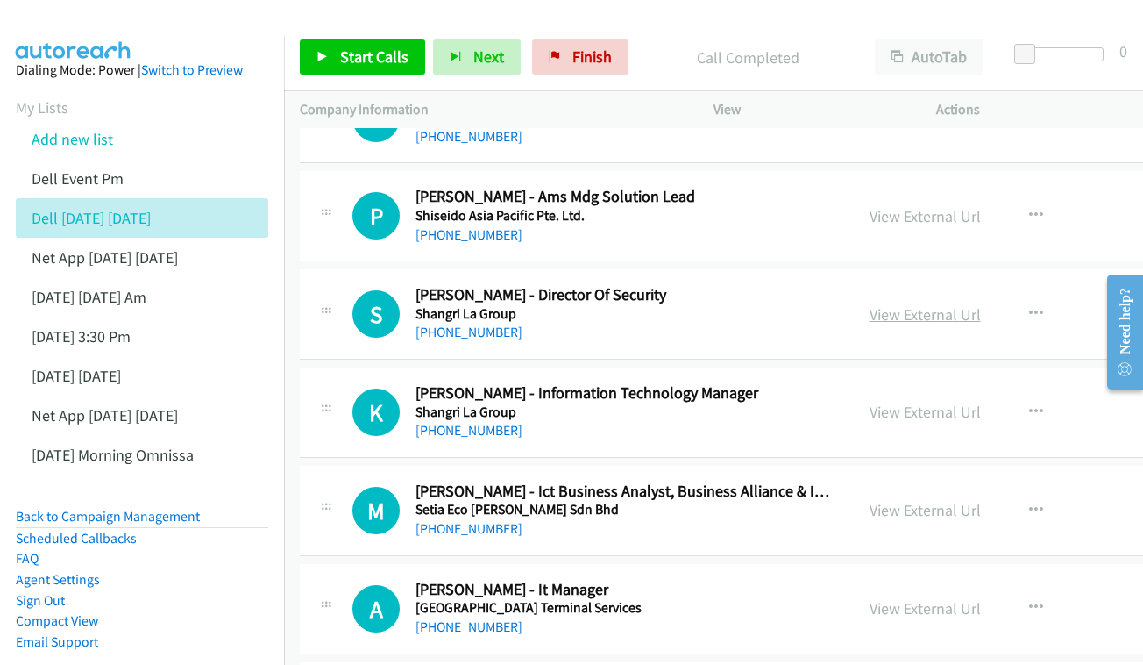
click at [873, 304] on link "View External Url" at bounding box center [925, 314] width 111 height 20
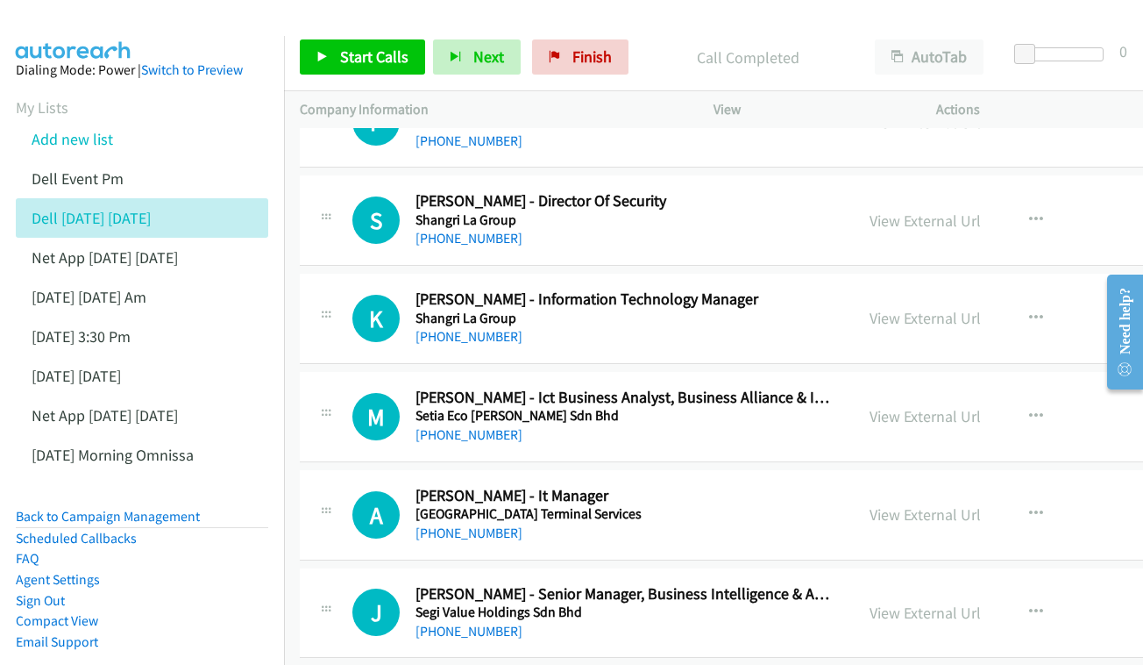
scroll to position [5899, 0]
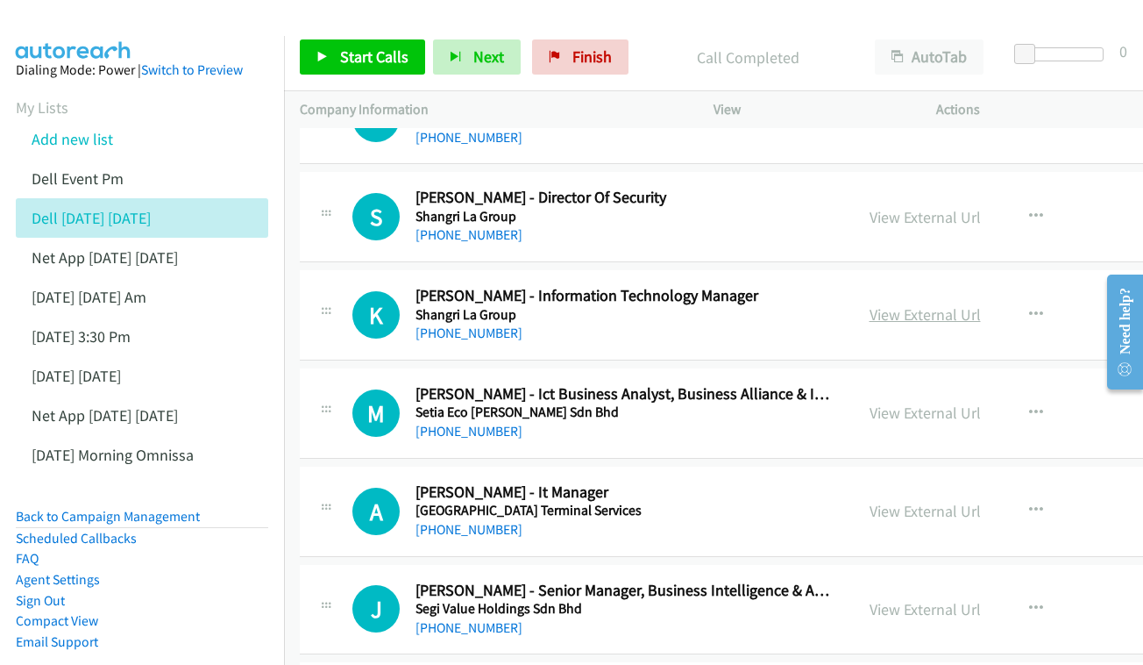
click at [925, 304] on link "View External Url" at bounding box center [925, 314] width 111 height 20
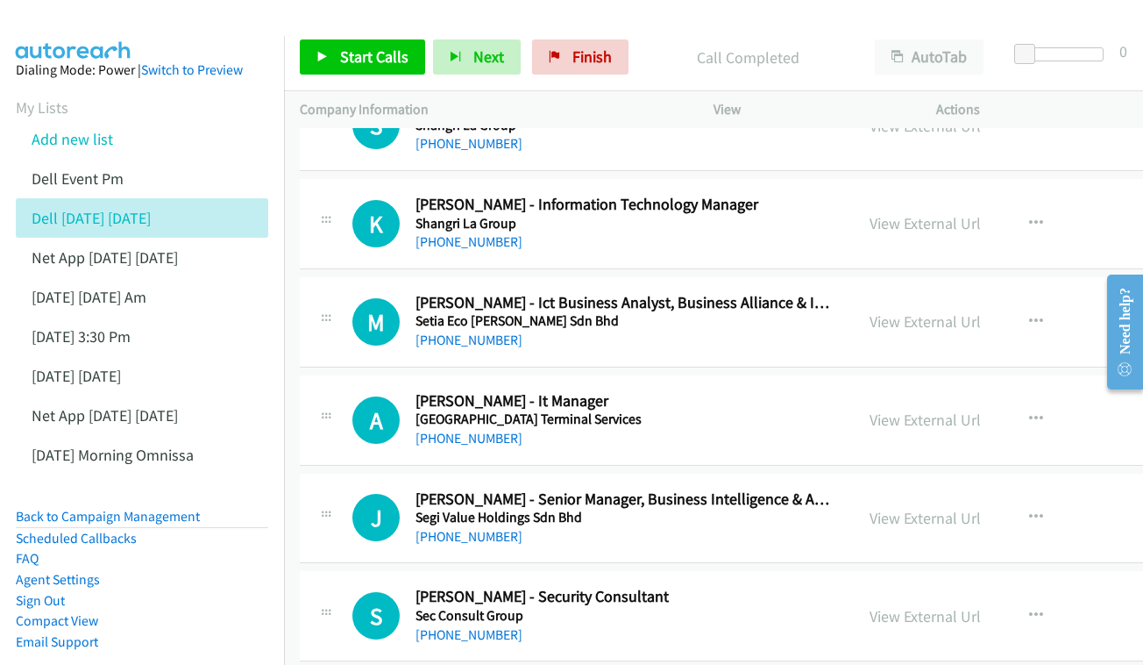
scroll to position [6127, 0]
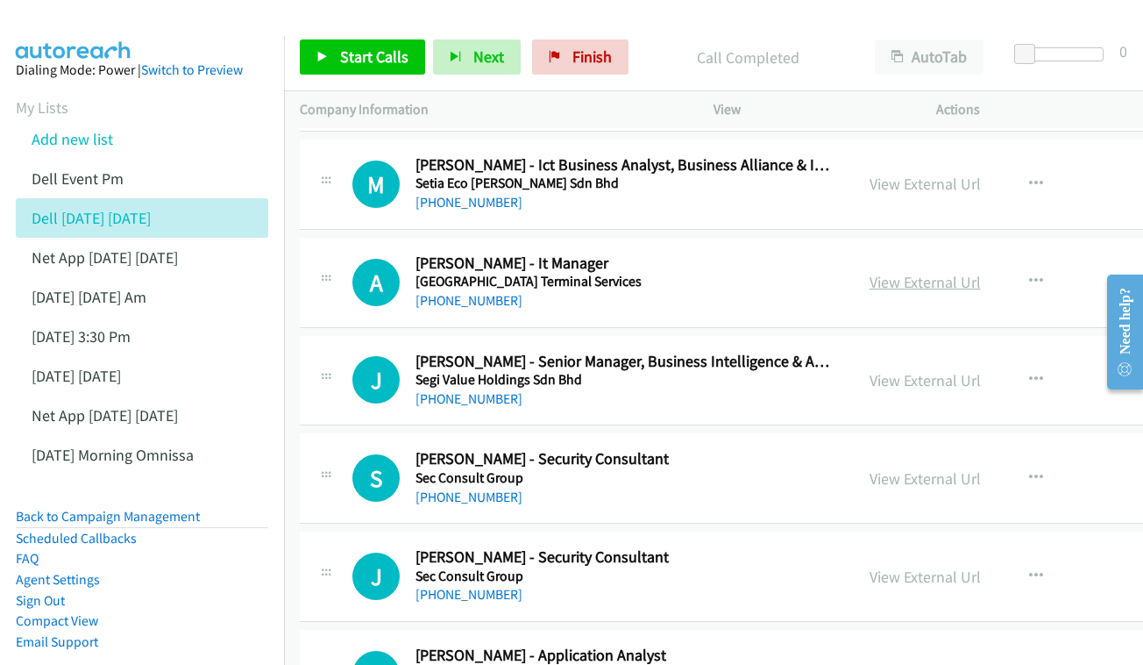
click at [884, 272] on link "View External Url" at bounding box center [925, 282] width 111 height 20
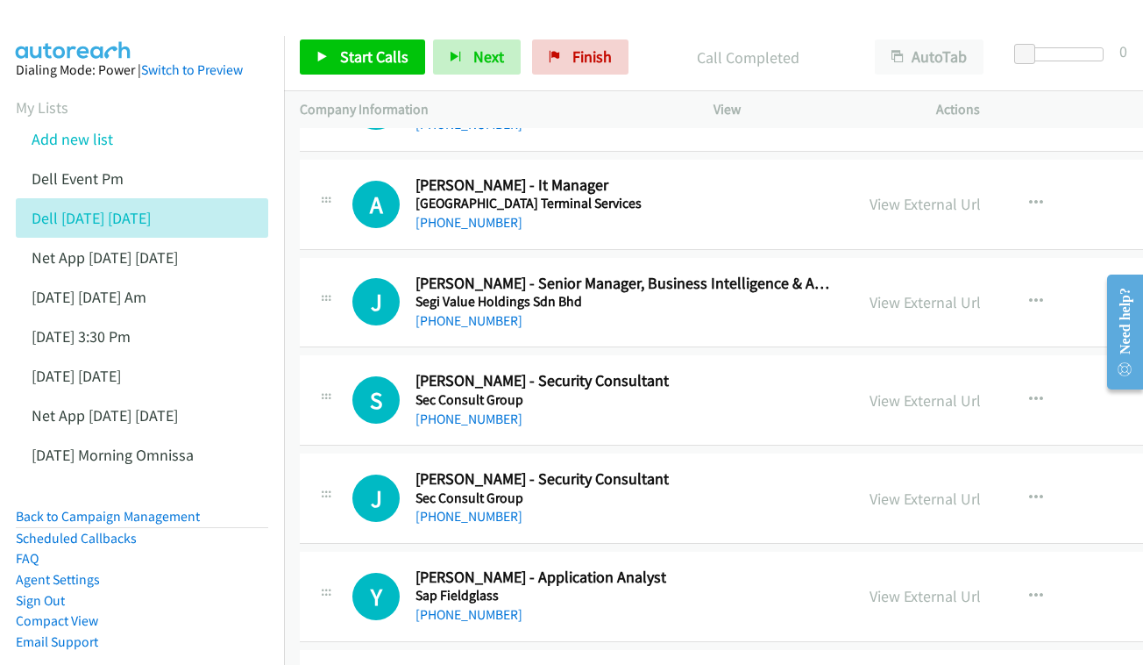
scroll to position [6209, 0]
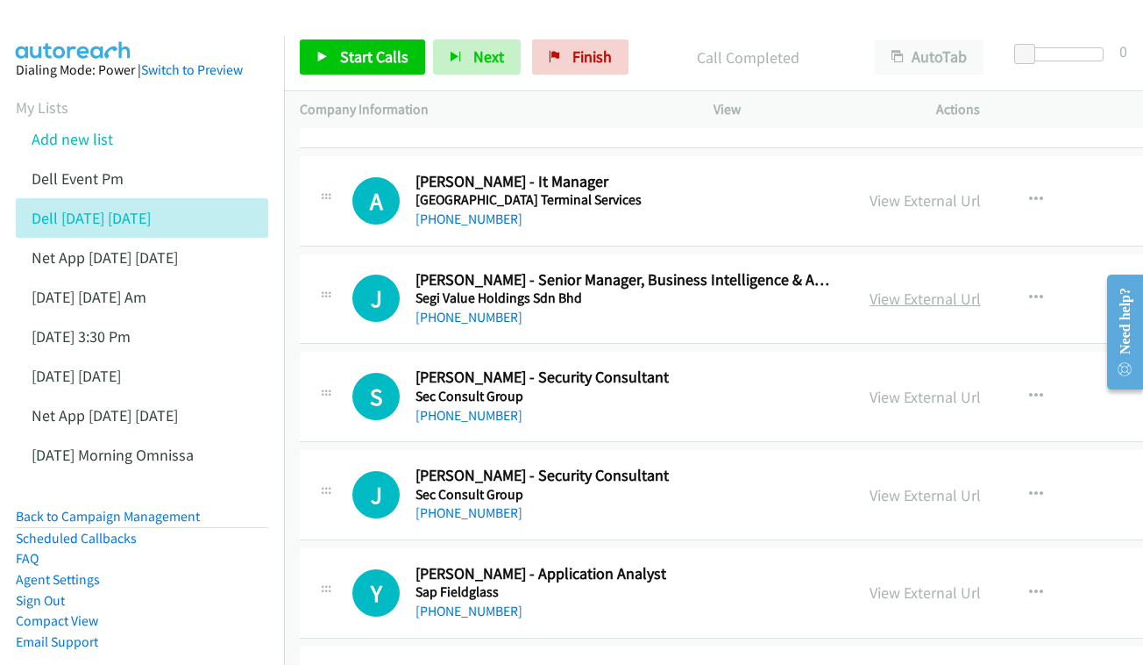
click at [921, 288] on link "View External Url" at bounding box center [925, 298] width 111 height 20
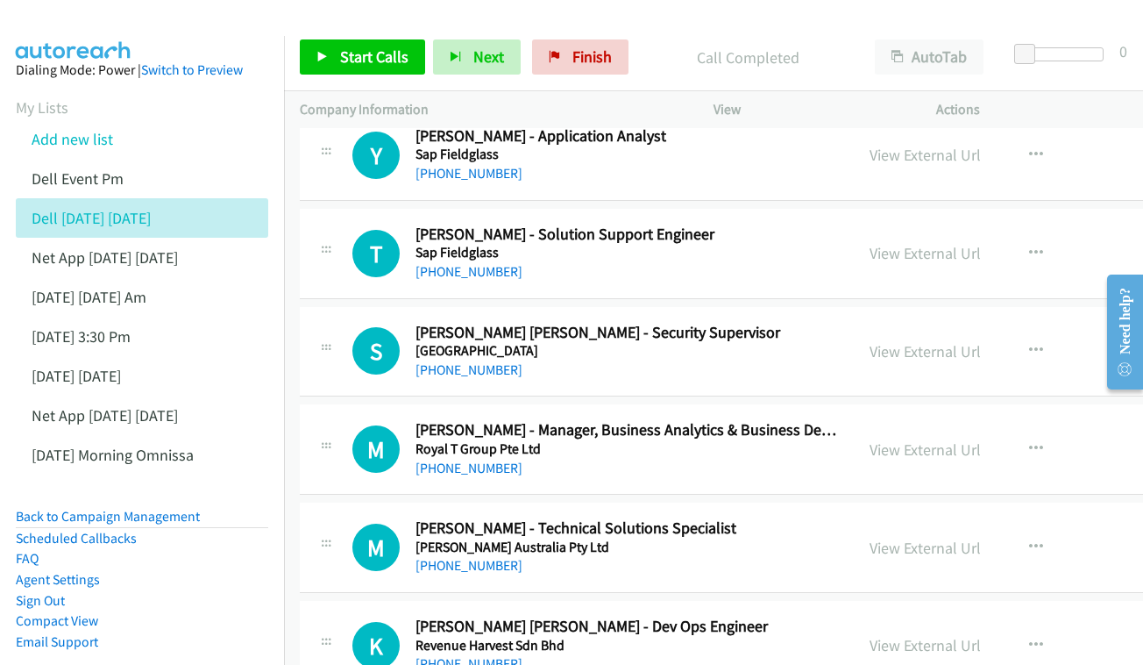
scroll to position [6619, 0]
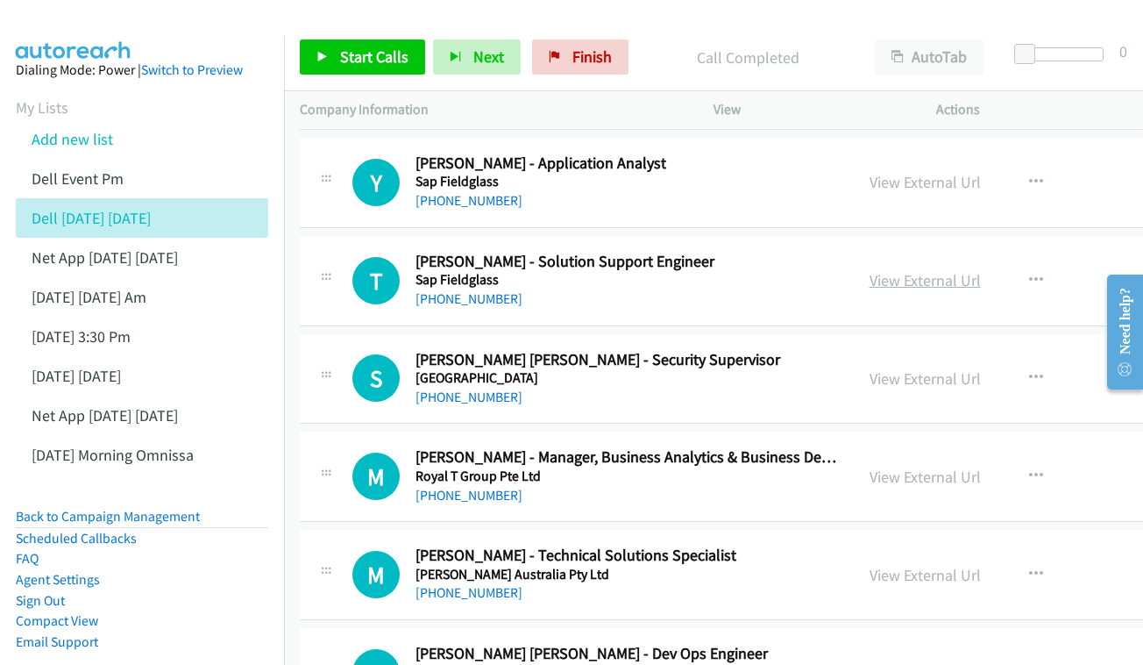
click at [895, 270] on link "View External Url" at bounding box center [925, 280] width 111 height 20
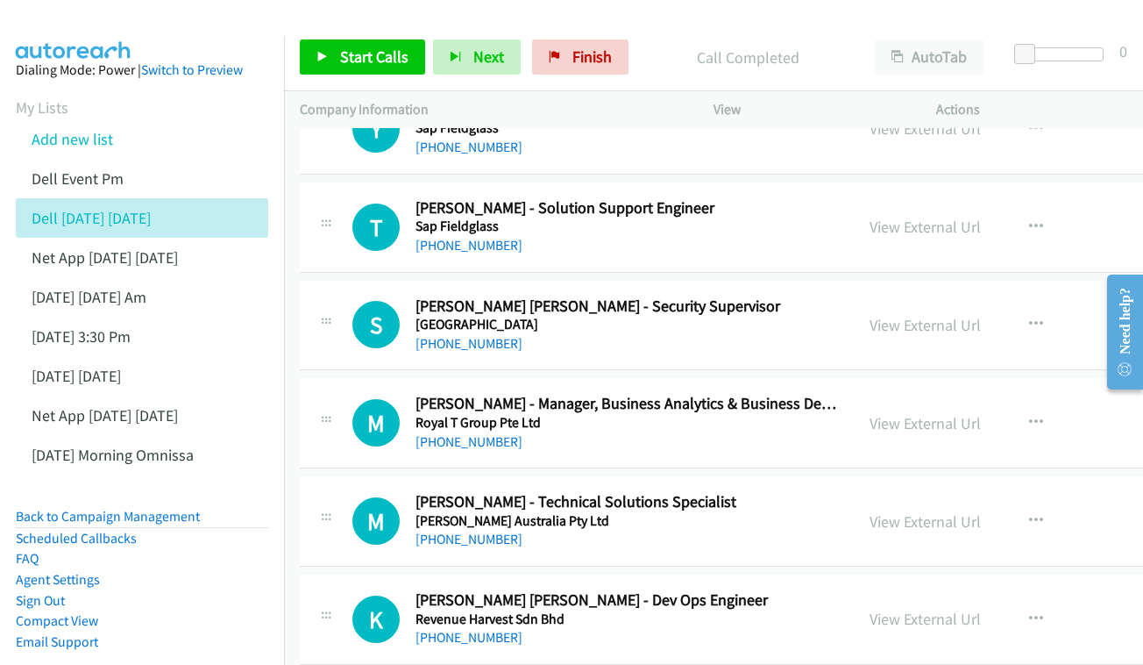
scroll to position [6676, 0]
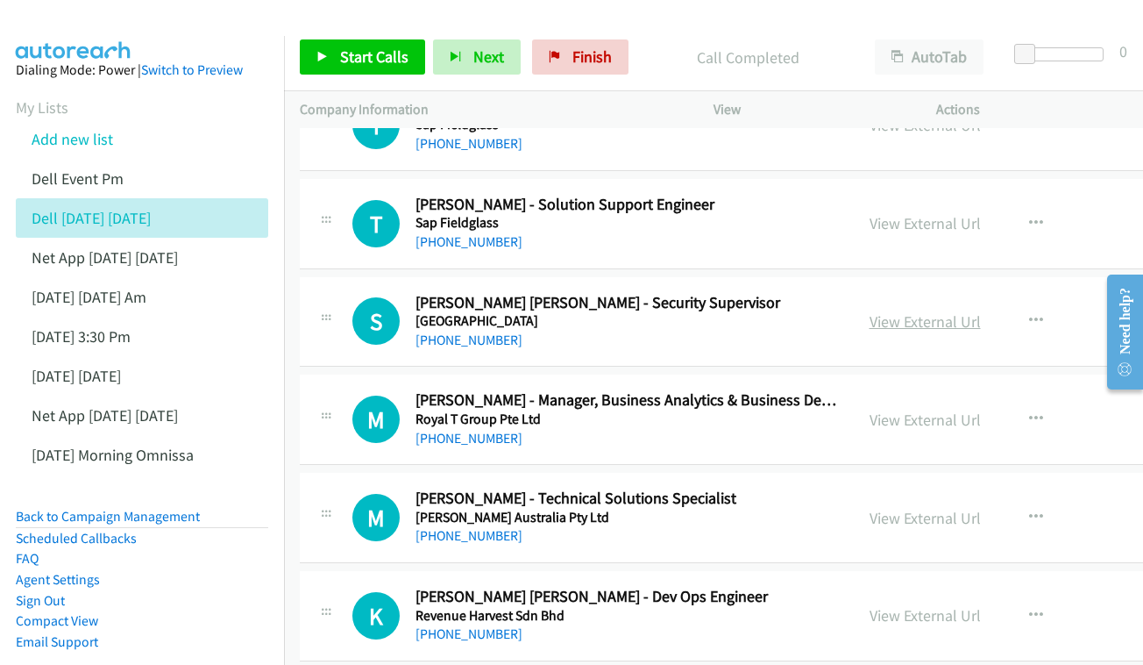
click at [925, 311] on link "View External Url" at bounding box center [925, 321] width 111 height 20
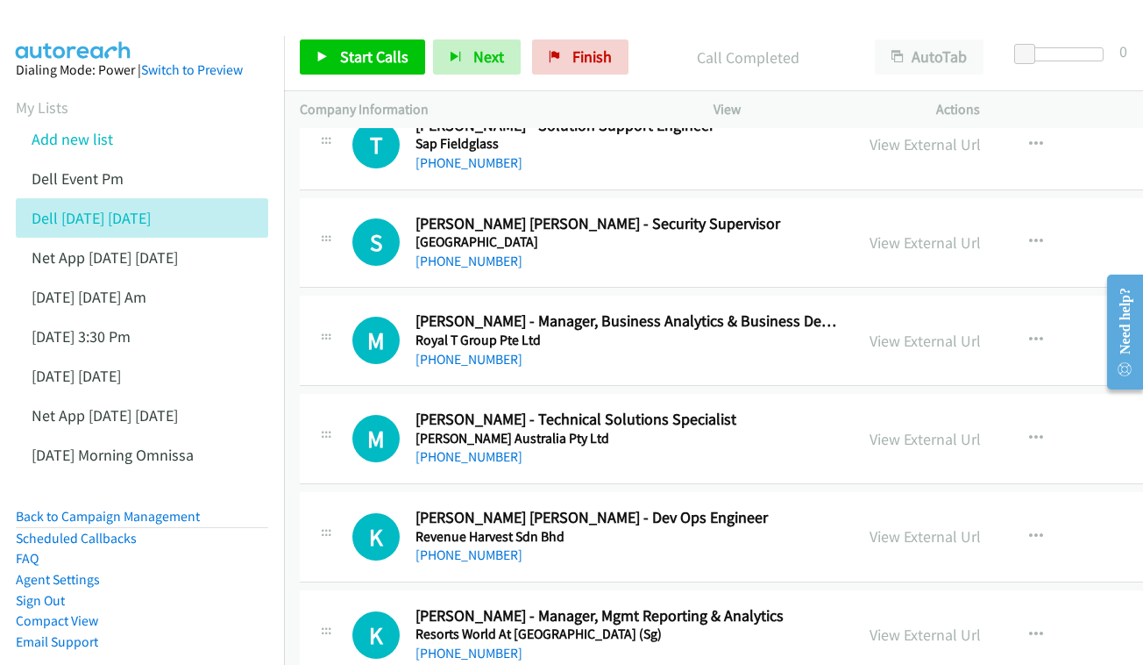
scroll to position [6811, 0]
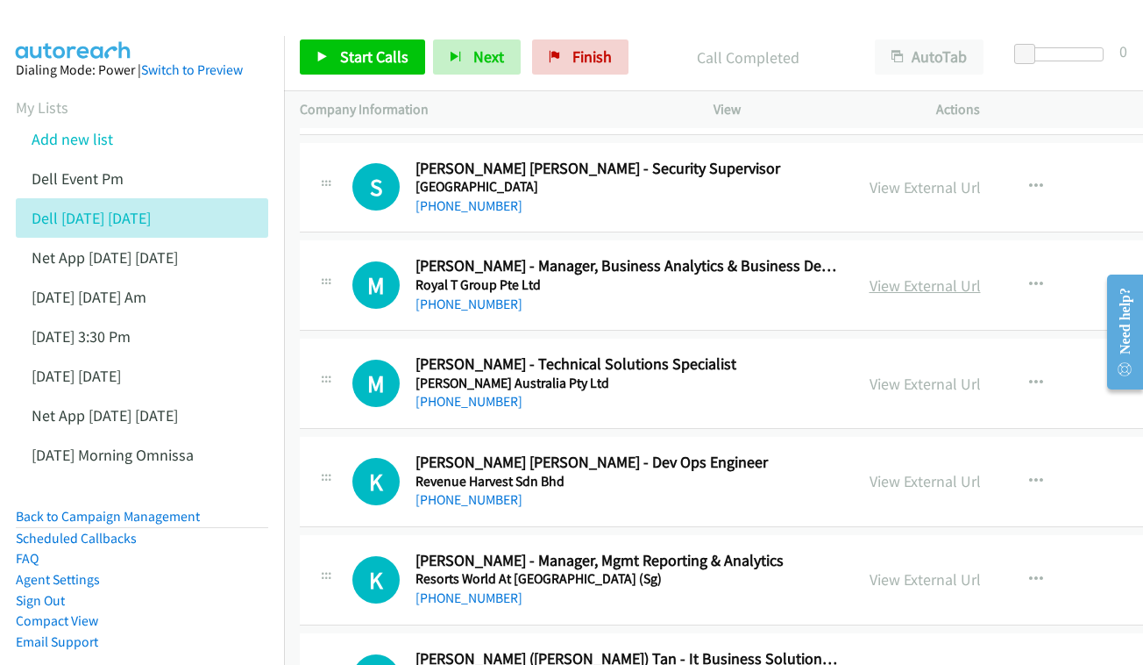
click at [881, 275] on link "View External Url" at bounding box center [925, 285] width 111 height 20
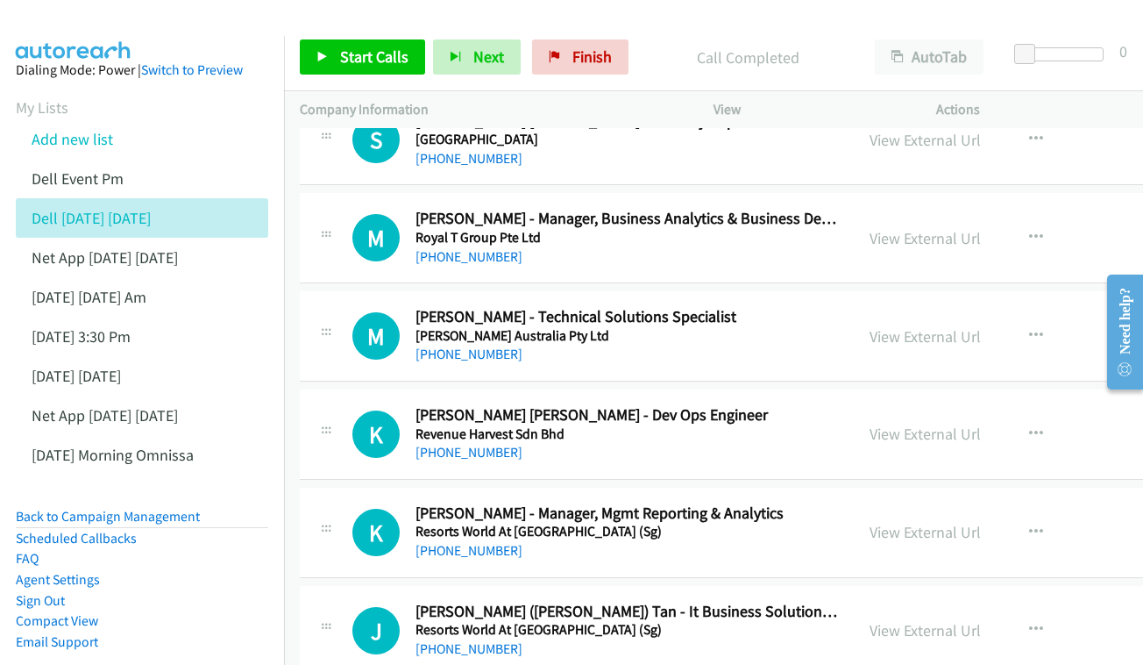
scroll to position [6886, 0]
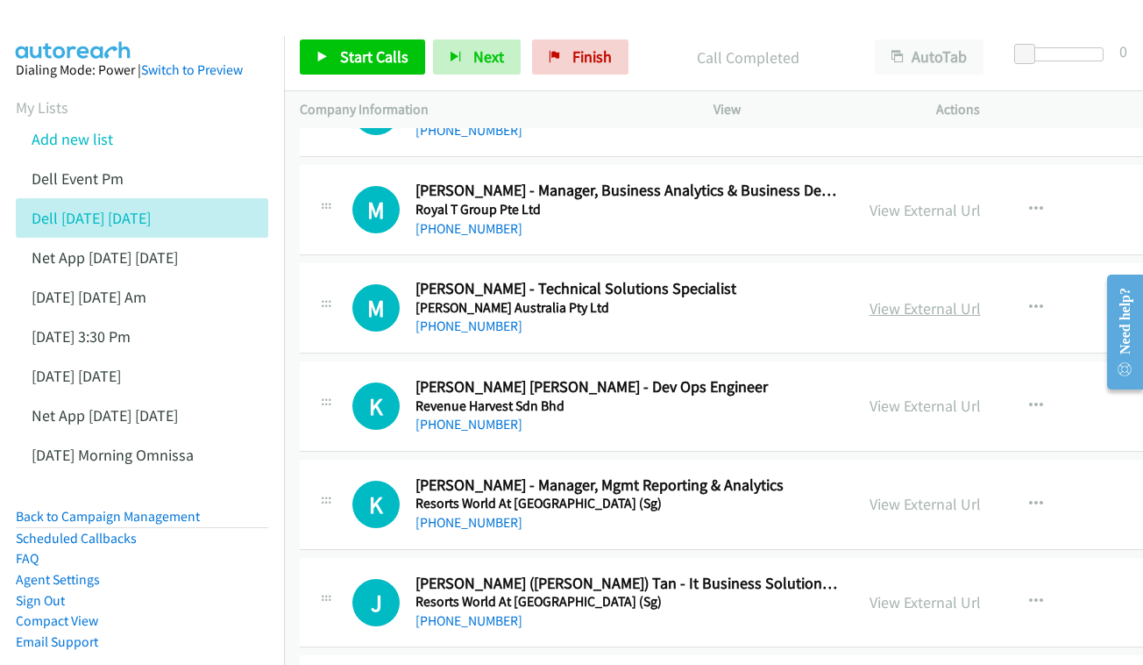
click at [880, 298] on link "View External Url" at bounding box center [925, 308] width 111 height 20
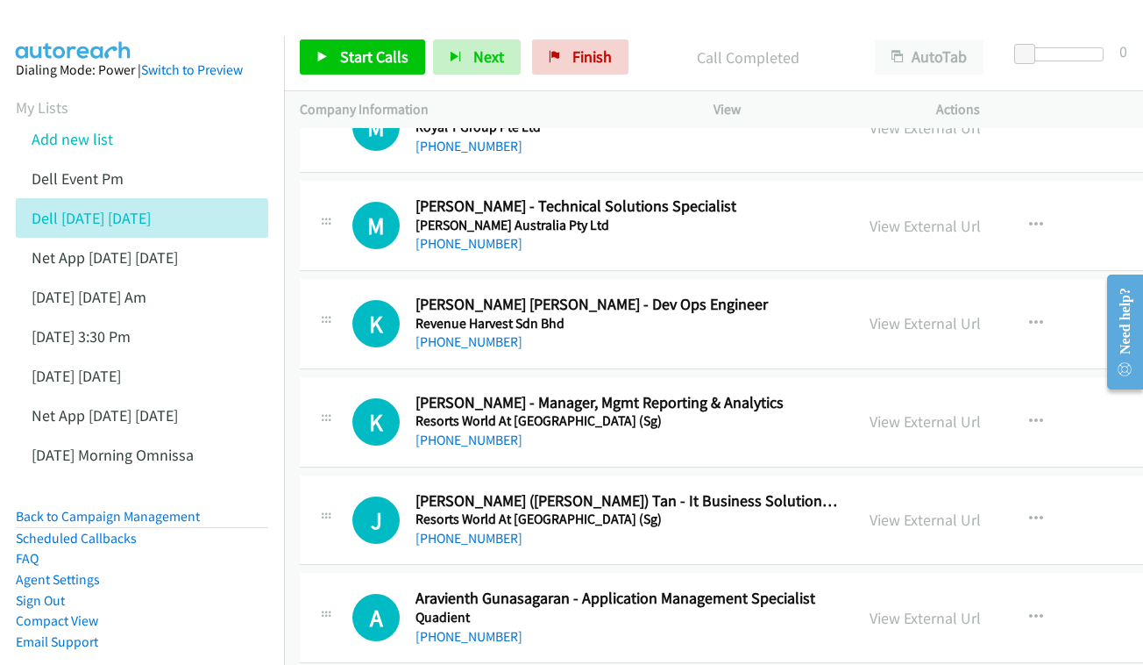
scroll to position [6972, 0]
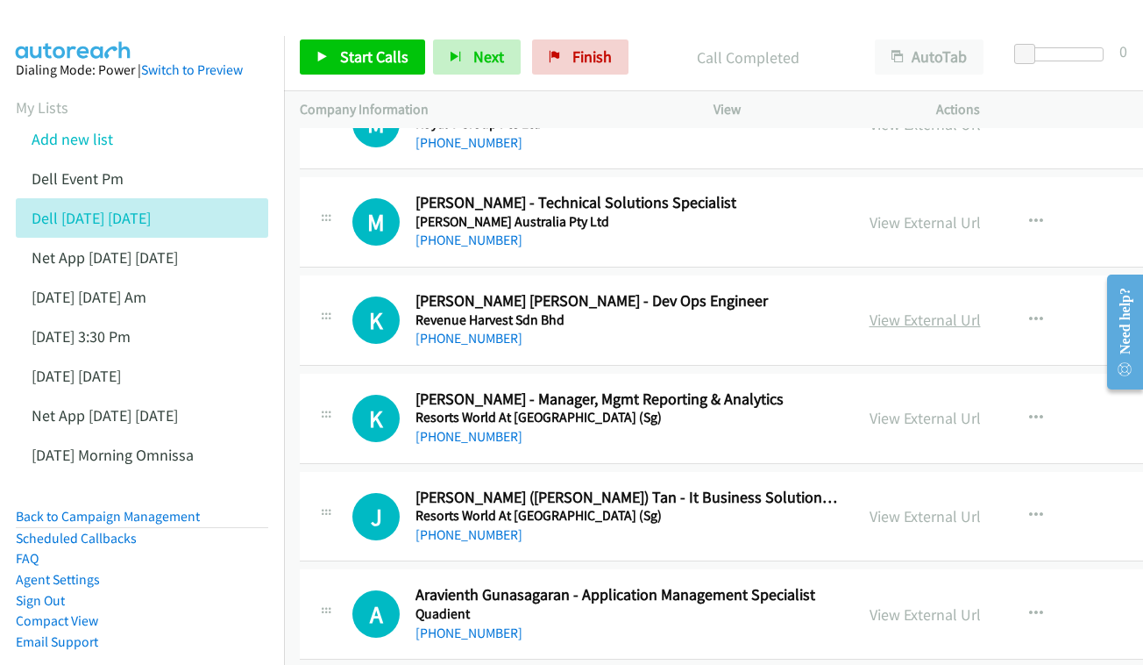
click at [872, 310] on link "View External Url" at bounding box center [925, 320] width 111 height 20
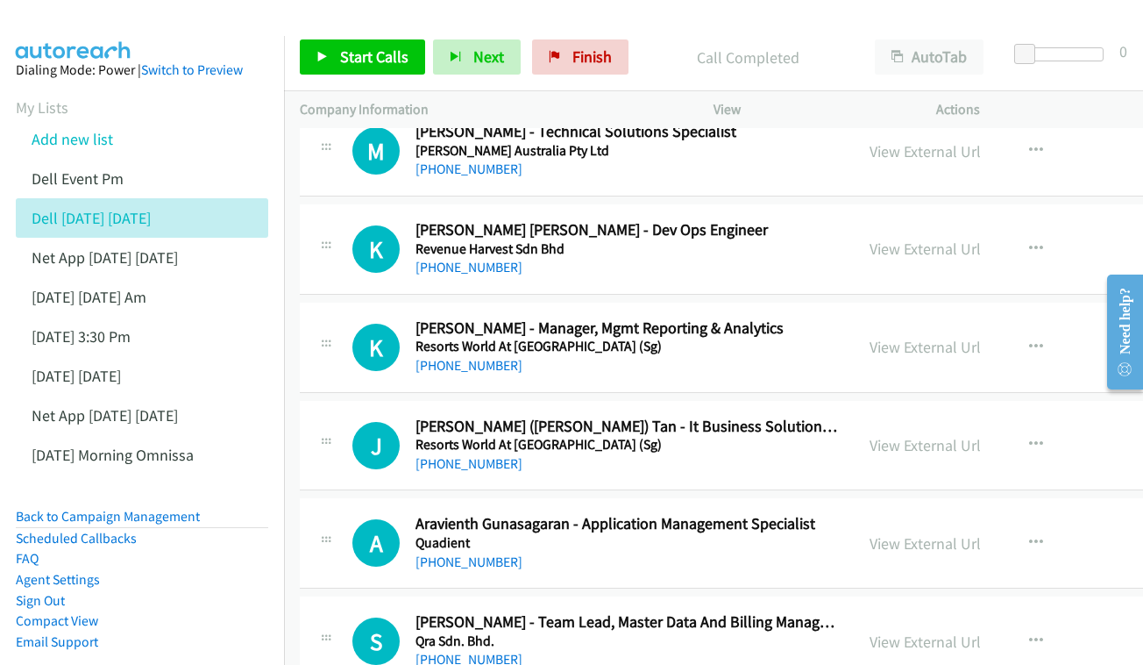
scroll to position [7067, 0]
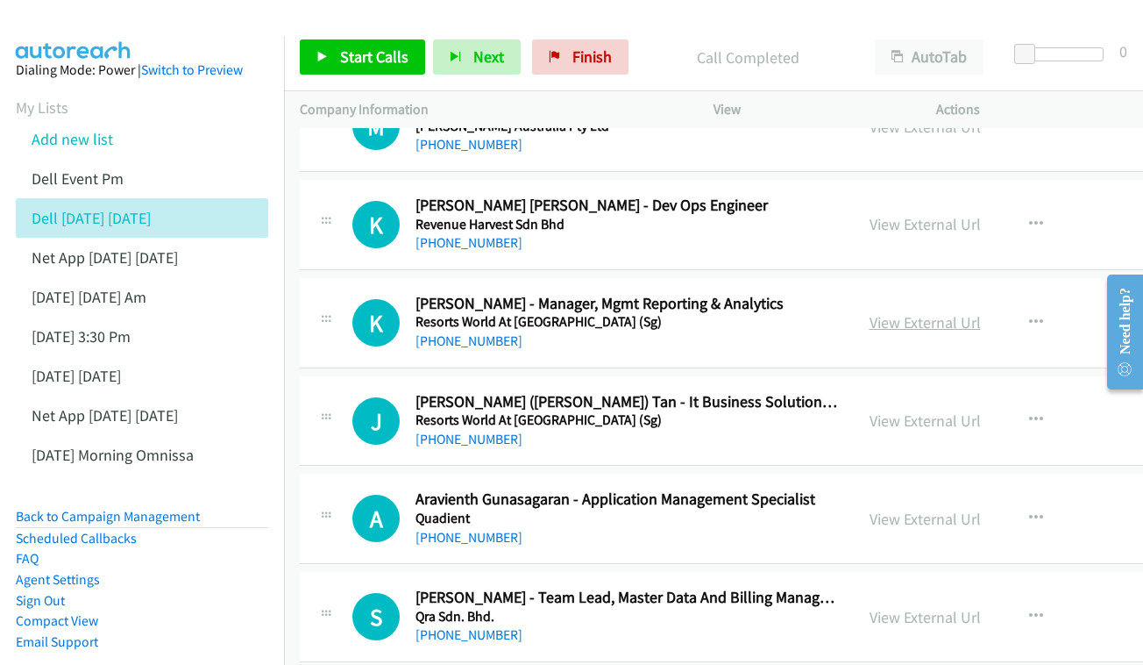
click at [882, 312] on link "View External Url" at bounding box center [925, 322] width 111 height 20
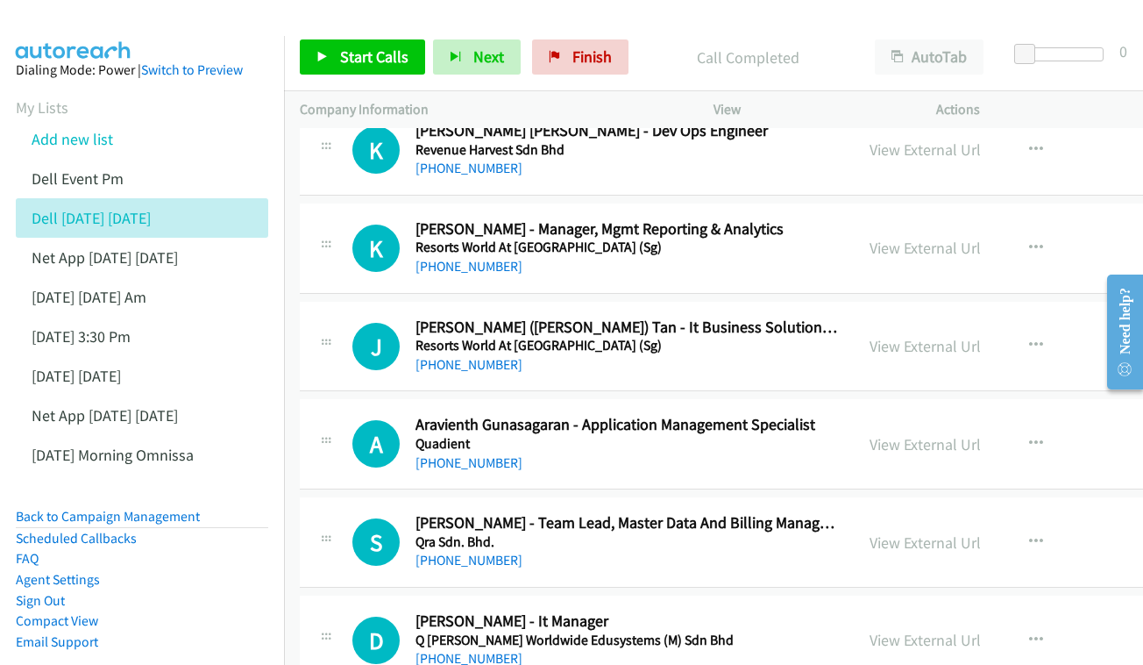
scroll to position [7145, 0]
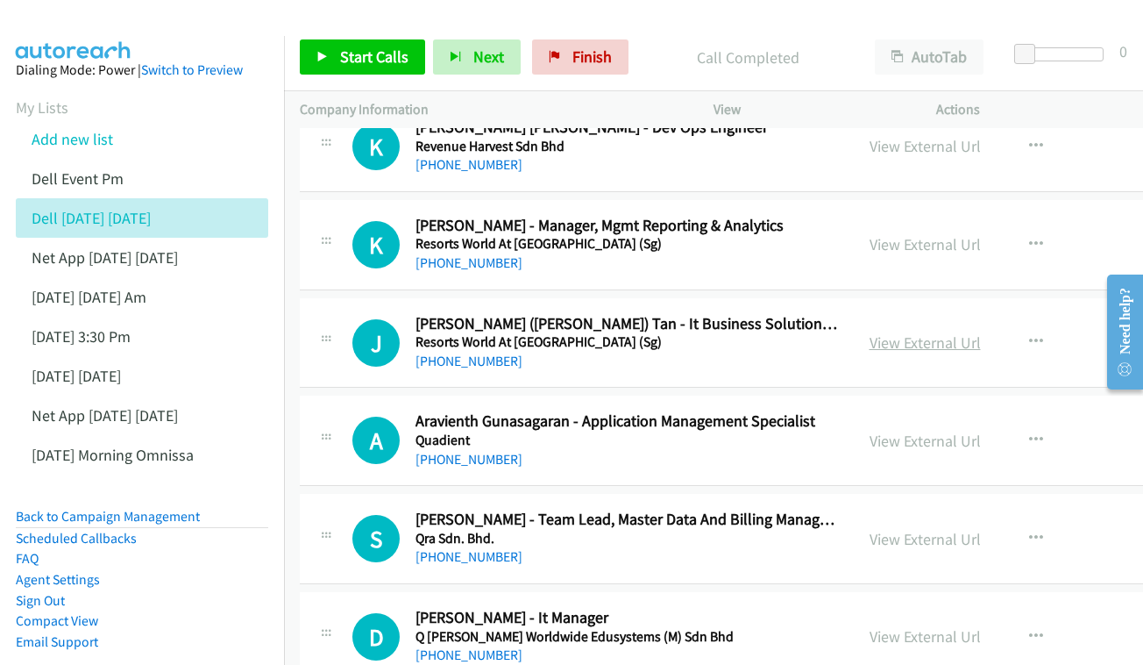
click at [909, 332] on link "View External Url" at bounding box center [925, 342] width 111 height 20
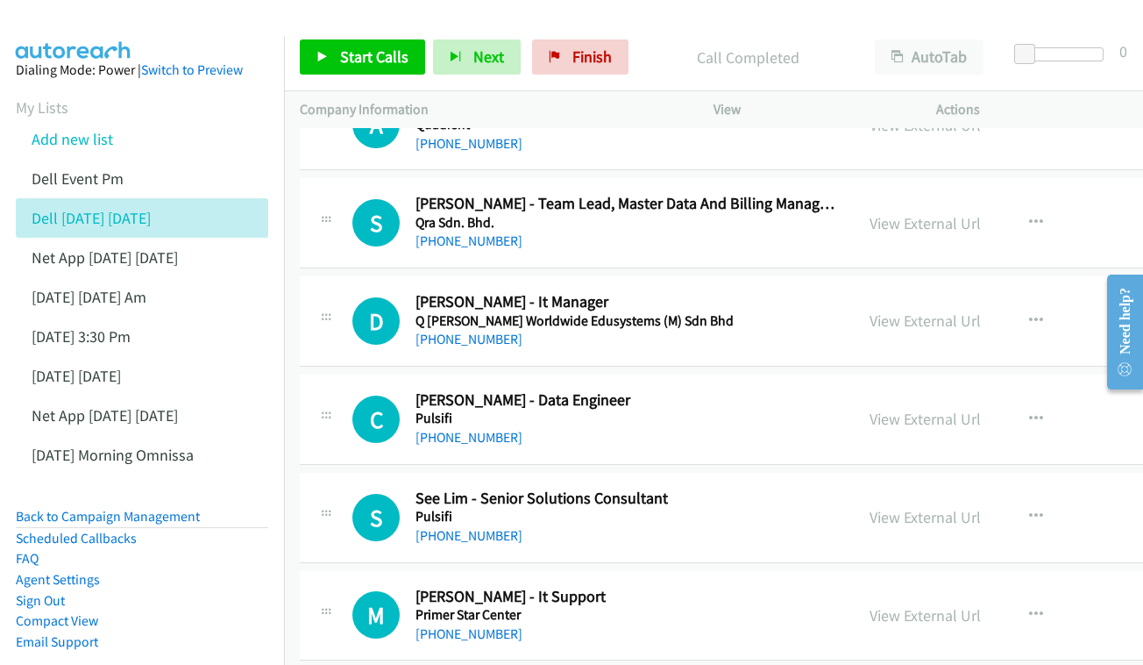
scroll to position [7458, 0]
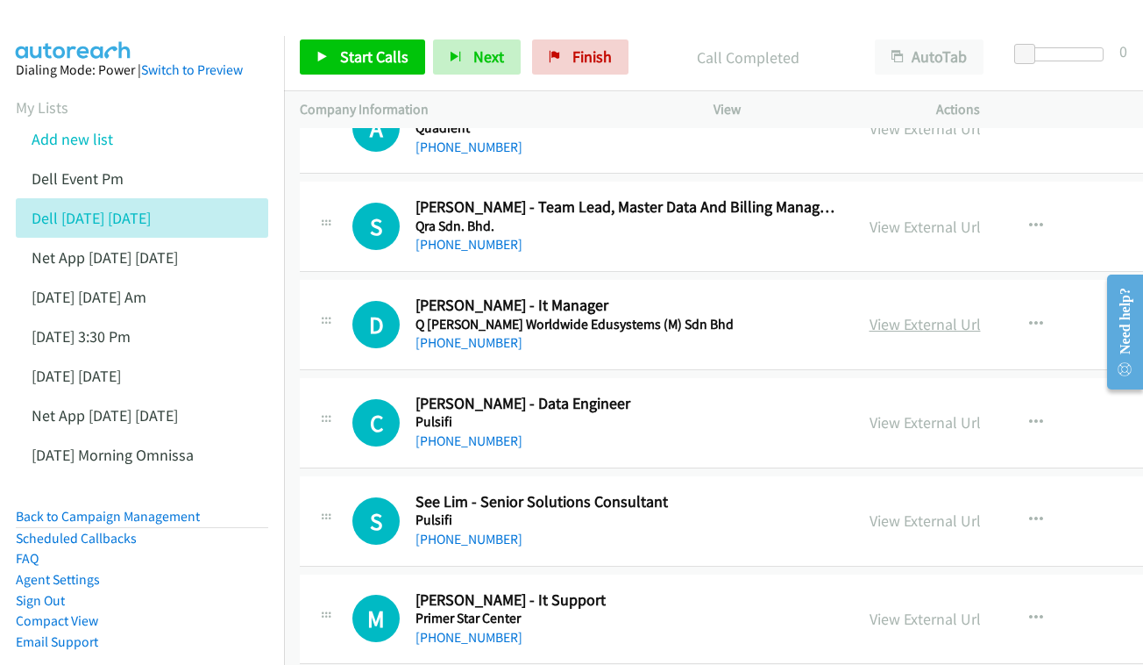
click at [870, 314] on link "View External Url" at bounding box center [925, 324] width 111 height 20
click at [87, 141] on link "Add new list" at bounding box center [73, 139] width 82 height 20
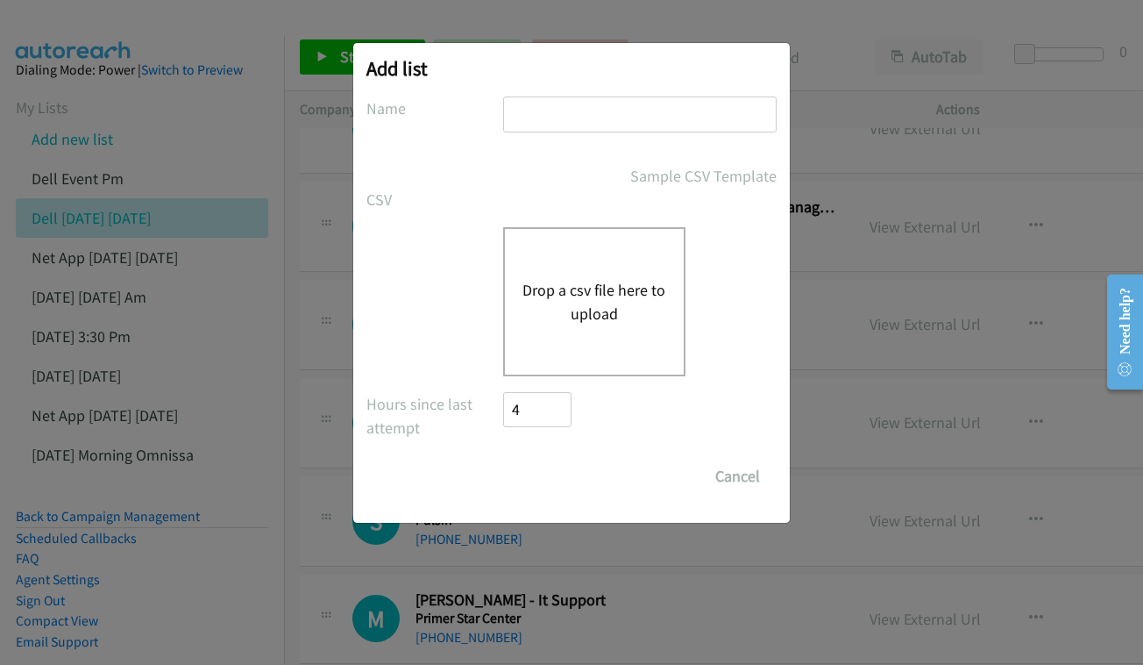
click at [553, 144] on div at bounding box center [640, 122] width 274 height 52
click at [559, 111] on input "text" at bounding box center [640, 114] width 274 height 36
type input "C"
type input "D"
type input "EPICOR - 3PM - OCT 2"
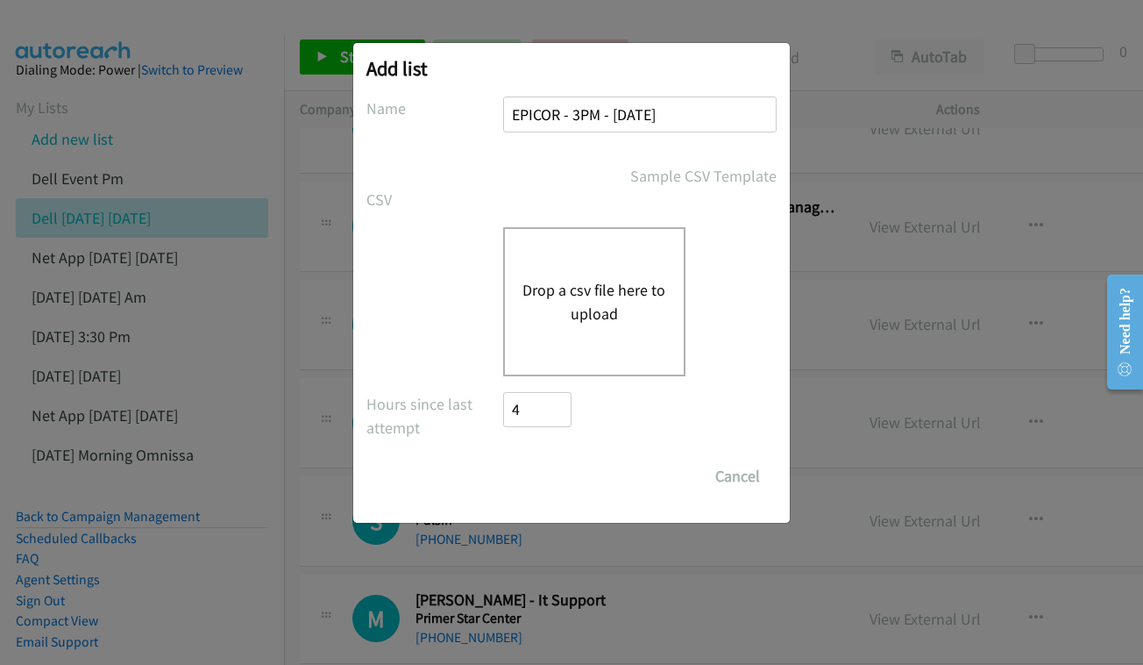
click at [589, 287] on button "Drop a csv file here to upload" at bounding box center [595, 301] width 144 height 47
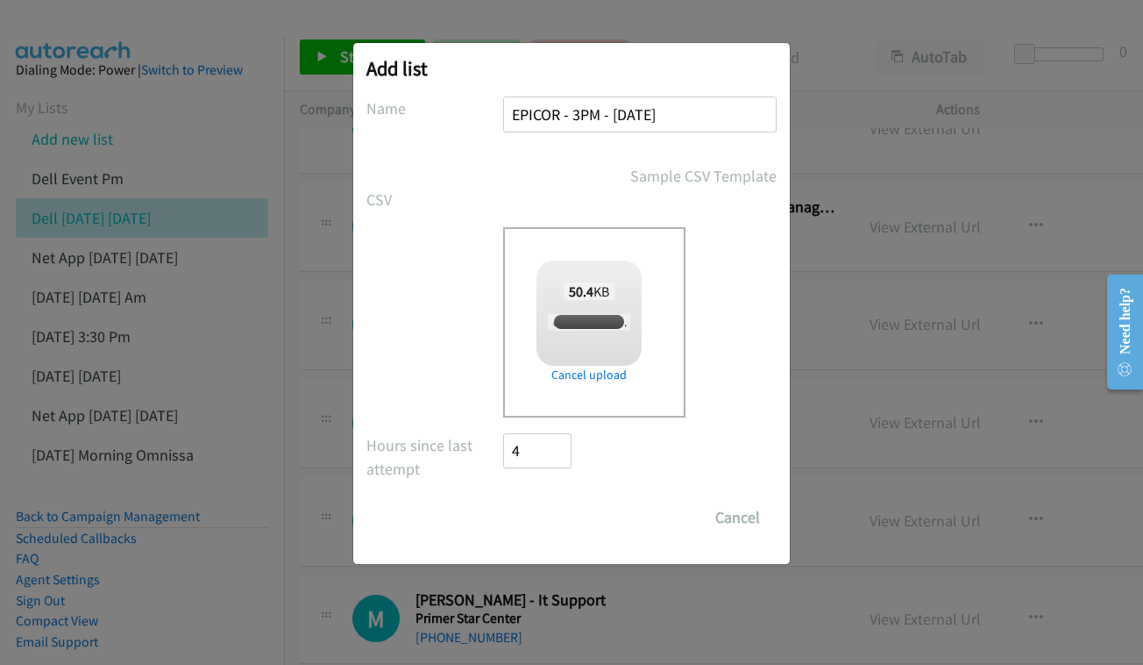
checkbox input "true"
click at [559, 513] on input "Save List" at bounding box center [549, 517] width 92 height 35
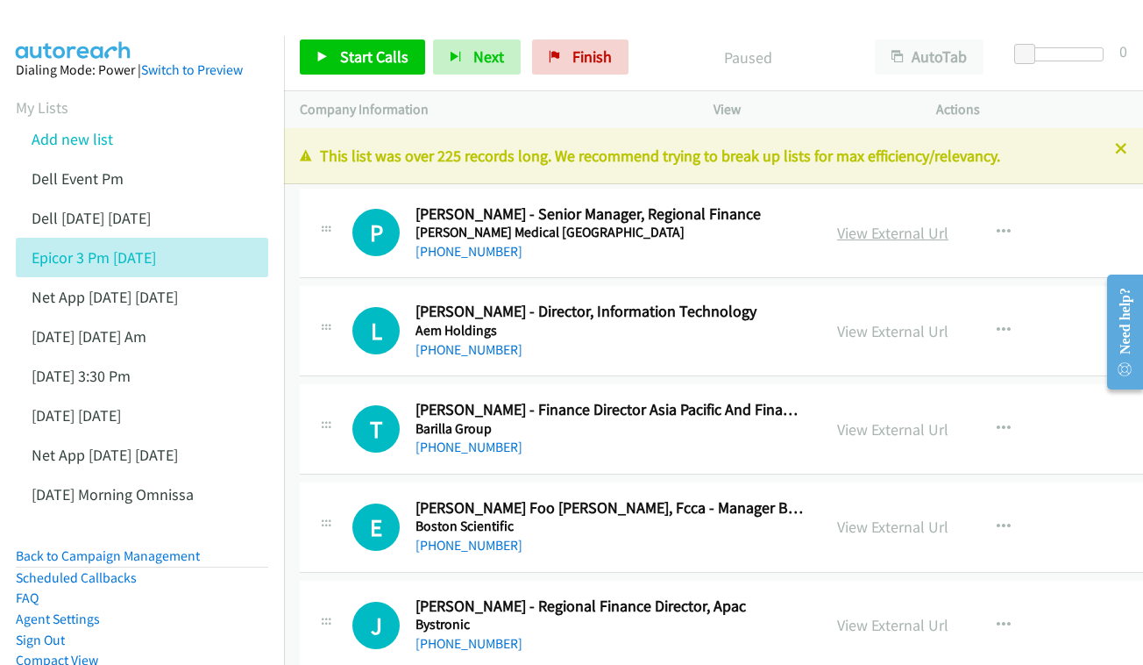
click at [837, 234] on link "View External Url" at bounding box center [892, 233] width 111 height 20
click at [837, 321] on link "View External Url" at bounding box center [892, 331] width 111 height 20
click at [877, 430] on link "View External Url" at bounding box center [892, 429] width 111 height 20
click at [852, 521] on link "View External Url" at bounding box center [892, 526] width 111 height 20
click at [845, 615] on link "View External Url" at bounding box center [892, 625] width 111 height 20
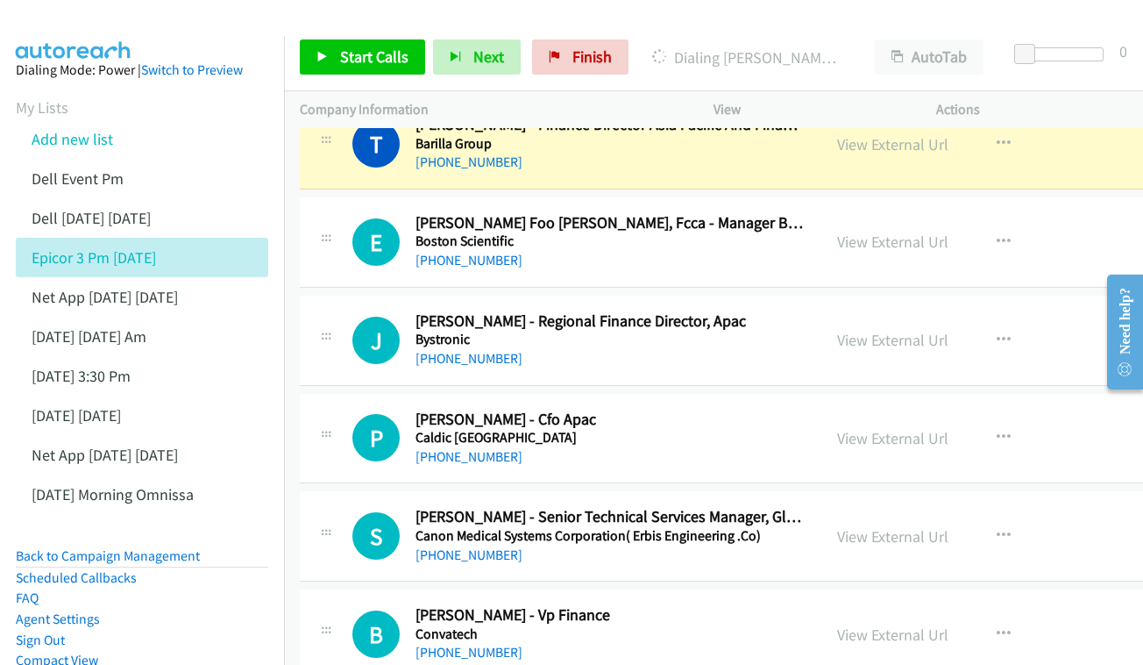
scroll to position [288, 0]
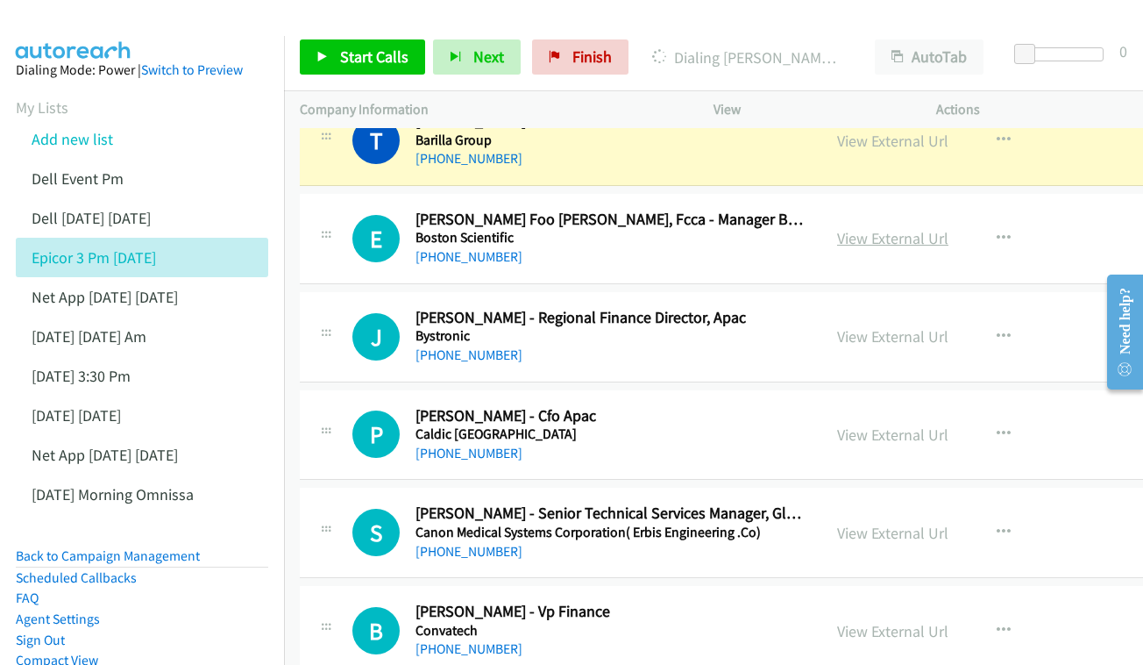
click at [846, 232] on link "View External Url" at bounding box center [892, 238] width 111 height 20
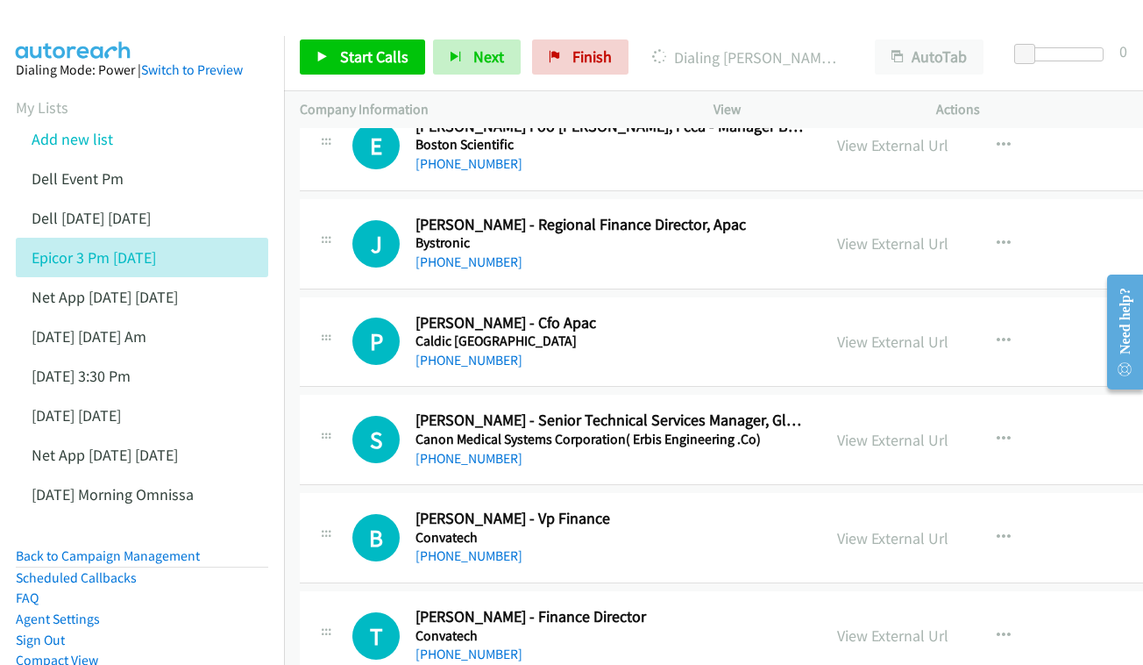
scroll to position [385, 0]
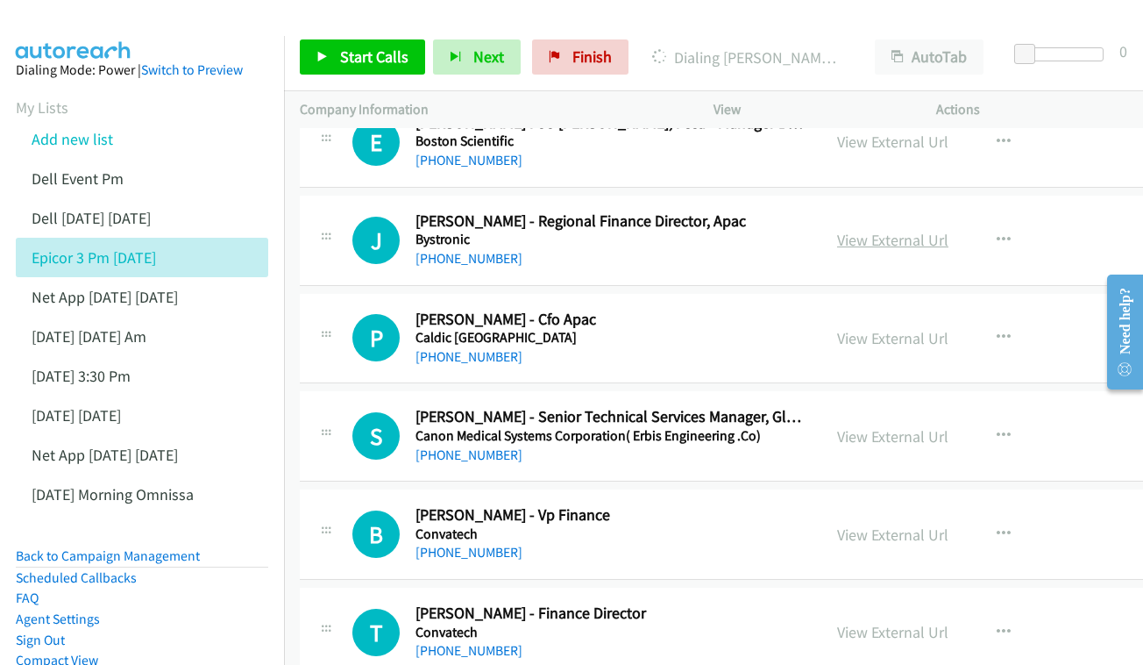
click at [851, 232] on link "View External Url" at bounding box center [892, 240] width 111 height 20
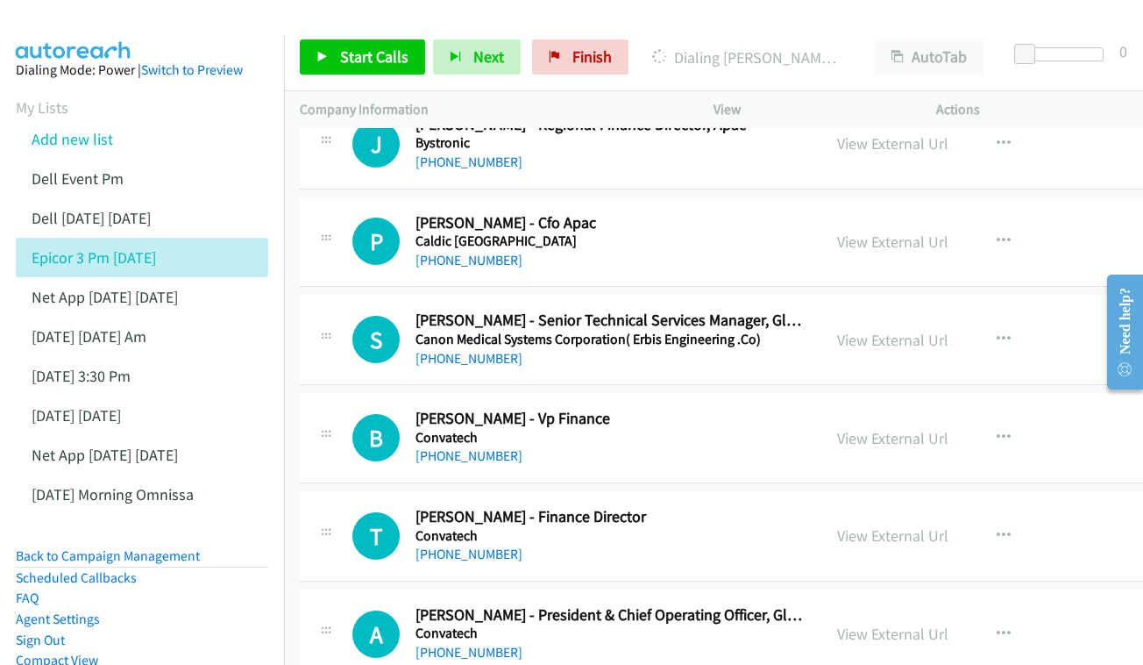
scroll to position [485, 0]
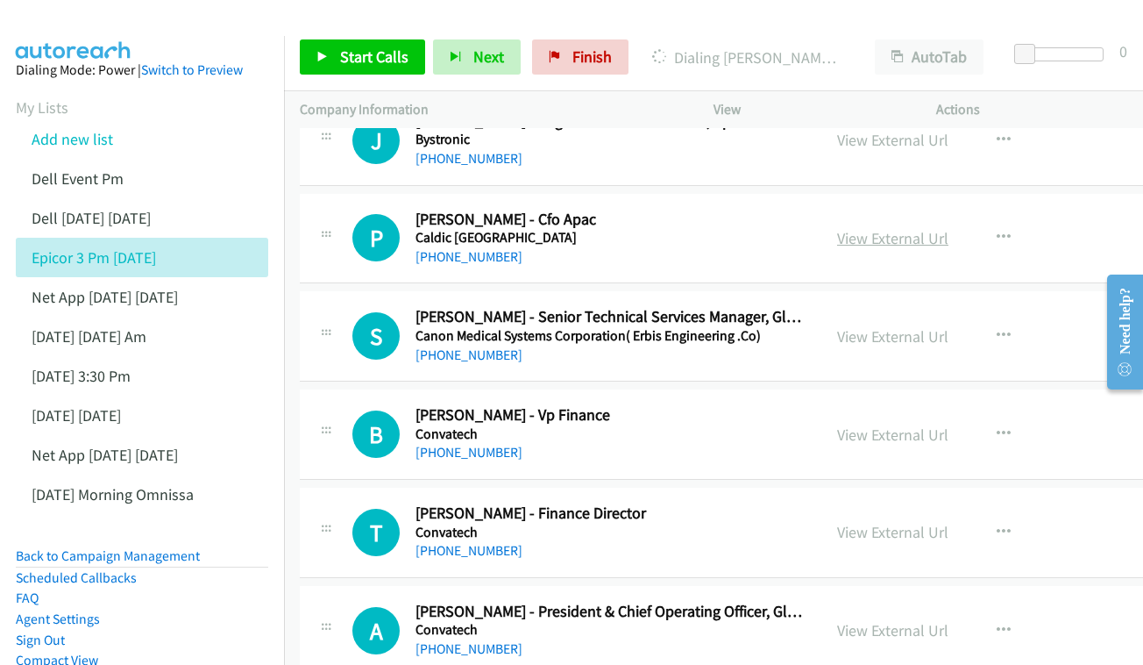
click at [837, 228] on link "View External Url" at bounding box center [892, 238] width 111 height 20
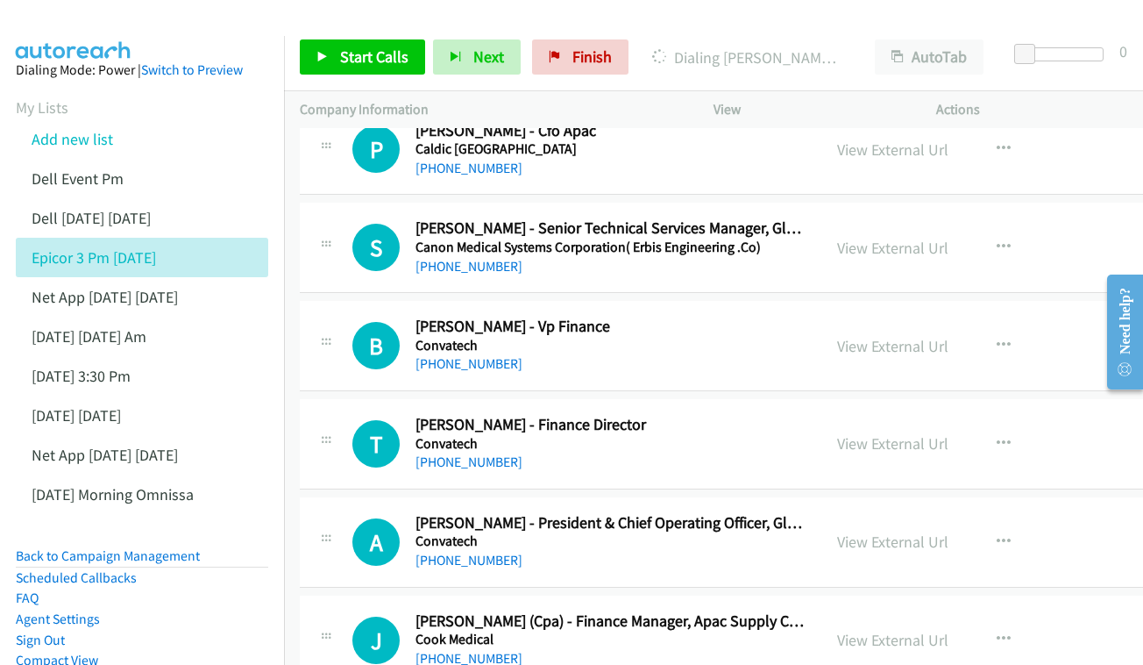
scroll to position [605, 0]
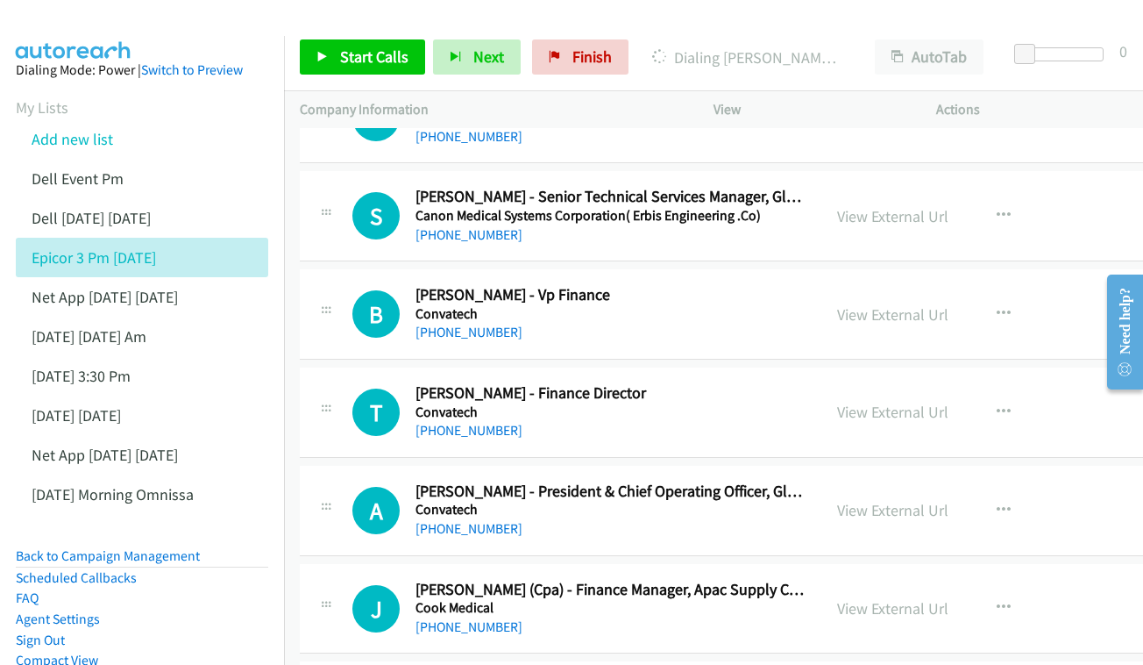
click at [858, 204] on div "View External Url" at bounding box center [892, 216] width 111 height 24
click at [861, 207] on link "View External Url" at bounding box center [892, 216] width 111 height 20
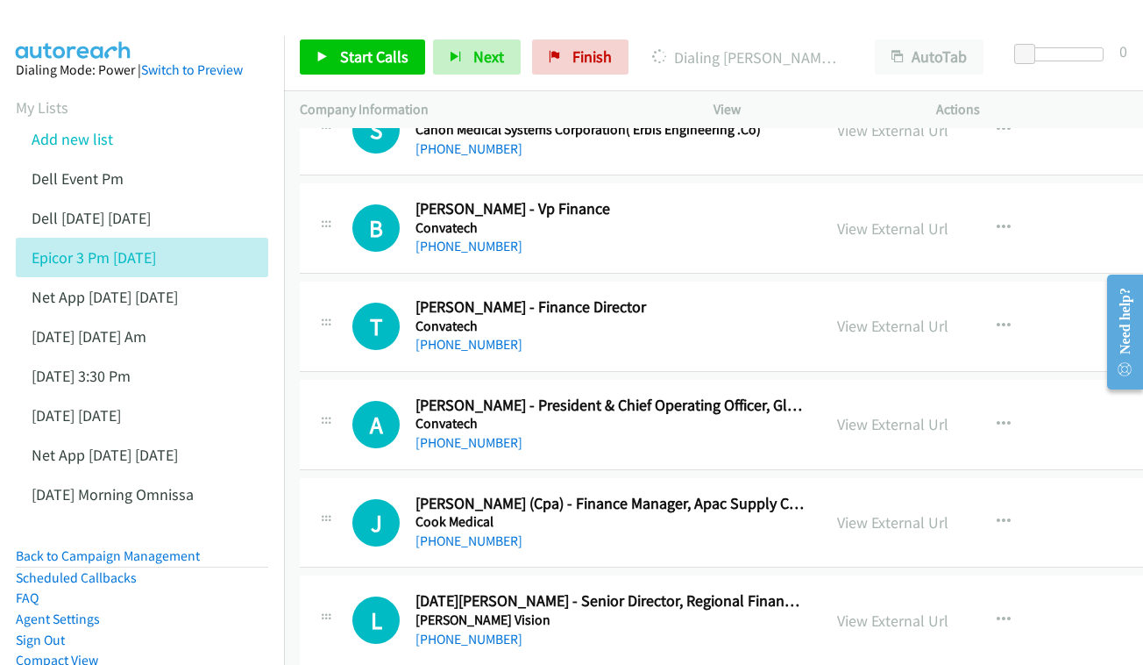
scroll to position [694, 0]
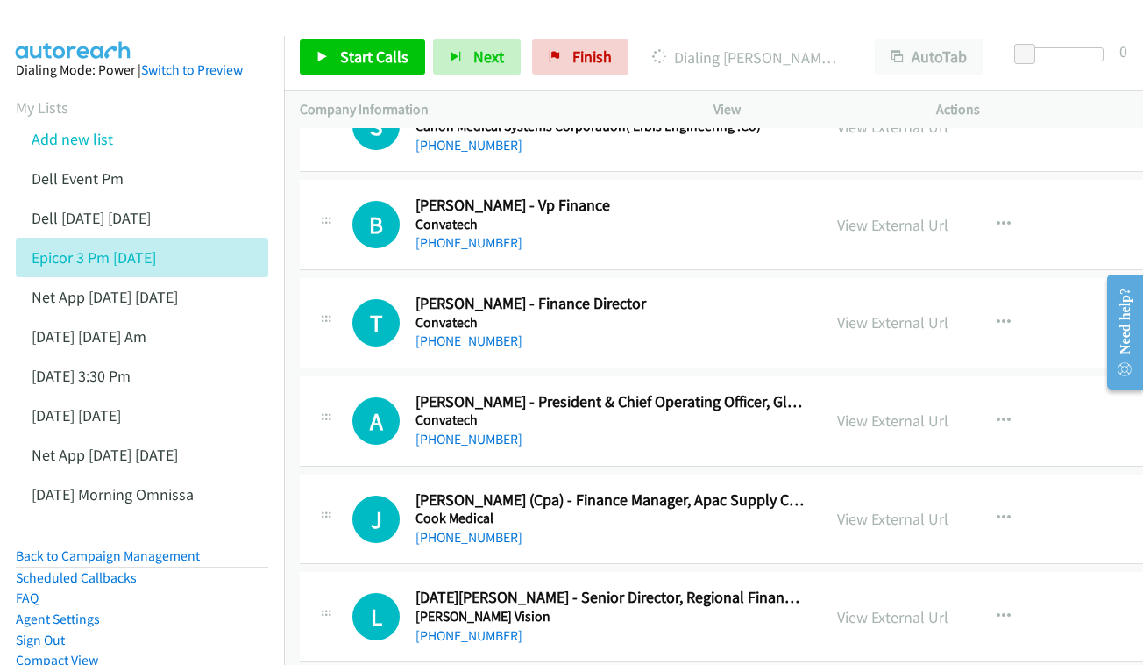
click at [845, 215] on link "View External Url" at bounding box center [892, 225] width 111 height 20
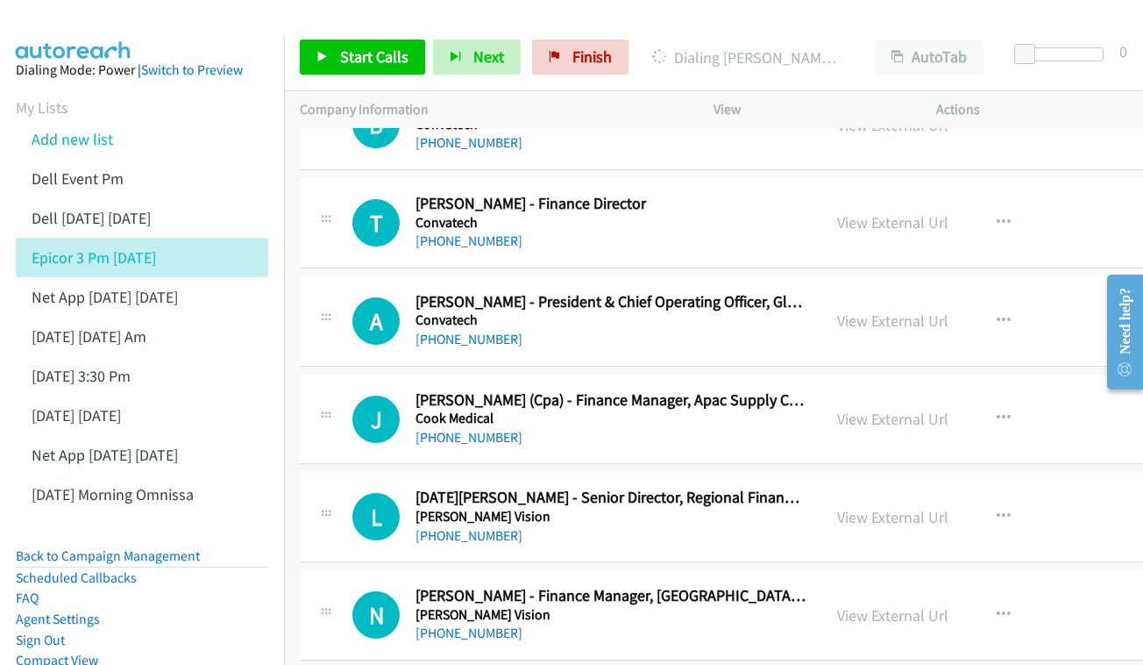
scroll to position [809, 0]
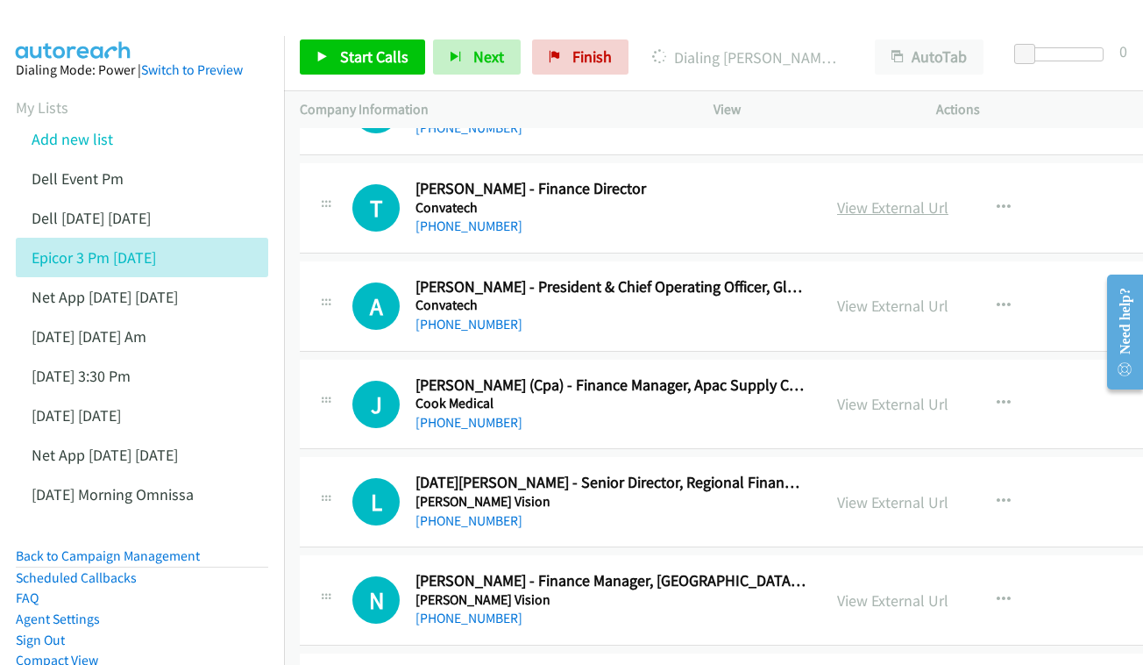
click at [866, 199] on link "View External Url" at bounding box center [892, 207] width 111 height 20
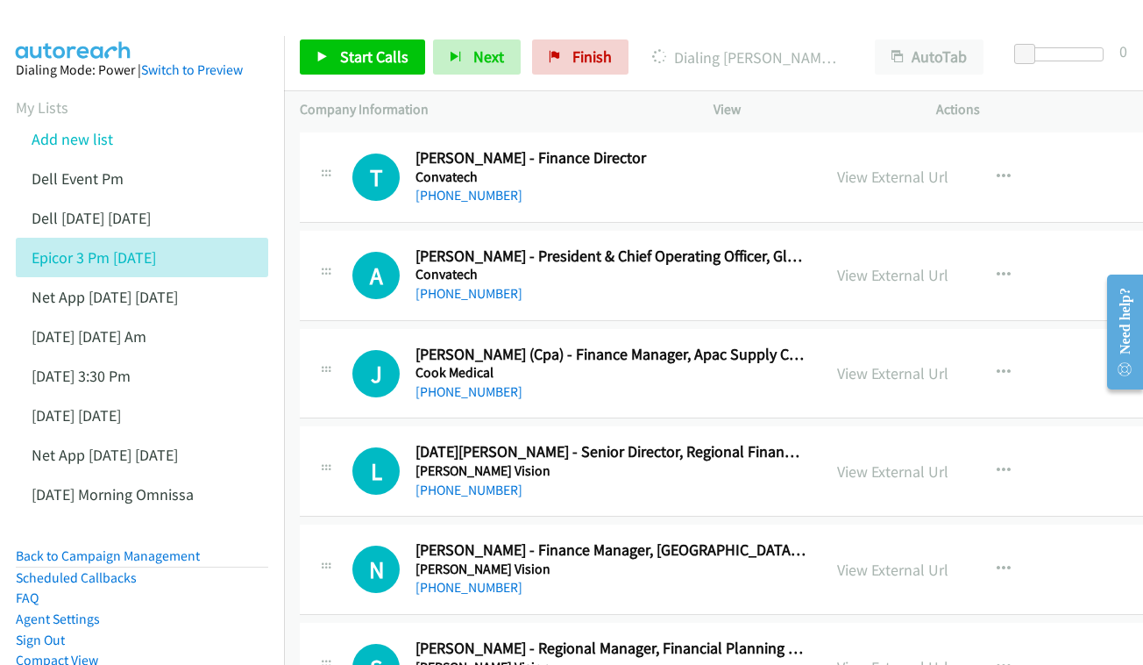
scroll to position [873, 0]
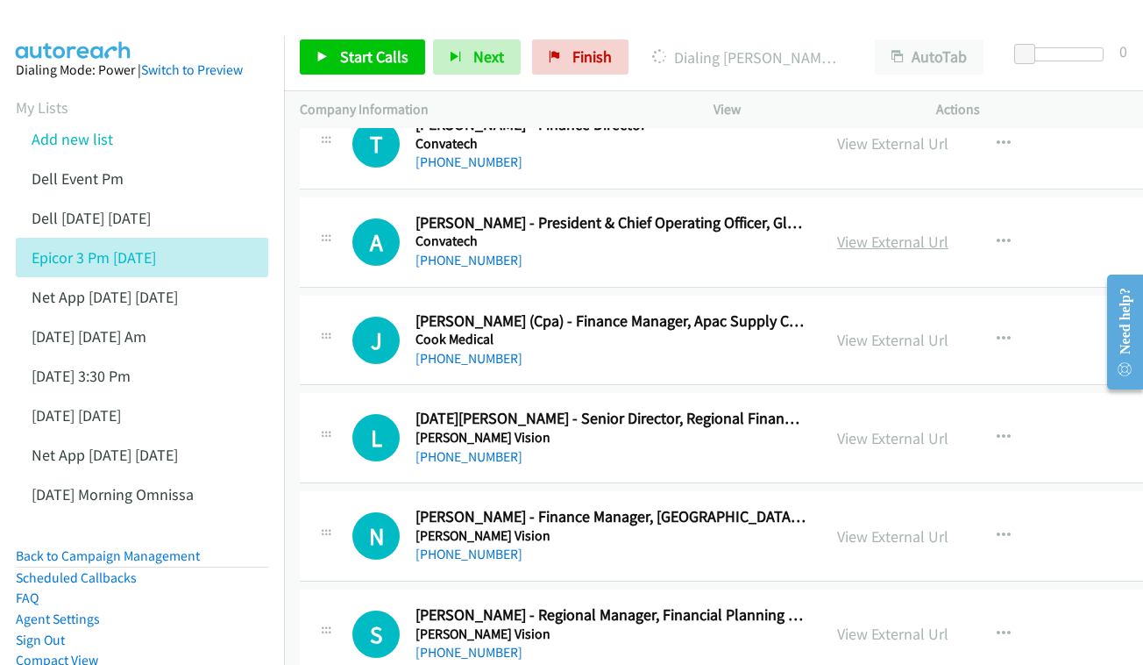
click at [838, 231] on link "View External Url" at bounding box center [892, 241] width 111 height 20
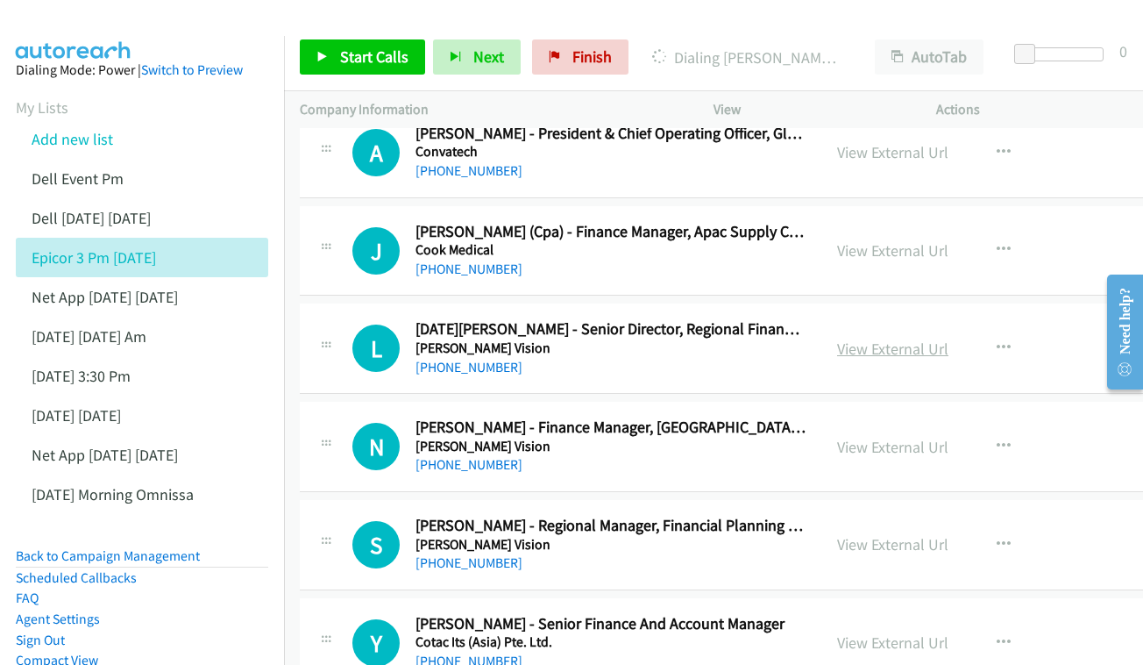
scroll to position [966, 0]
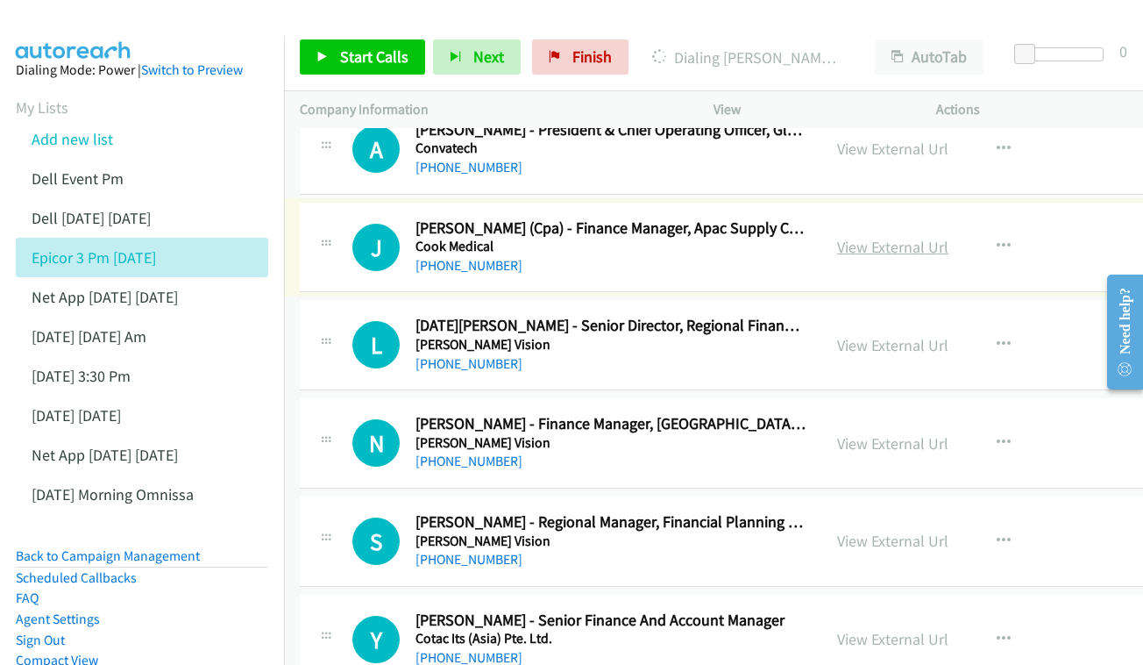
click at [860, 237] on link "View External Url" at bounding box center [892, 247] width 111 height 20
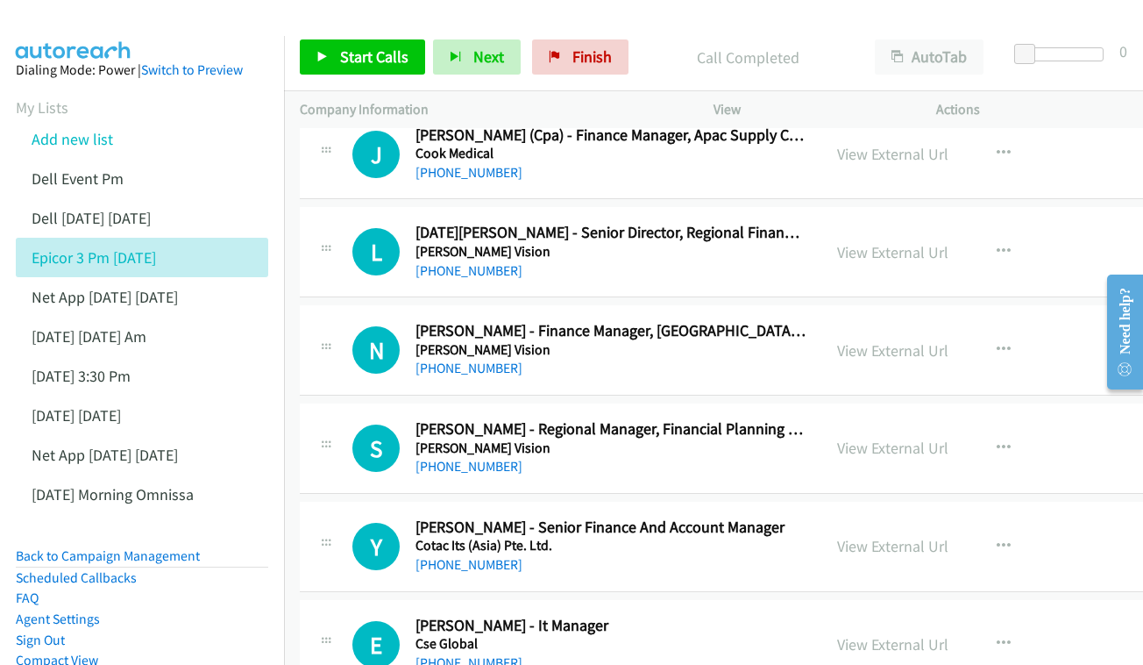
scroll to position [1063, 0]
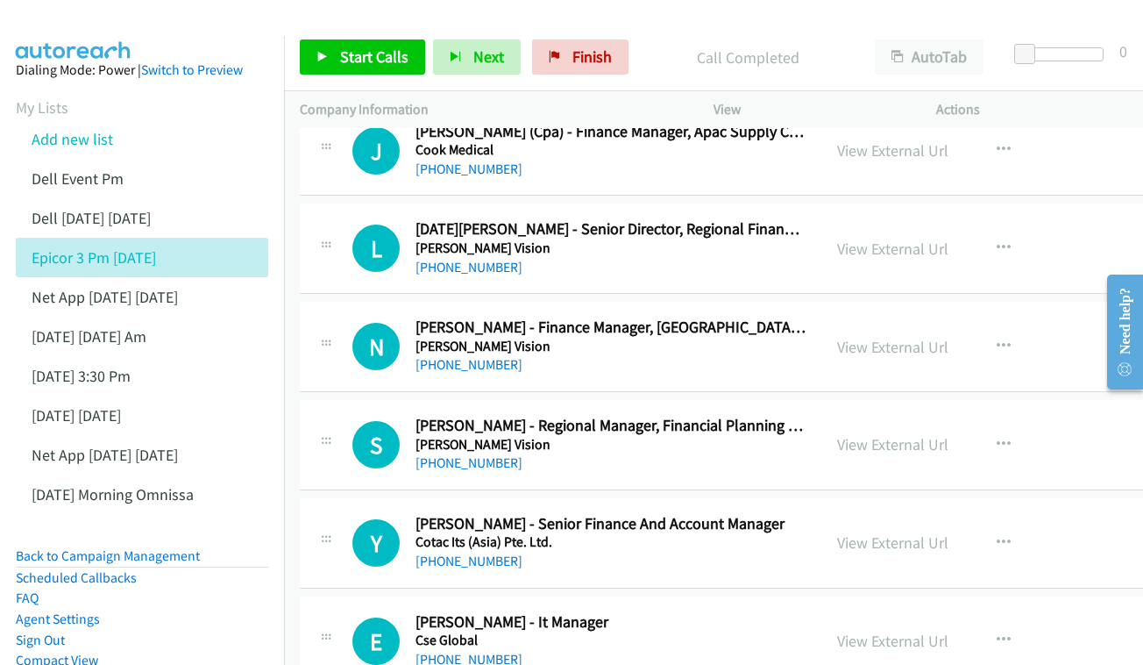
click at [846, 219] on div "View External Url View External Url Schedule/Manage Callback Start Calls Here R…" at bounding box center [960, 248] width 277 height 58
click at [850, 239] on link "View External Url" at bounding box center [892, 249] width 111 height 20
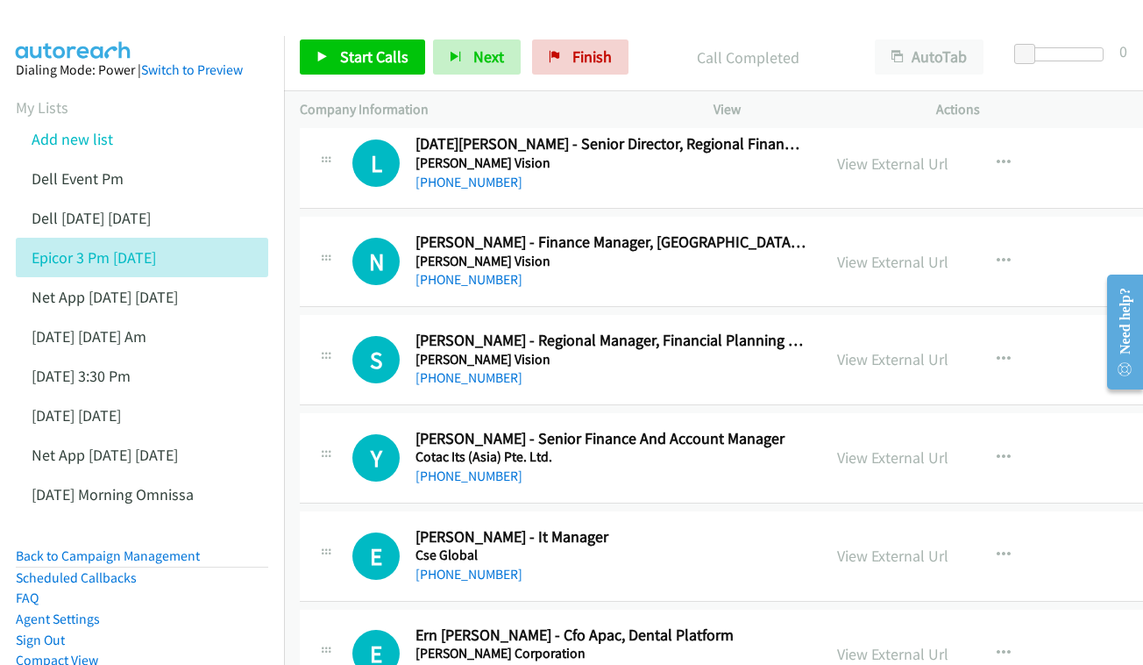
scroll to position [1168, 0]
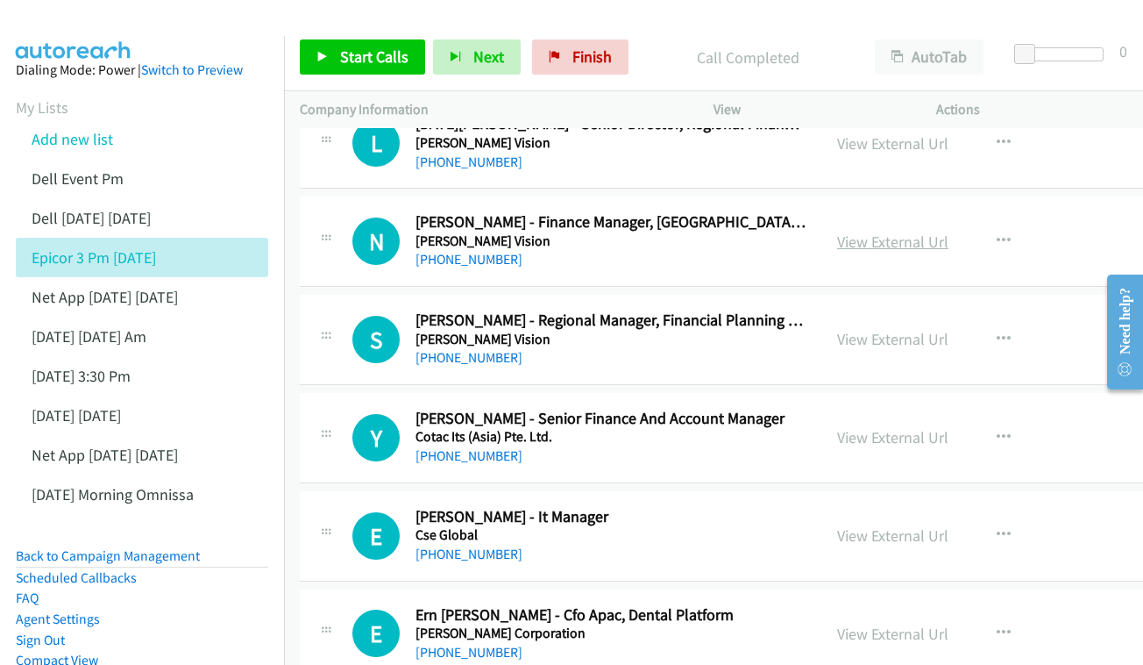
click at [874, 231] on link "View External Url" at bounding box center [892, 241] width 111 height 20
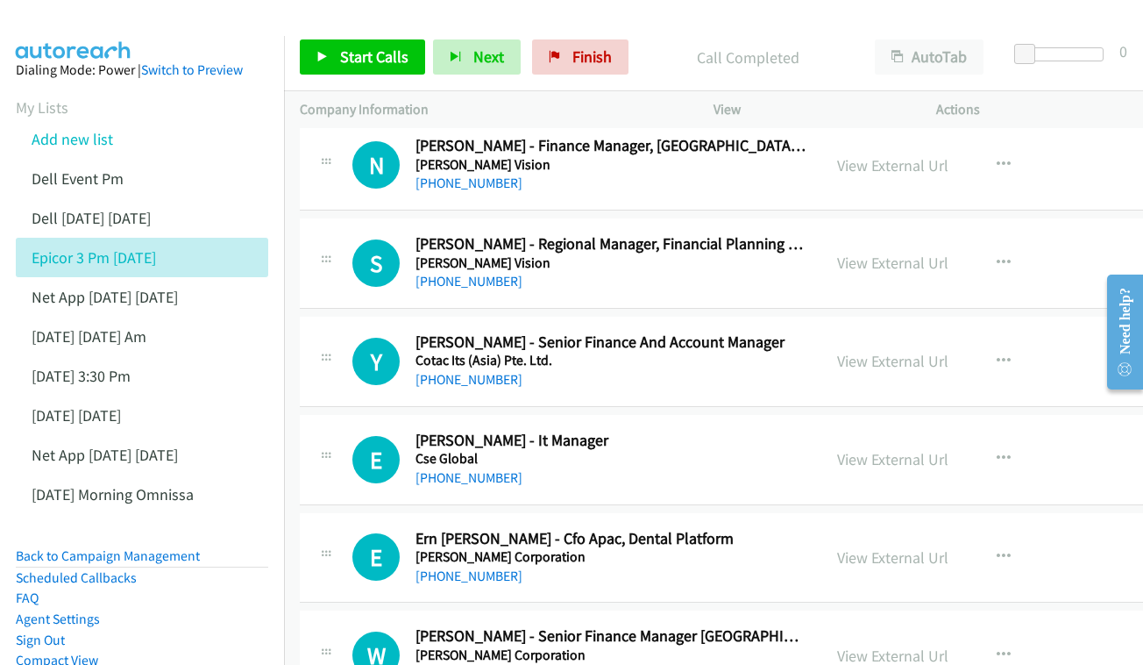
scroll to position [1273, 0]
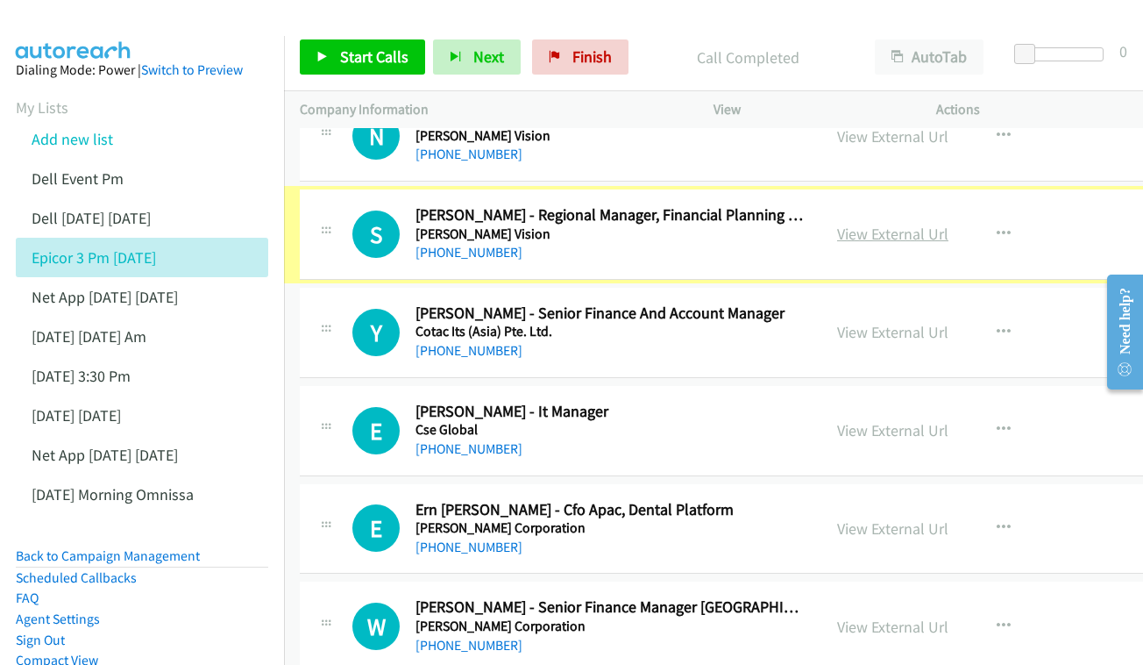
click at [865, 224] on link "View External Url" at bounding box center [892, 234] width 111 height 20
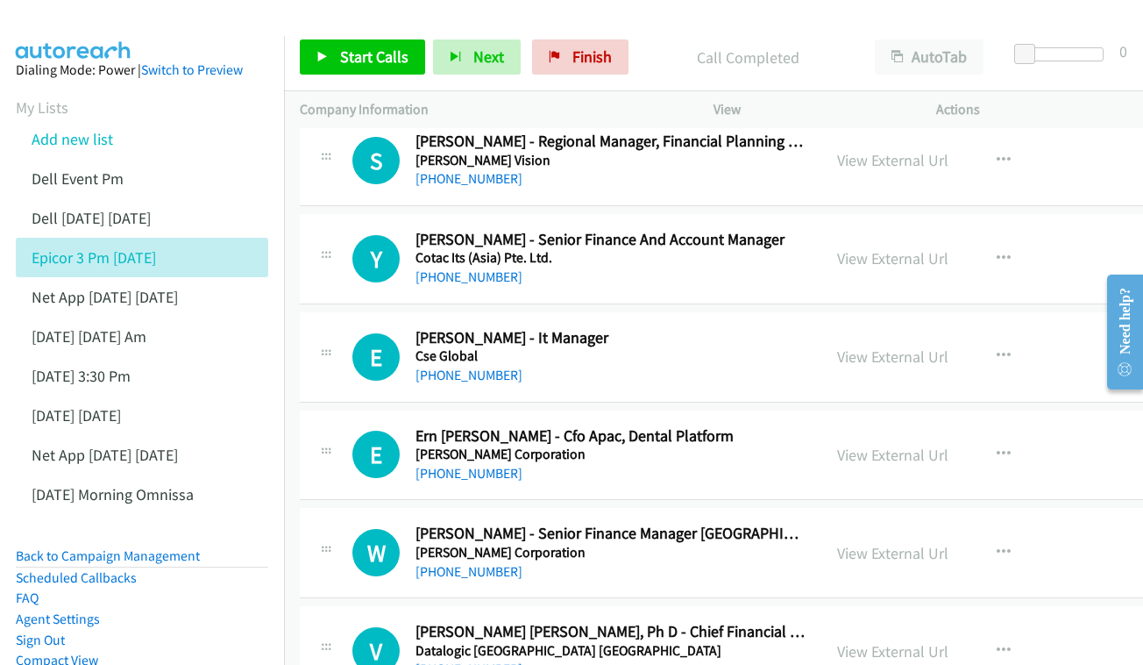
scroll to position [1350, 0]
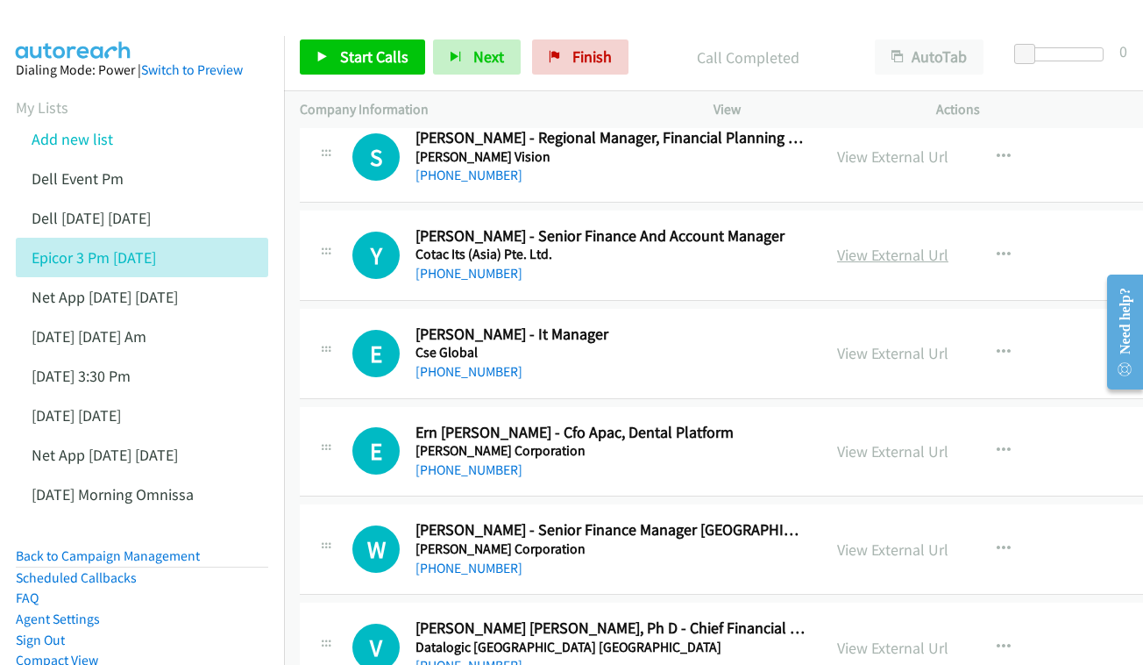
click at [878, 245] on link "View External Url" at bounding box center [892, 255] width 111 height 20
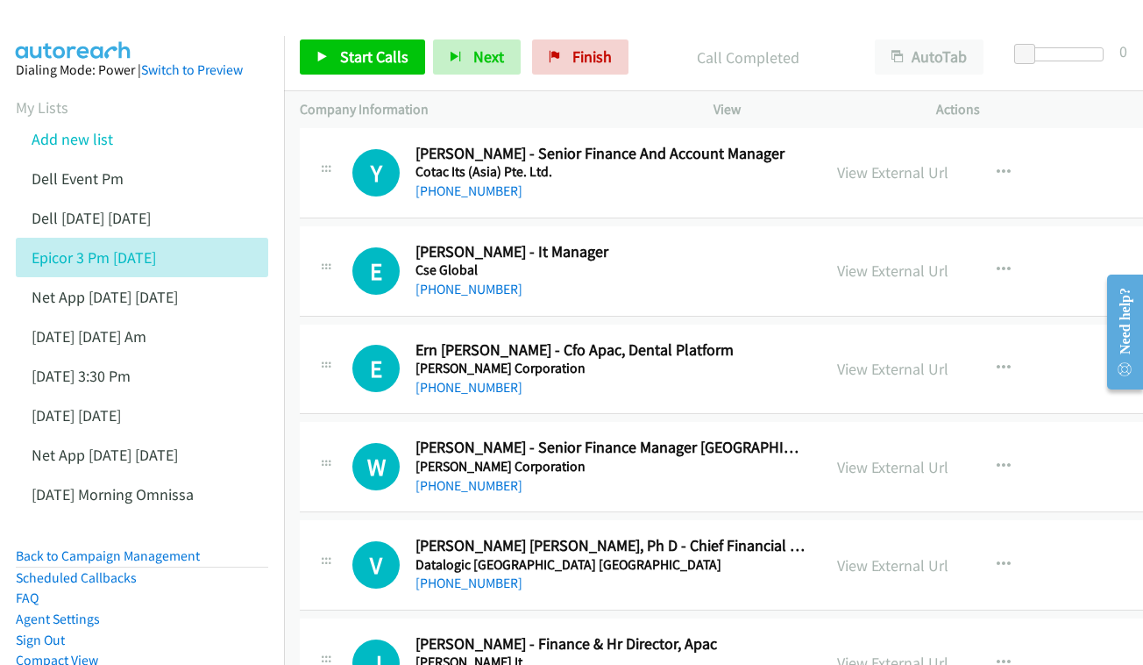
scroll to position [1436, 0]
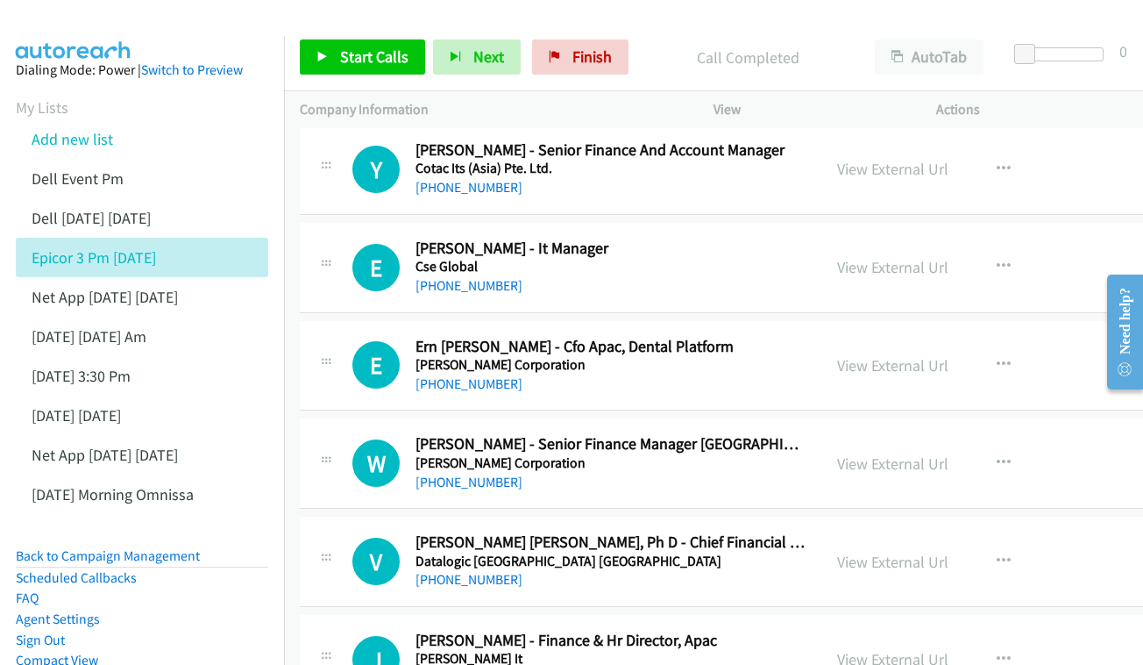
click at [856, 255] on div "View External Url" at bounding box center [892, 267] width 111 height 24
click at [837, 257] on link "View External Url" at bounding box center [892, 267] width 111 height 20
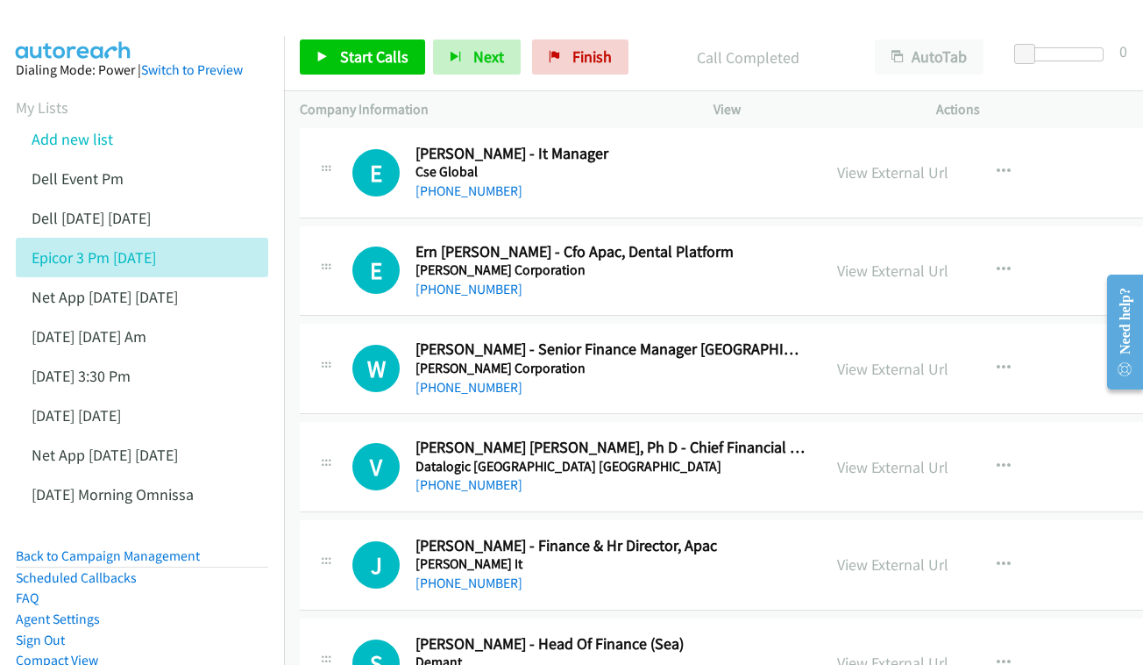
scroll to position [1556, 0]
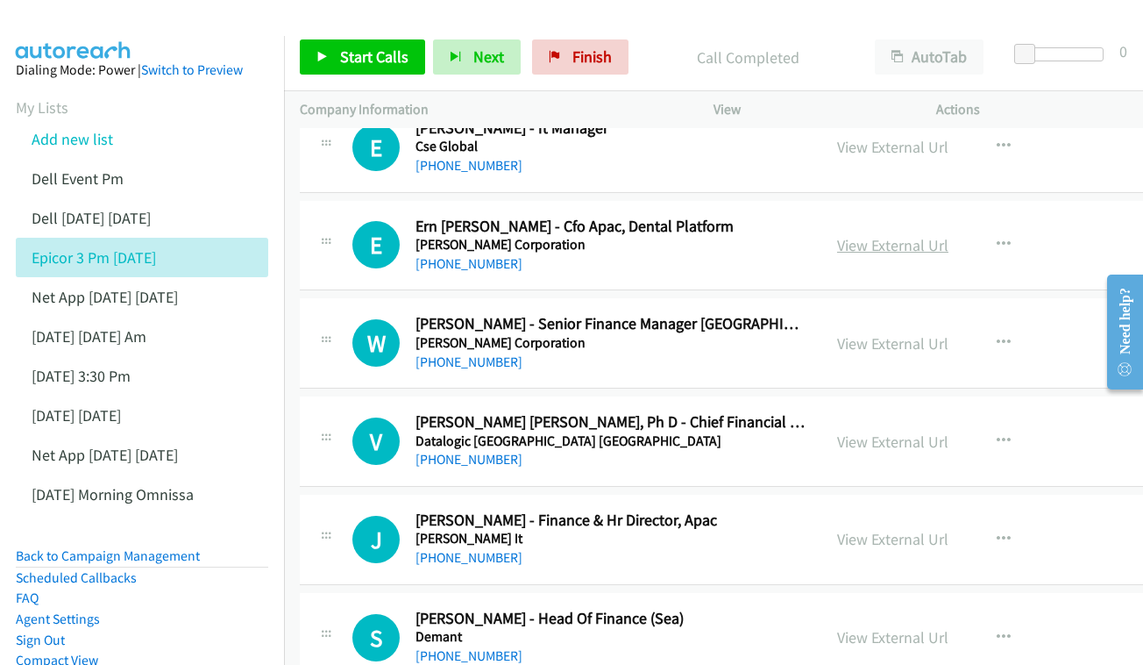
click at [846, 235] on link "View External Url" at bounding box center [892, 245] width 111 height 20
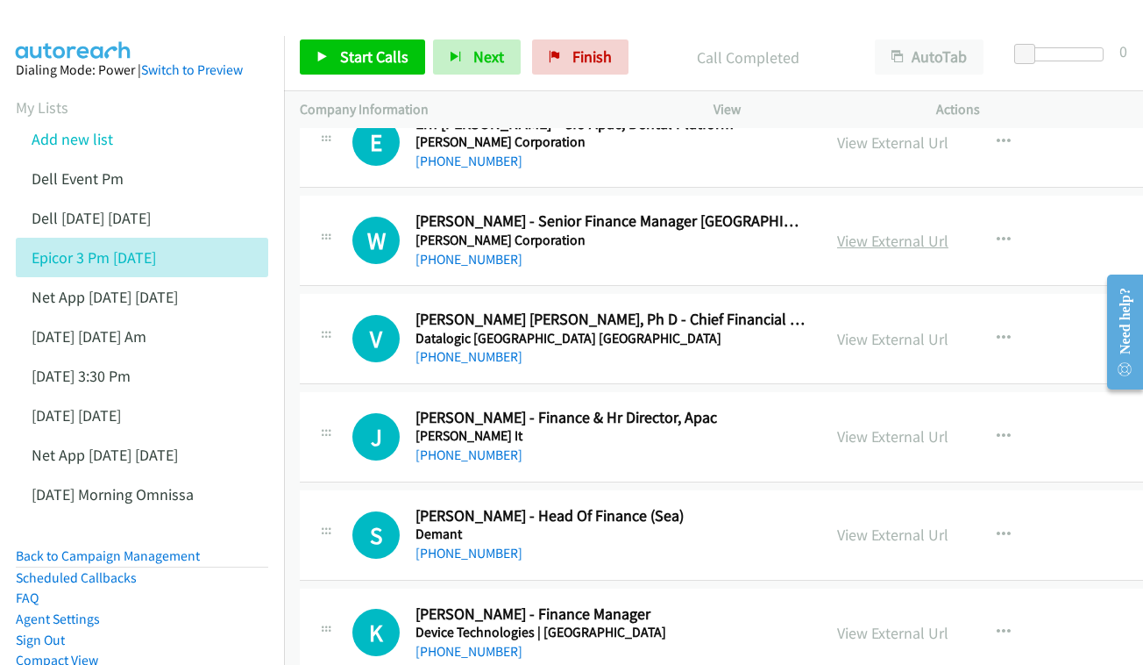
scroll to position [1663, 0]
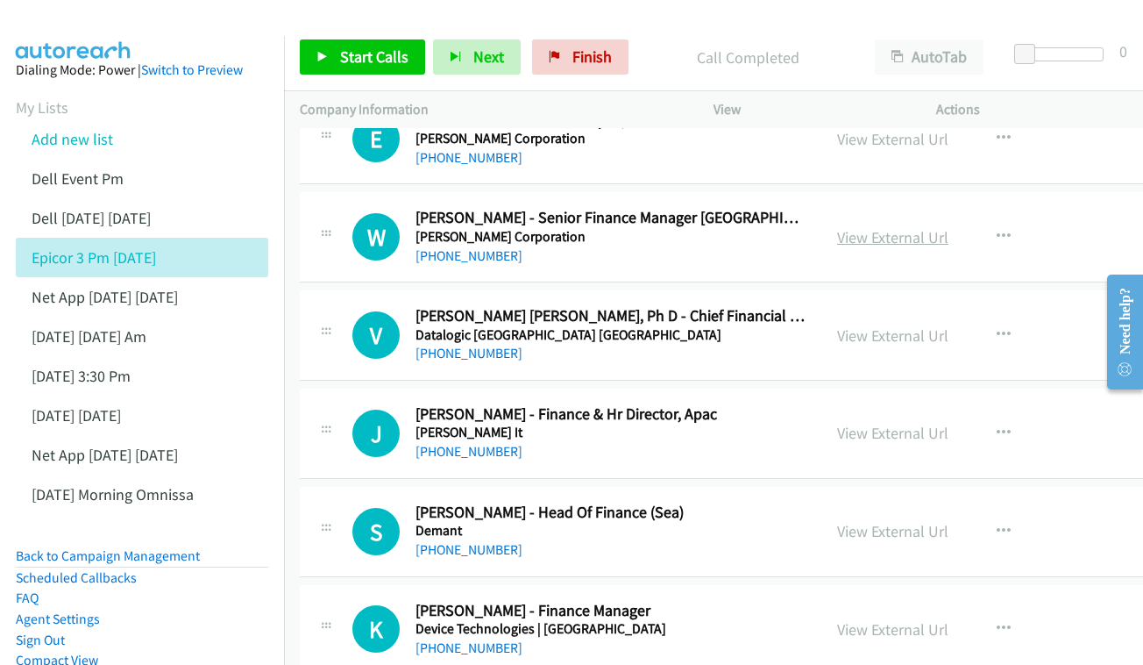
click at [858, 227] on link "View External Url" at bounding box center [892, 237] width 111 height 20
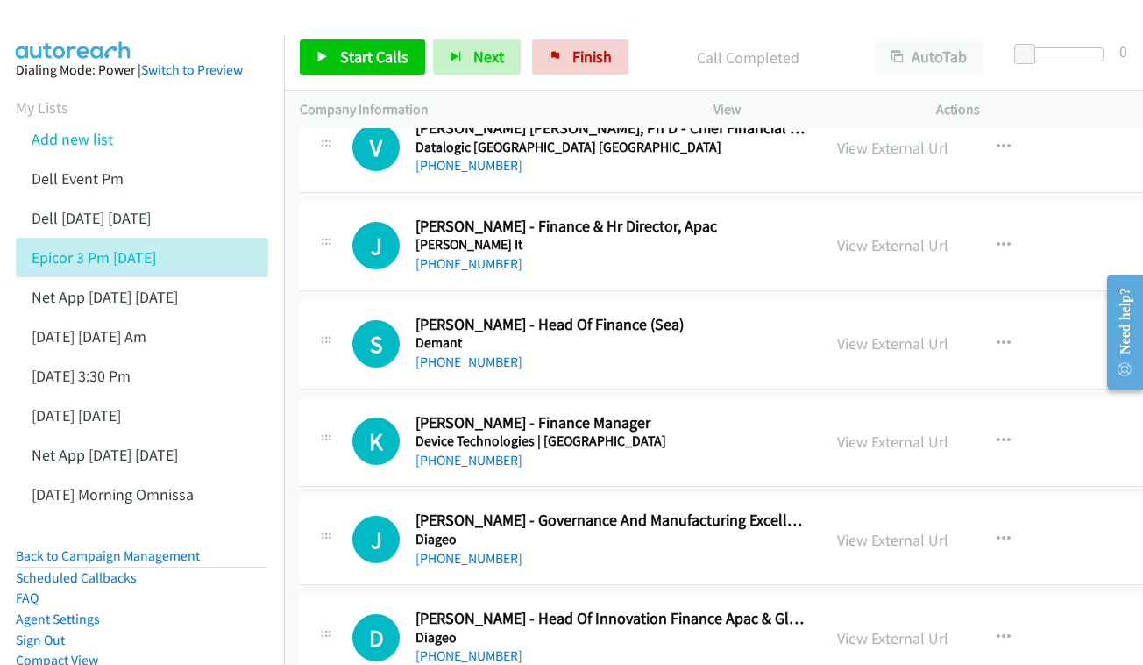
scroll to position [1821, 0]
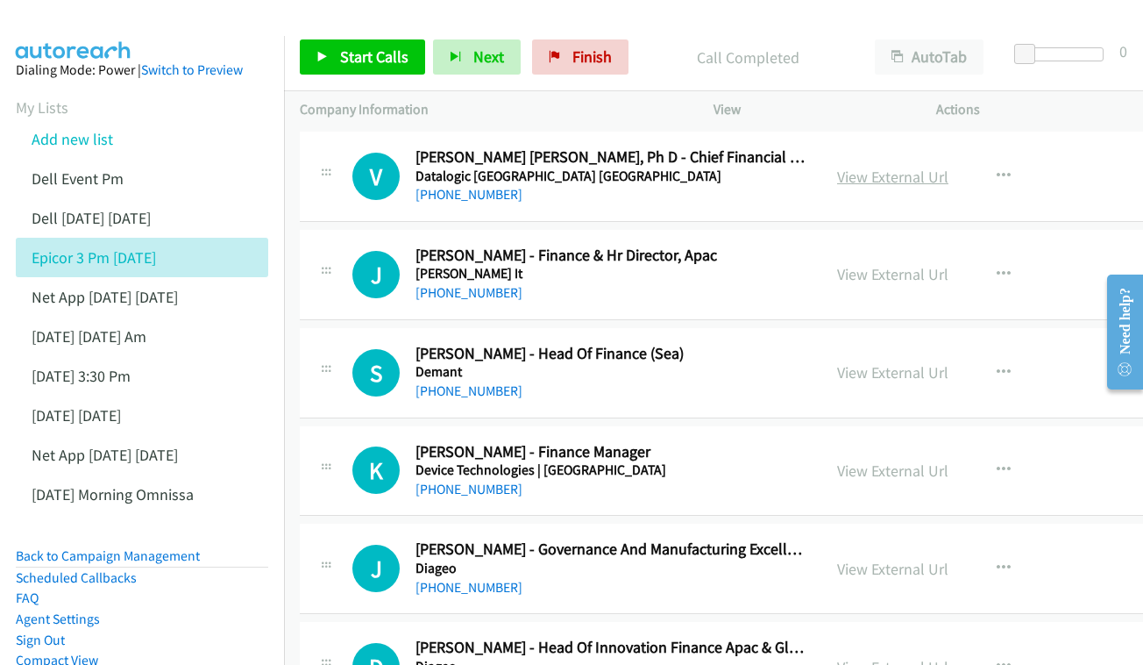
click at [849, 167] on link "View External Url" at bounding box center [892, 177] width 111 height 20
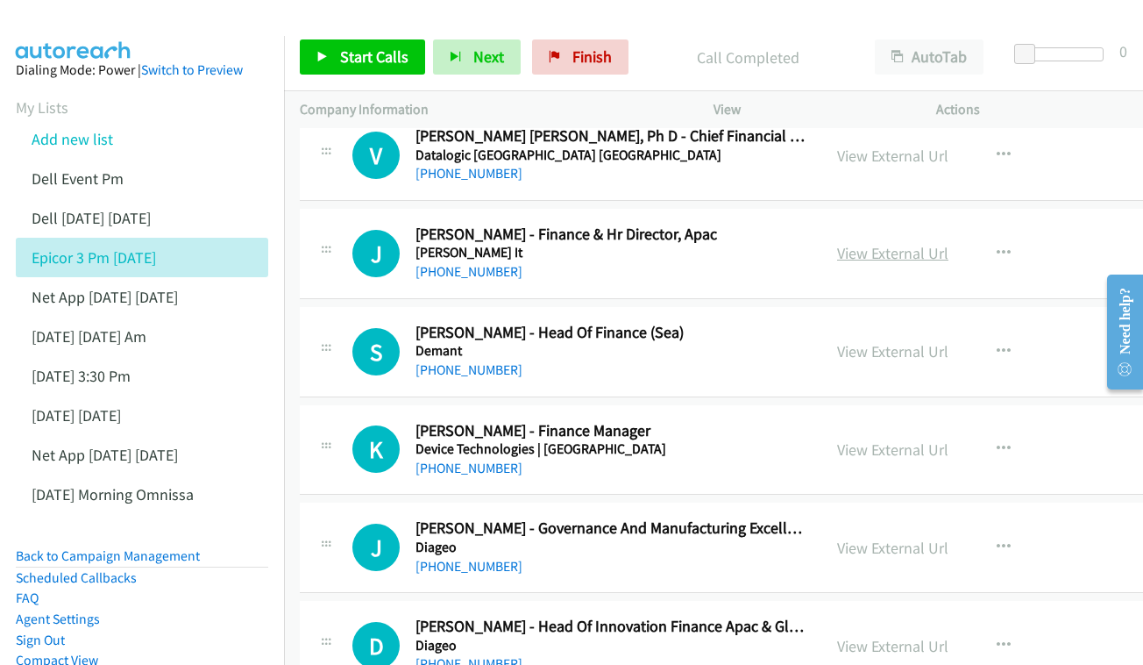
click at [847, 243] on link "View External Url" at bounding box center [892, 253] width 111 height 20
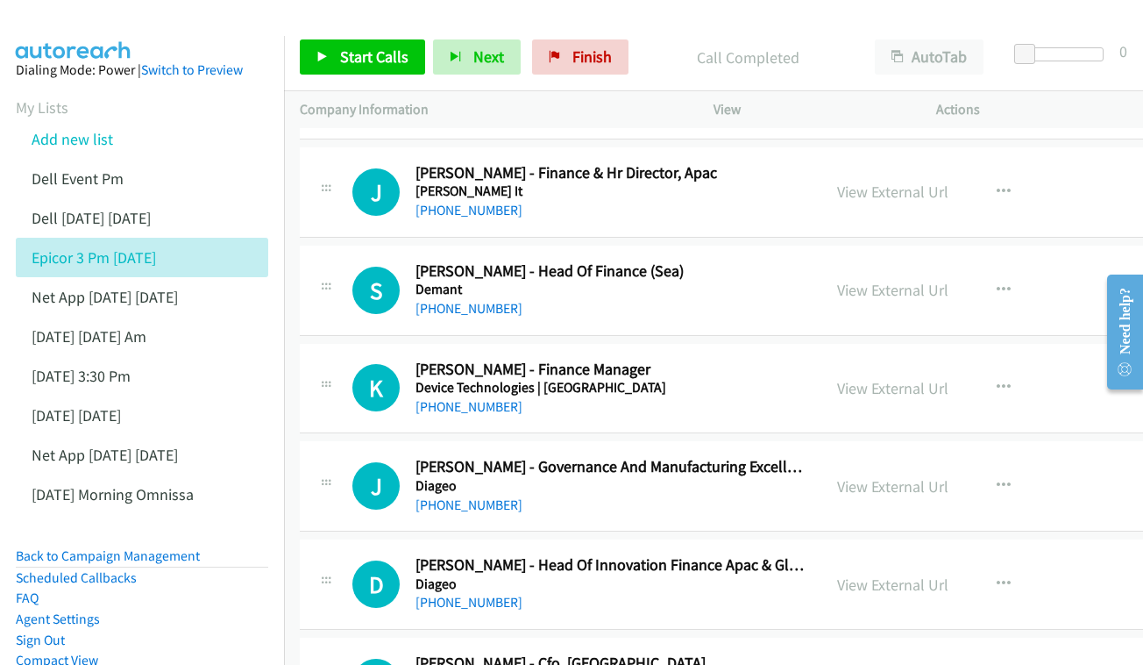
scroll to position [1907, 0]
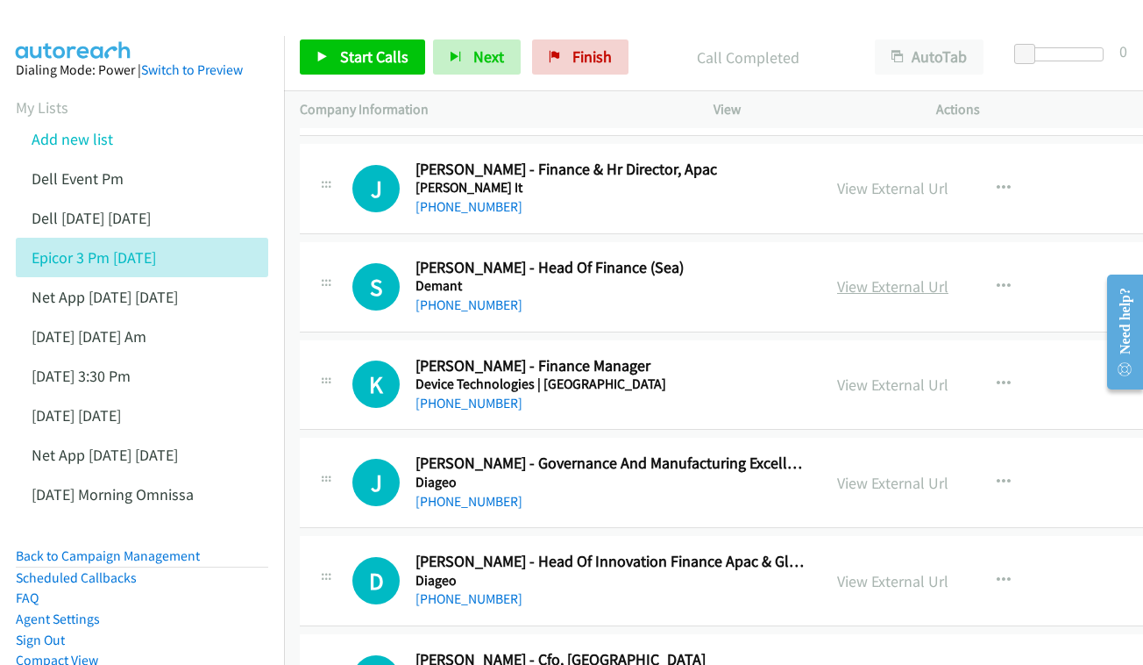
click at [848, 276] on link "View External Url" at bounding box center [892, 286] width 111 height 20
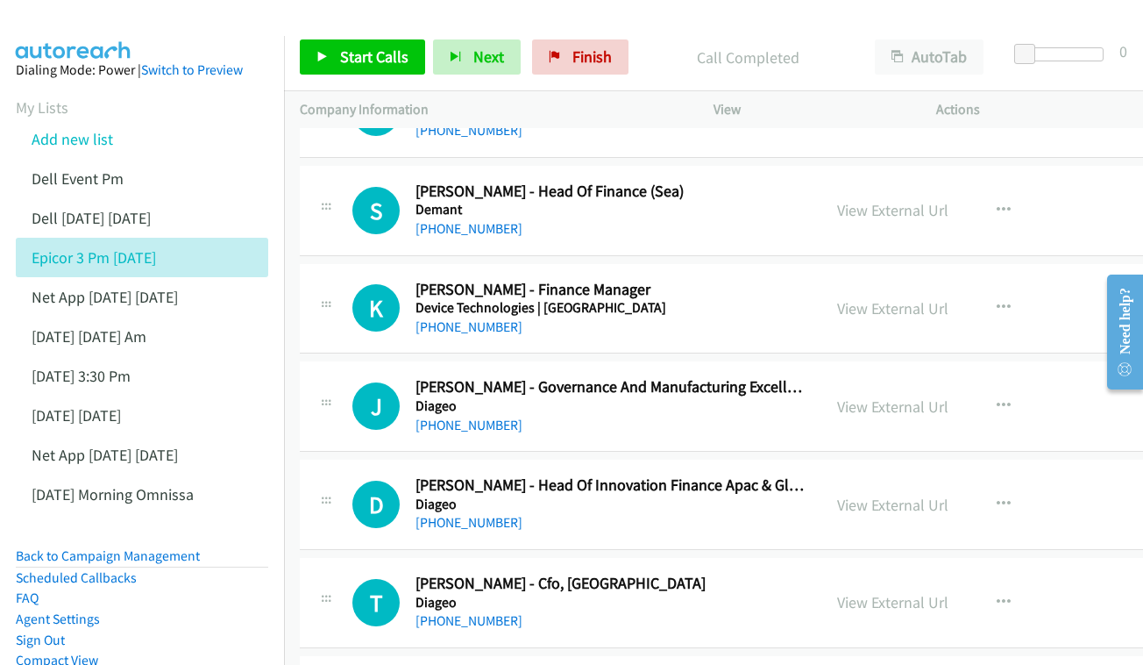
scroll to position [2004, 0]
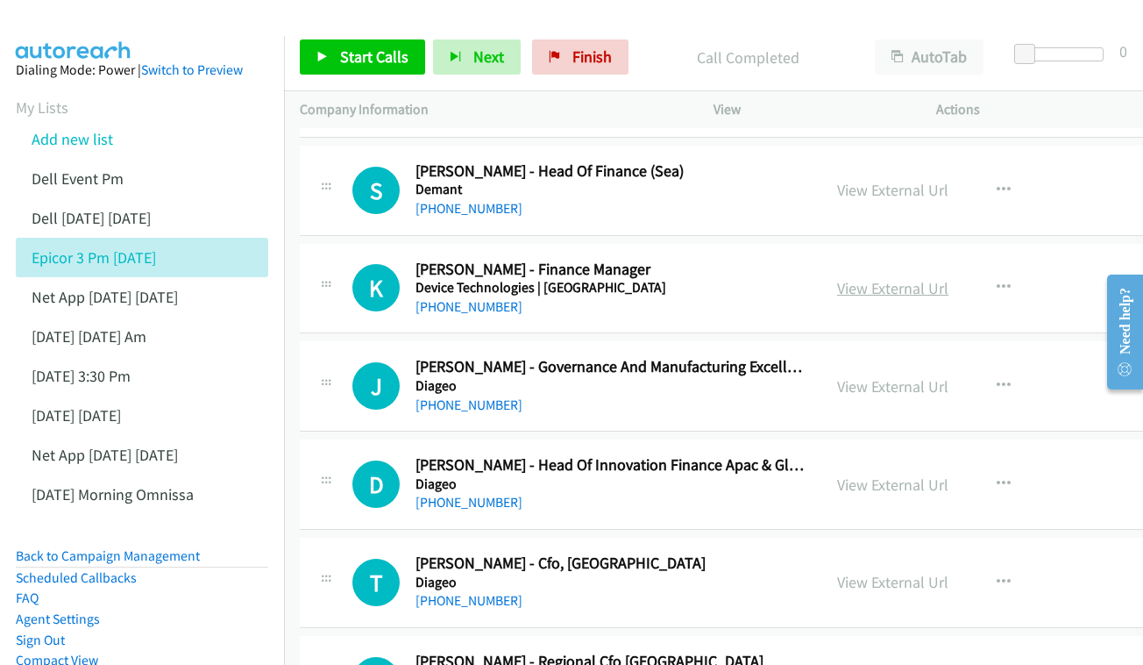
click at [837, 278] on link "View External Url" at bounding box center [892, 288] width 111 height 20
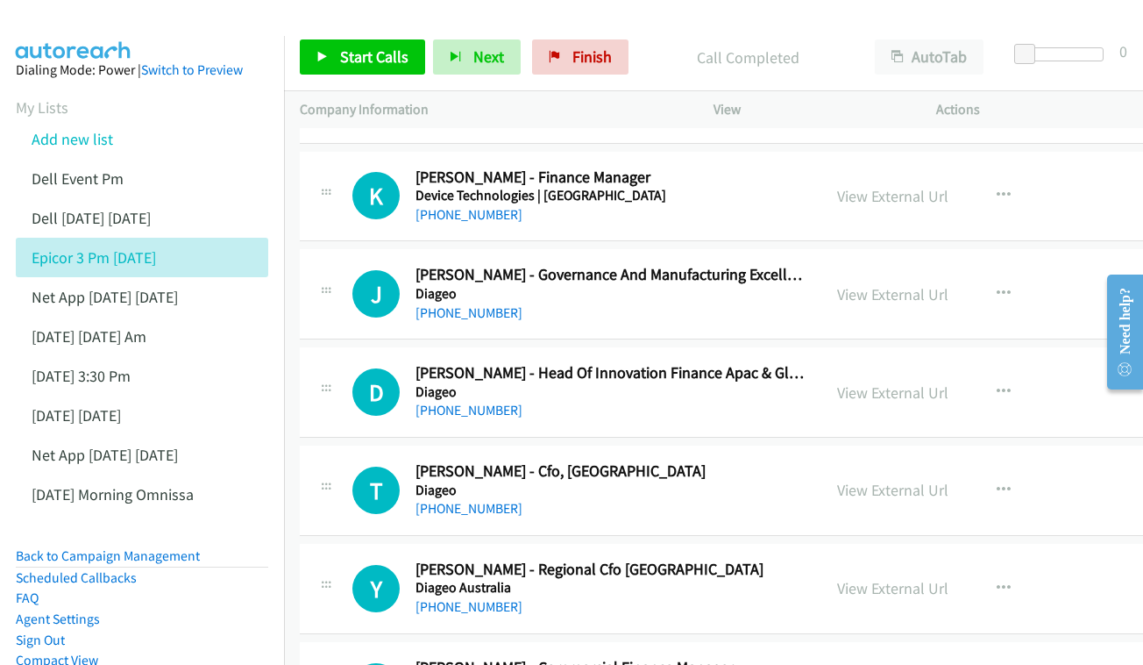
scroll to position [2124, 0]
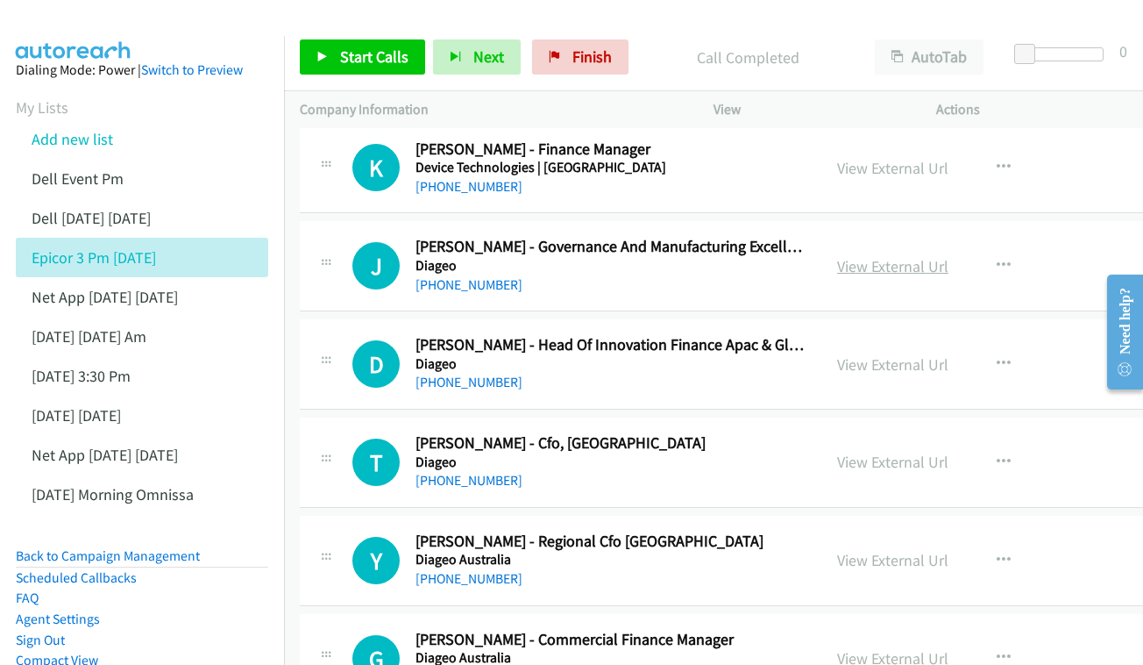
click at [883, 254] on div "View External Url" at bounding box center [892, 266] width 111 height 24
click at [875, 256] on link "View External Url" at bounding box center [892, 266] width 111 height 20
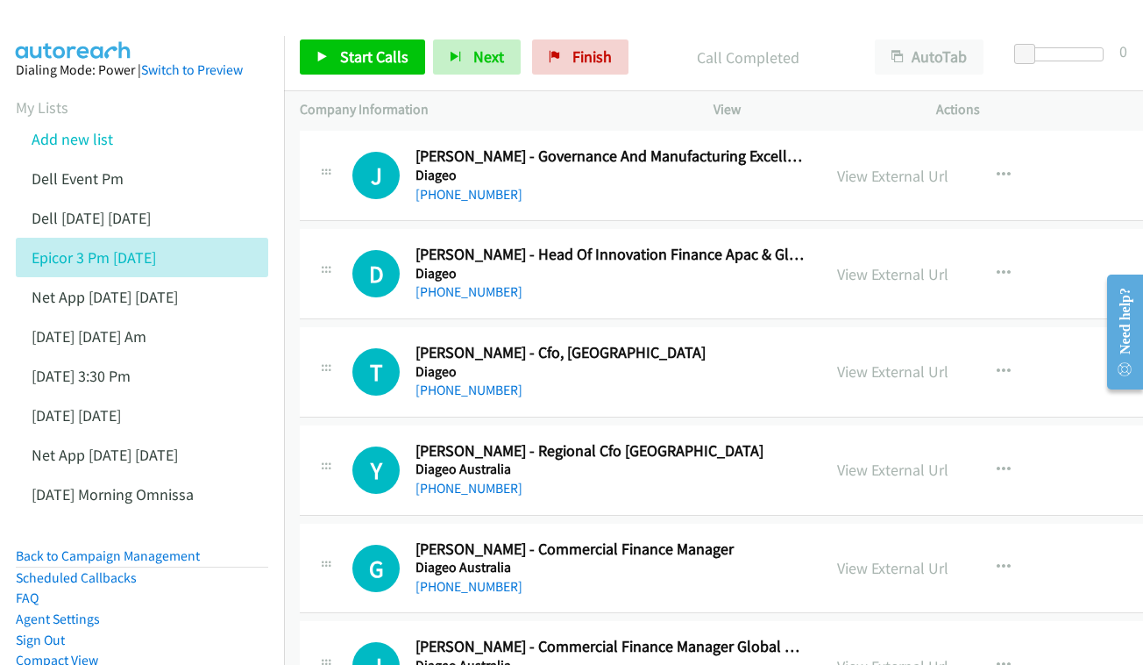
scroll to position [2238, 0]
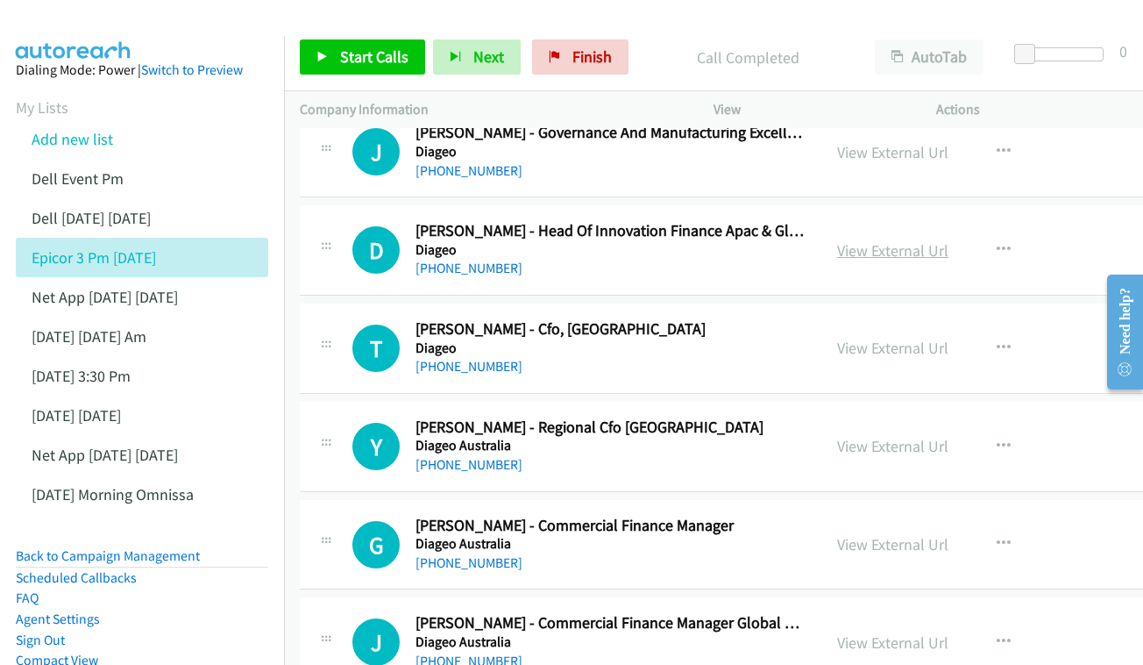
click at [872, 240] on link "View External Url" at bounding box center [892, 250] width 111 height 20
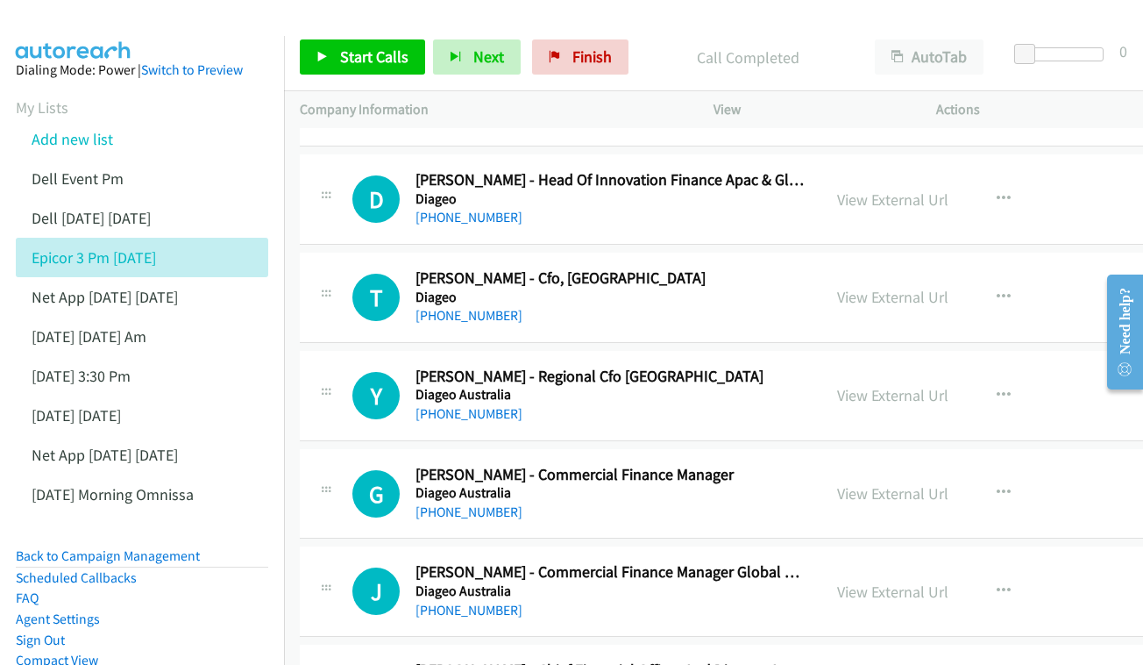
scroll to position [2292, 0]
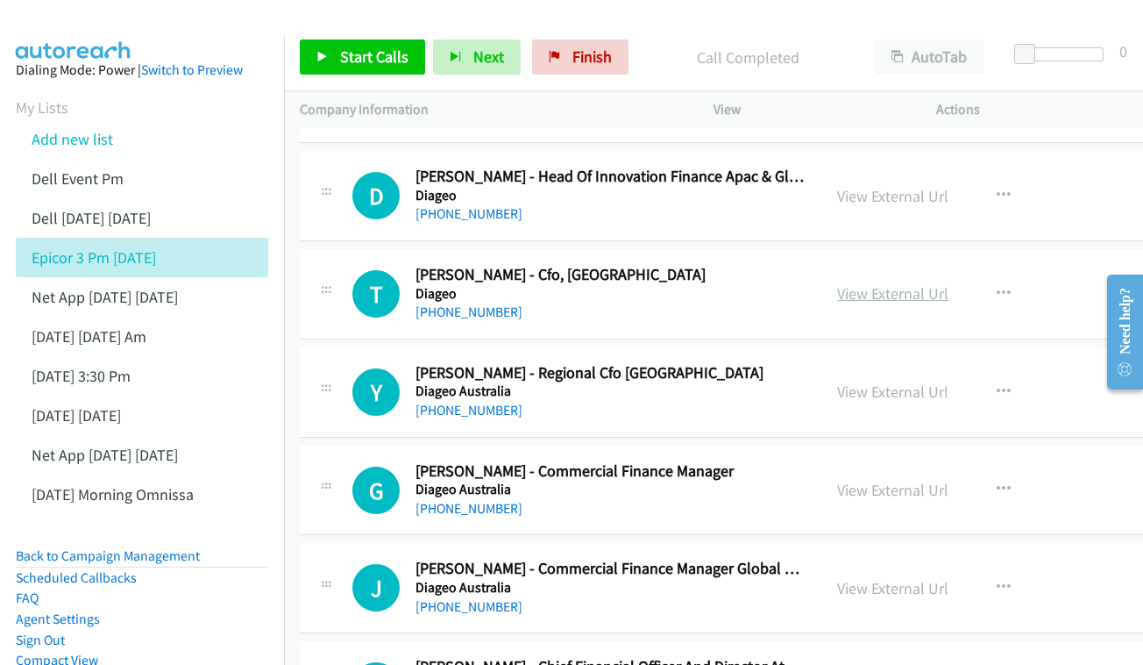
click at [850, 283] on link "View External Url" at bounding box center [892, 293] width 111 height 20
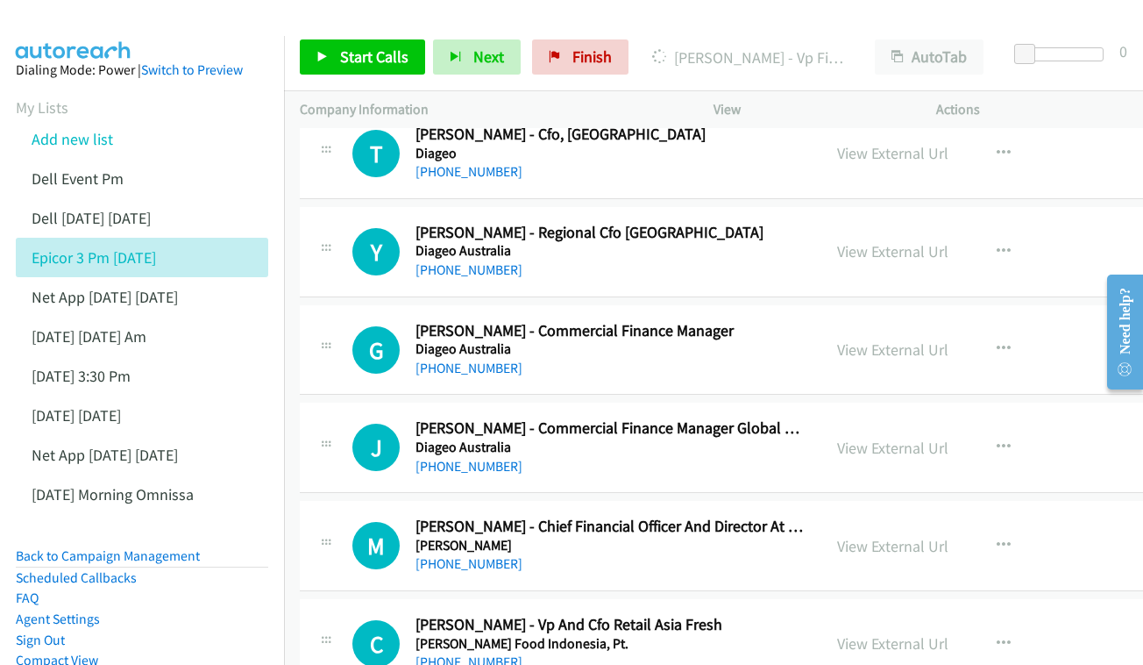
scroll to position [2436, 0]
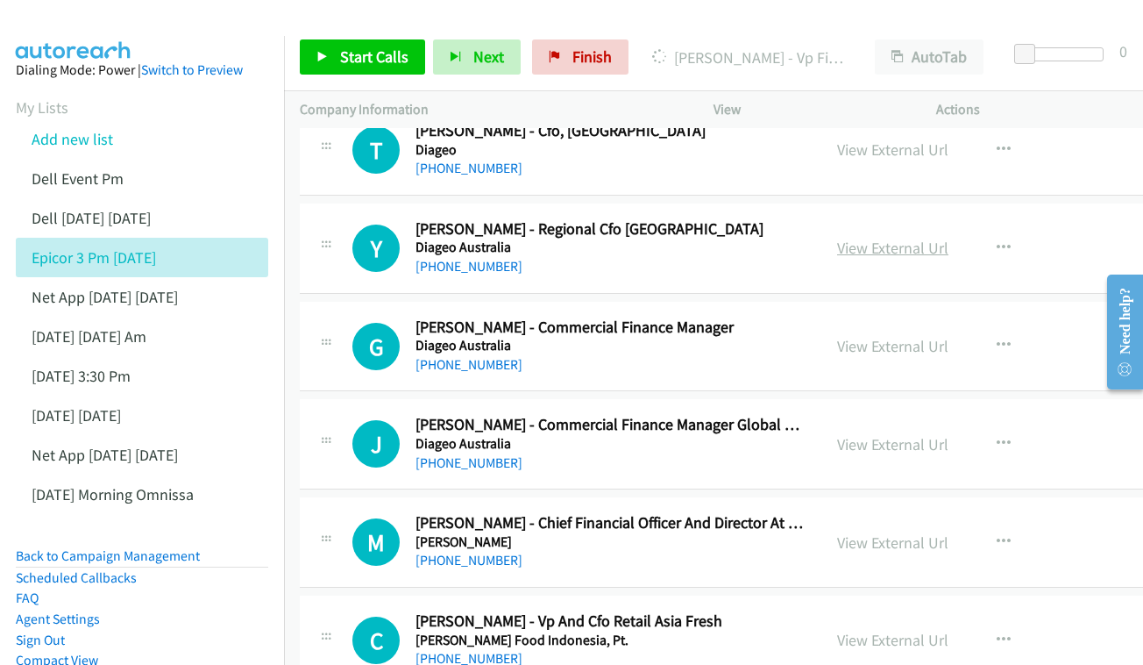
click at [839, 238] on link "View External Url" at bounding box center [892, 248] width 111 height 20
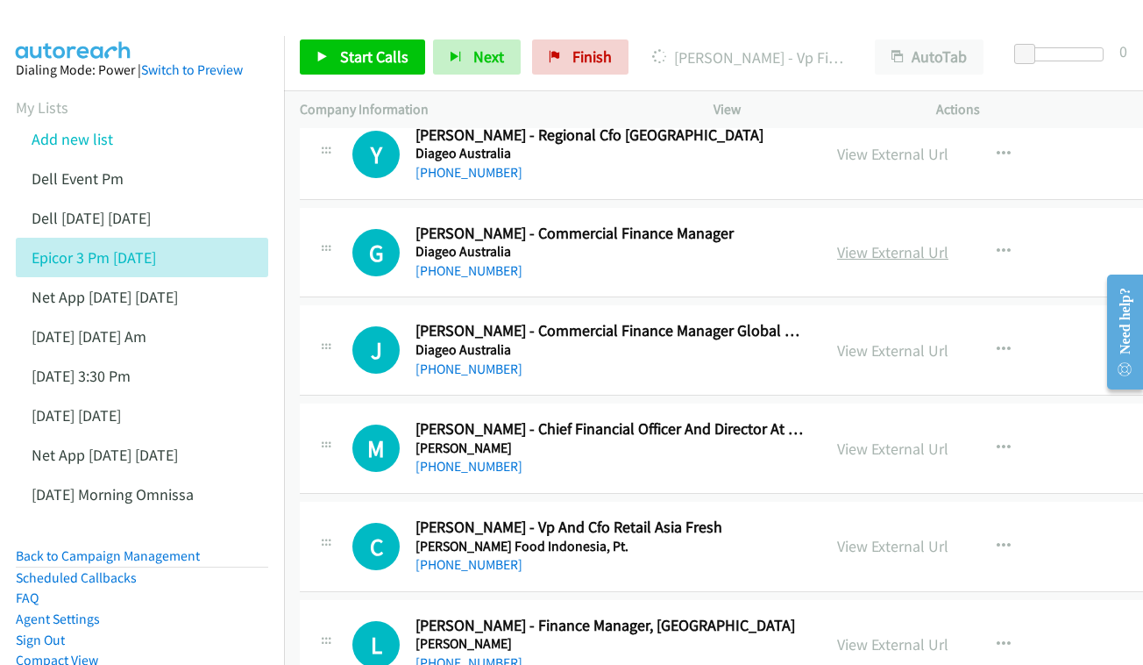
scroll to position [2533, 0]
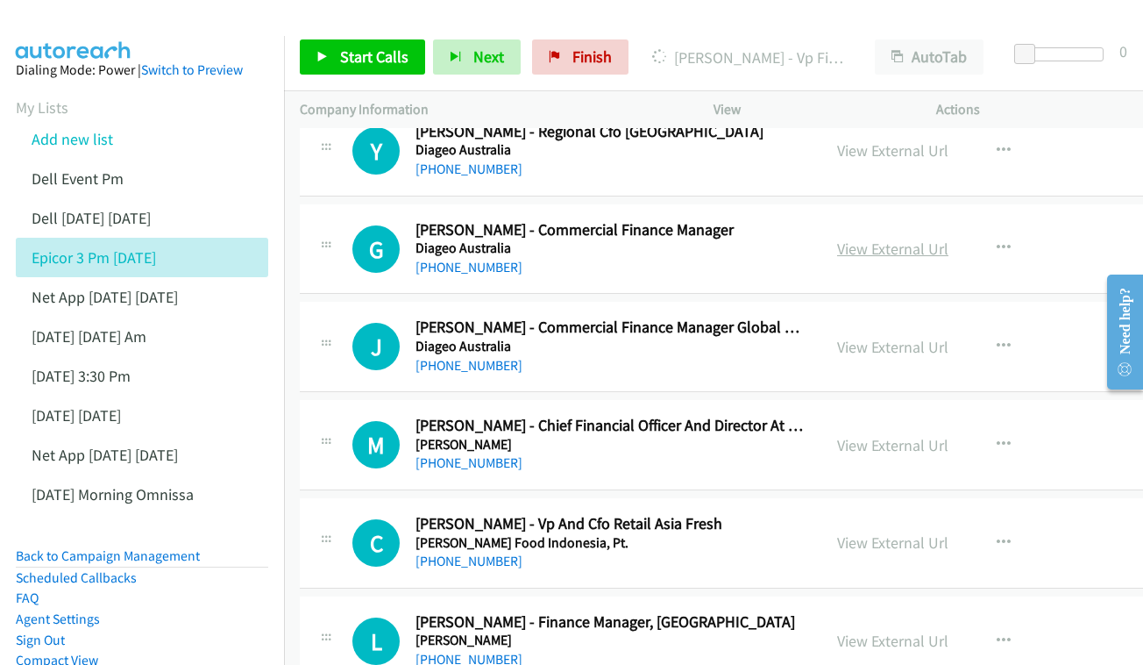
click at [869, 239] on link "View External Url" at bounding box center [892, 249] width 111 height 20
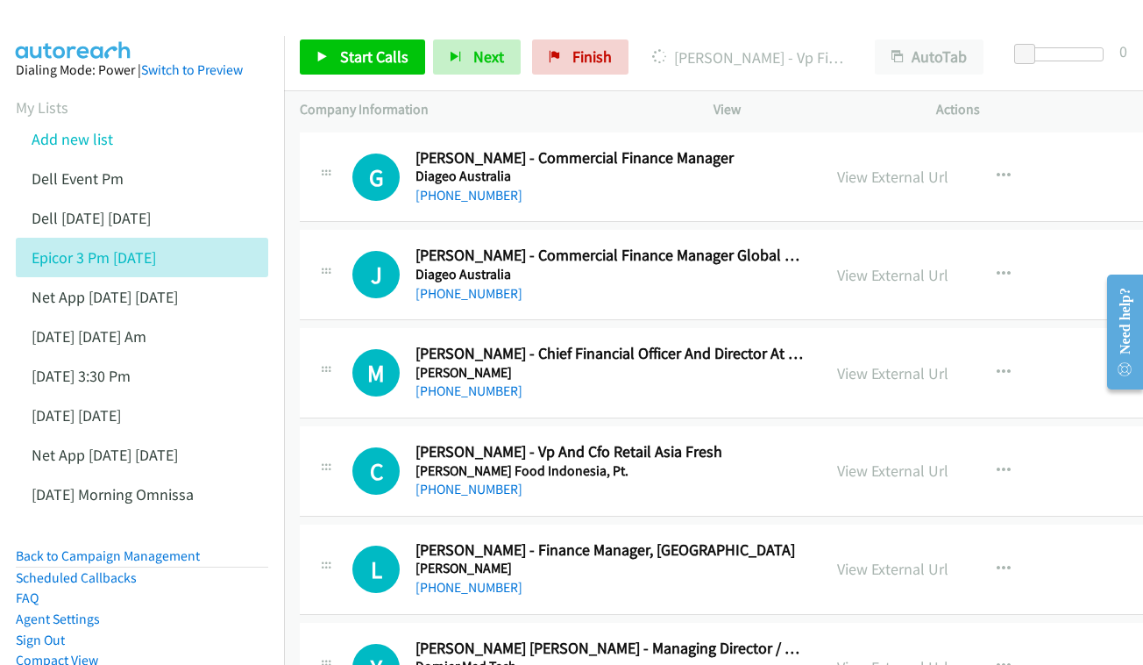
scroll to position [2609, 0]
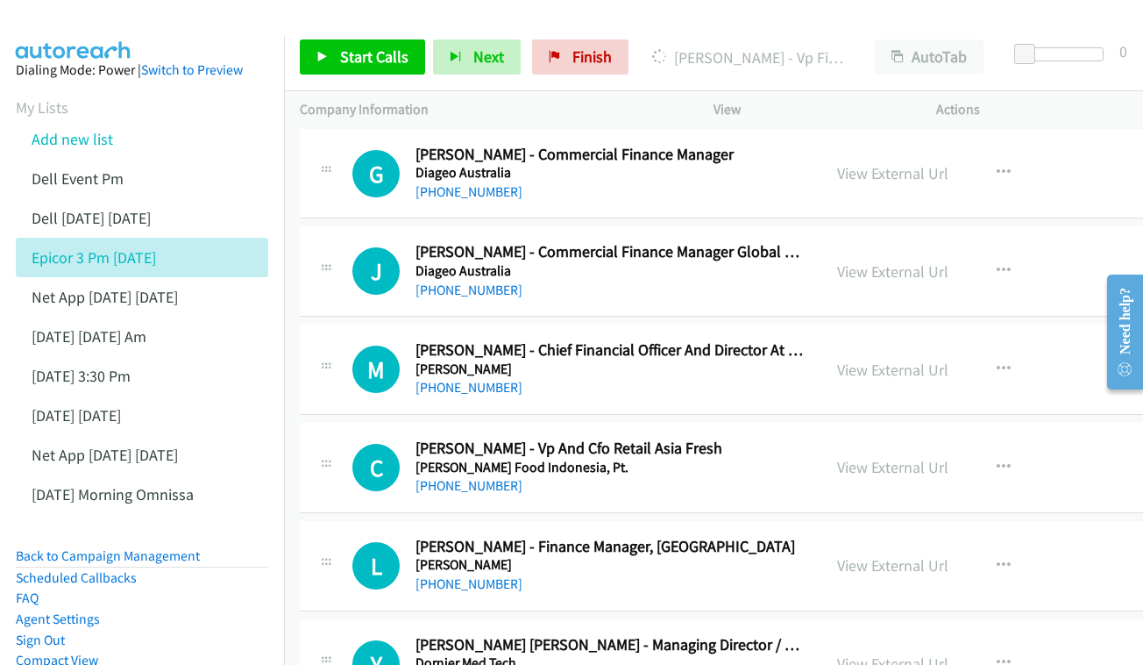
click at [856, 242] on div "View External Url View External Url Schedule/Manage Callback Start Calls Here R…" at bounding box center [960, 271] width 277 height 58
click at [853, 261] on link "View External Url" at bounding box center [892, 271] width 111 height 20
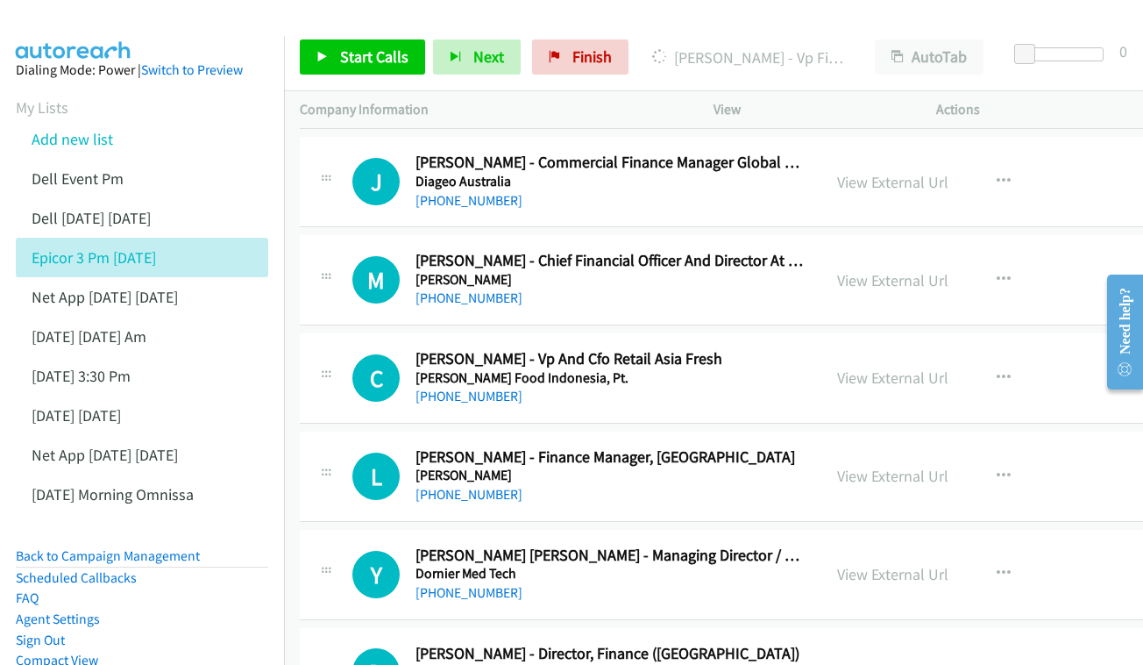
scroll to position [2702, 0]
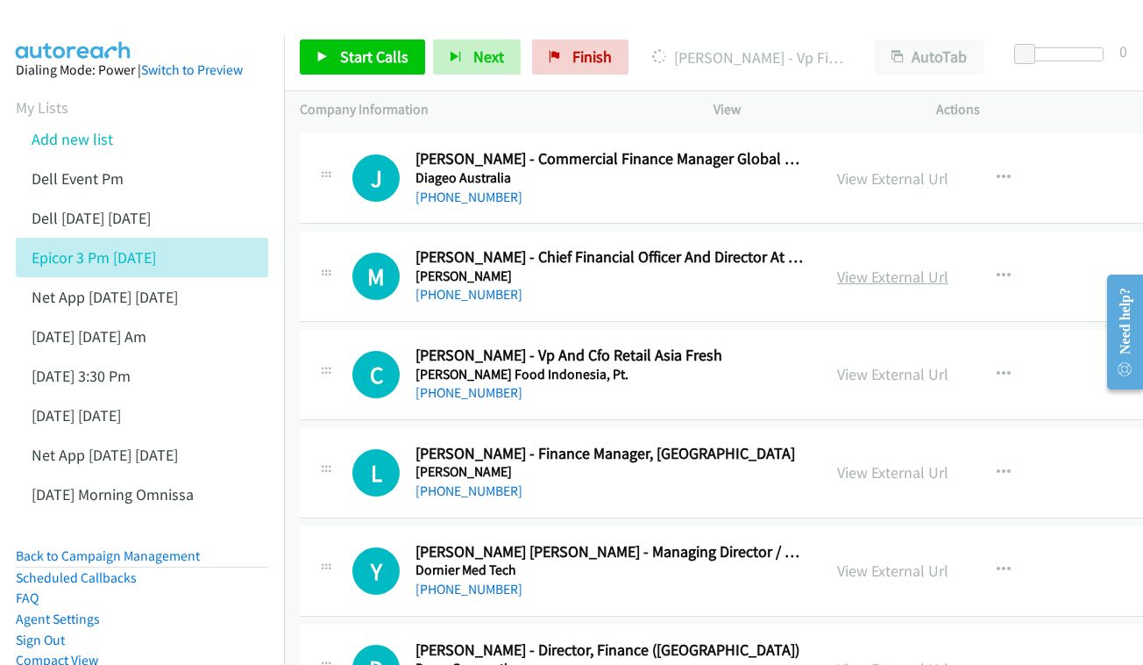
click at [837, 267] on link "View External Url" at bounding box center [892, 277] width 111 height 20
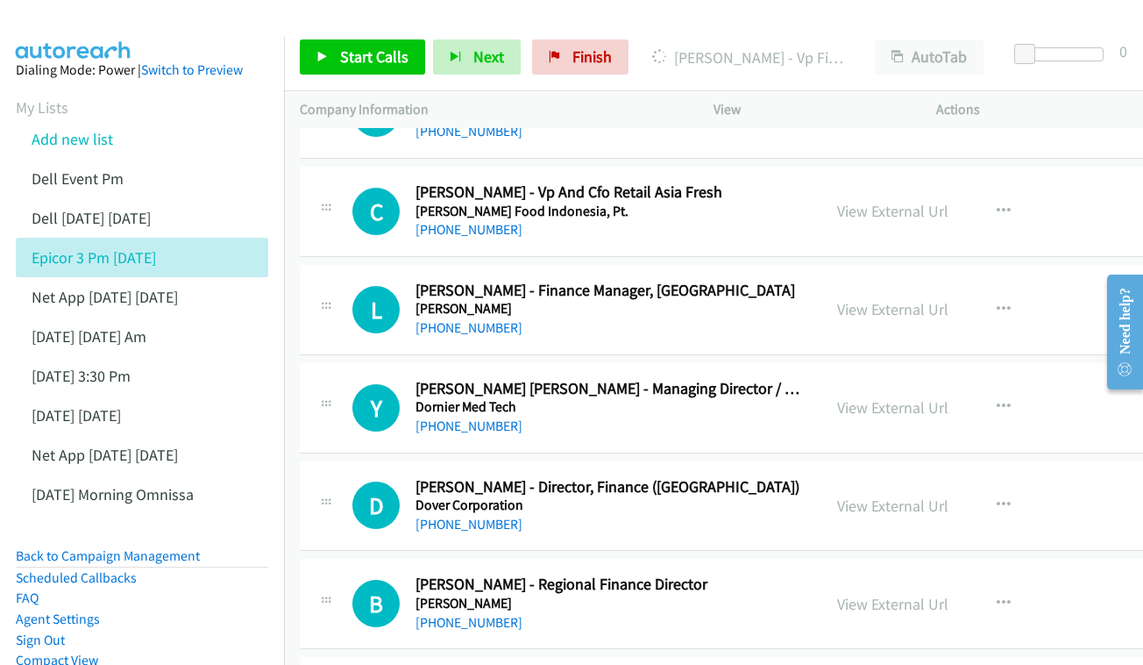
scroll to position [2861, 0]
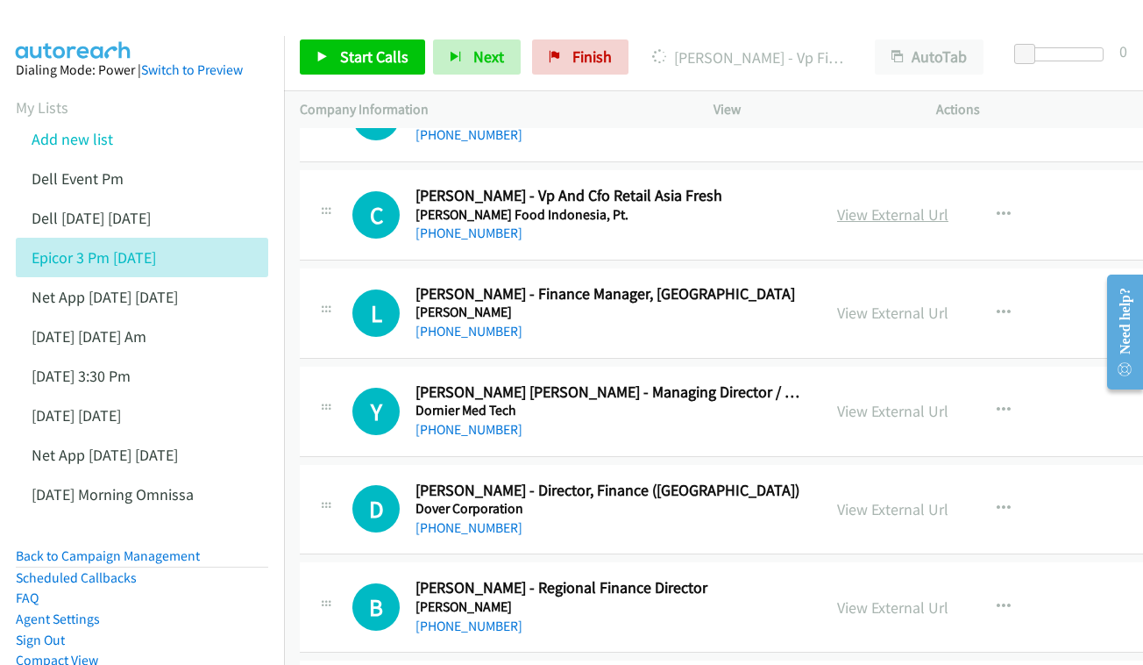
click at [863, 204] on link "View External Url" at bounding box center [892, 214] width 111 height 20
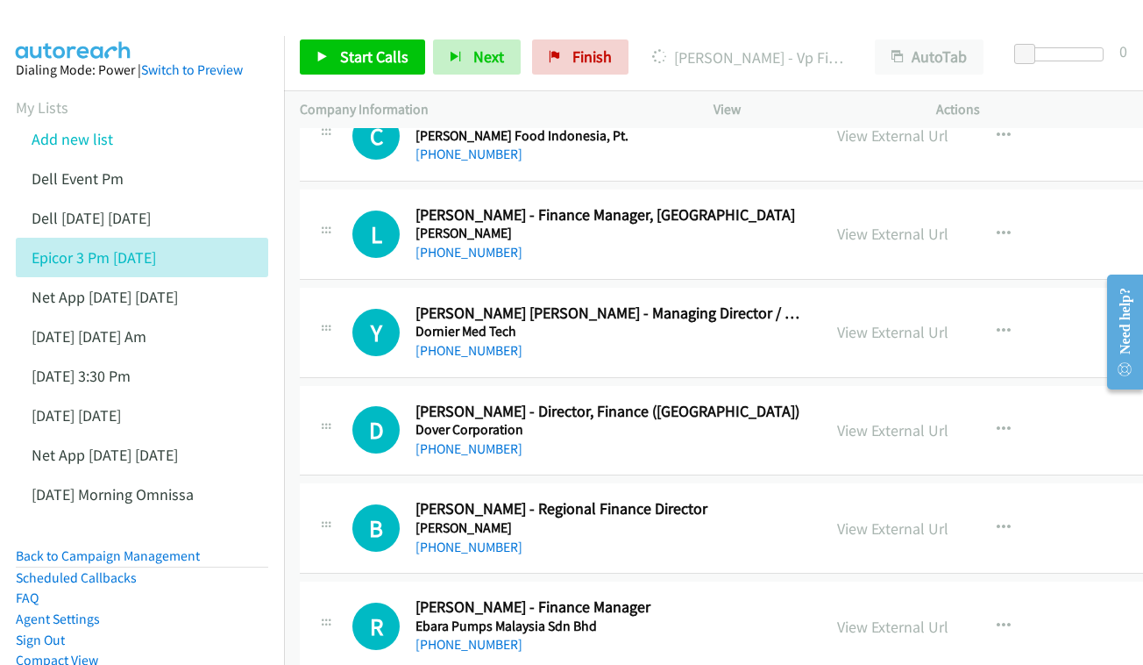
scroll to position [2944, 0]
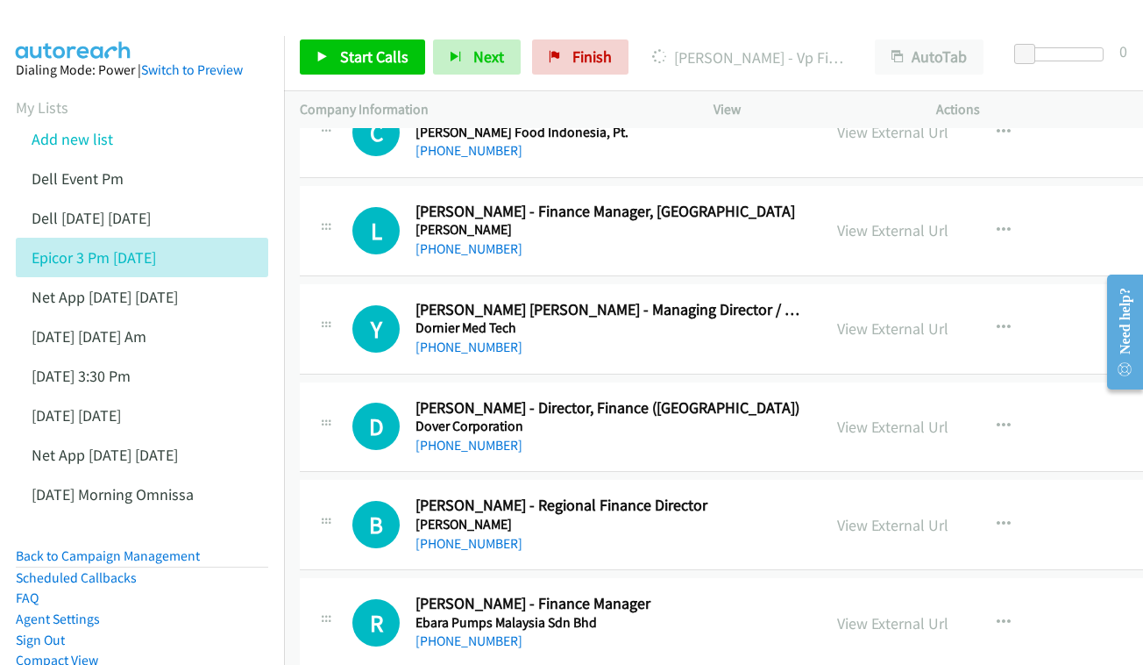
click at [835, 202] on div "View External Url View External Url Schedule/Manage Callback Start Calls Here R…" at bounding box center [960, 231] width 277 height 58
click at [837, 220] on link "View External Url" at bounding box center [892, 230] width 111 height 20
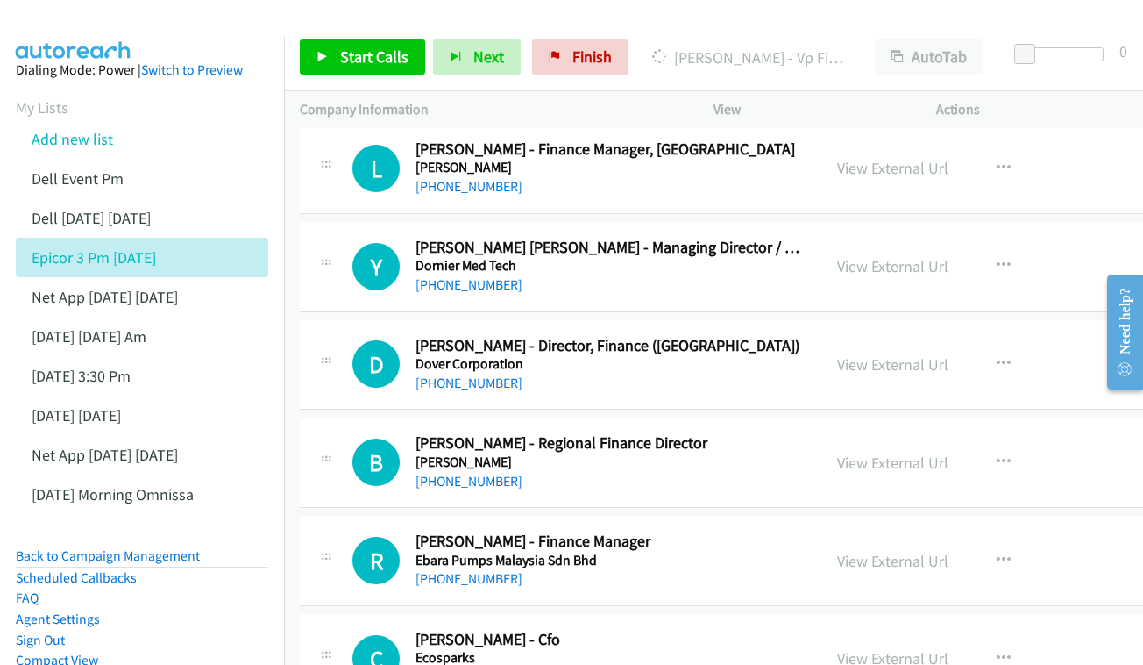
scroll to position [3032, 0]
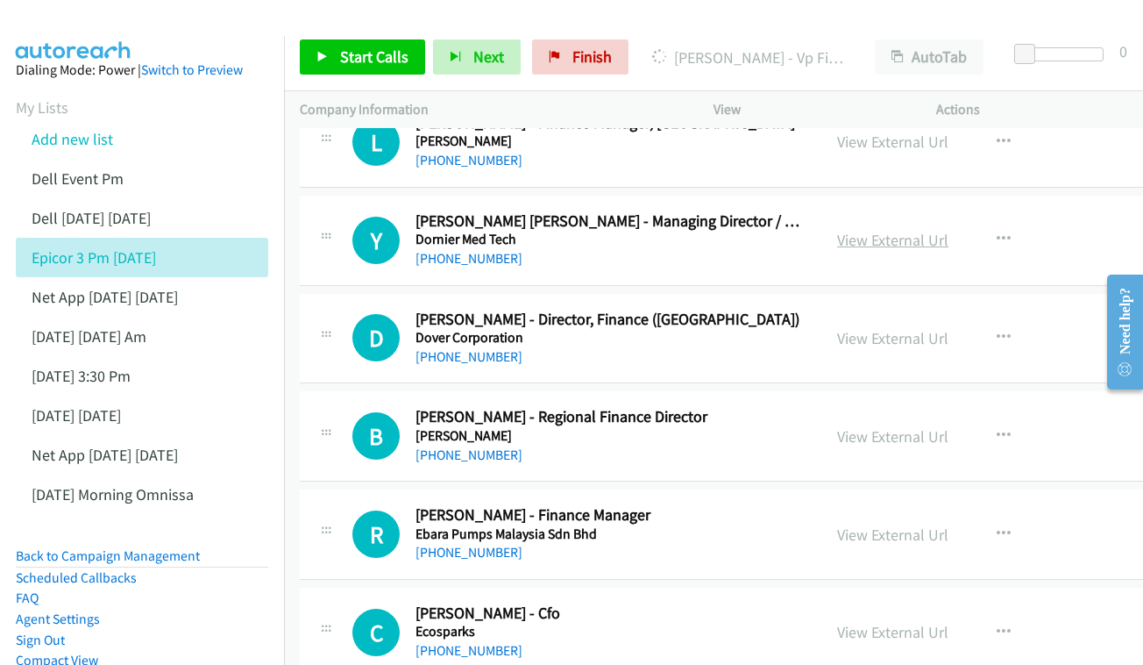
click at [867, 230] on link "View External Url" at bounding box center [892, 240] width 111 height 20
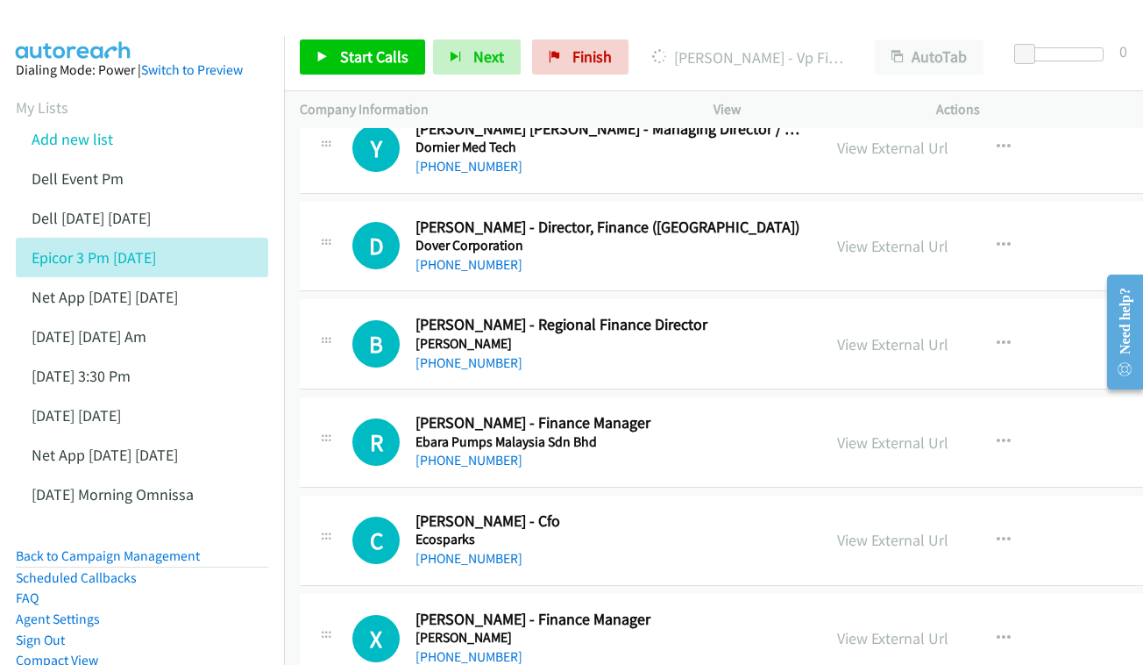
scroll to position [3128, 0]
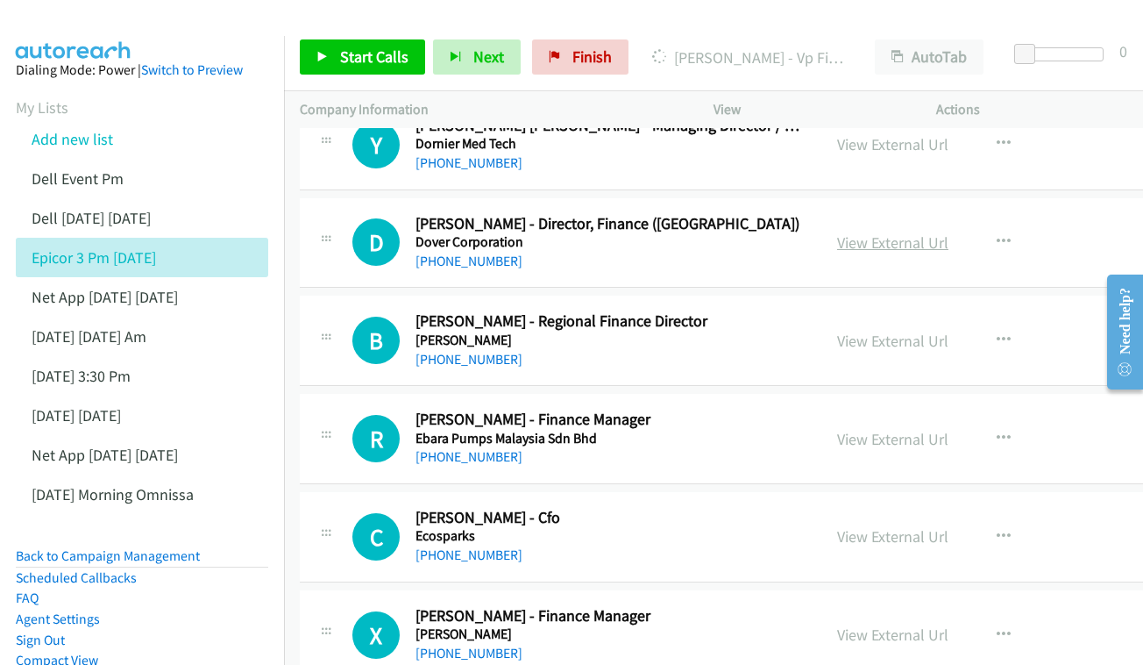
click at [847, 232] on link "View External Url" at bounding box center [892, 242] width 111 height 20
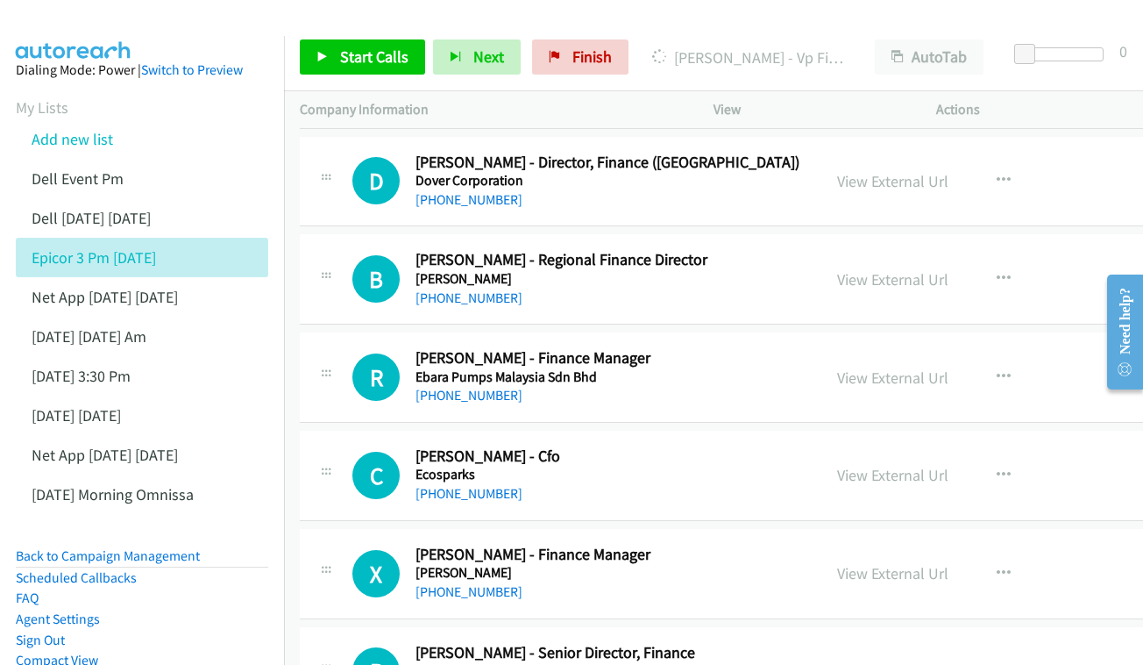
scroll to position [3219, 0]
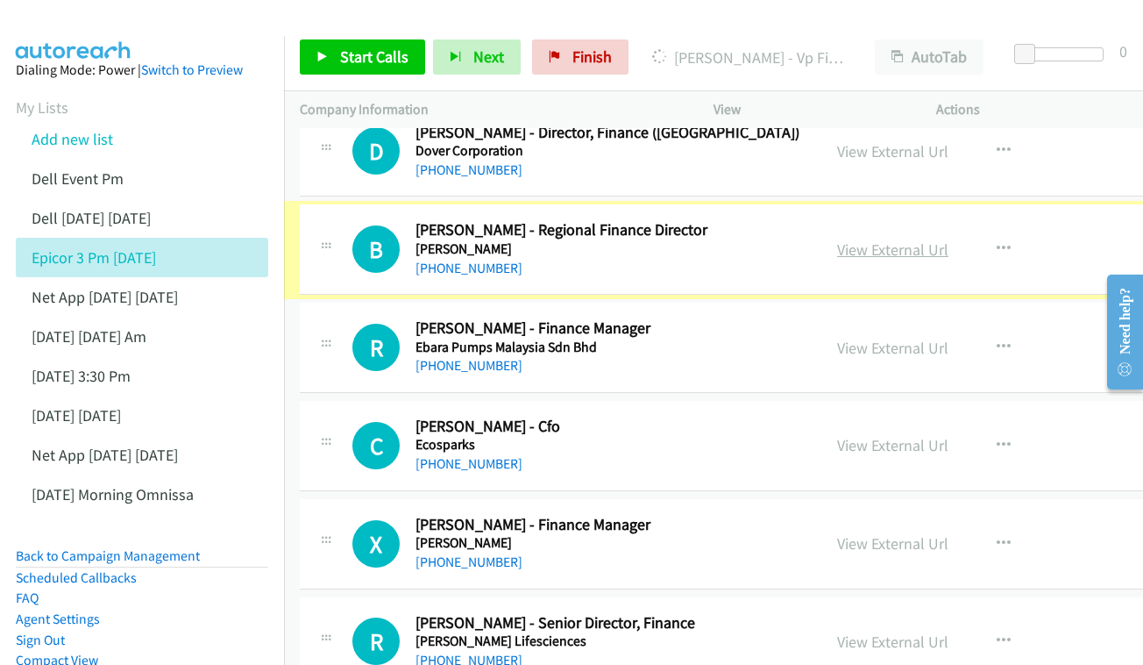
click at [847, 239] on link "View External Url" at bounding box center [892, 249] width 111 height 20
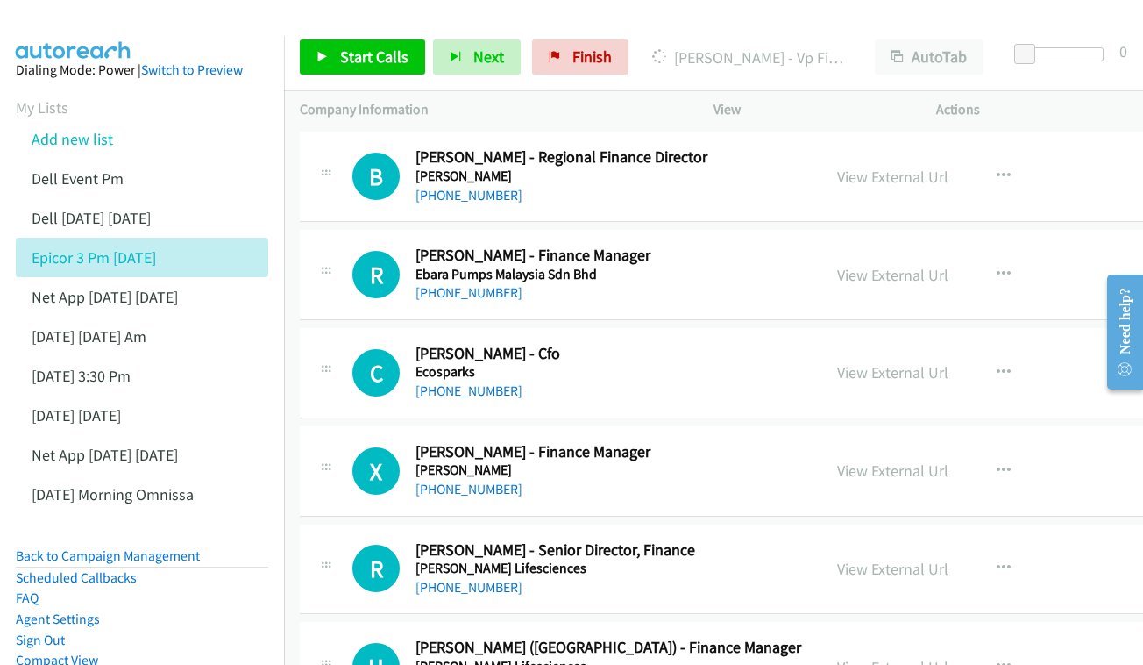
scroll to position [3310, 0]
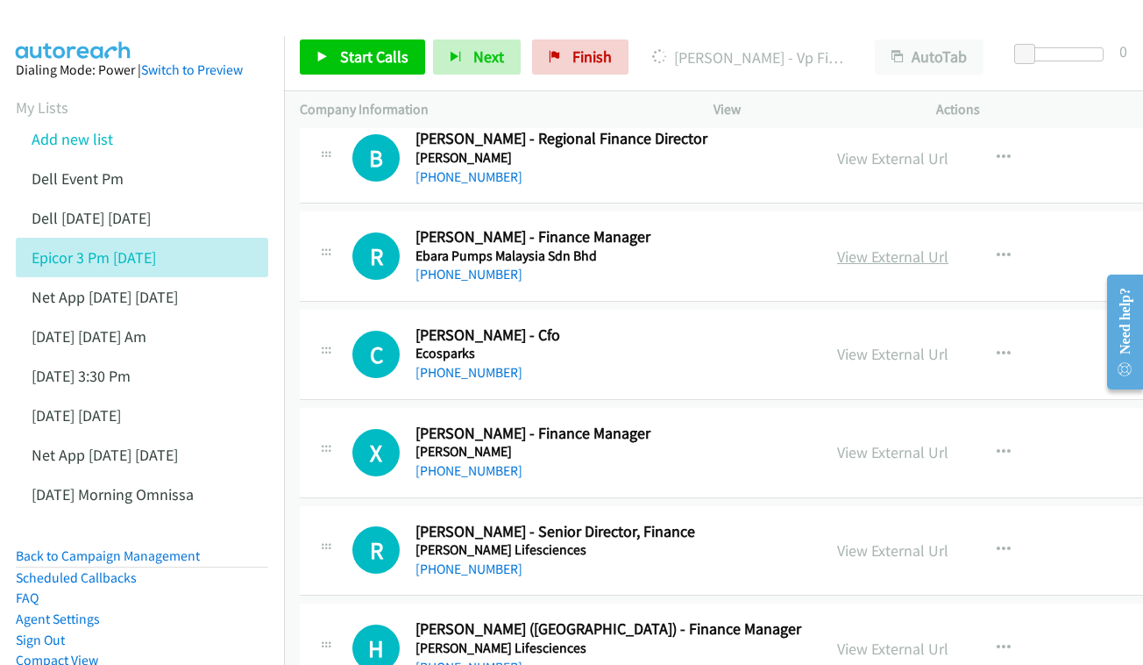
click at [840, 246] on link "View External Url" at bounding box center [892, 256] width 111 height 20
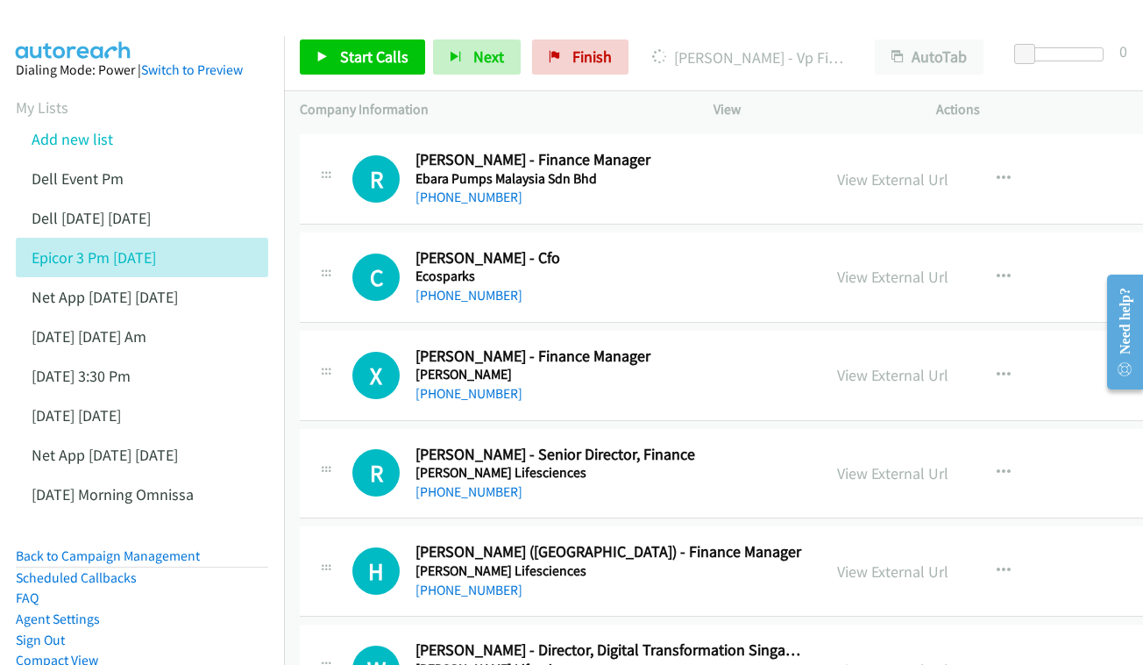
scroll to position [3391, 0]
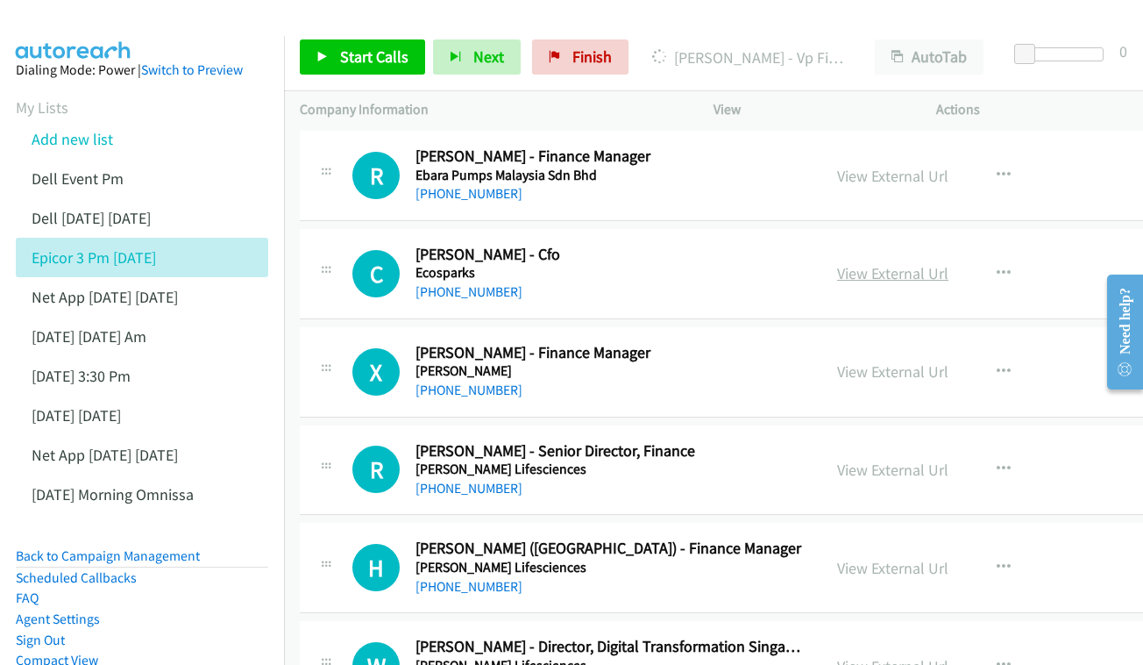
click at [854, 263] on link "View External Url" at bounding box center [892, 273] width 111 height 20
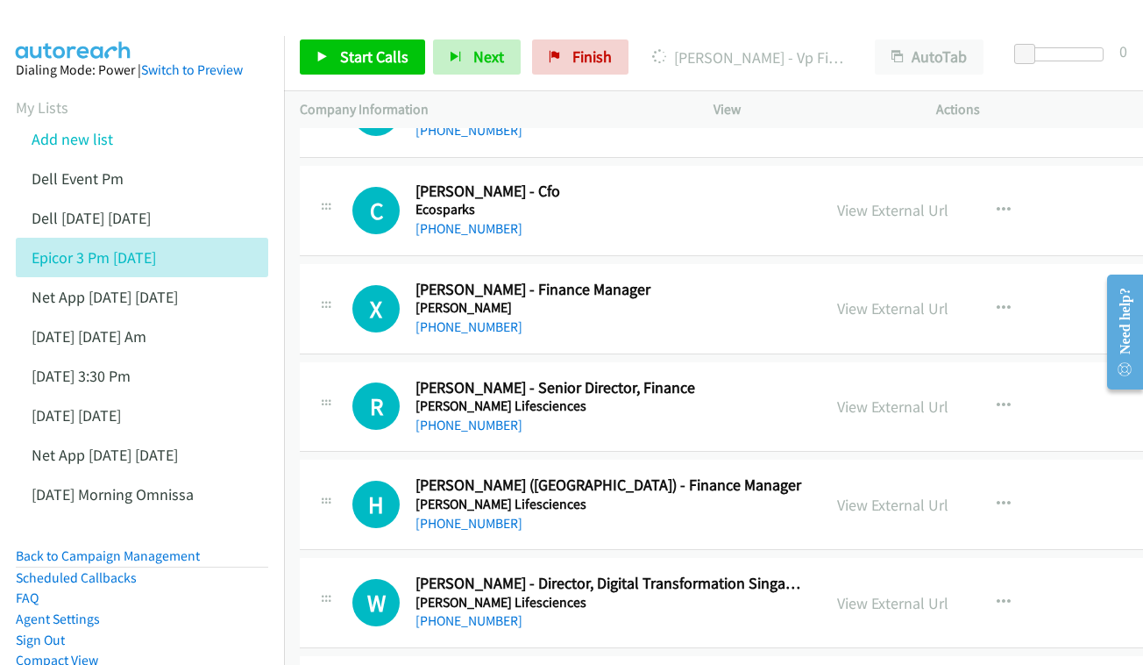
scroll to position [3482, 0]
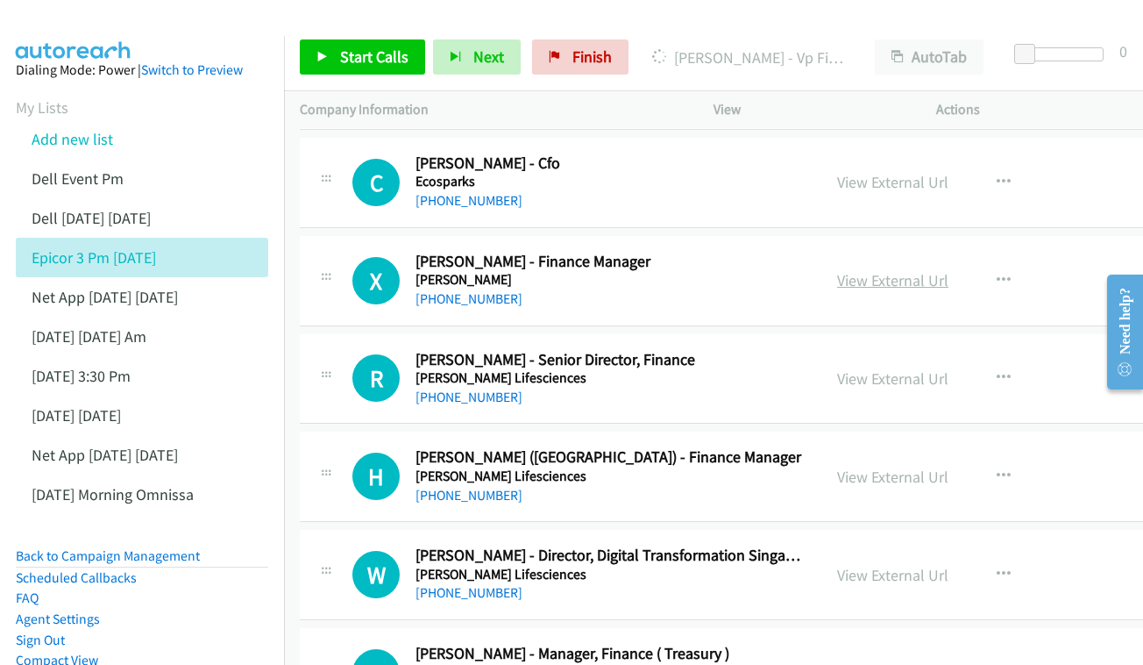
click at [857, 270] on link "View External Url" at bounding box center [892, 280] width 111 height 20
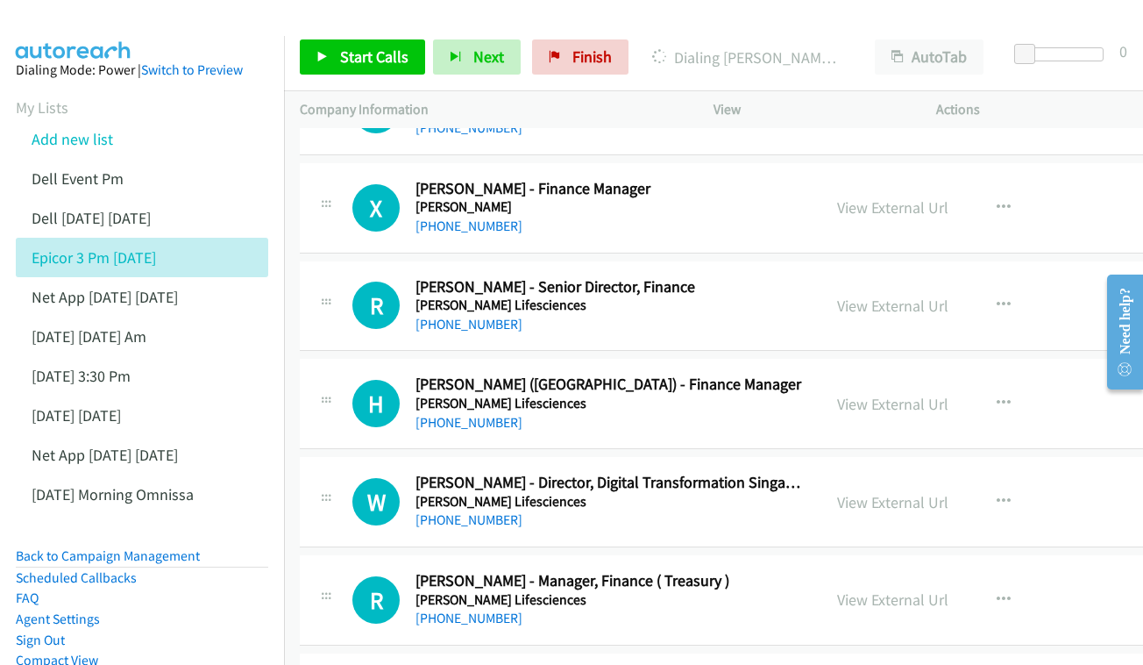
scroll to position [3585, 0]
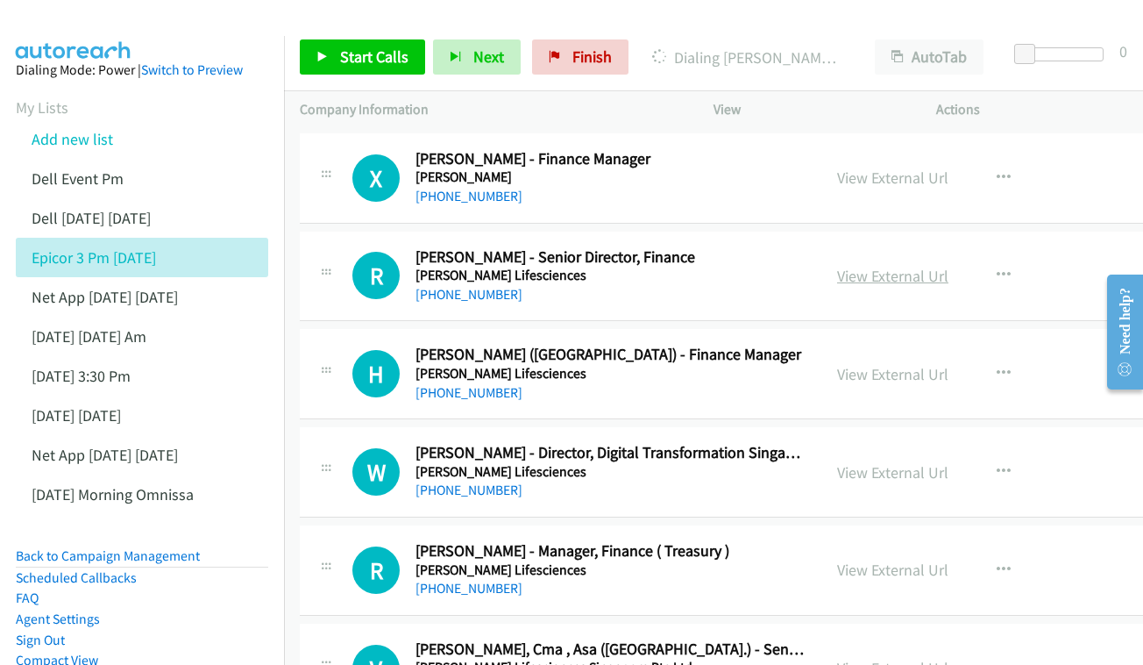
click at [853, 266] on link "View External Url" at bounding box center [892, 276] width 111 height 20
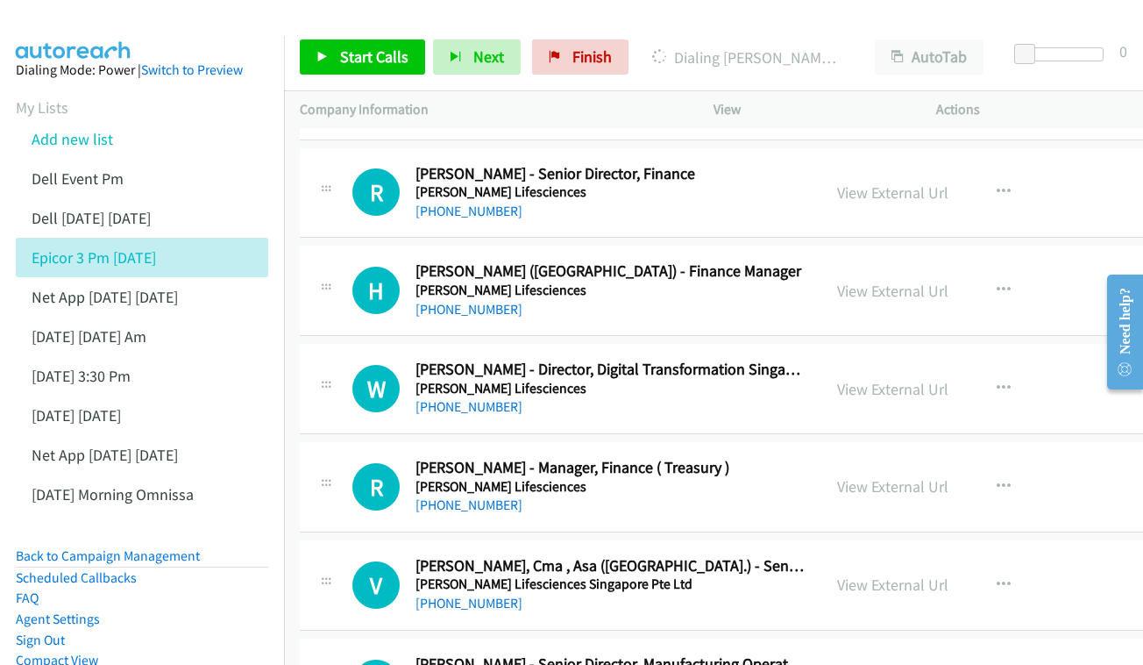
scroll to position [3671, 0]
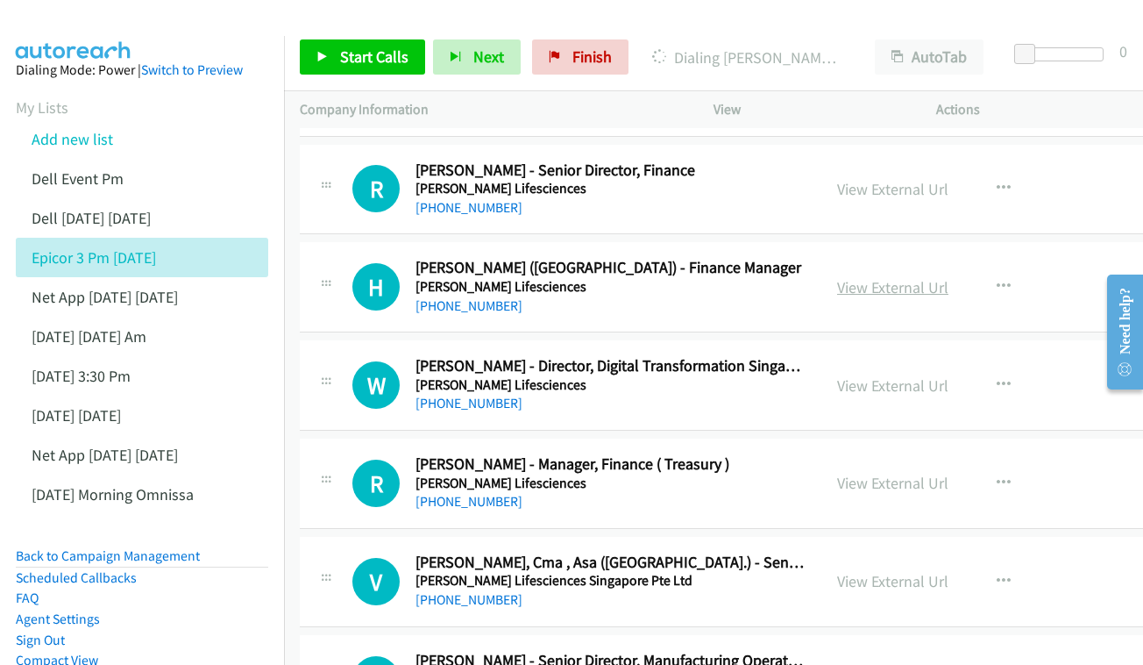
click at [868, 277] on link "View External Url" at bounding box center [892, 287] width 111 height 20
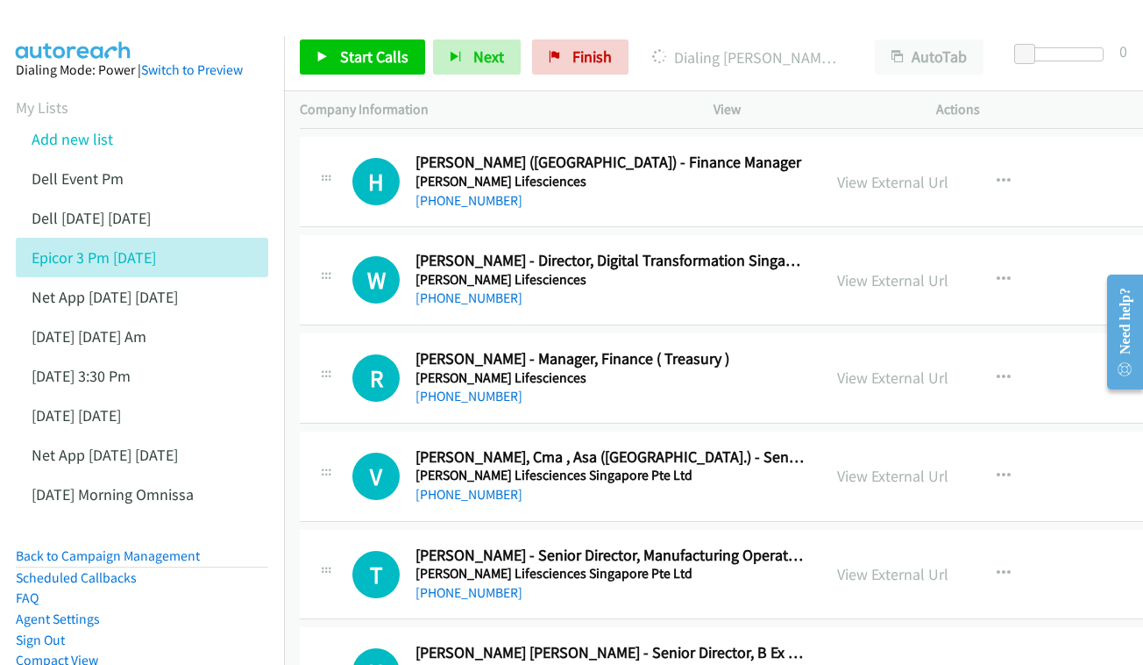
scroll to position [3798, 0]
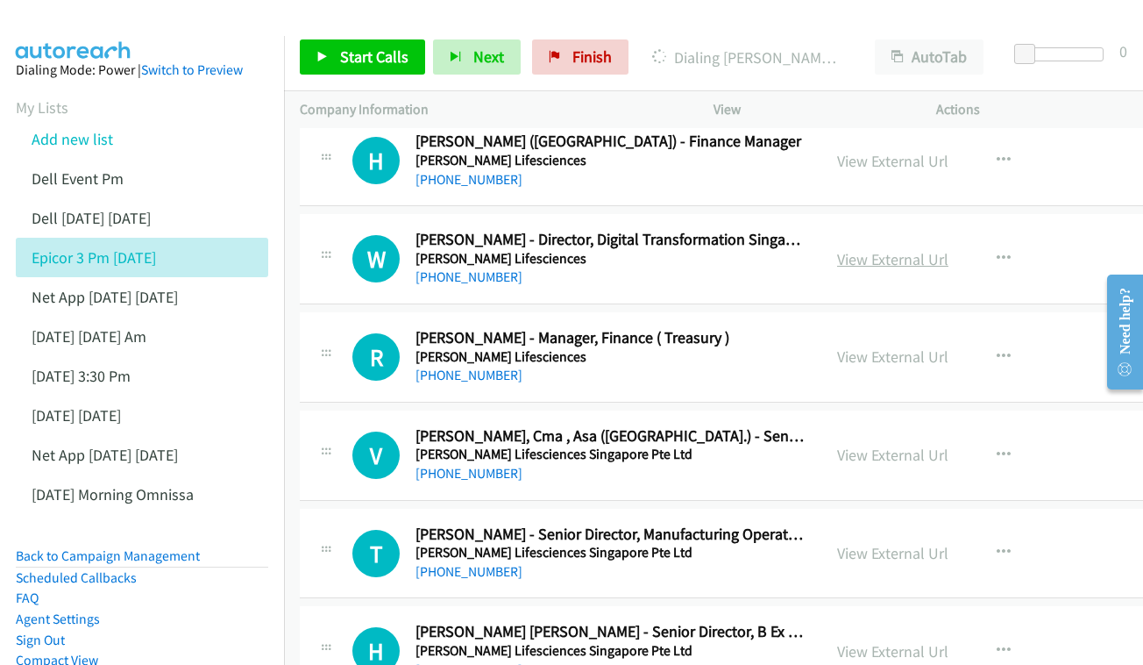
click at [837, 249] on link "View External Url" at bounding box center [892, 259] width 111 height 20
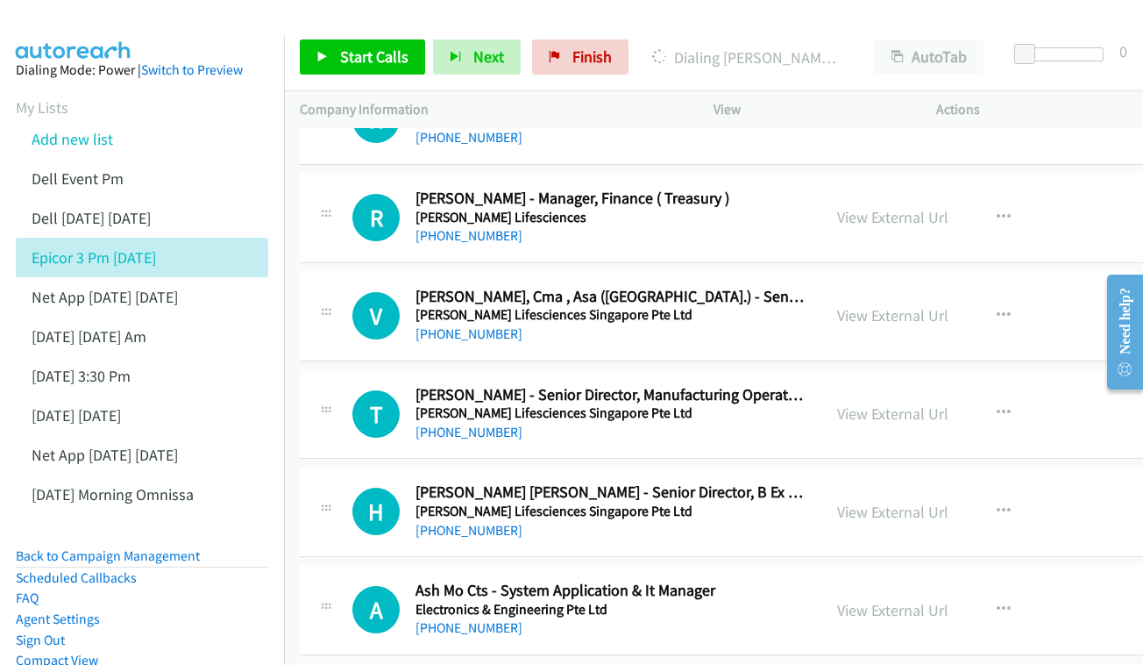
scroll to position [3906, 0]
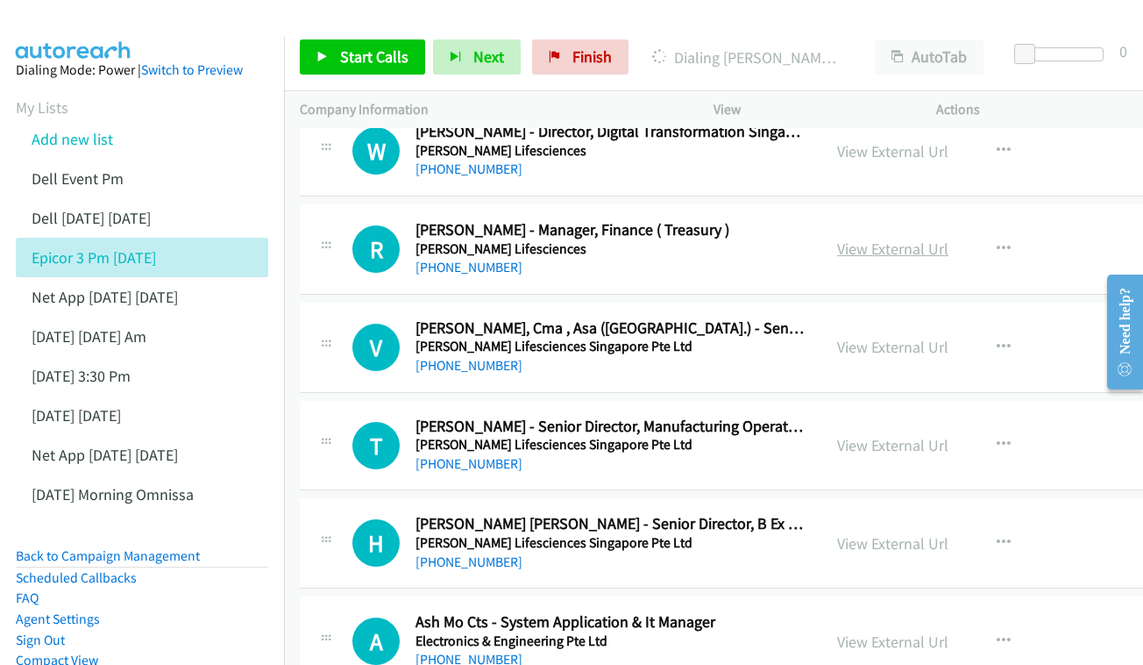
click at [852, 239] on link "View External Url" at bounding box center [892, 249] width 111 height 20
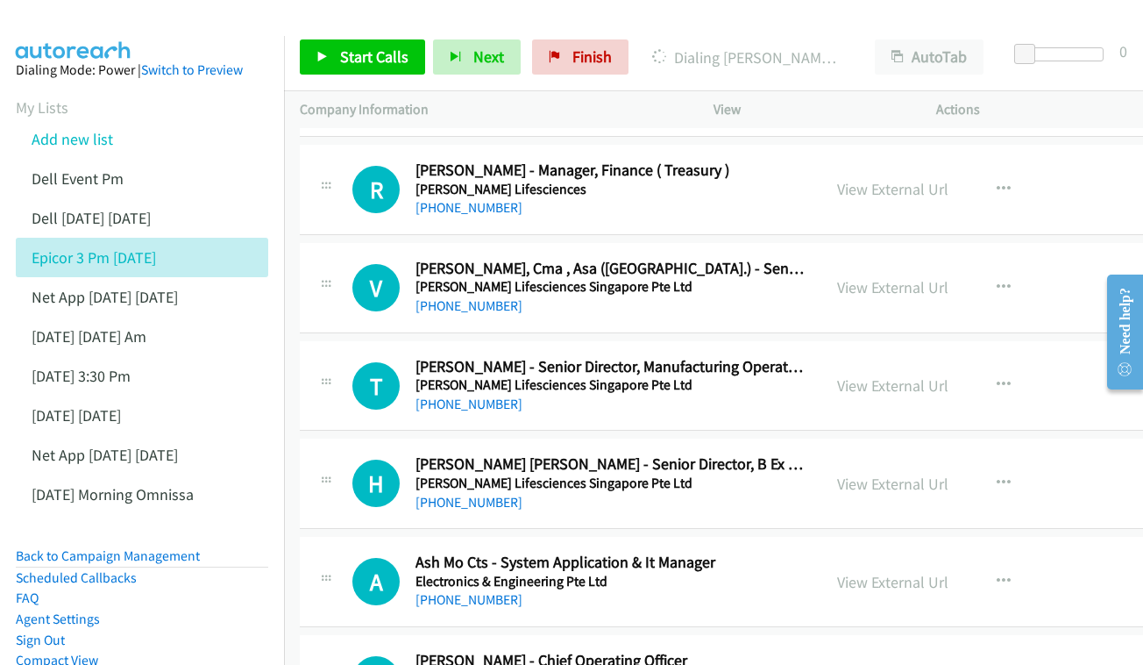
scroll to position [3969, 0]
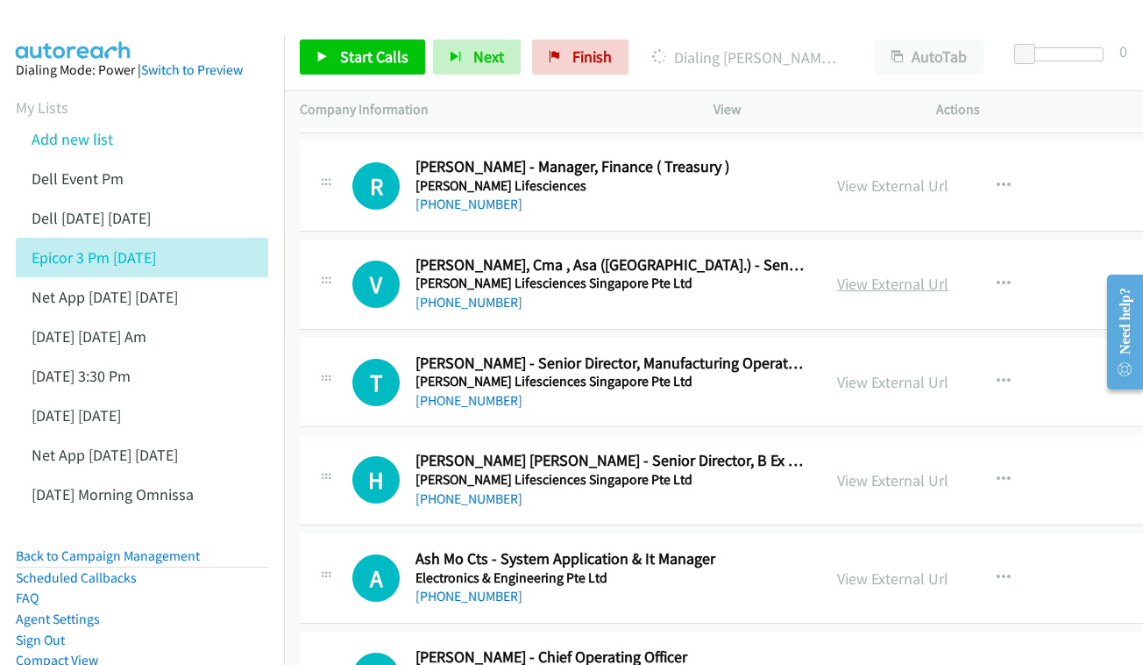
click at [880, 274] on link "View External Url" at bounding box center [892, 284] width 111 height 20
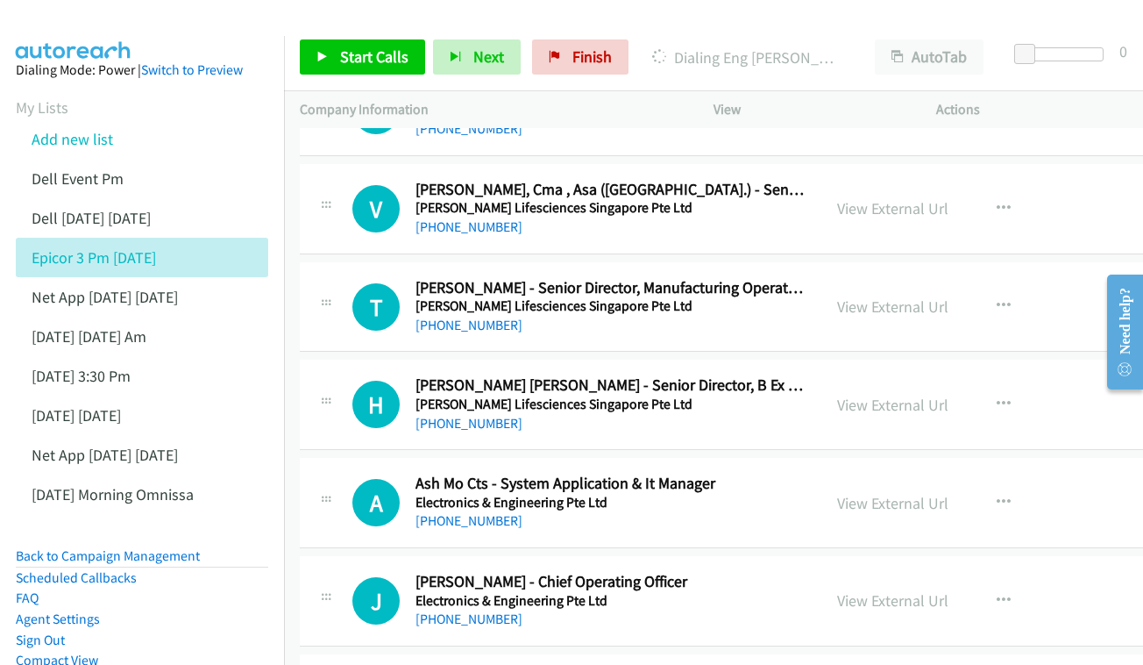
scroll to position [4070, 0]
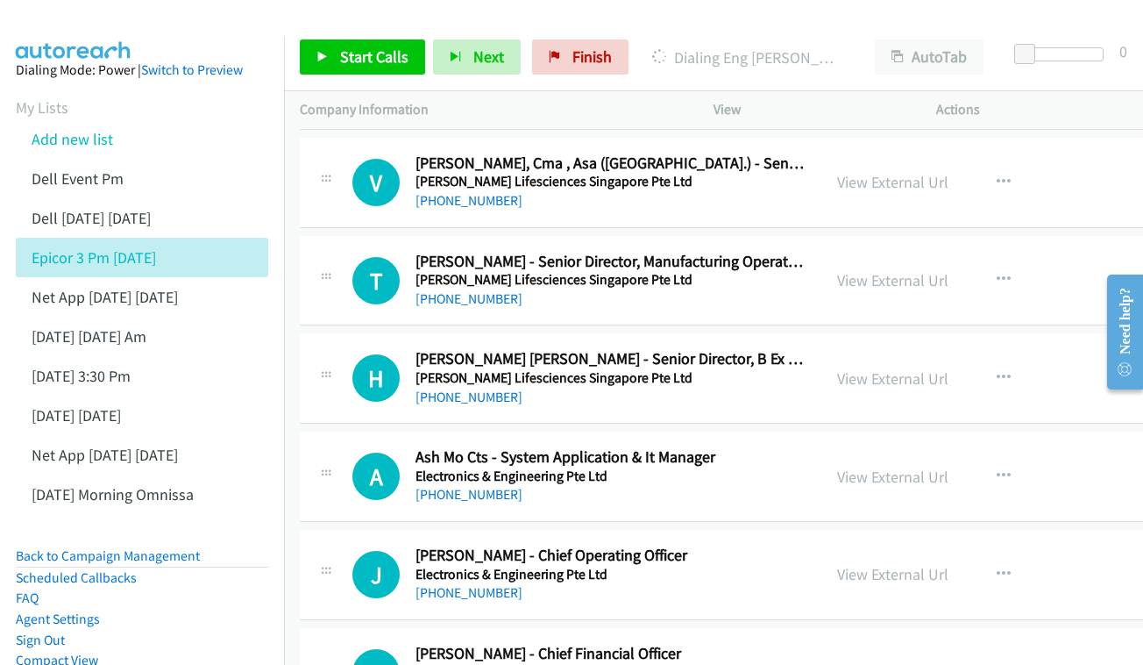
click at [858, 252] on div "View External Url View External Url Schedule/Manage Callback Start Calls Here R…" at bounding box center [960, 281] width 277 height 58
click at [837, 270] on link "View External Url" at bounding box center [892, 280] width 111 height 20
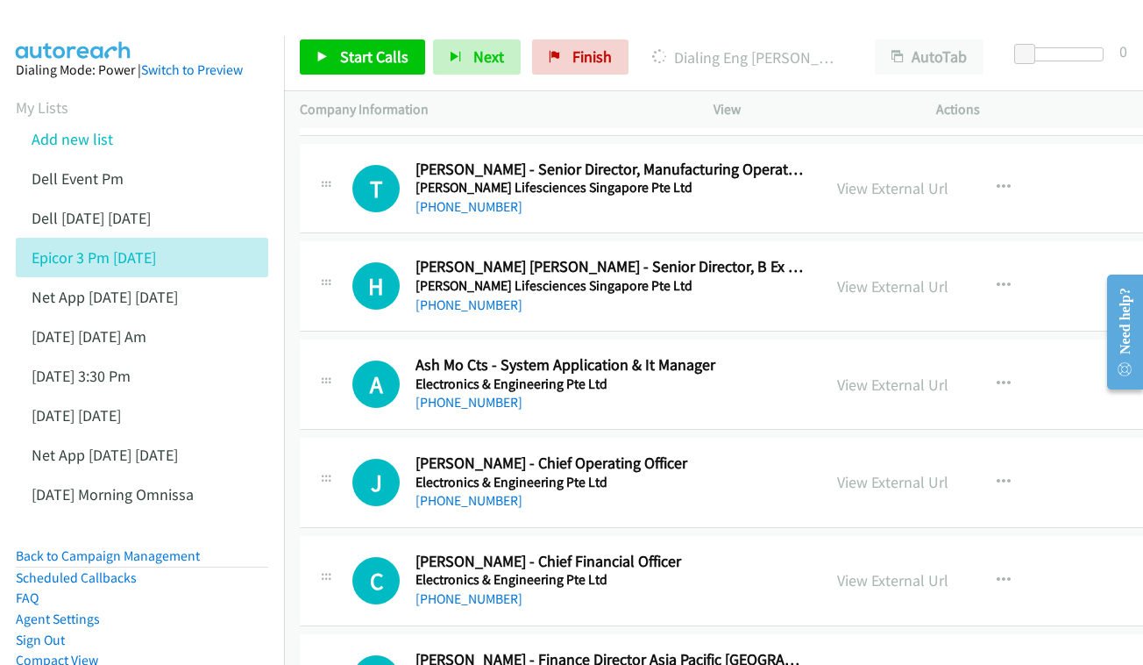
scroll to position [4183, 0]
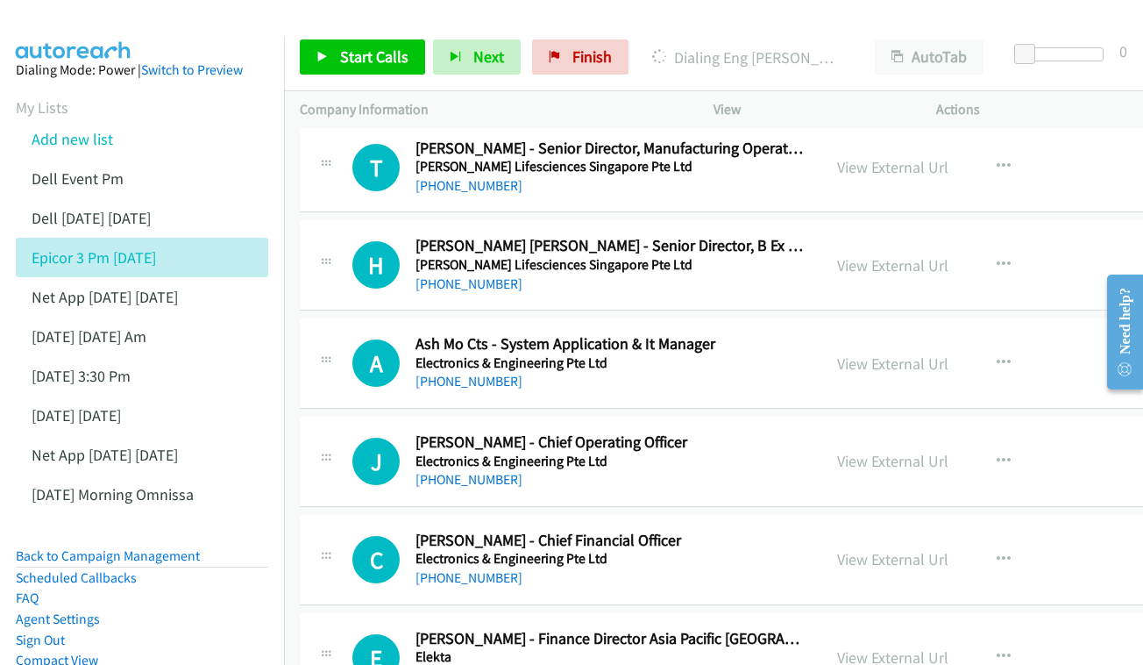
click at [850, 236] on div "View External Url View External Url Schedule/Manage Callback Start Calls Here R…" at bounding box center [960, 265] width 277 height 58
click at [851, 255] on link "View External Url" at bounding box center [892, 265] width 111 height 20
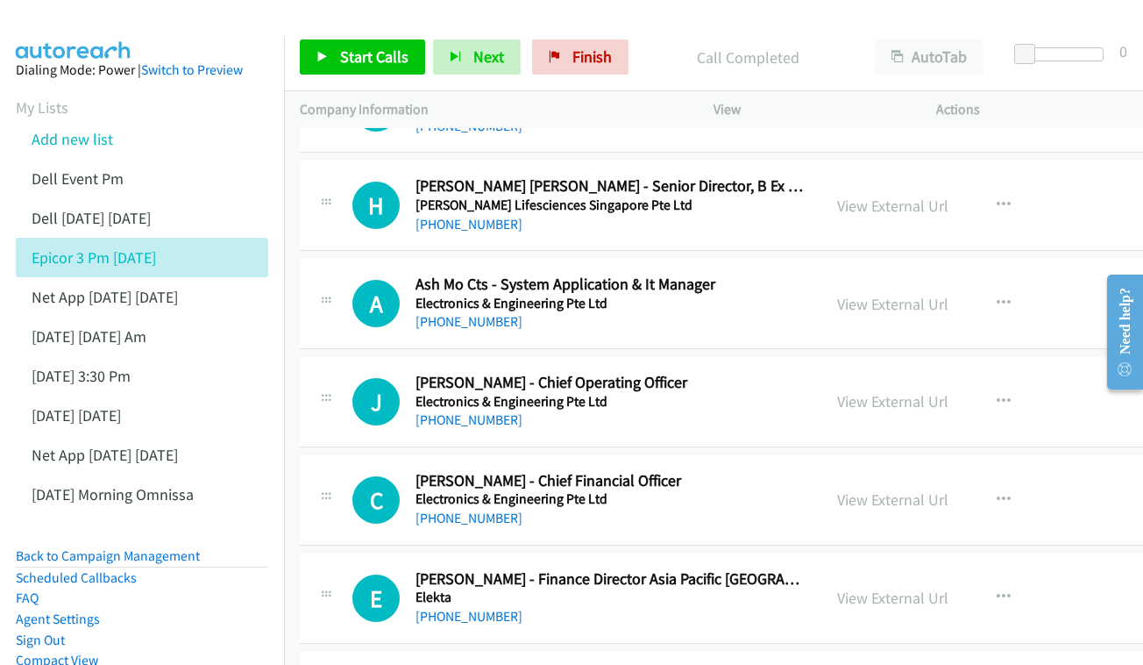
scroll to position [4276, 0]
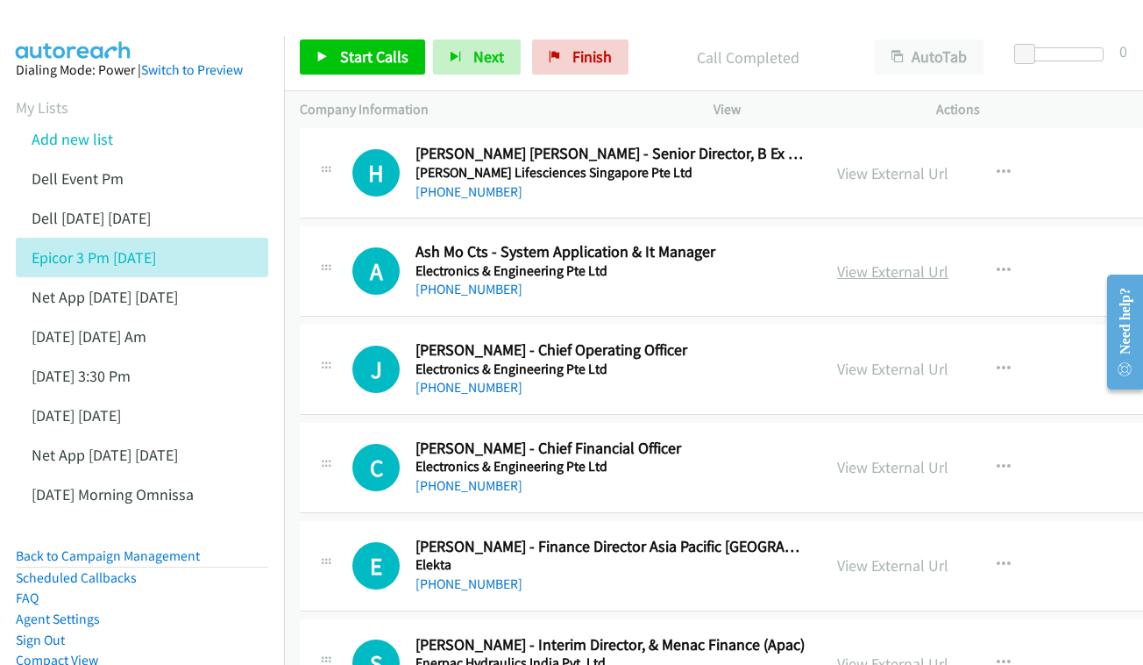
click at [862, 261] on link "View External Url" at bounding box center [892, 271] width 111 height 20
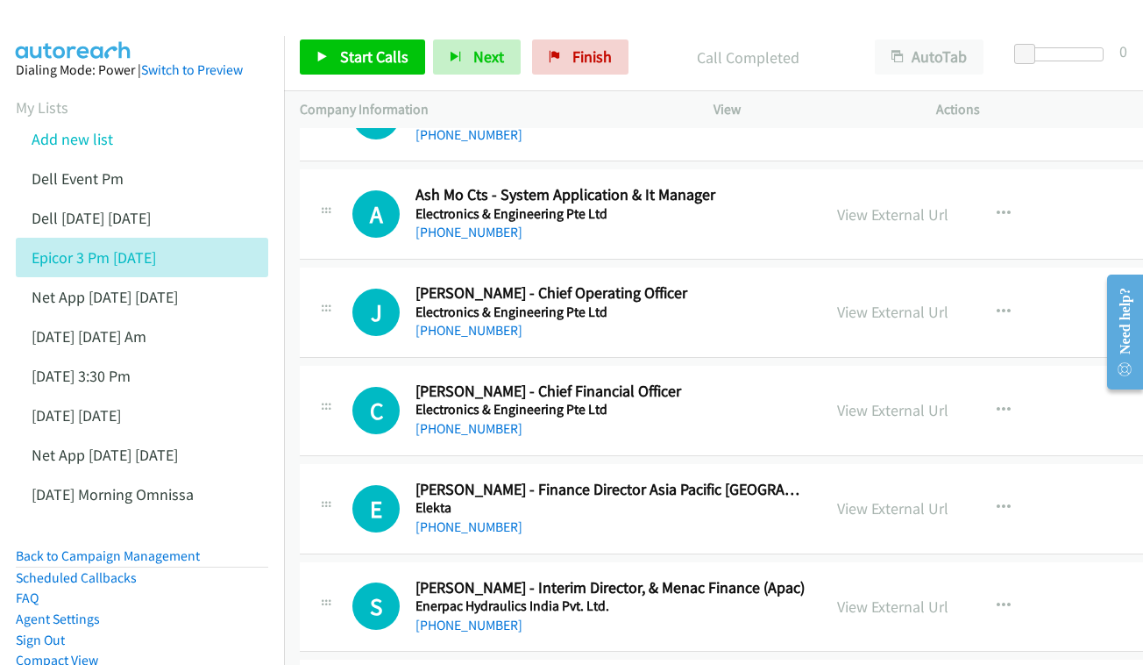
scroll to position [4355, 0]
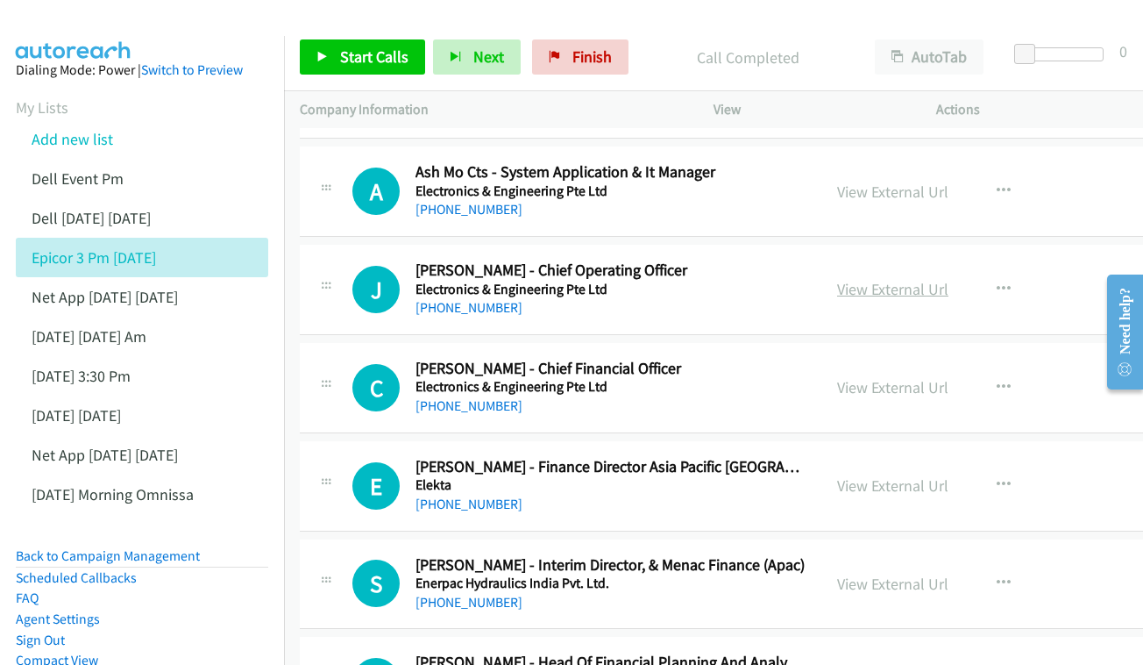
click at [850, 279] on link "View External Url" at bounding box center [892, 289] width 111 height 20
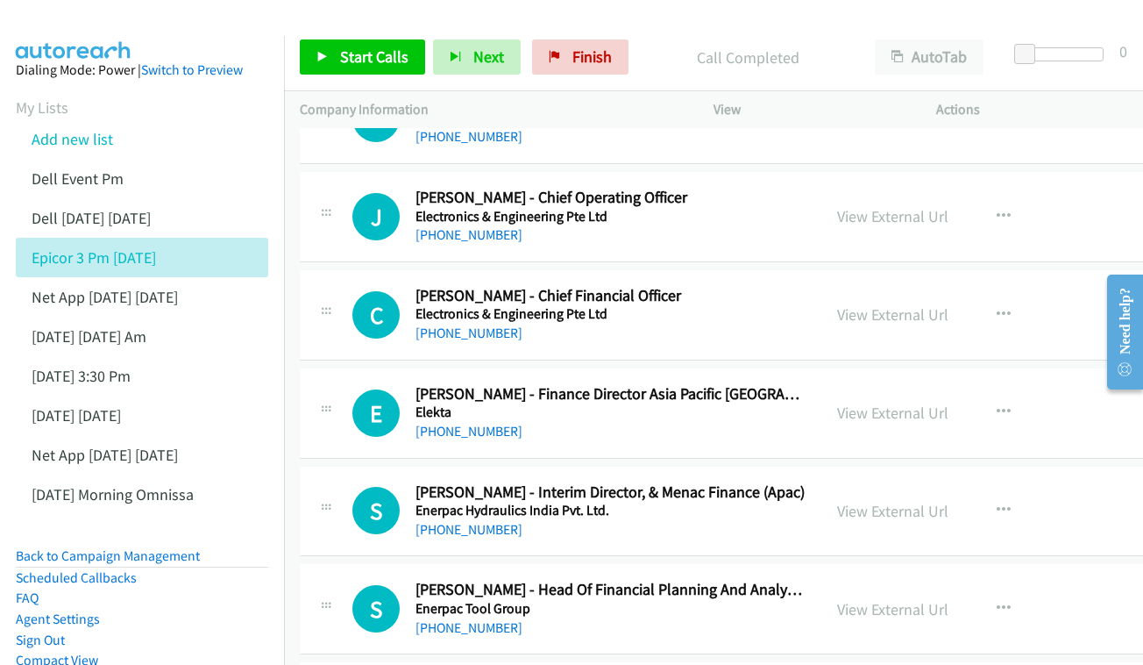
scroll to position [4432, 0]
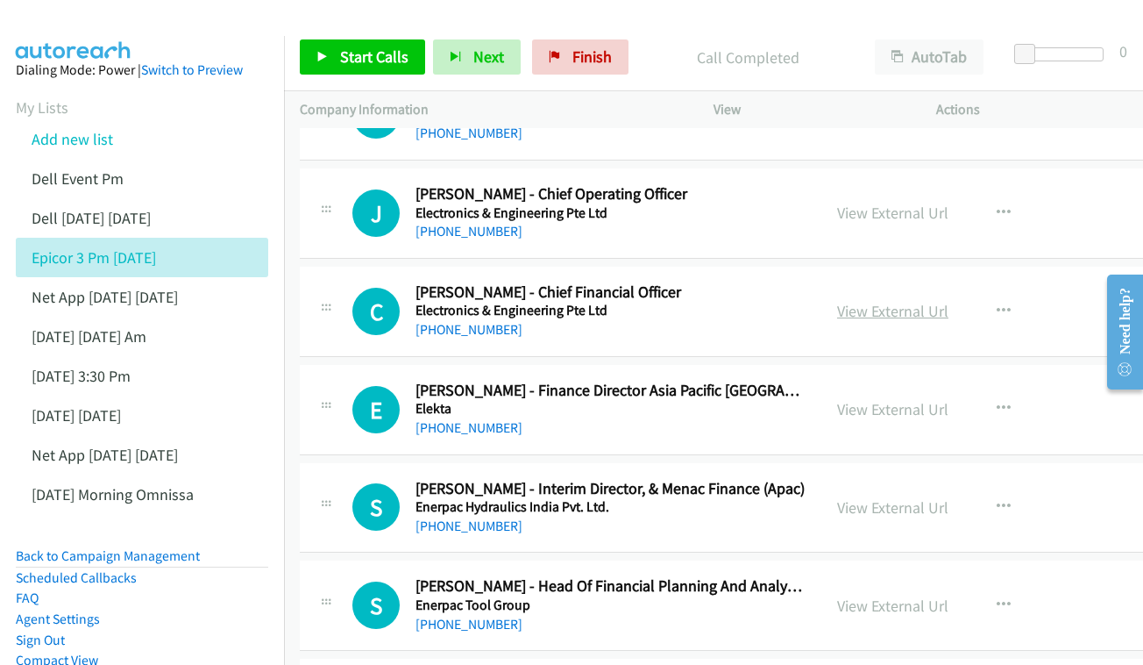
click at [837, 301] on link "View External Url" at bounding box center [892, 311] width 111 height 20
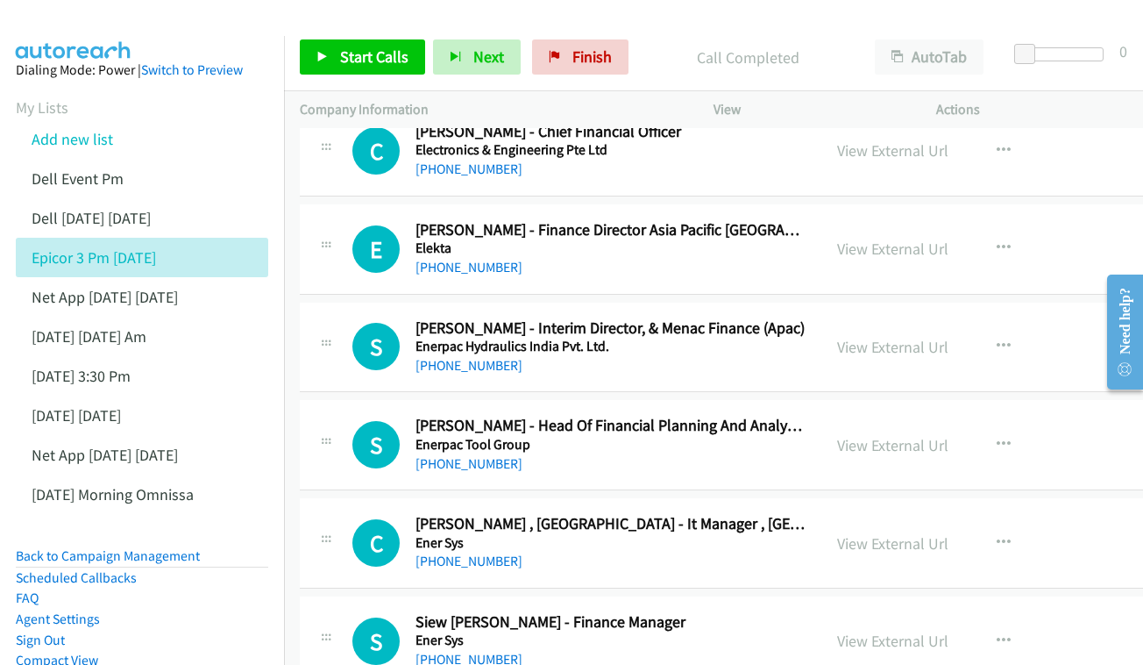
scroll to position [4596, 0]
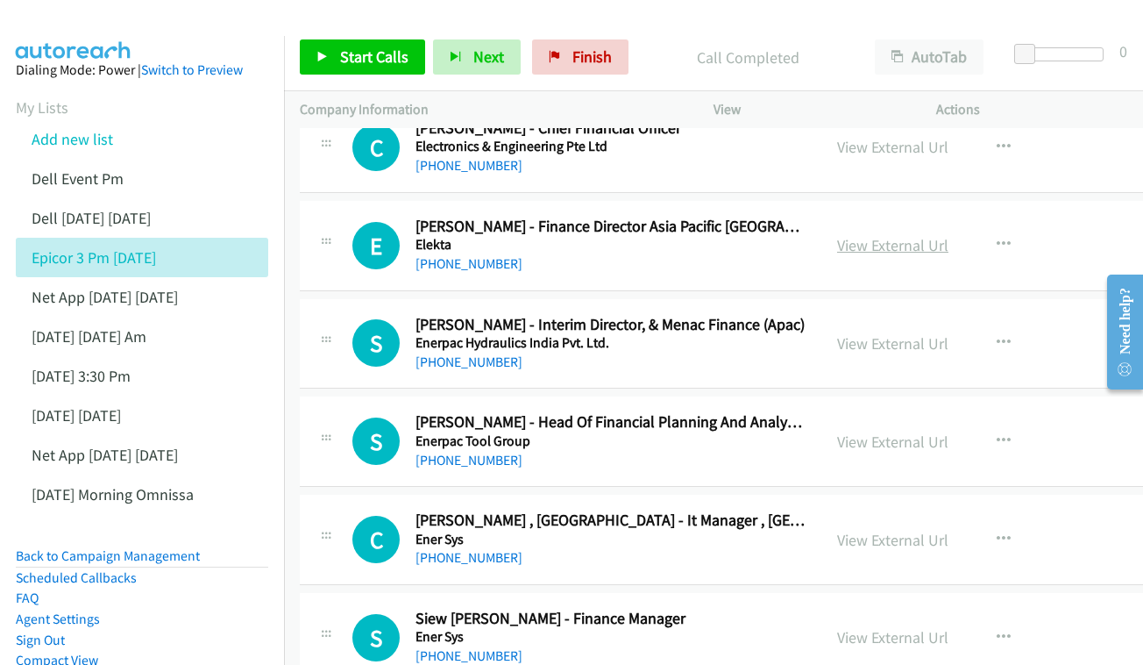
click at [894, 235] on link "View External Url" at bounding box center [892, 245] width 111 height 20
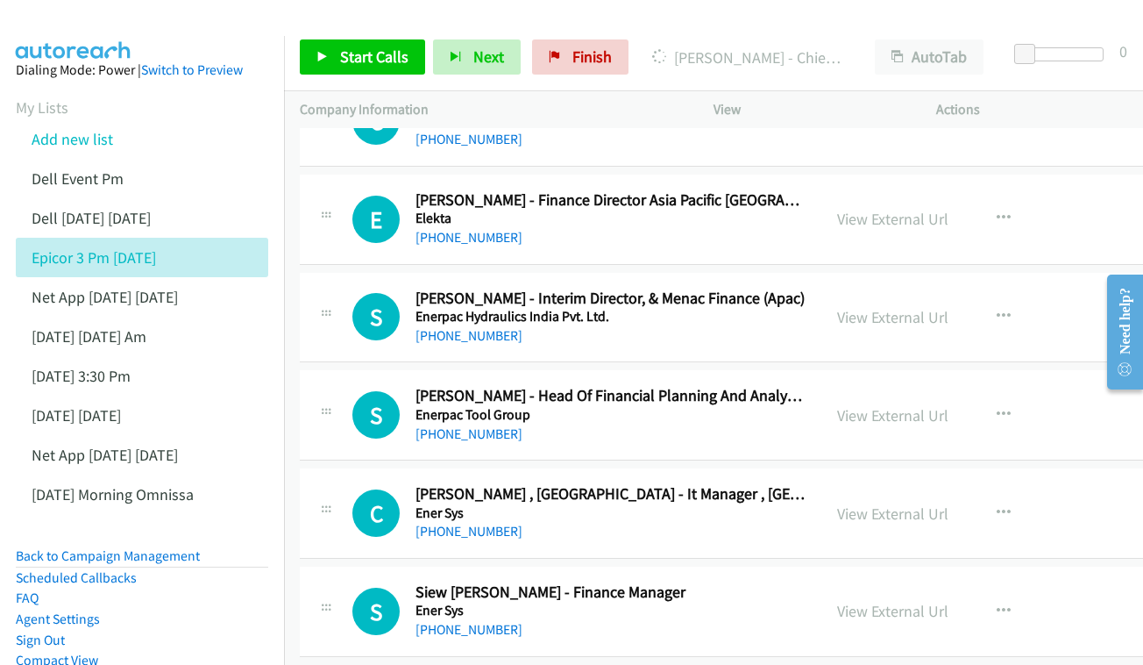
scroll to position [4685, 0]
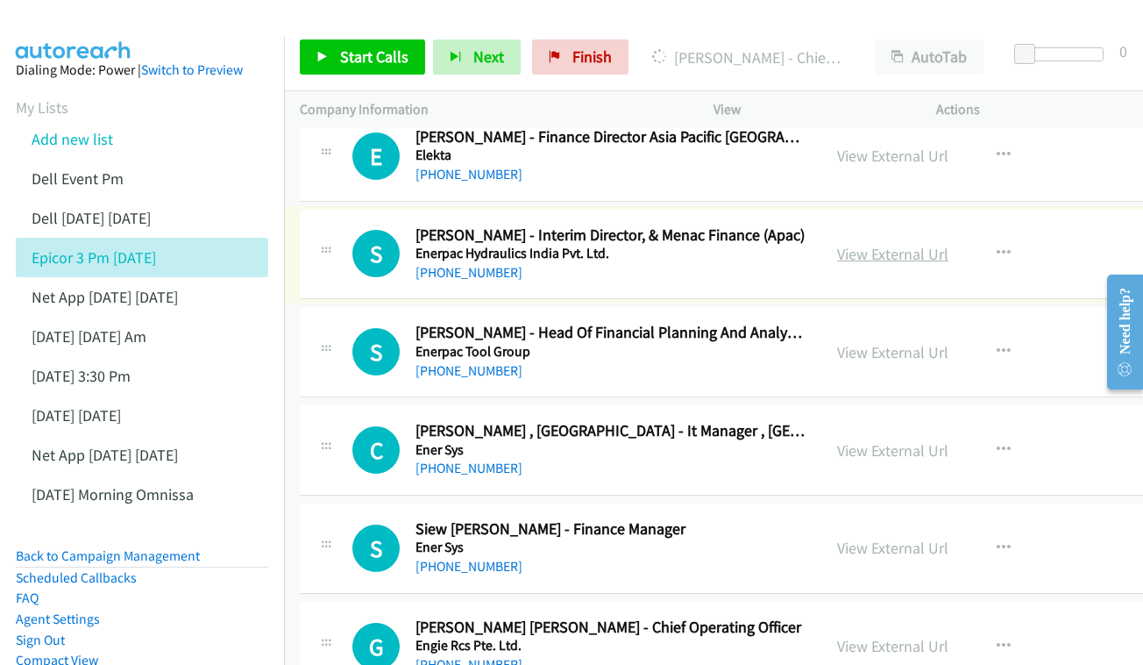
click at [837, 244] on link "View External Url" at bounding box center [892, 254] width 111 height 20
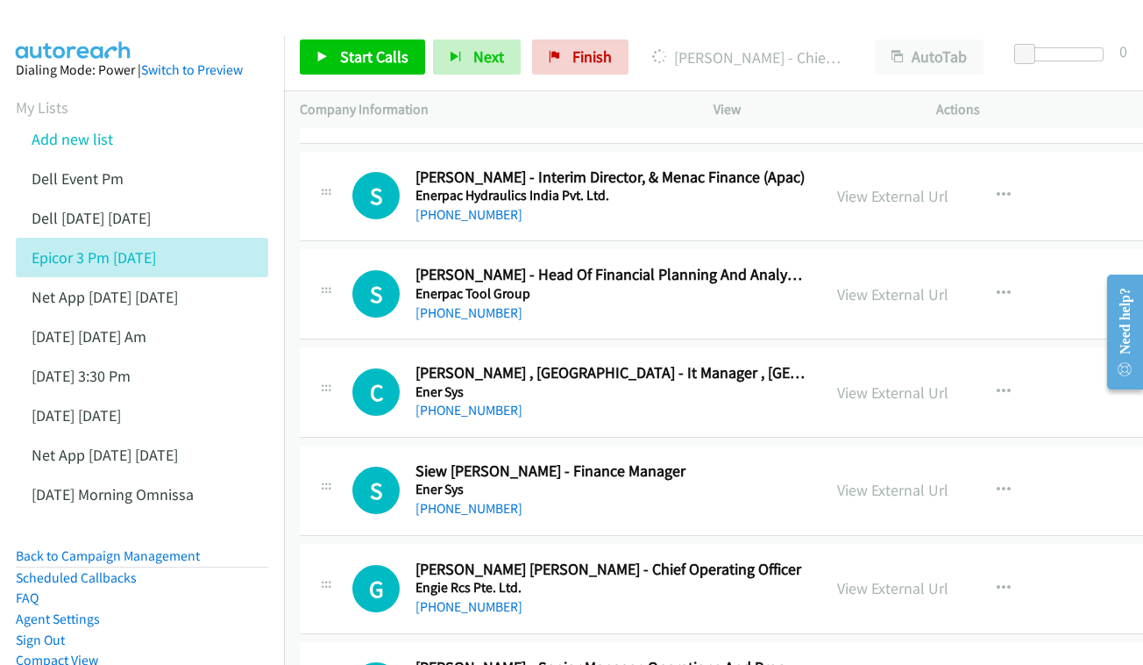
scroll to position [4774, 0]
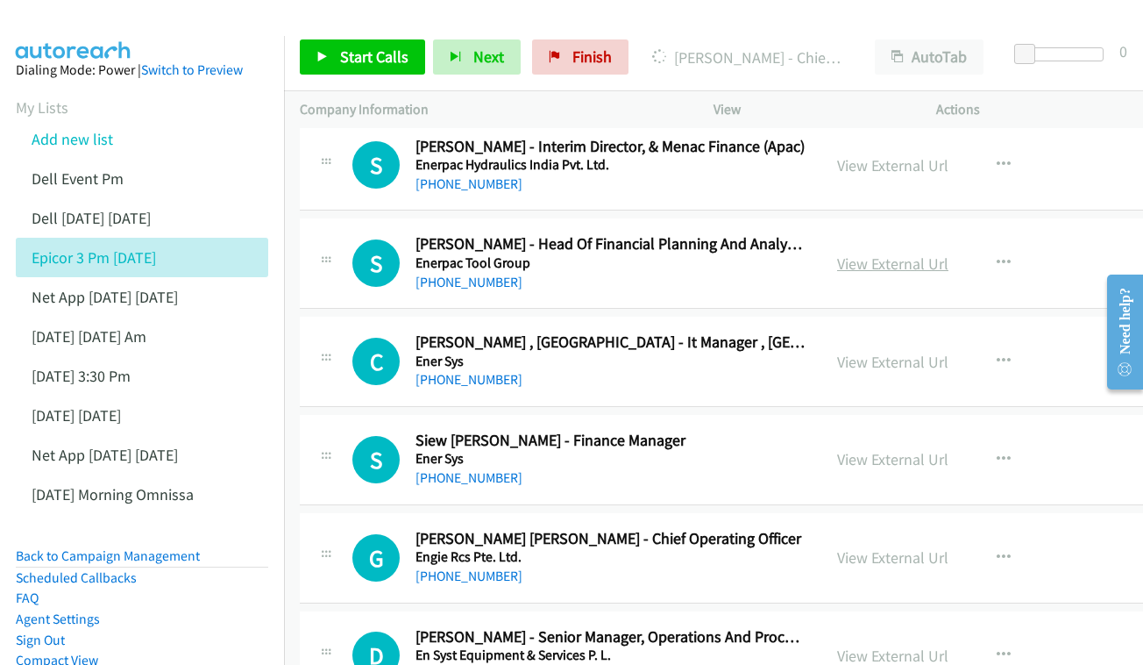
click at [837, 253] on link "View External Url" at bounding box center [892, 263] width 111 height 20
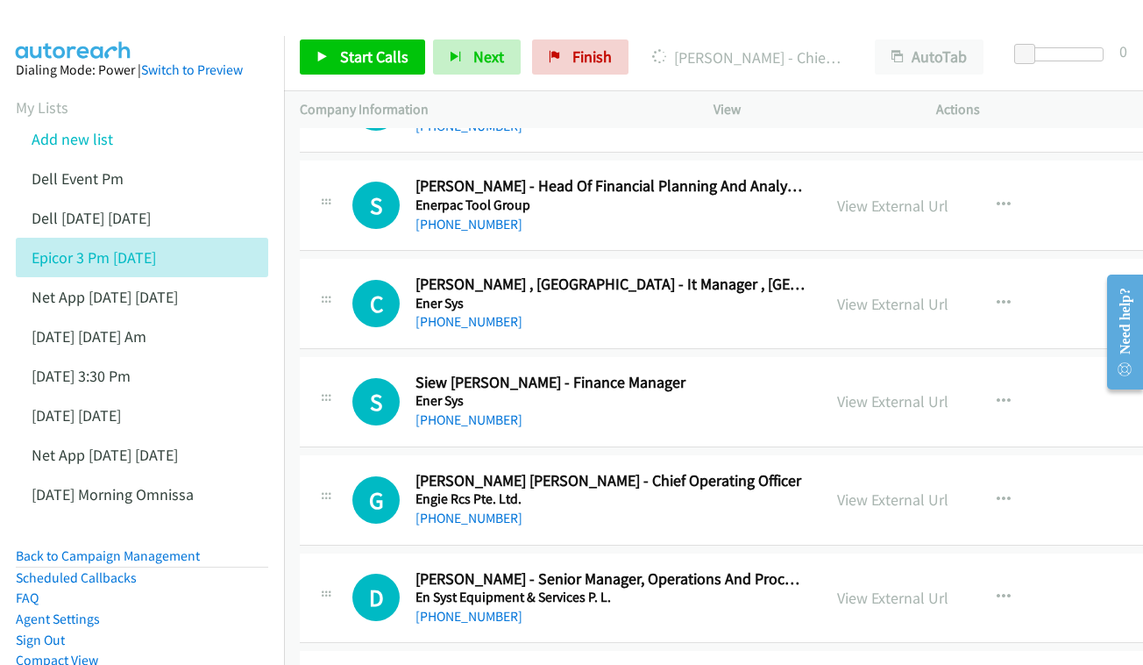
scroll to position [4835, 0]
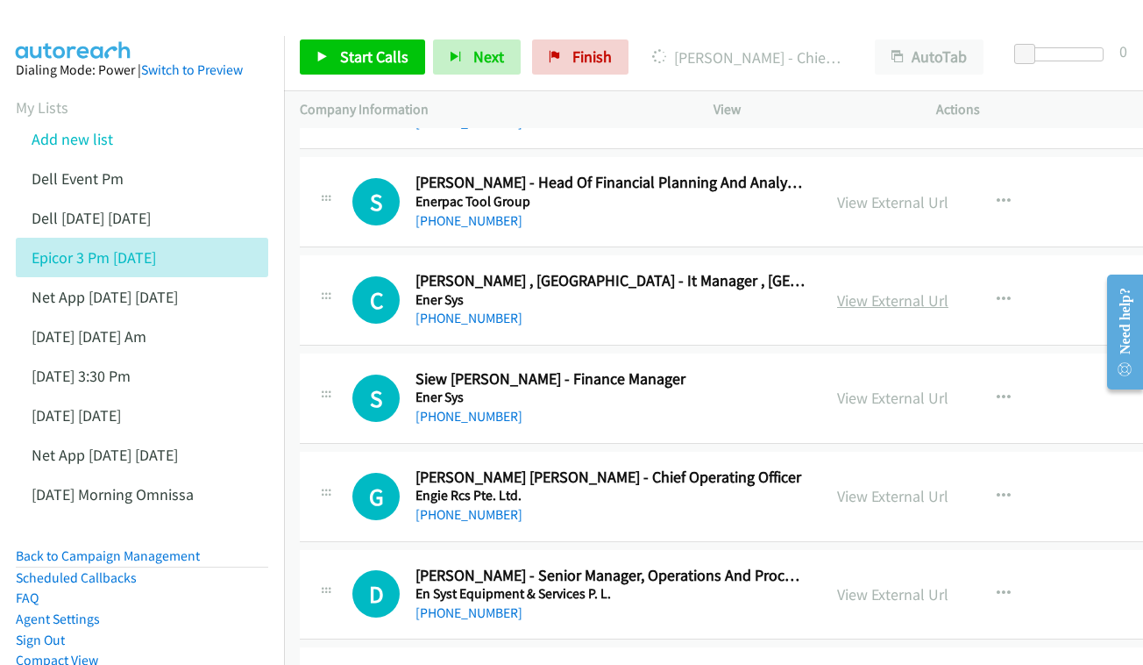
click at [879, 290] on link "View External Url" at bounding box center [892, 300] width 111 height 20
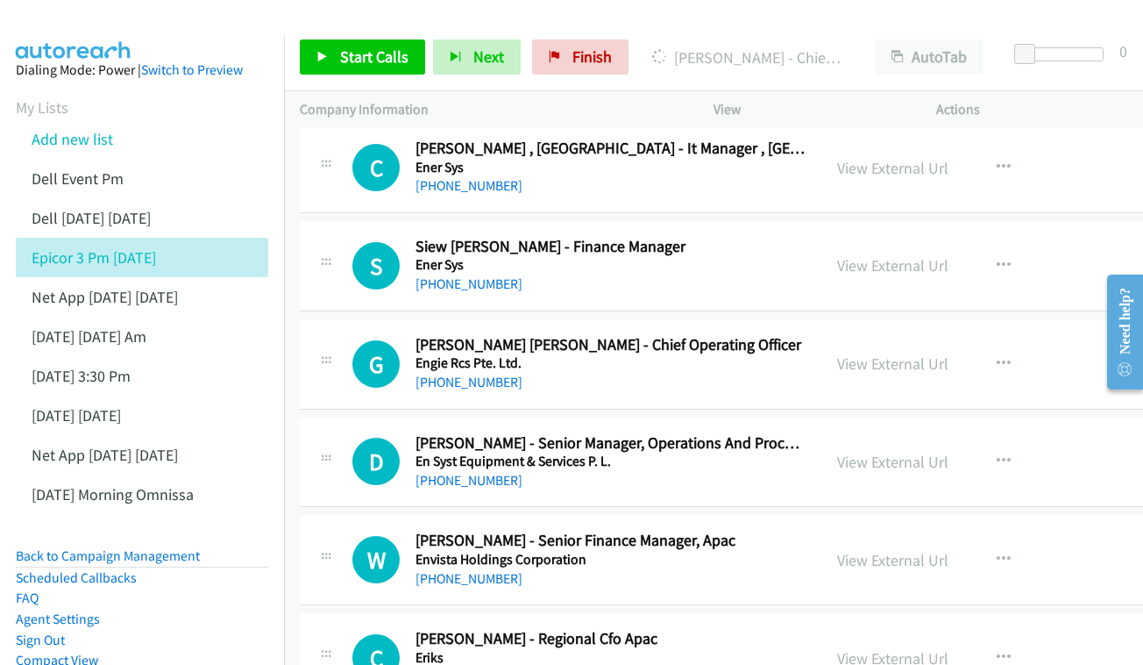
scroll to position [4971, 0]
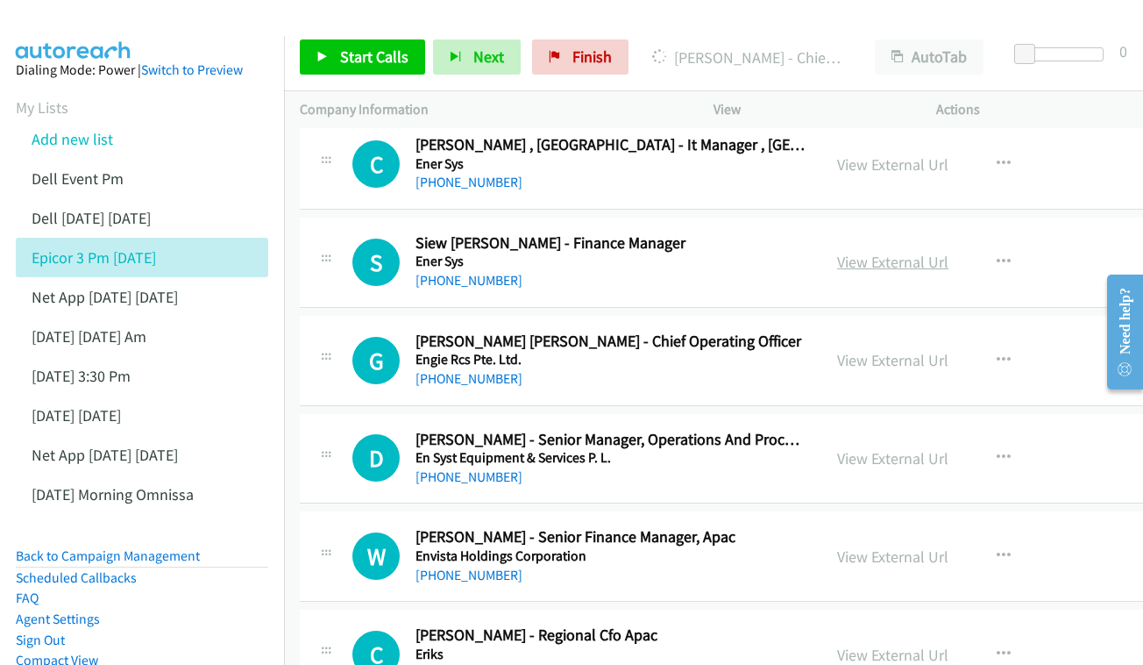
click at [854, 252] on link "View External Url" at bounding box center [892, 262] width 111 height 20
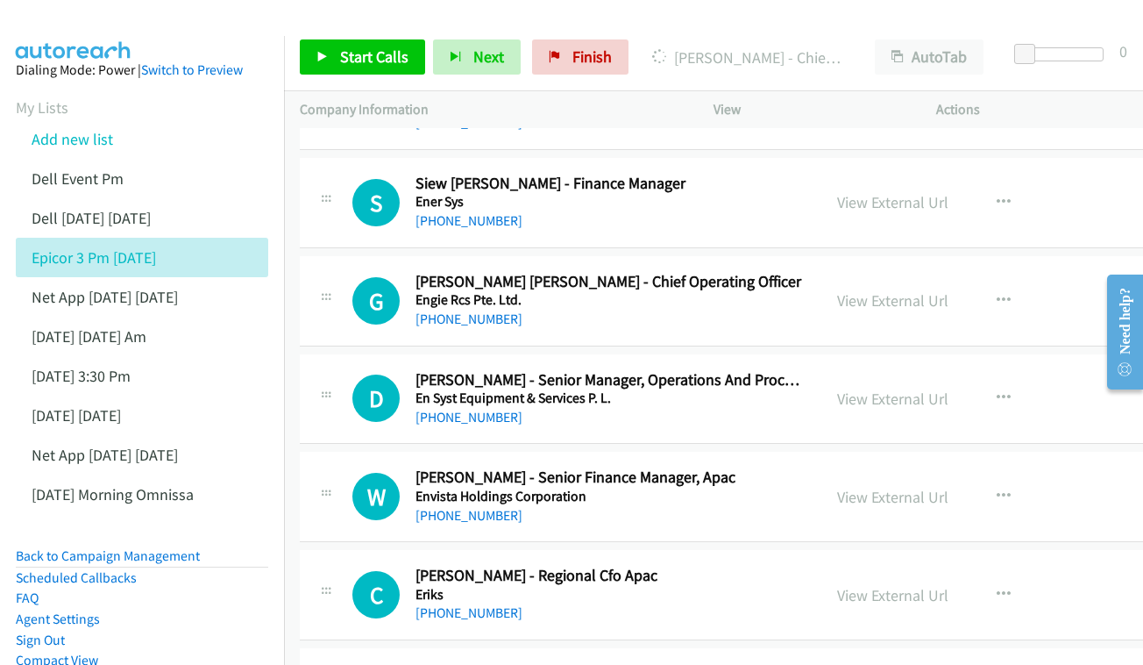
scroll to position [5034, 0]
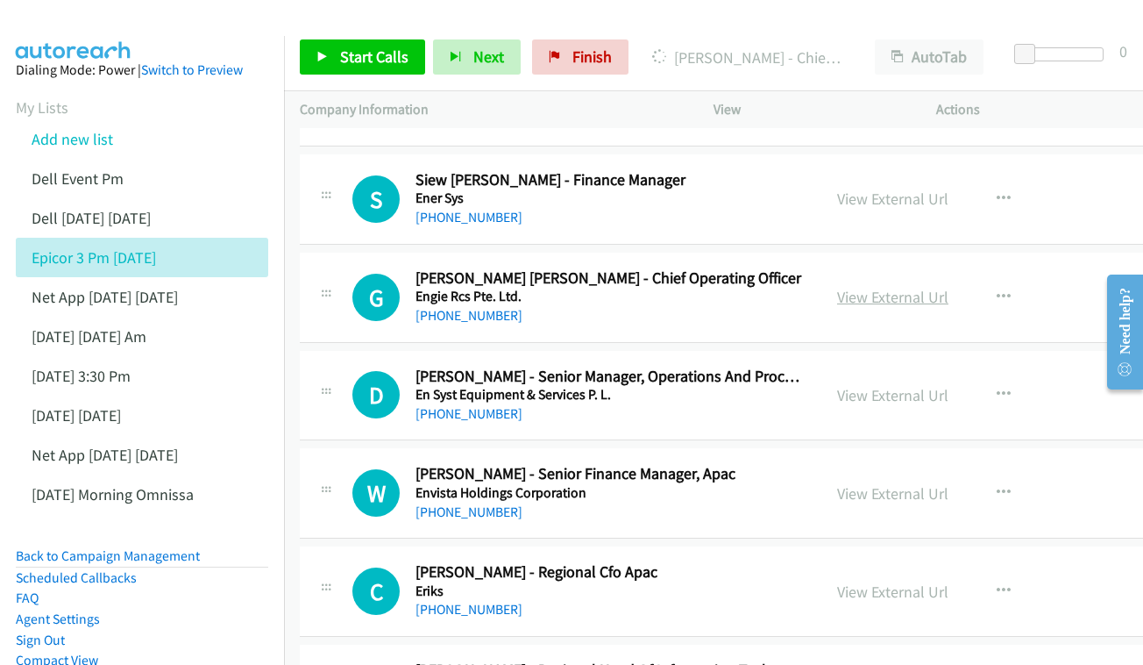
click at [869, 287] on link "View External Url" at bounding box center [892, 297] width 111 height 20
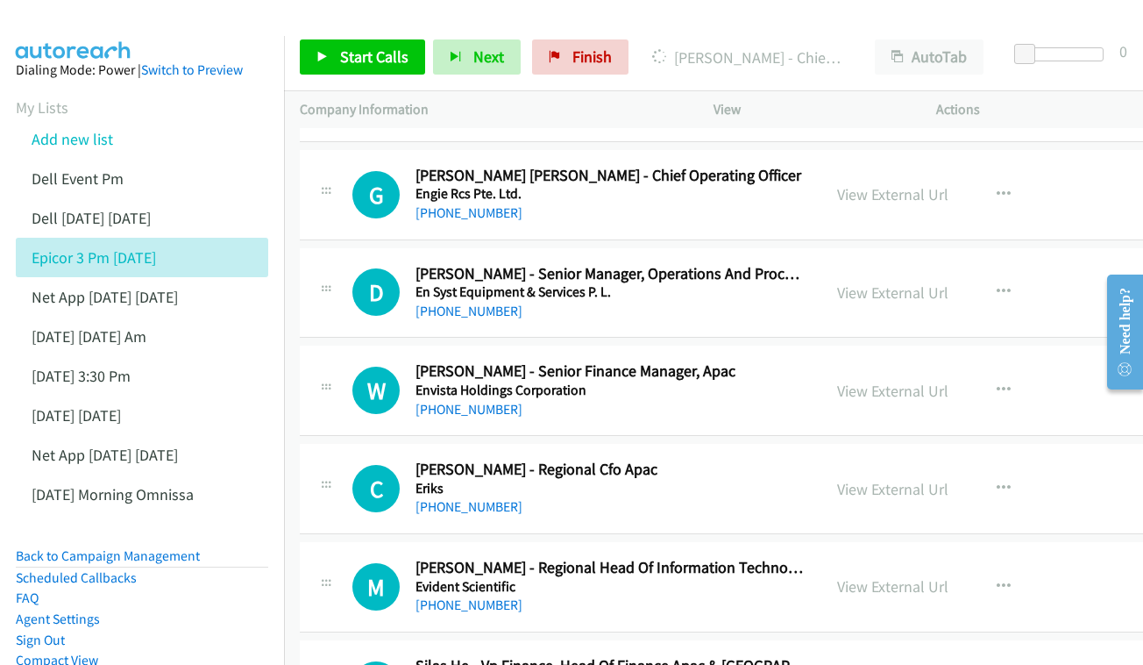
scroll to position [5140, 0]
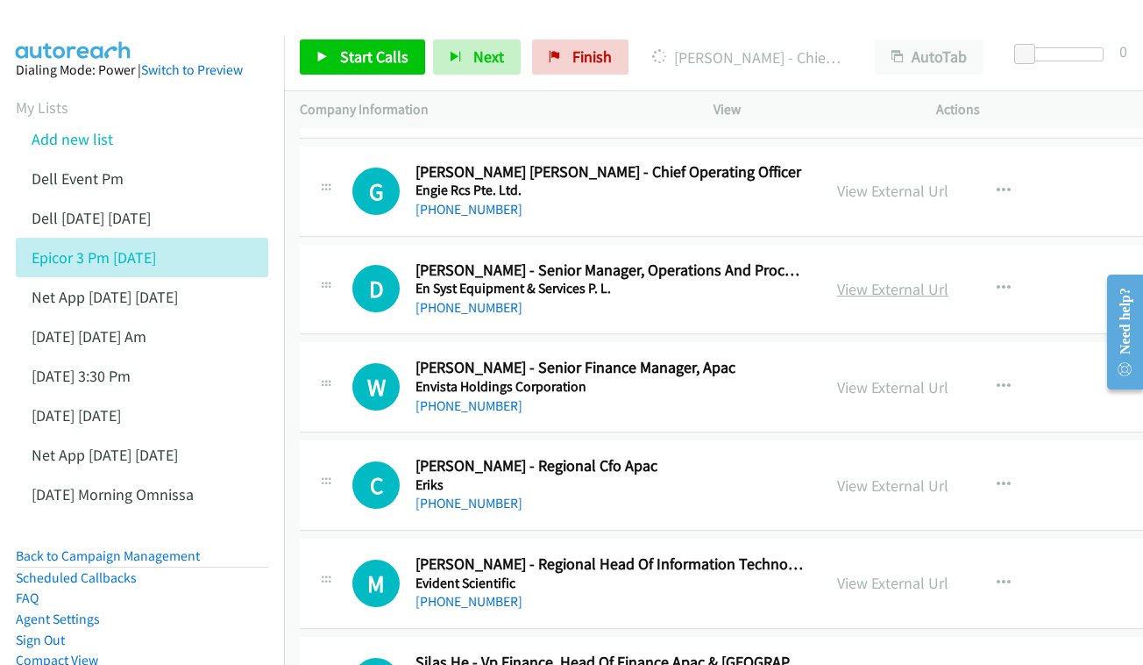
click at [841, 279] on link "View External Url" at bounding box center [892, 289] width 111 height 20
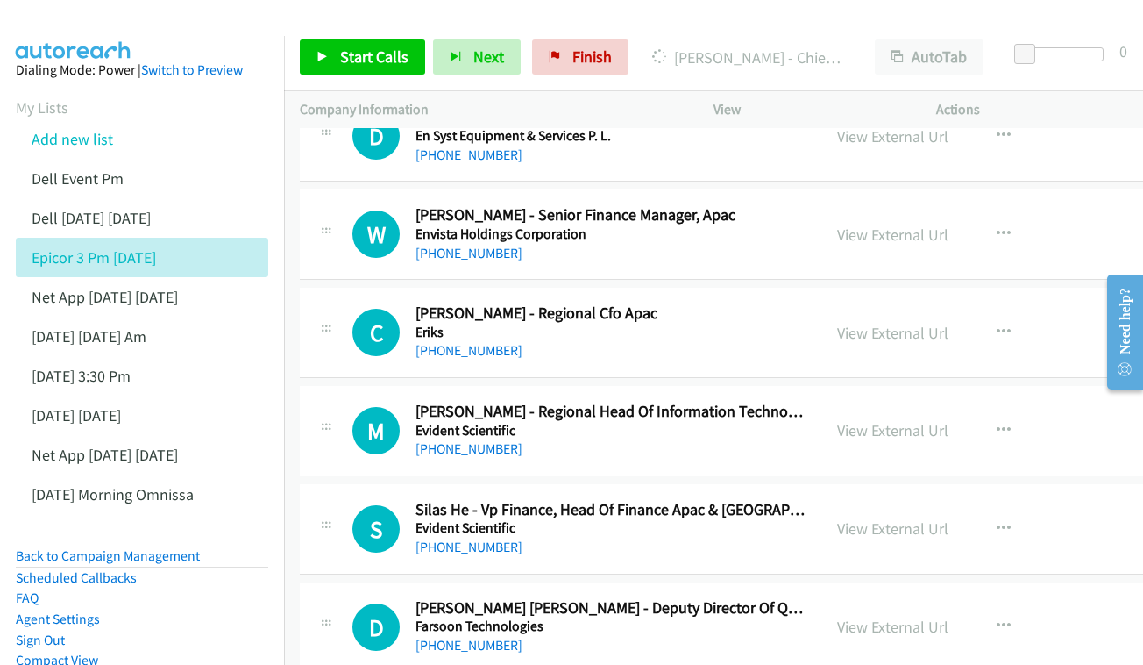
scroll to position [5261, 0]
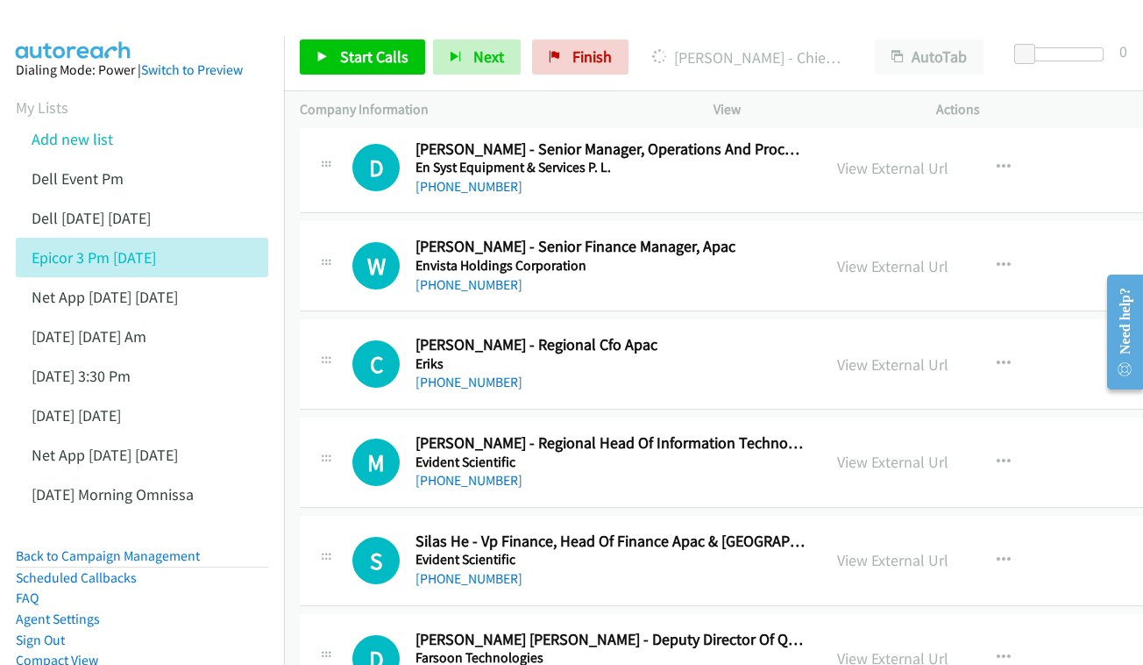
click at [882, 237] on div "View External Url View External Url Schedule/Manage Callback Start Calls Here R…" at bounding box center [960, 266] width 277 height 58
click at [837, 256] on link "View External Url" at bounding box center [892, 266] width 111 height 20
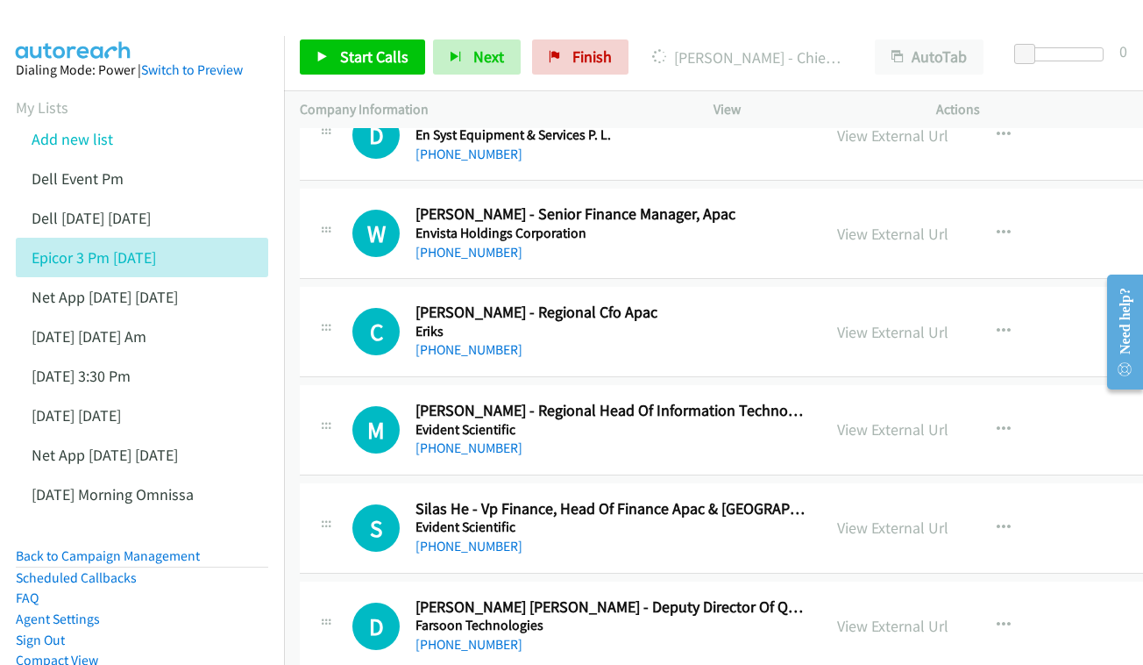
scroll to position [5345, 0]
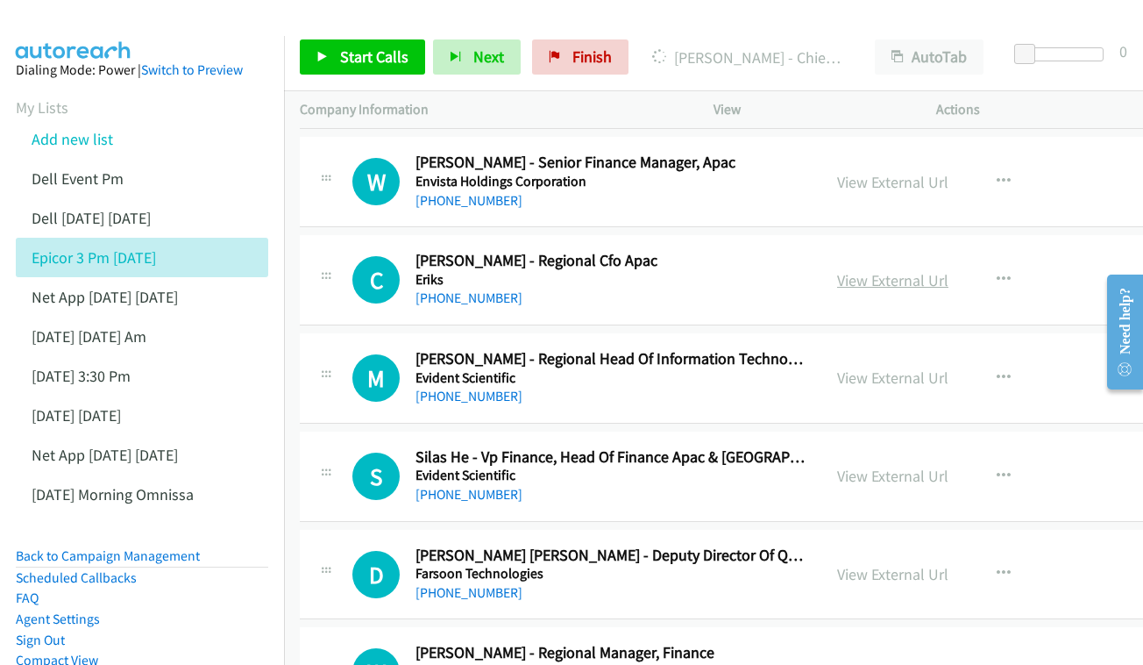
click at [872, 270] on link "View External Url" at bounding box center [892, 280] width 111 height 20
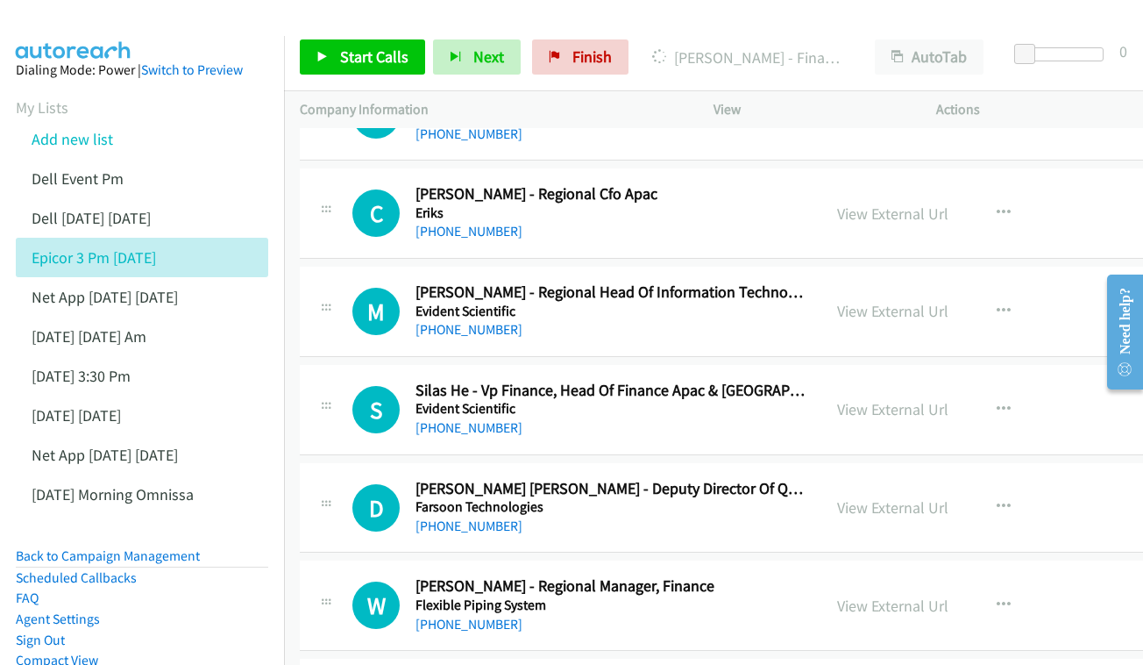
scroll to position [5415, 0]
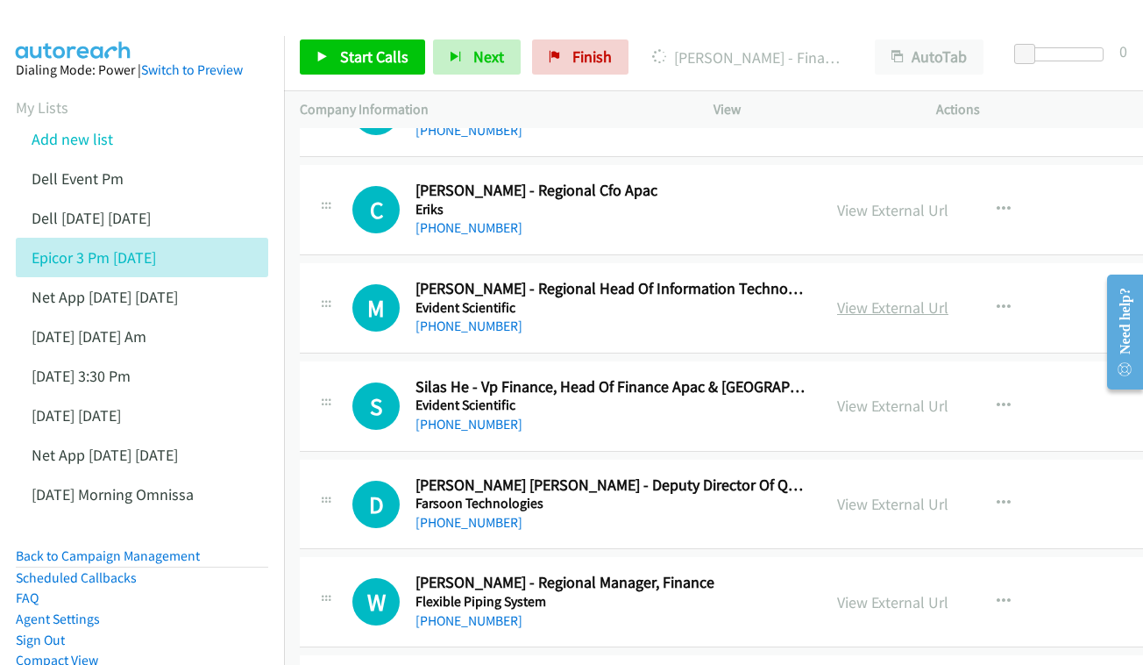
click at [865, 297] on link "View External Url" at bounding box center [892, 307] width 111 height 20
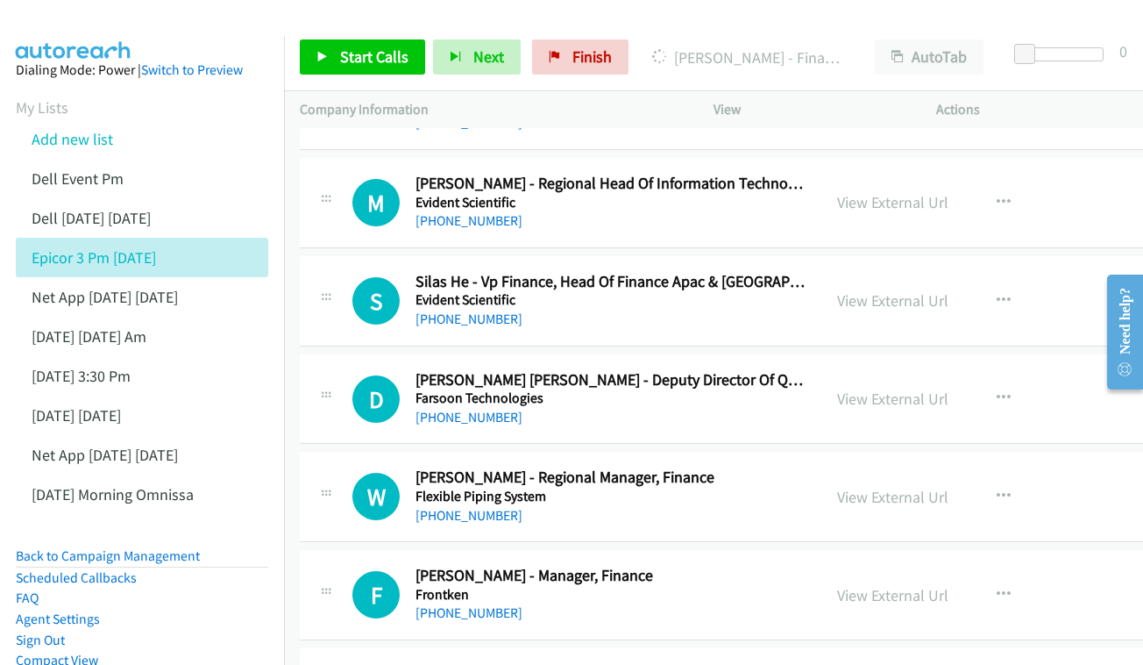
scroll to position [5524, 0]
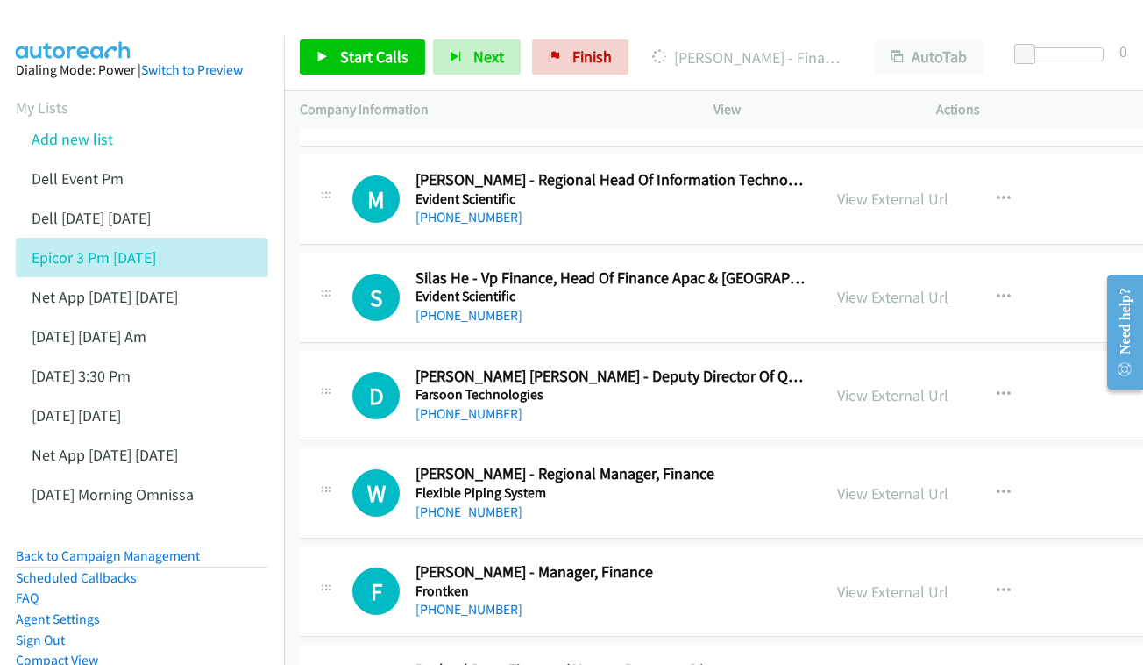
click at [846, 287] on link "View External Url" at bounding box center [892, 297] width 111 height 20
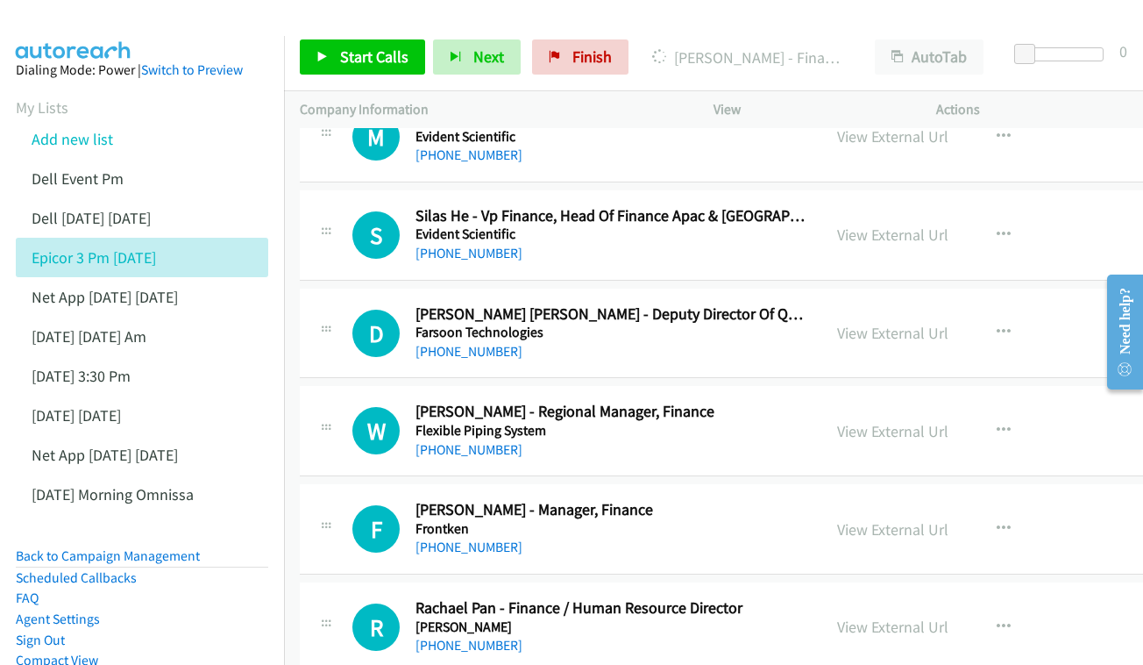
scroll to position [5605, 0]
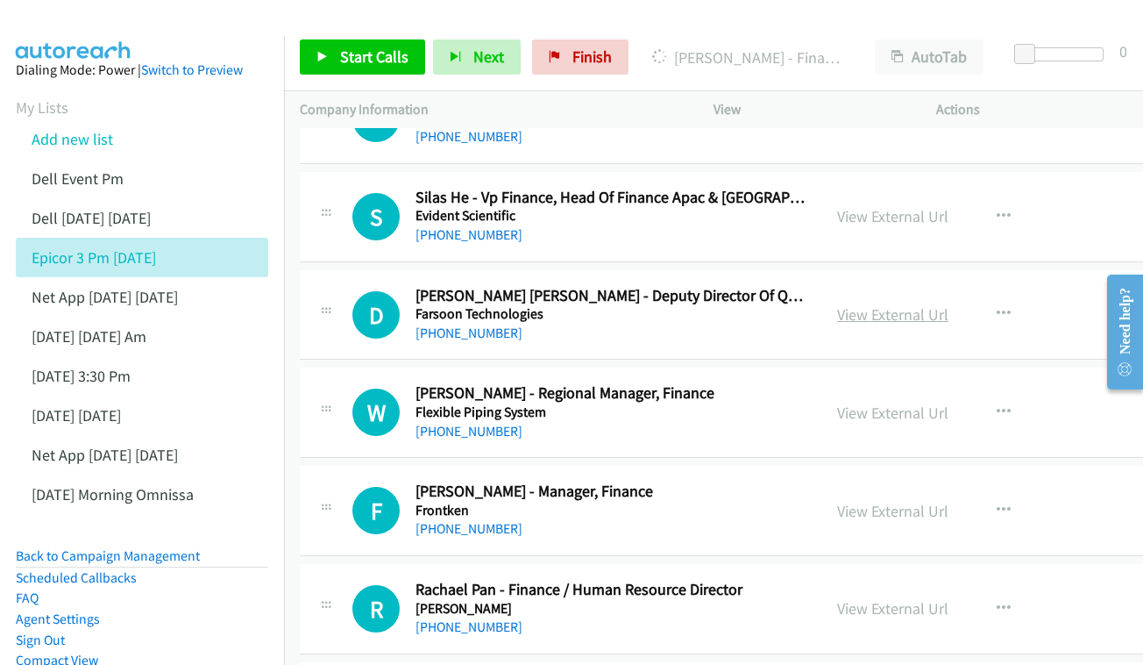
click at [865, 304] on link "View External Url" at bounding box center [892, 314] width 111 height 20
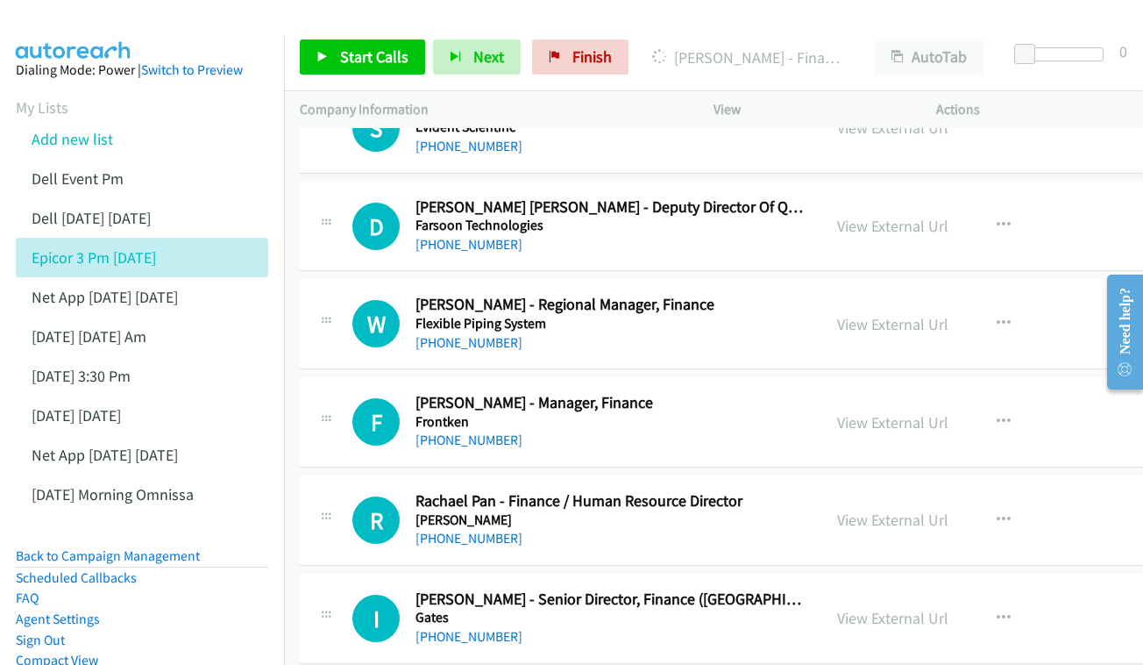
scroll to position [5697, 0]
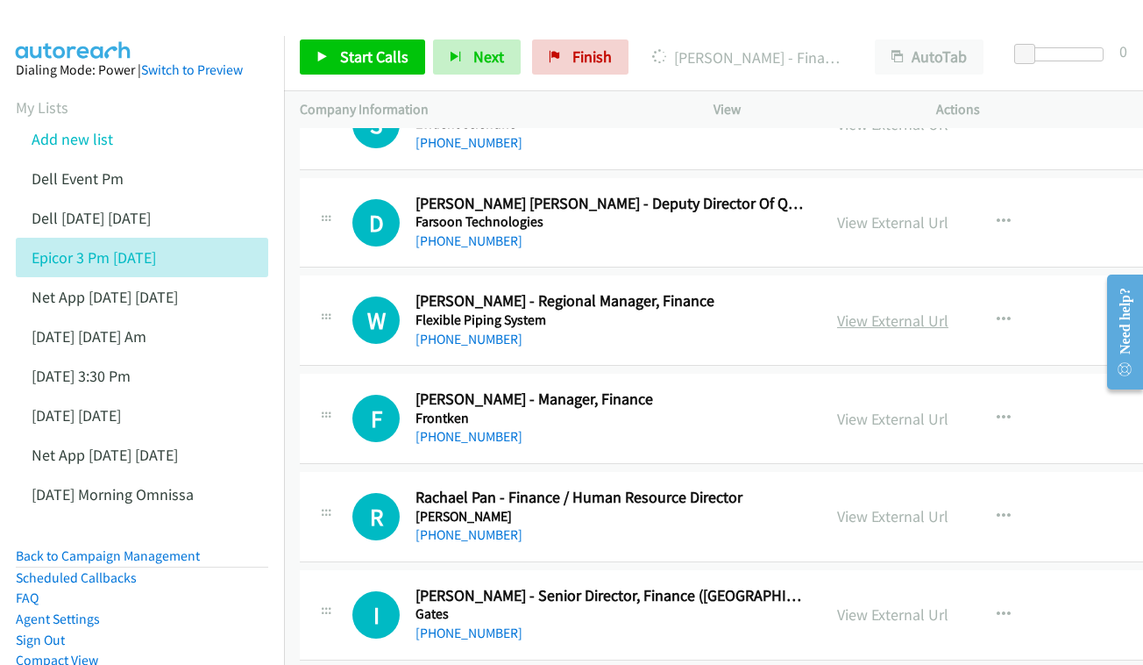
click at [854, 310] on link "View External Url" at bounding box center [892, 320] width 111 height 20
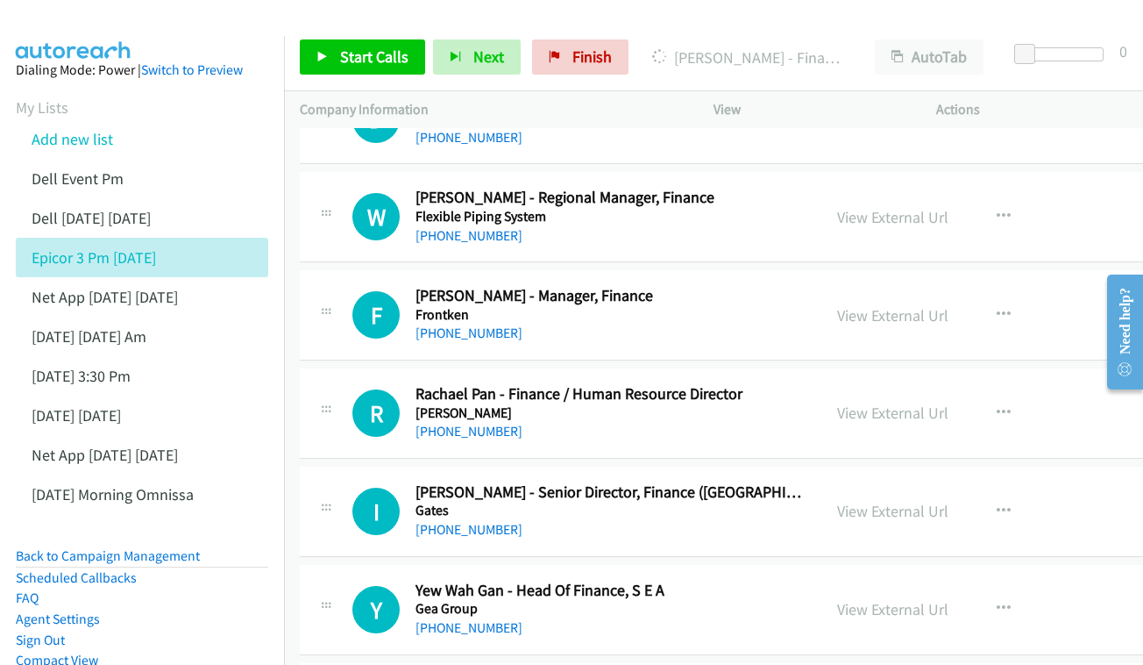
scroll to position [5804, 0]
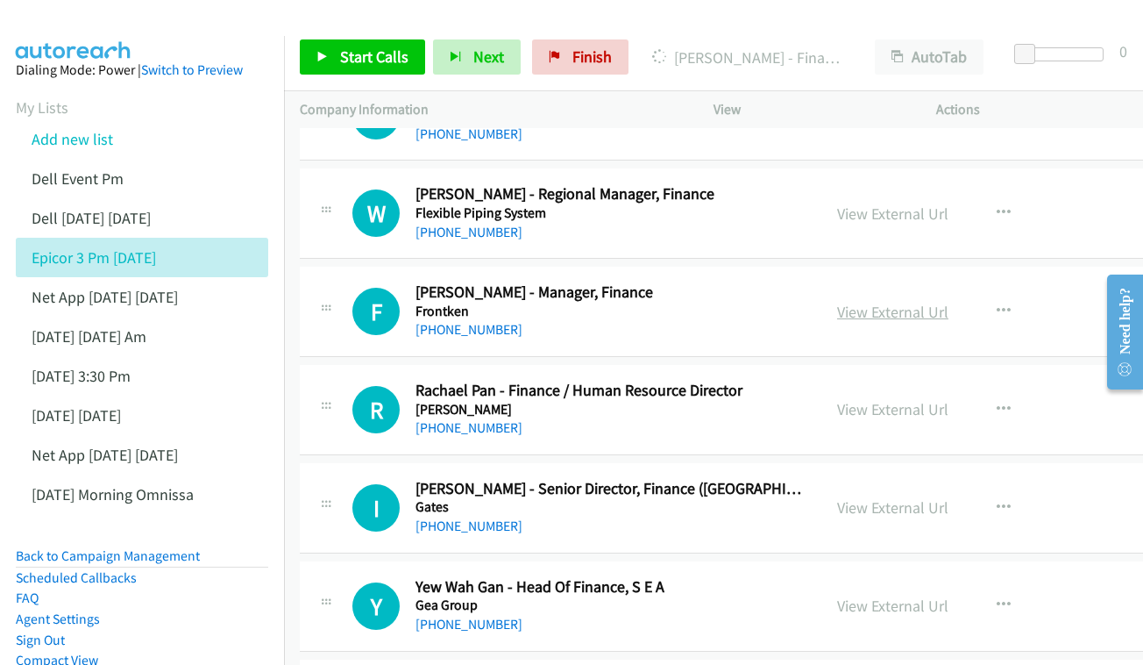
click at [837, 302] on link "View External Url" at bounding box center [892, 312] width 111 height 20
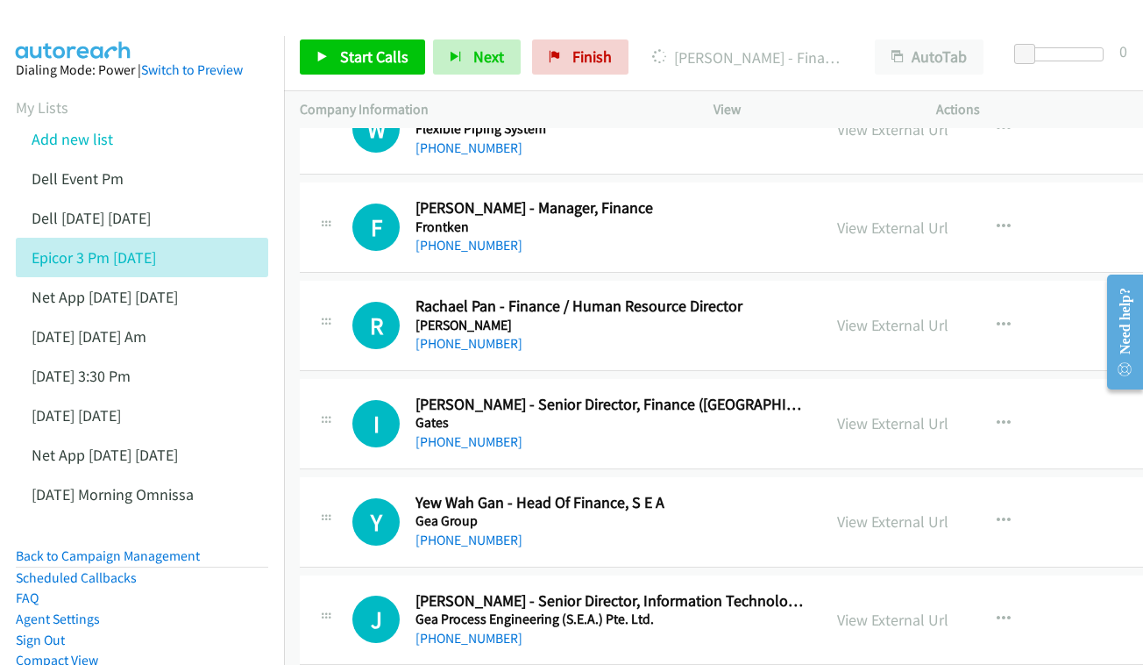
scroll to position [5892, 0]
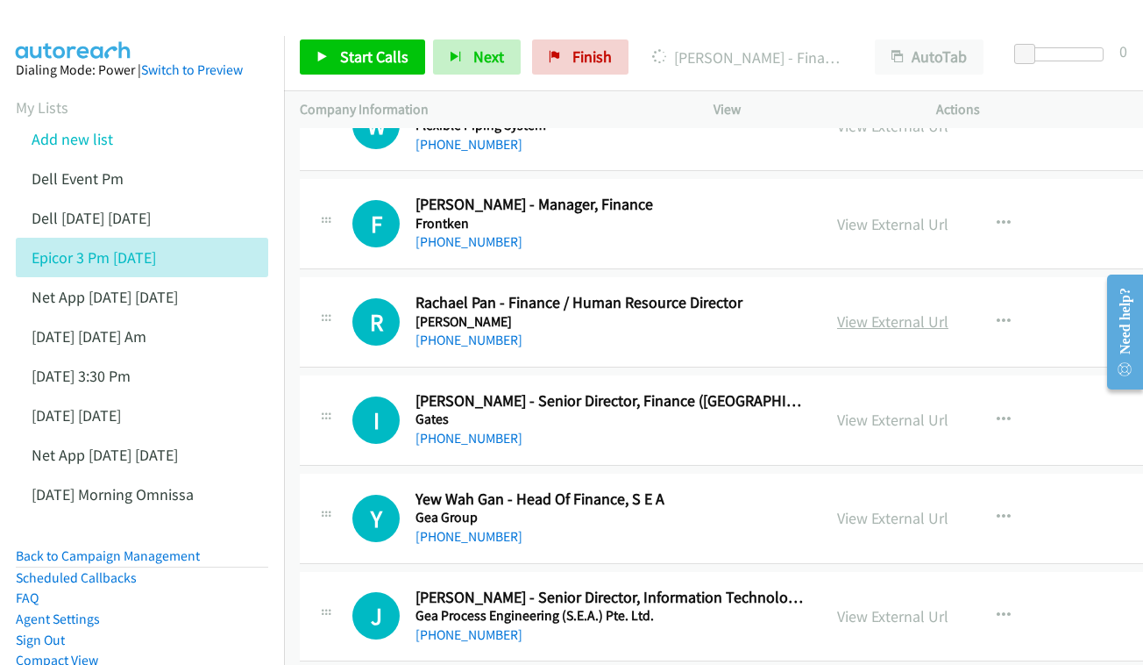
click at [866, 311] on link "View External Url" at bounding box center [892, 321] width 111 height 20
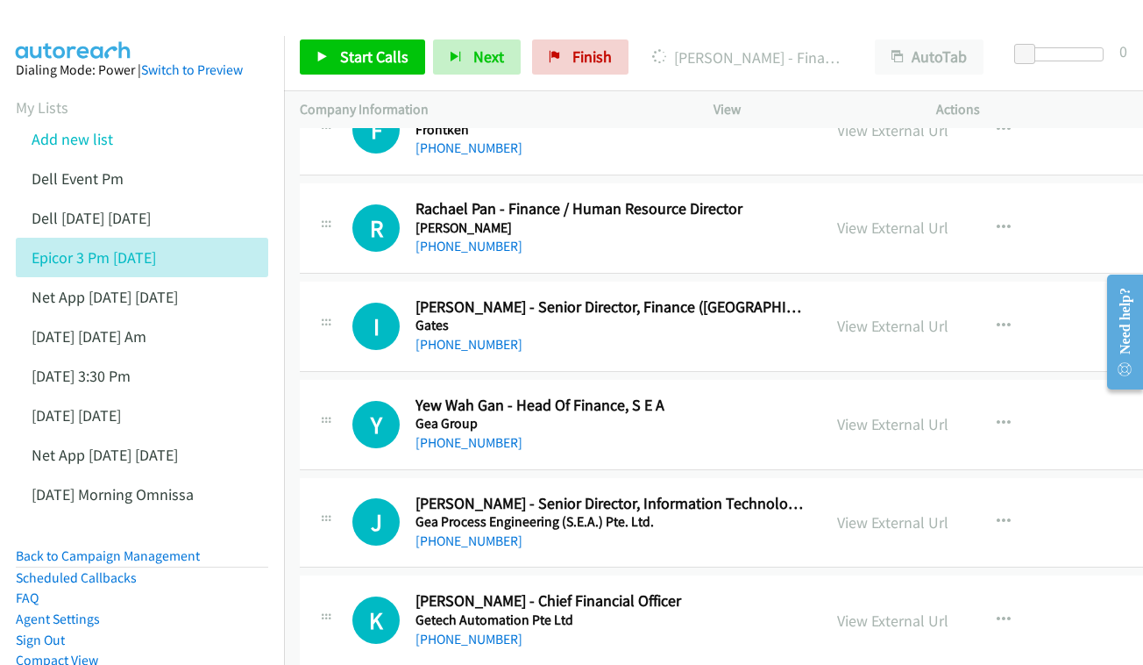
scroll to position [6056, 0]
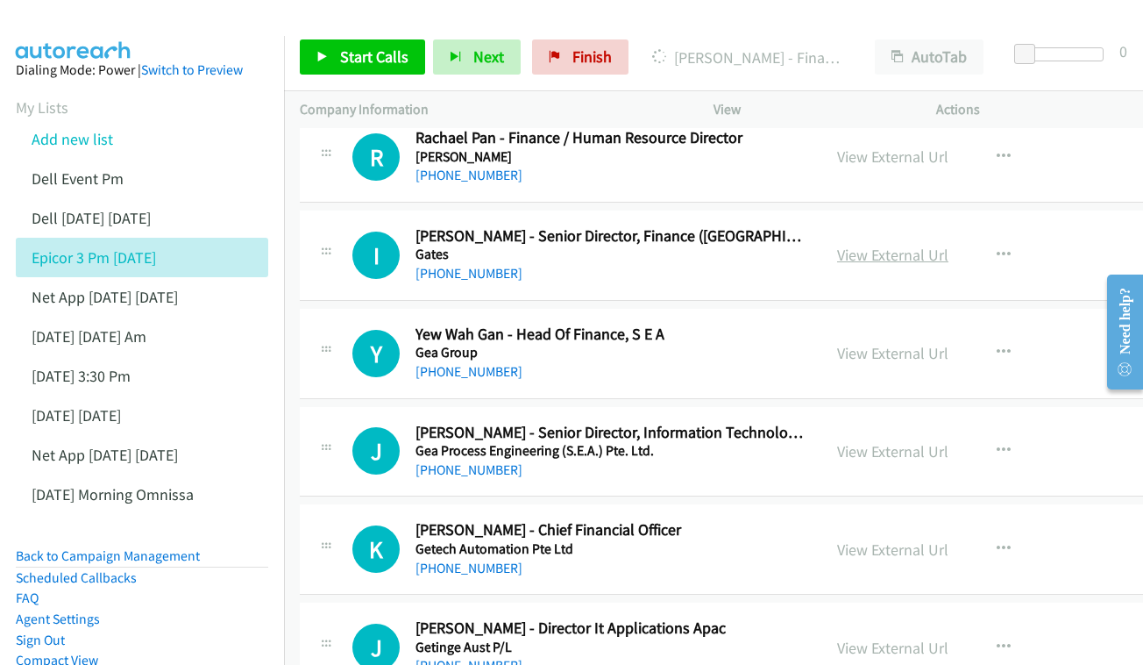
click at [862, 245] on link "View External Url" at bounding box center [892, 255] width 111 height 20
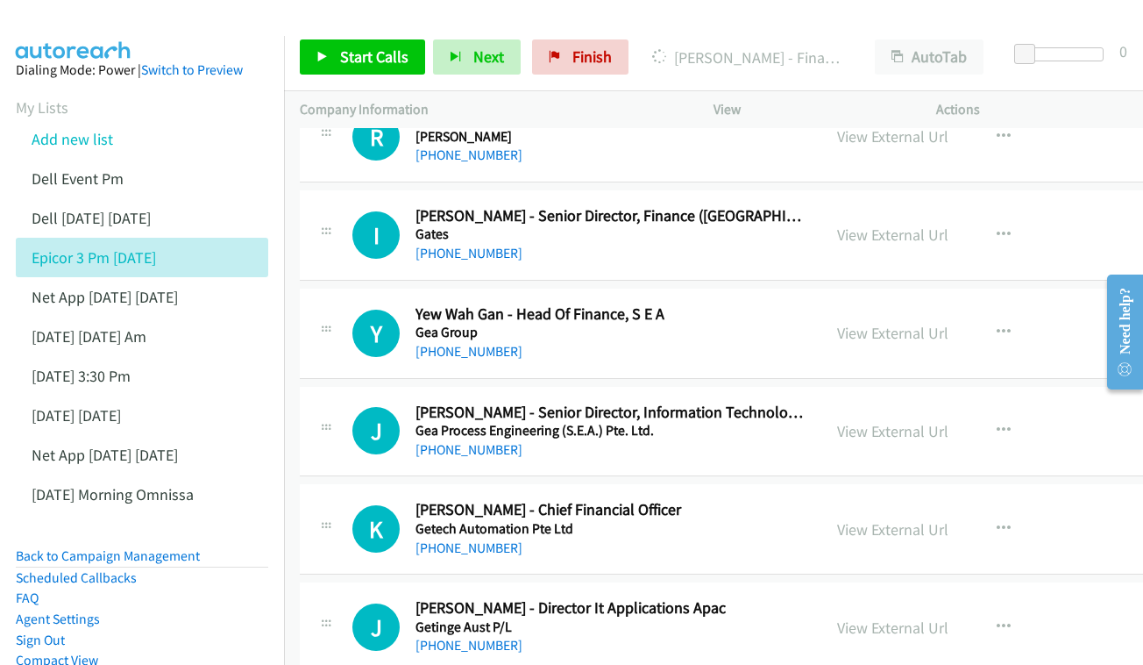
scroll to position [6108, 0]
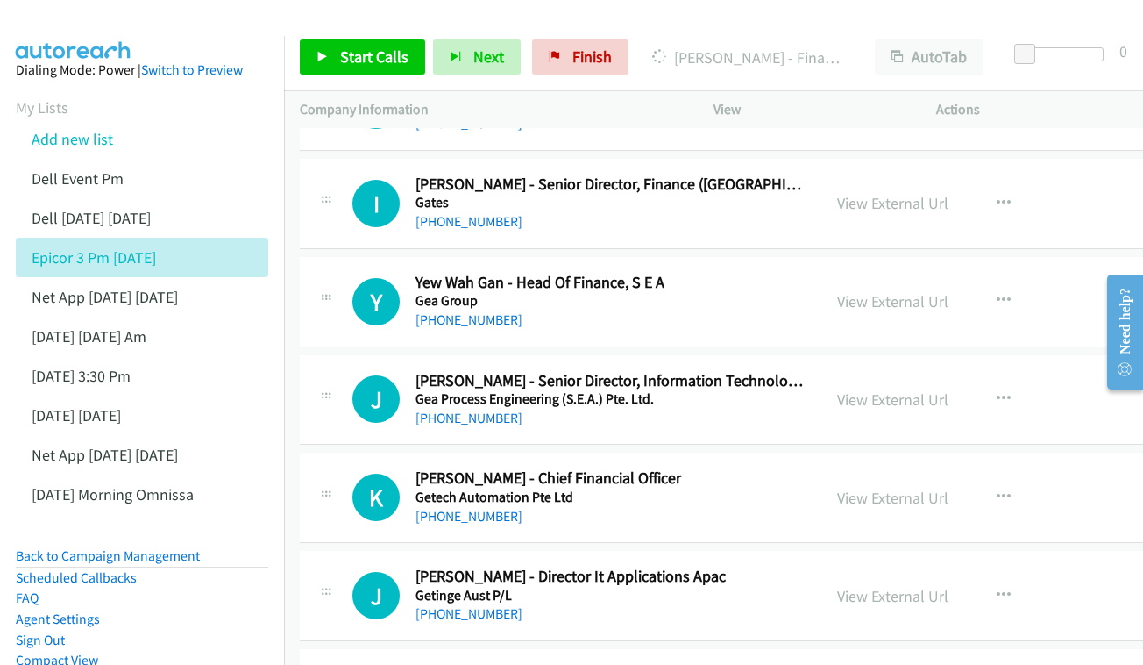
click at [830, 273] on div "View External Url View External Url Schedule/Manage Callback Start Calls Here R…" at bounding box center [960, 302] width 277 height 58
click at [837, 291] on link "View External Url" at bounding box center [892, 301] width 111 height 20
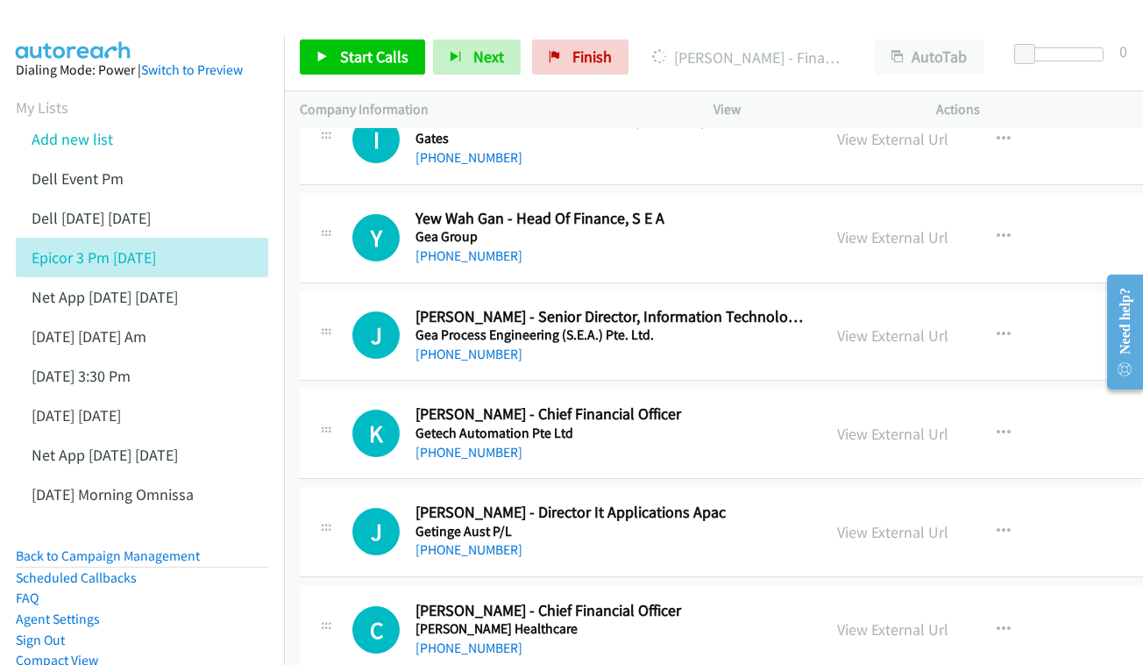
scroll to position [6199, 0]
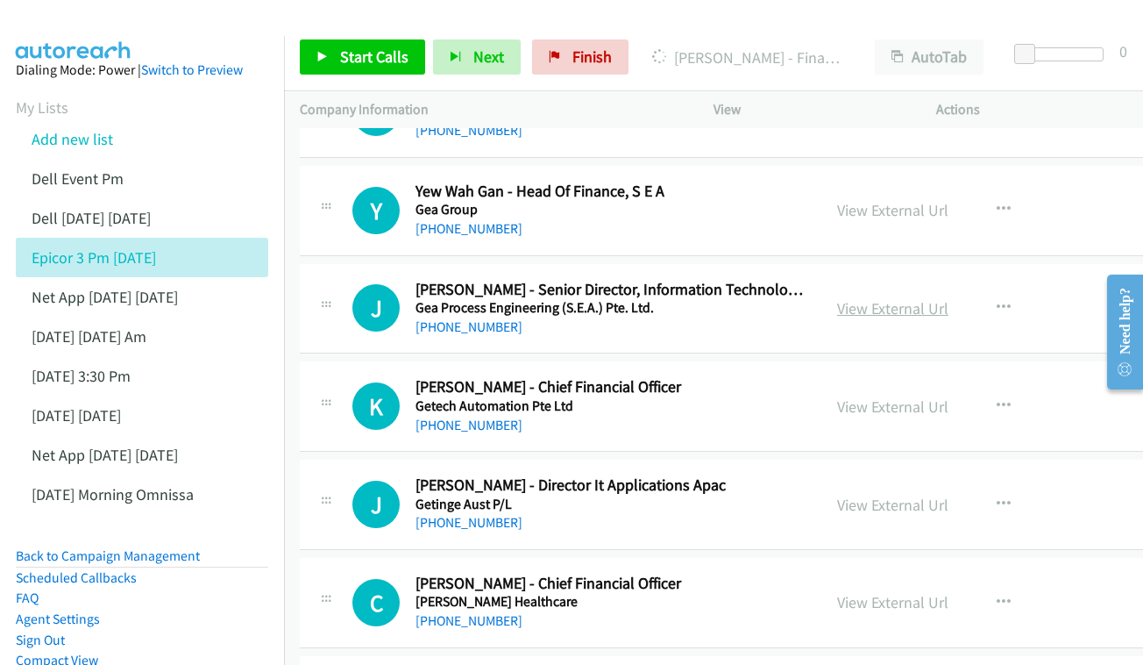
click at [892, 298] on link "View External Url" at bounding box center [892, 308] width 111 height 20
